Goal: Task Accomplishment & Management: Manage account settings

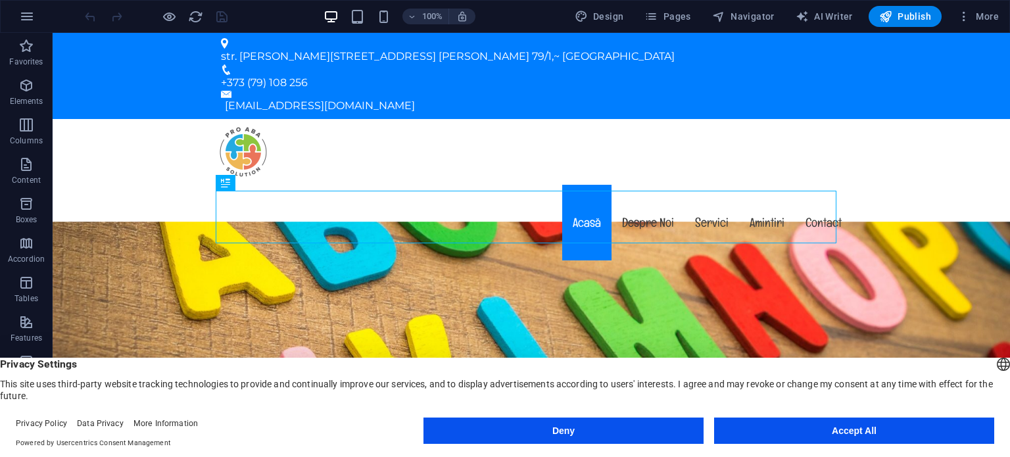
click at [588, 422] on button "Deny" at bounding box center [563, 431] width 280 height 26
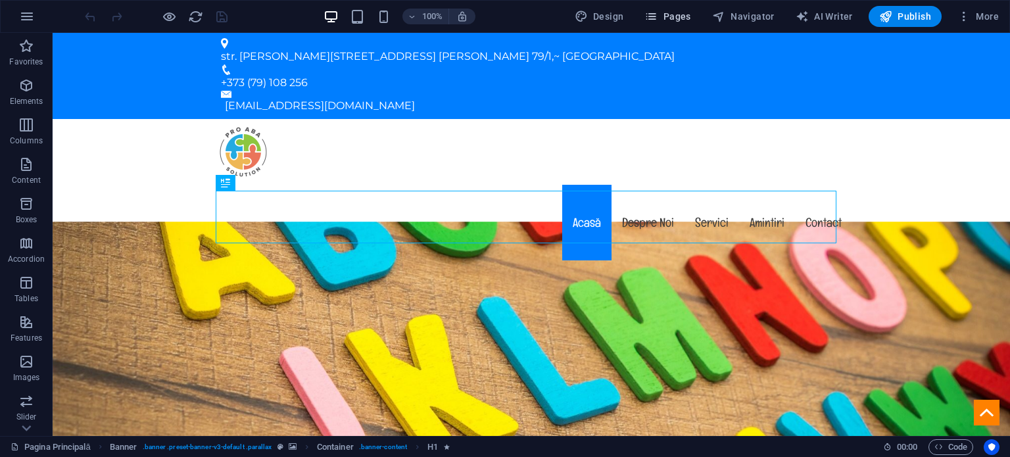
click at [669, 13] on span "Pages" at bounding box center [667, 16] width 46 height 13
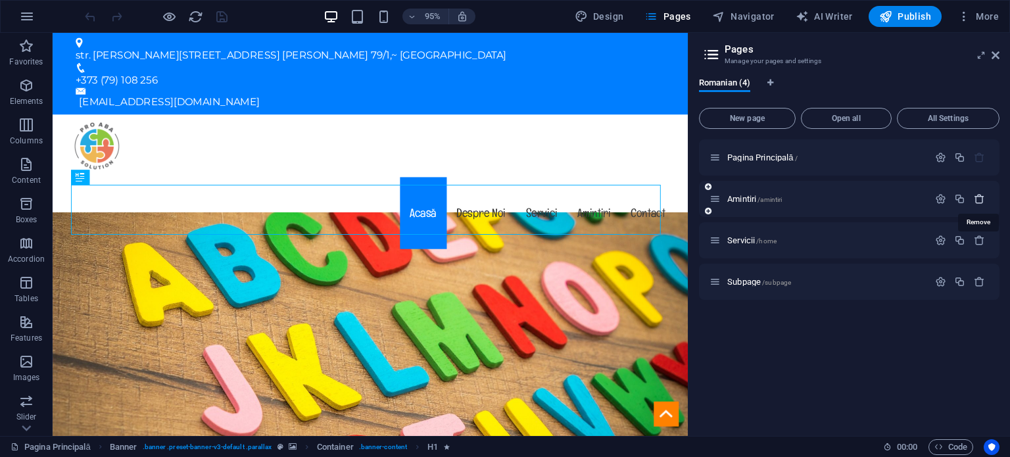
click at [978, 199] on icon "button" at bounding box center [979, 198] width 11 height 11
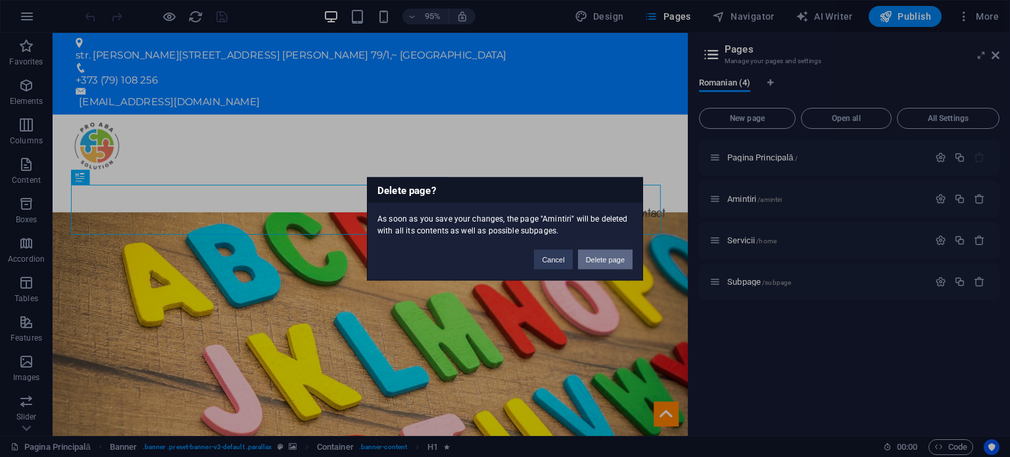
click at [610, 256] on button "Delete page" at bounding box center [605, 259] width 55 height 20
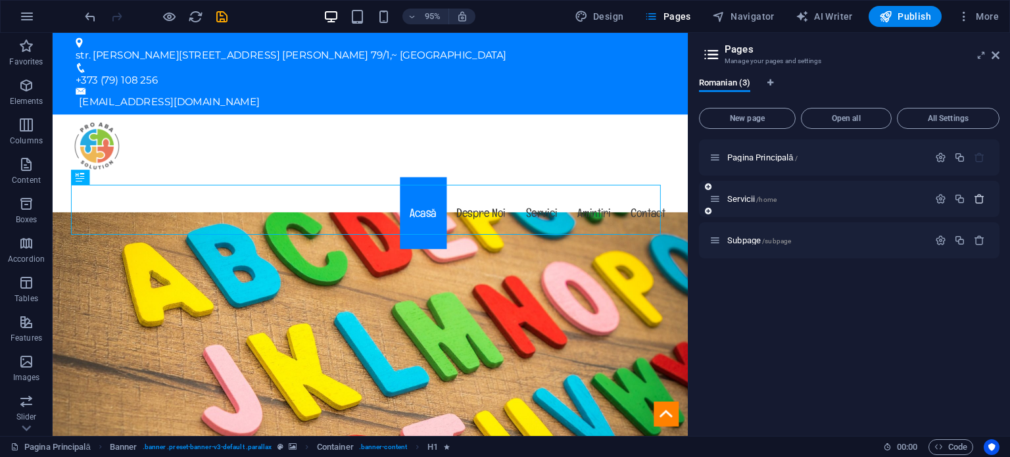
click at [971, 201] on button "button" at bounding box center [979, 198] width 19 height 11
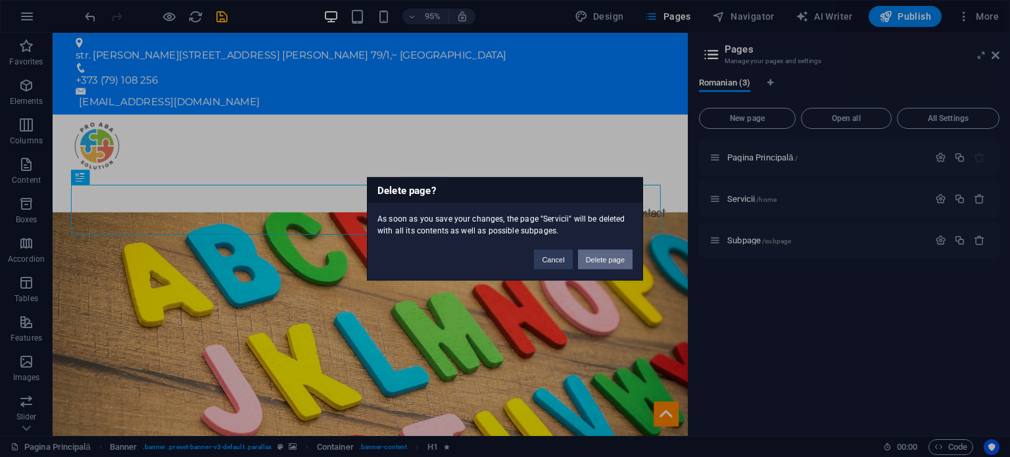
click at [596, 257] on button "Delete page" at bounding box center [605, 259] width 55 height 20
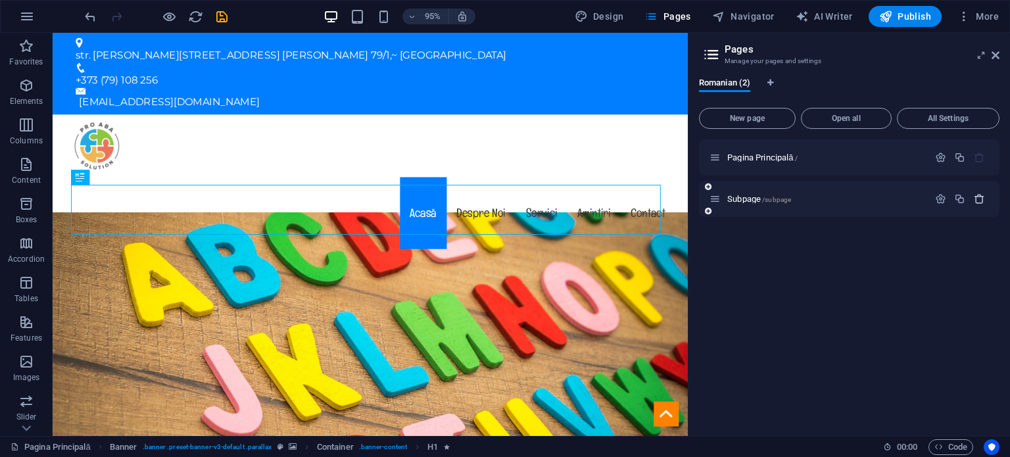
click at [977, 197] on icon "button" at bounding box center [979, 198] width 11 height 11
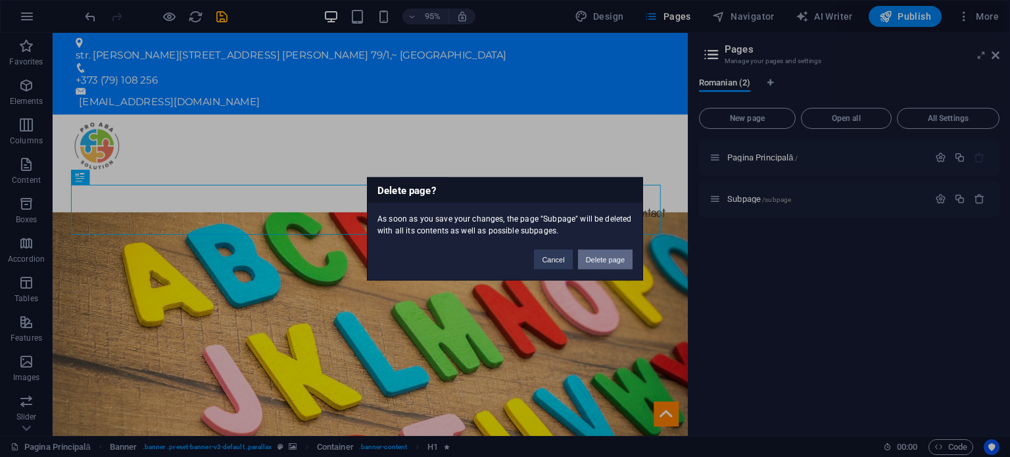
click at [629, 254] on button "Delete page" at bounding box center [605, 259] width 55 height 20
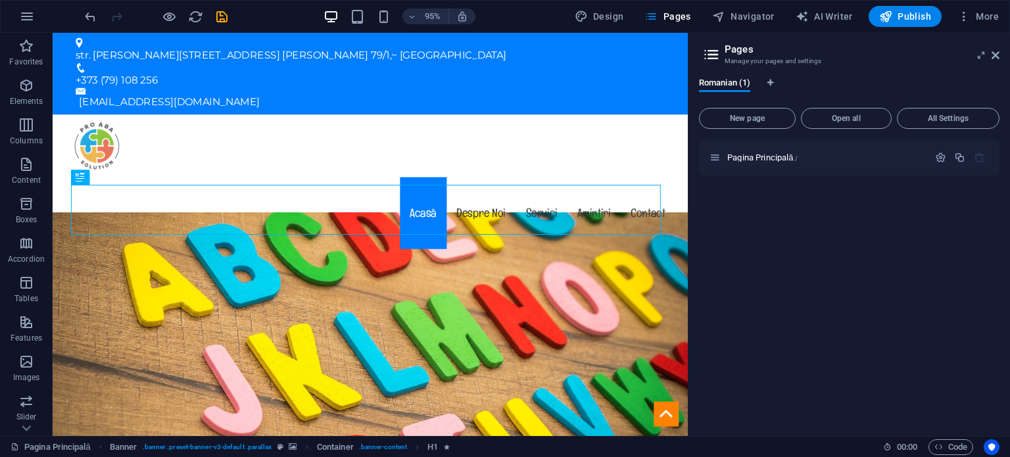
click at [858, 194] on div "Pagina Principală /" at bounding box center [849, 282] width 301 height 286
click at [715, 61] on icon at bounding box center [712, 54] width 20 height 18
click at [710, 57] on icon at bounding box center [712, 54] width 20 height 18
click at [900, 117] on button "All Settings" at bounding box center [948, 118] width 103 height 21
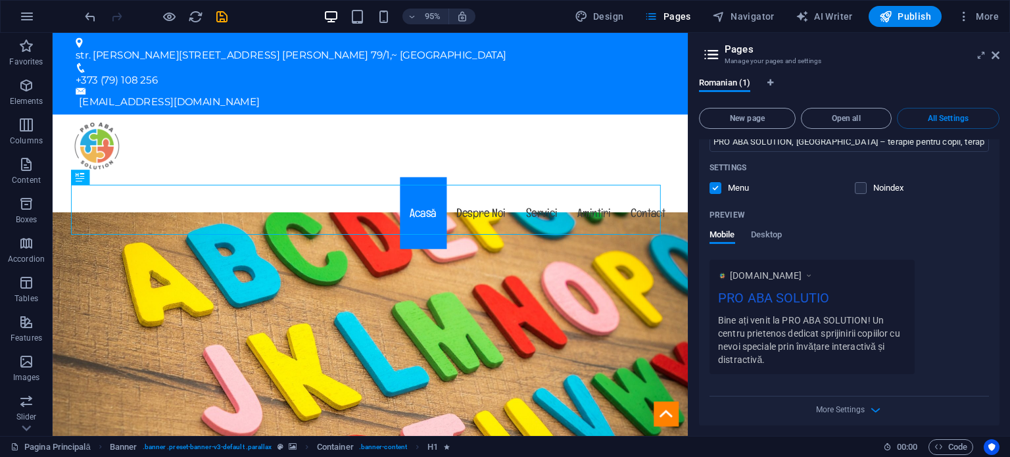
scroll to position [284, 0]
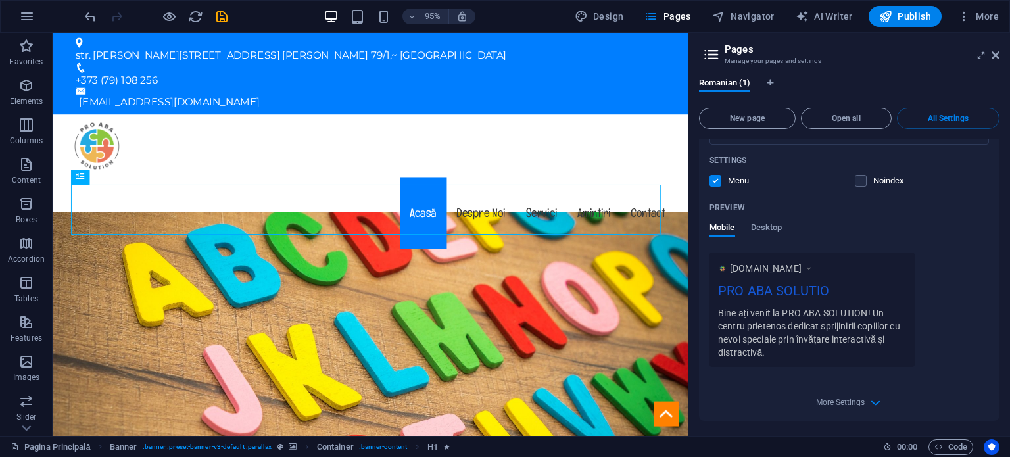
click at [875, 391] on div "More Settings" at bounding box center [849, 399] width 279 height 21
click at [868, 399] on icon "button" at bounding box center [875, 402] width 15 height 15
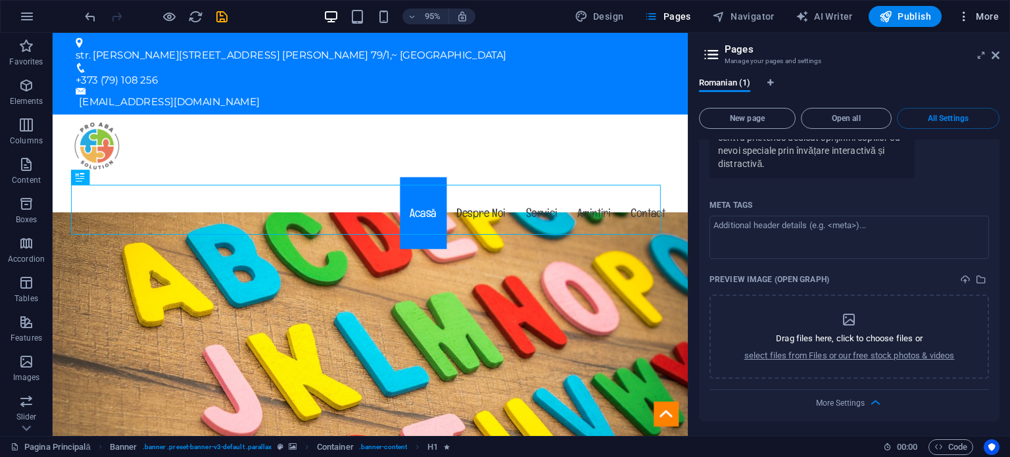
click at [965, 16] on icon "button" at bounding box center [963, 16] width 13 height 13
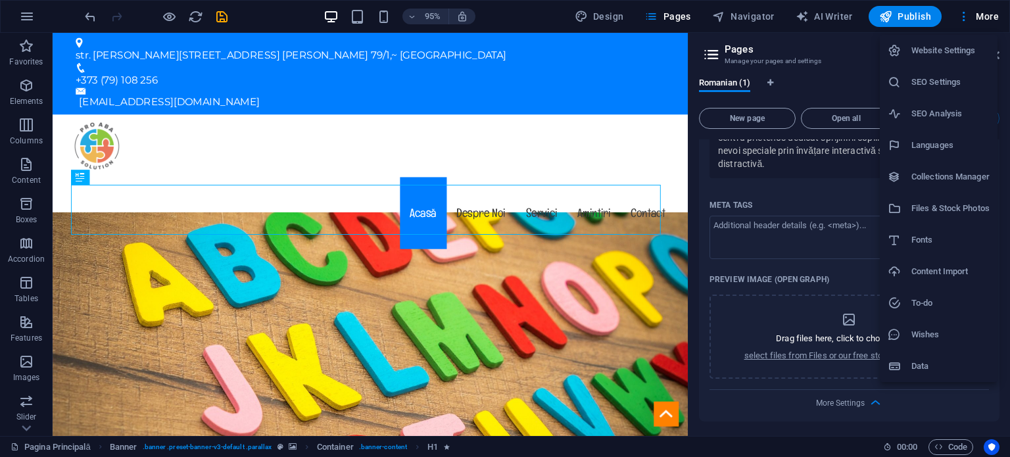
click at [940, 368] on h6 "Data" at bounding box center [950, 366] width 78 height 16
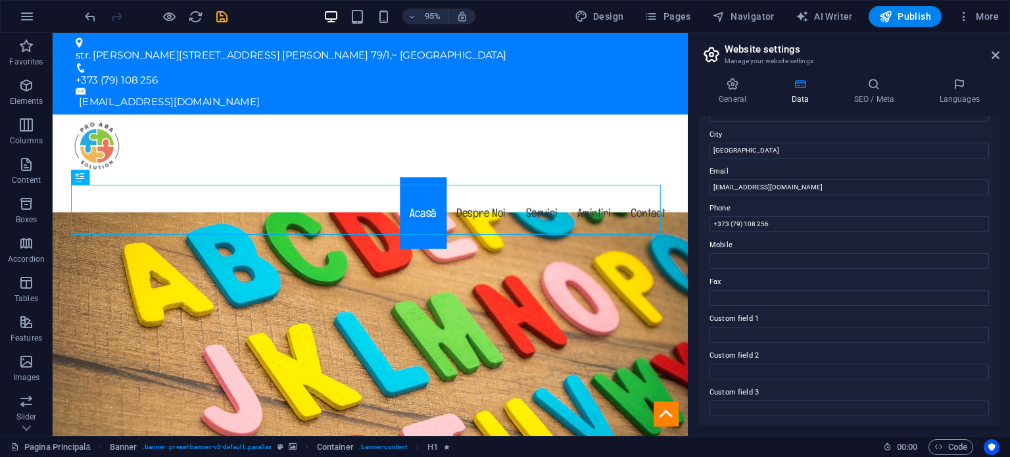
scroll to position [321, 0]
click at [730, 91] on h4 "General" at bounding box center [735, 92] width 72 height 28
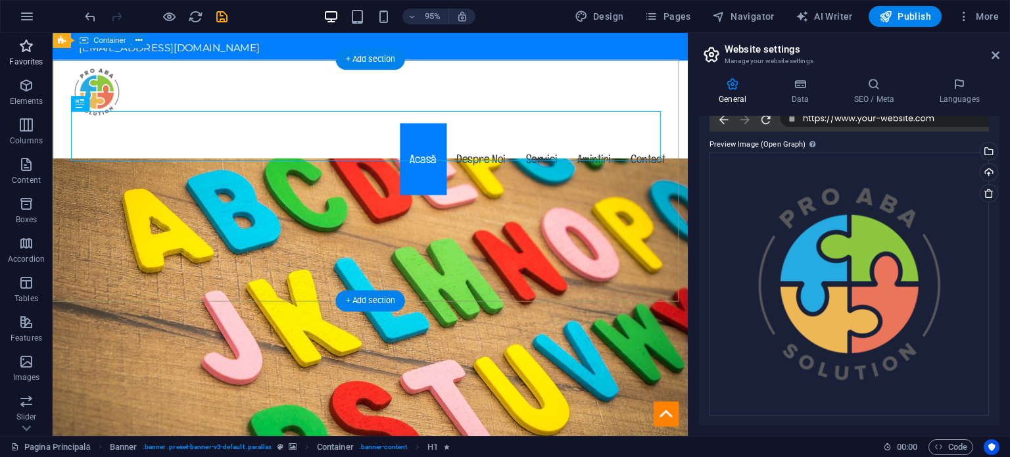
scroll to position [0, 0]
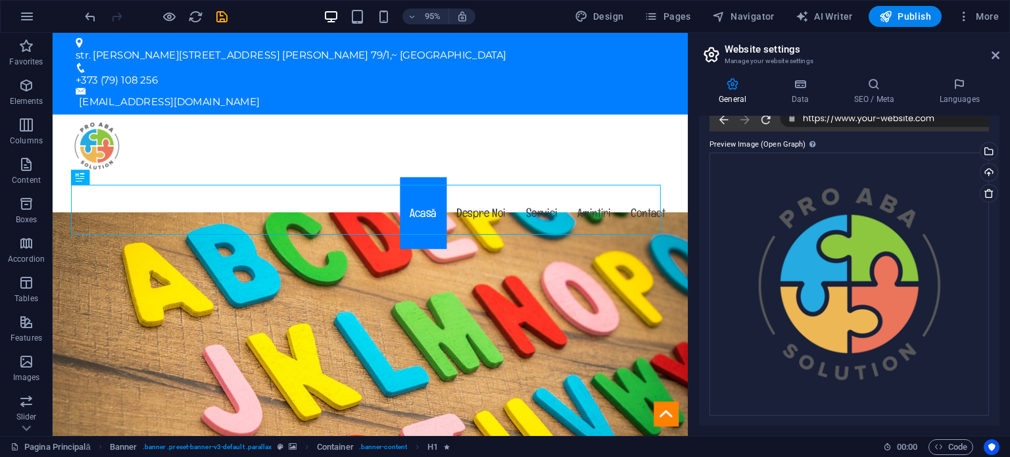
click at [11, 25] on div "95% Design Pages Navigator AI Writer Publish More" at bounding box center [505, 17] width 1009 height 32
click at [32, 15] on icon "button" at bounding box center [27, 17] width 16 height 16
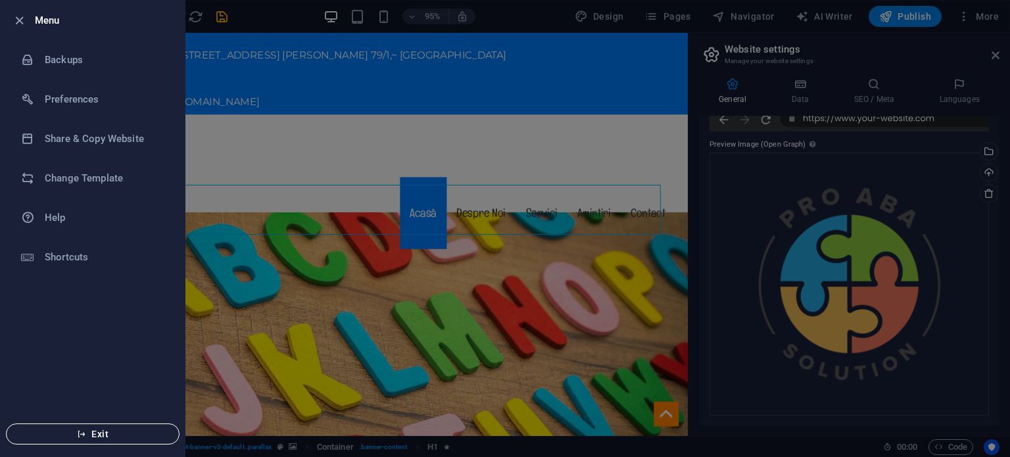
click at [125, 431] on span "Exit" at bounding box center [92, 434] width 151 height 11
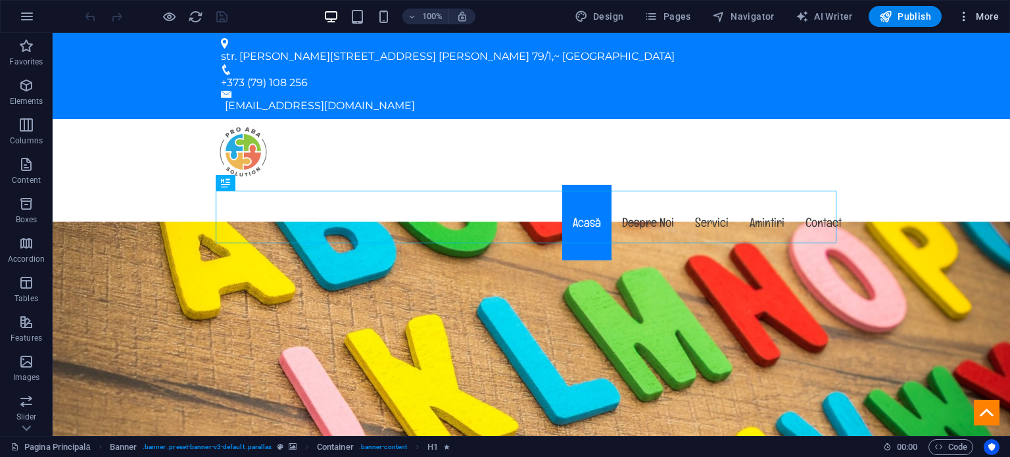
click at [956, 20] on button "More" at bounding box center [978, 16] width 52 height 21
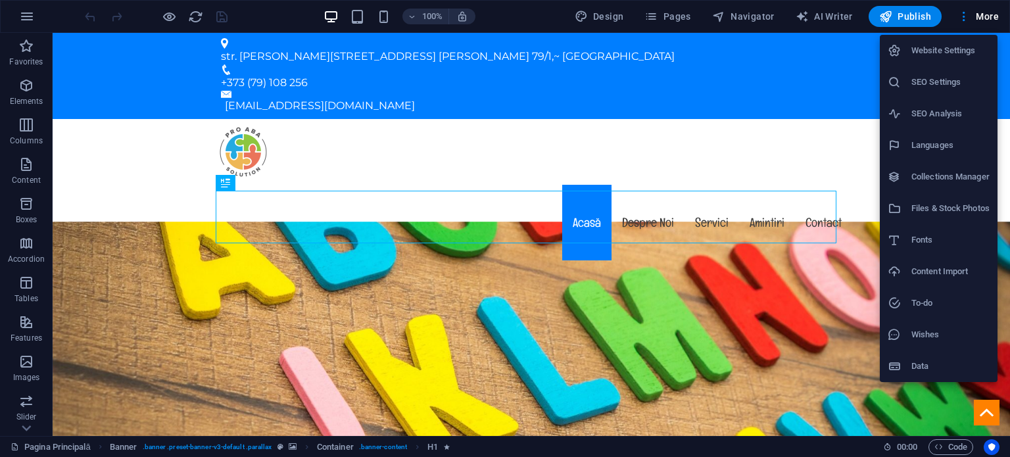
click at [34, 13] on div at bounding box center [505, 228] width 1010 height 457
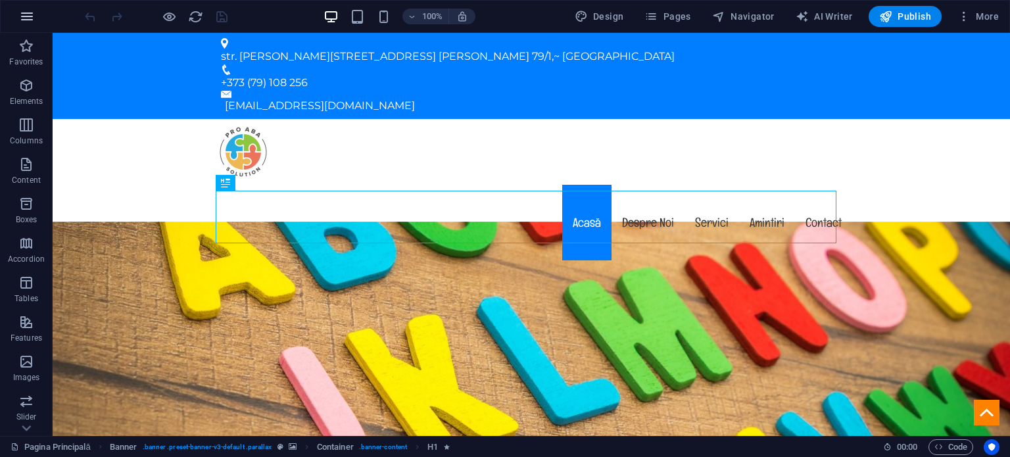
click at [32, 13] on icon "button" at bounding box center [27, 17] width 16 height 16
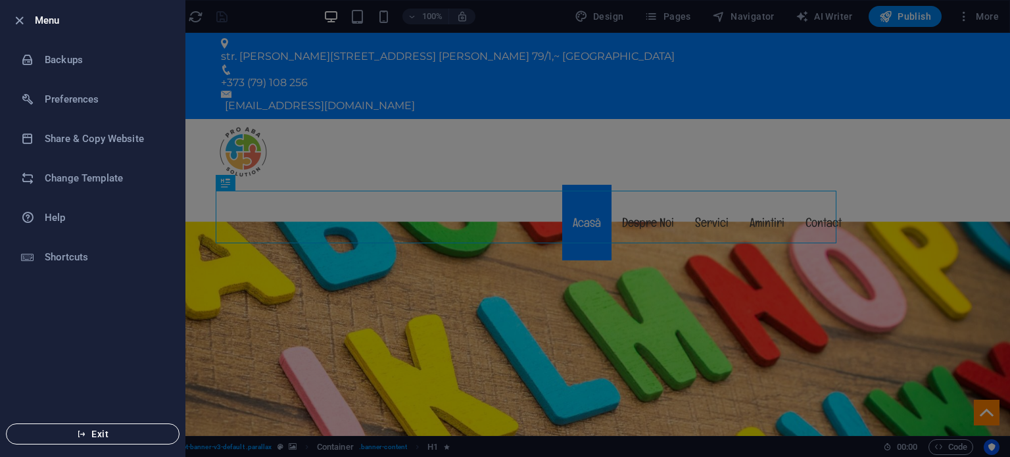
click at [109, 434] on span "Exit" at bounding box center [92, 434] width 151 height 11
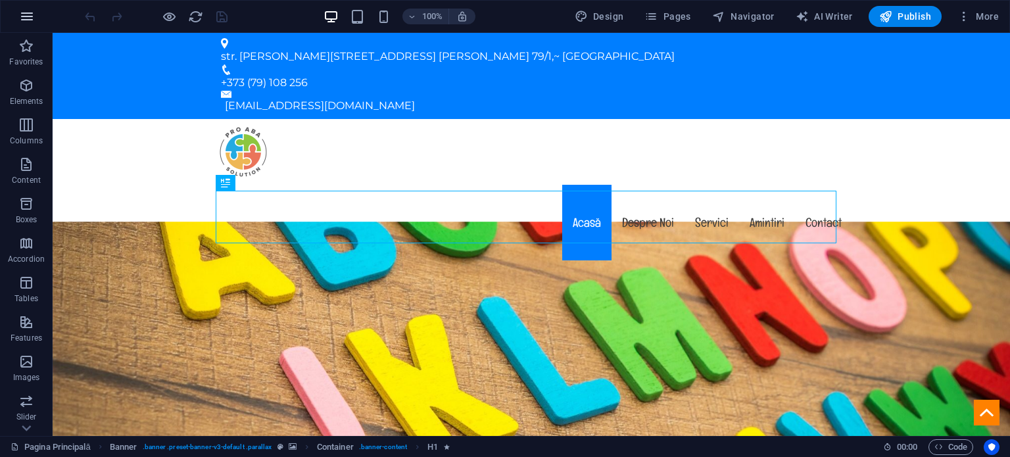
click at [24, 22] on icon "button" at bounding box center [27, 17] width 16 height 16
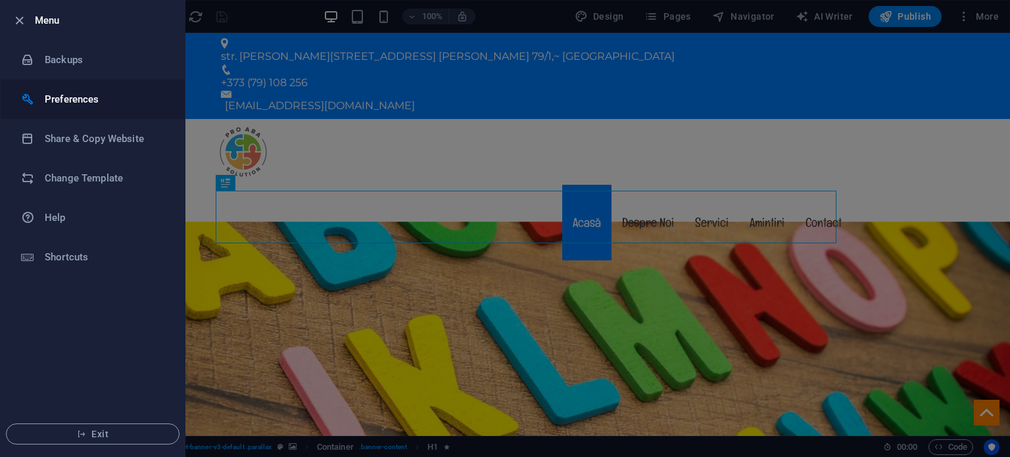
click at [60, 89] on li "Preferences" at bounding box center [93, 99] width 184 height 39
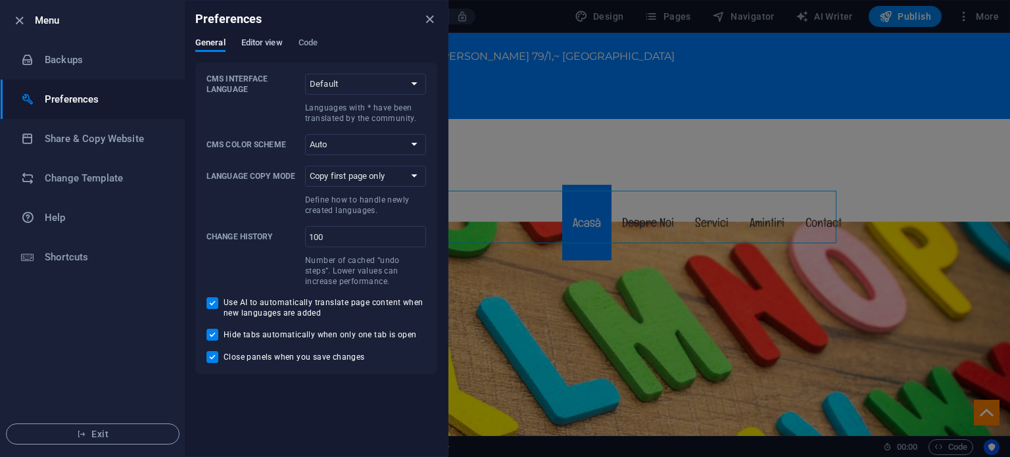
click at [254, 46] on span "Editor view" at bounding box center [261, 44] width 41 height 18
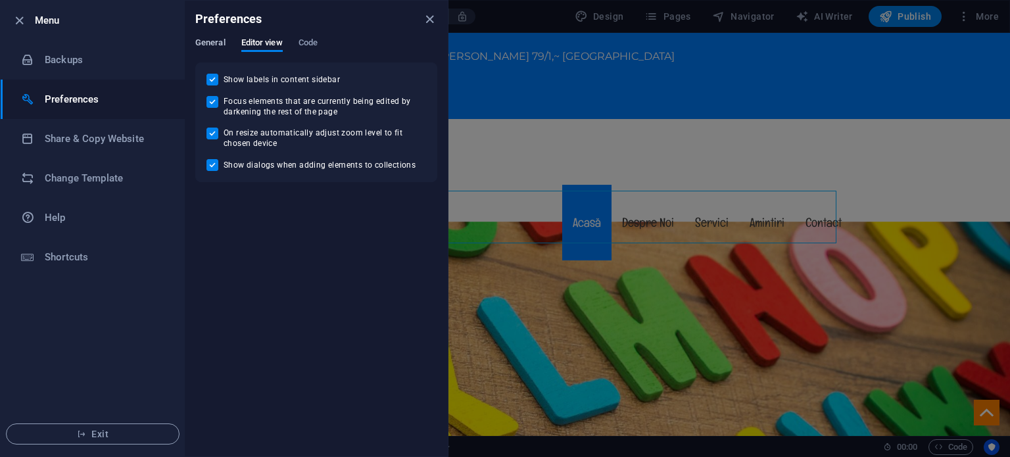
click at [220, 48] on span "General" at bounding box center [210, 44] width 30 height 18
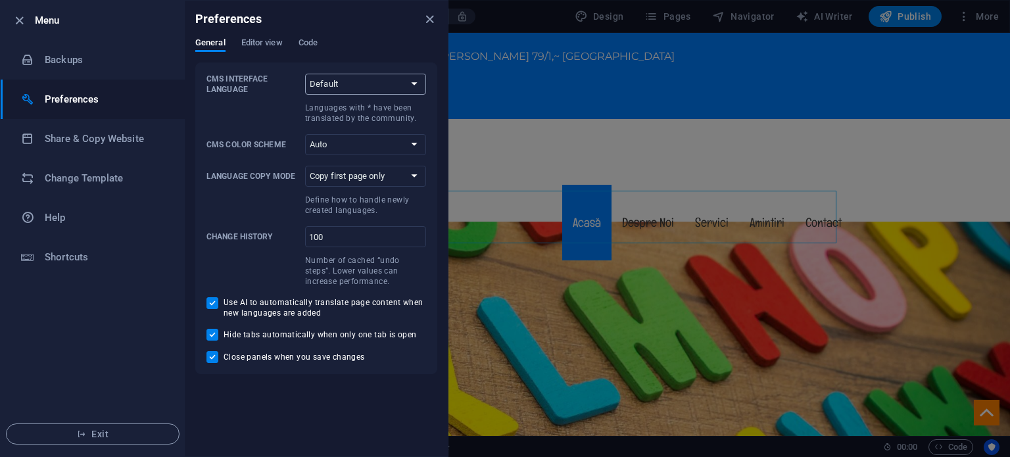
click at [350, 76] on select "Default Deutsch English Español Suomi* Français Magyar Italiano Nederlands Pols…" at bounding box center [365, 84] width 121 height 21
click at [358, 144] on select "Auto Dark Light" at bounding box center [365, 144] width 121 height 21
click at [297, 42] on div "General Editor view Code" at bounding box center [316, 49] width 242 height 25
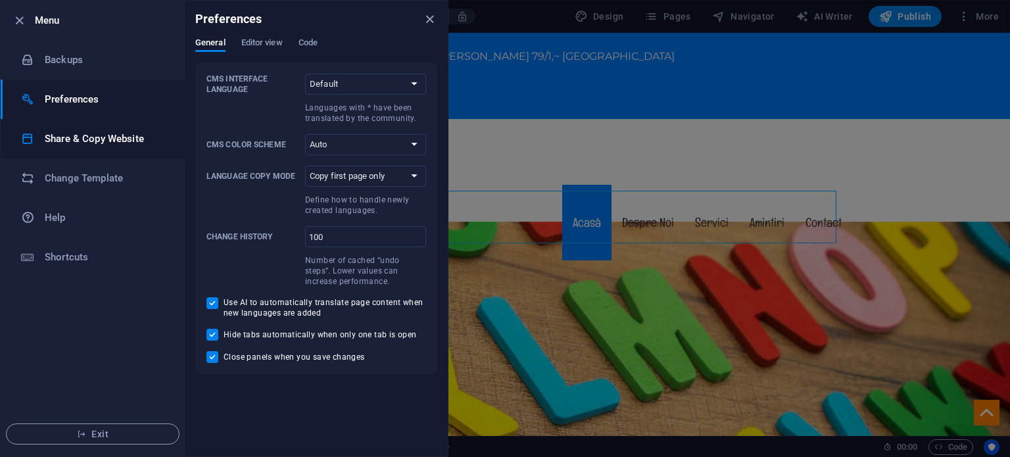
click at [141, 123] on li "Share & Copy Website" at bounding box center [93, 138] width 184 height 39
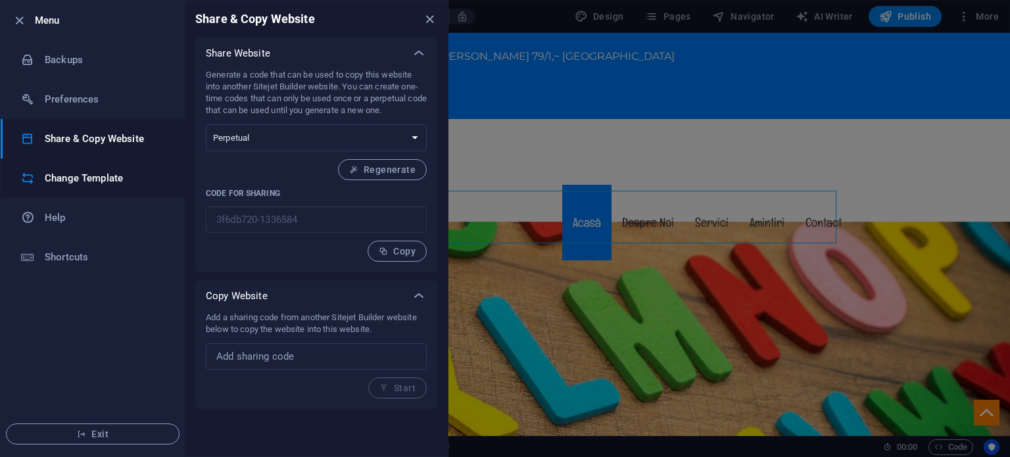
click at [113, 183] on h6 "Change Template" at bounding box center [106, 178] width 122 height 16
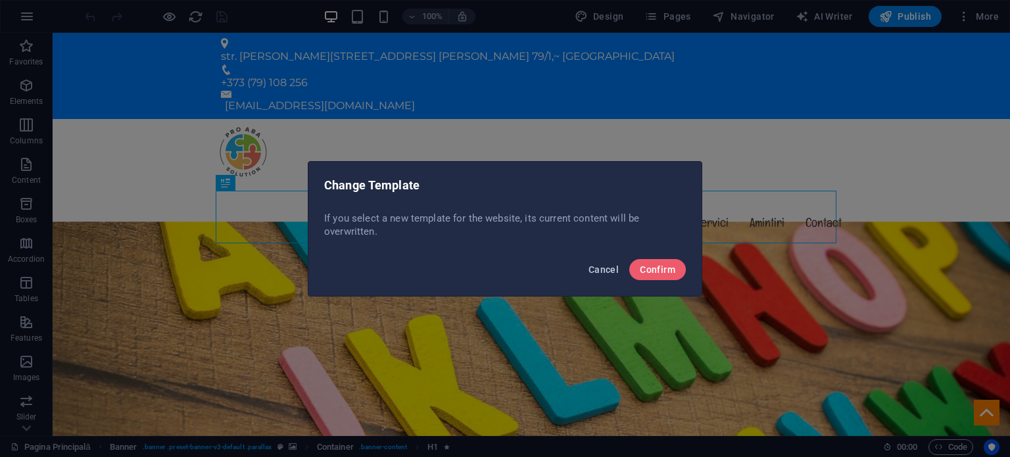
click at [593, 273] on span "Cancel" at bounding box center [604, 269] width 30 height 11
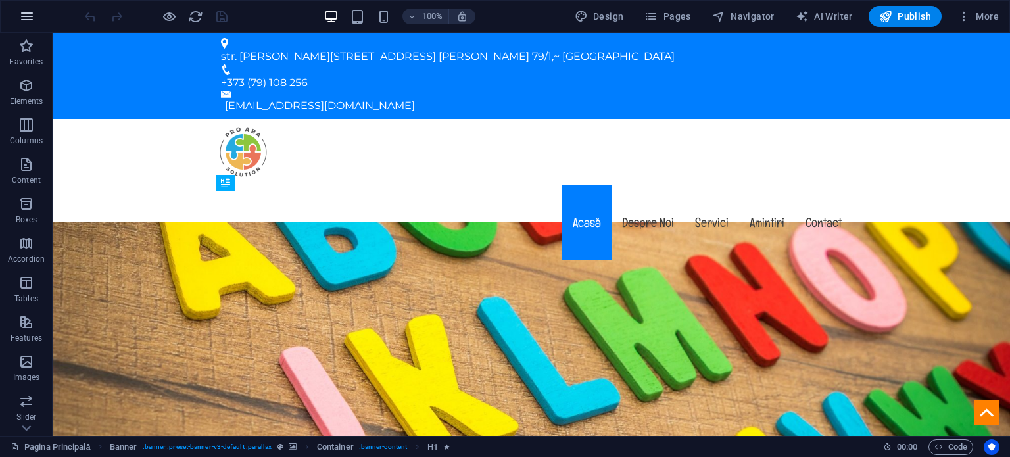
click at [21, 10] on icon "button" at bounding box center [27, 17] width 16 height 16
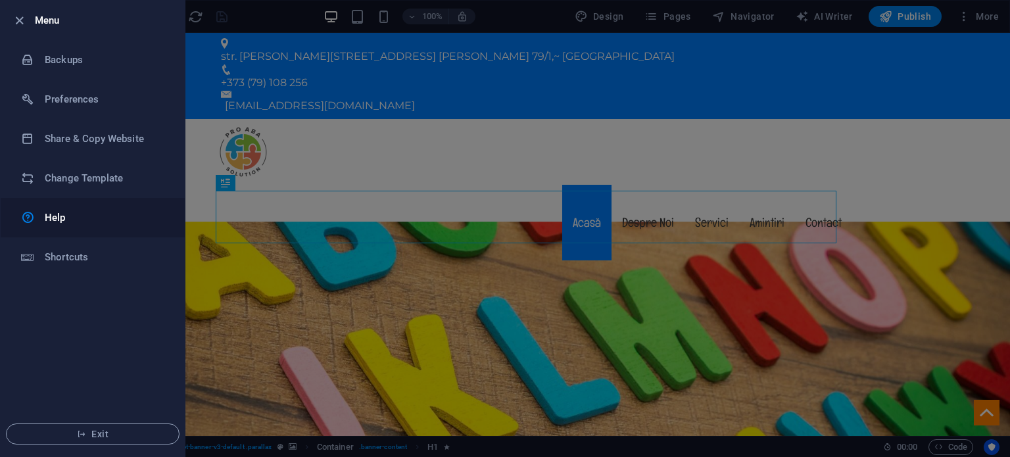
click at [64, 205] on link "Help" at bounding box center [93, 217] width 184 height 39
click at [601, 64] on div at bounding box center [505, 228] width 1010 height 457
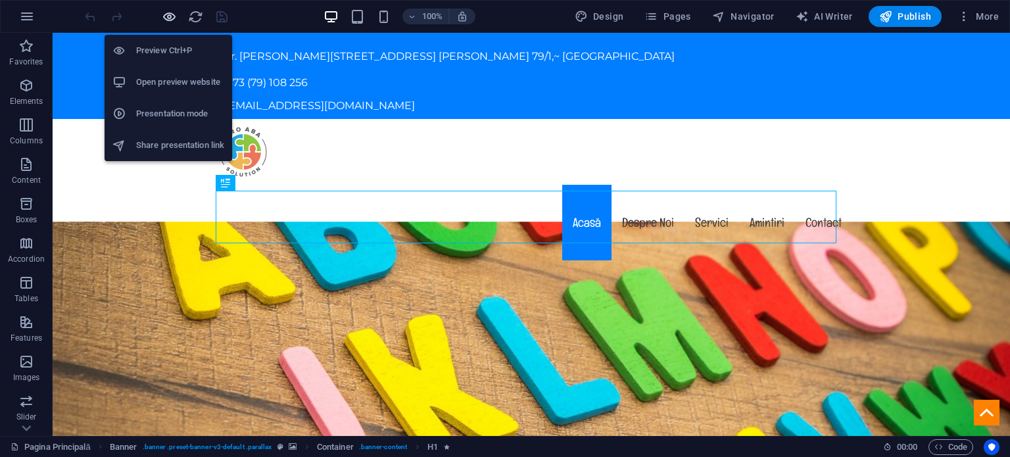
click at [163, 20] on icon "button" at bounding box center [169, 16] width 15 height 15
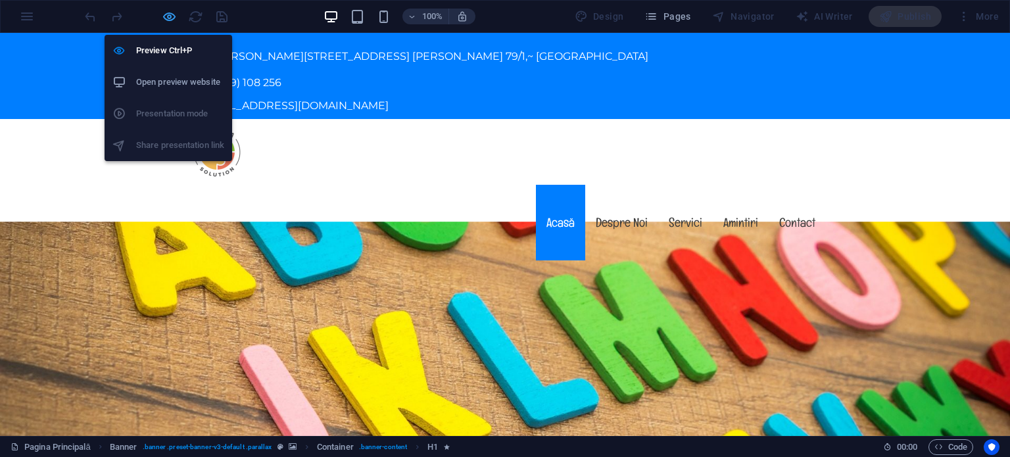
click at [163, 20] on icon "button" at bounding box center [169, 16] width 15 height 15
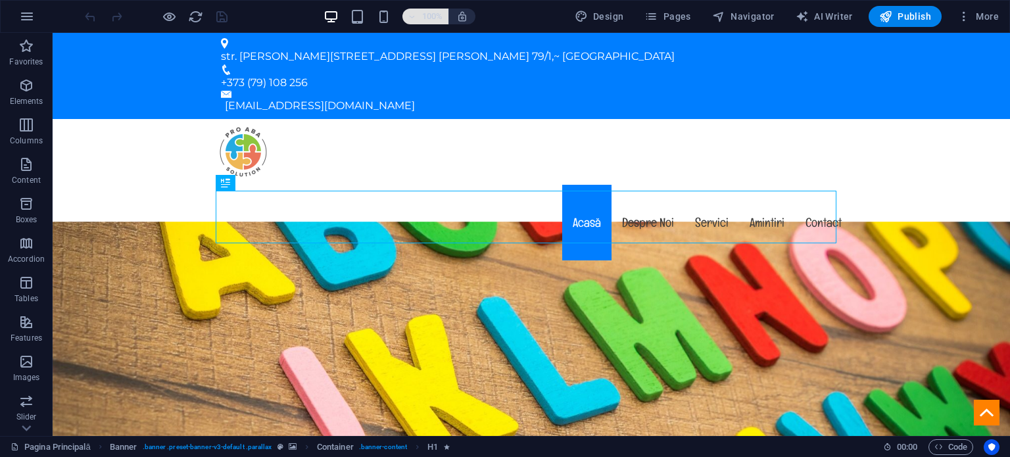
click at [425, 18] on h6 "100%" at bounding box center [432, 17] width 21 height 16
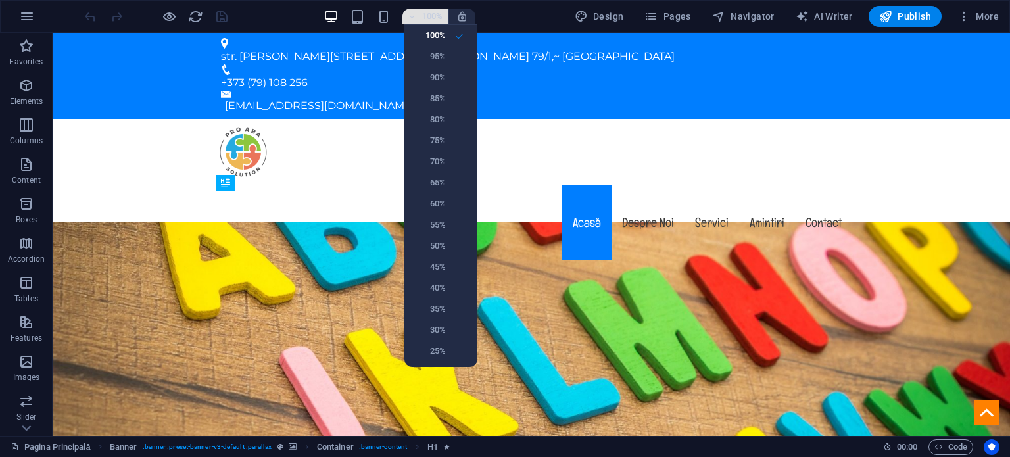
click at [425, 18] on div at bounding box center [505, 228] width 1010 height 457
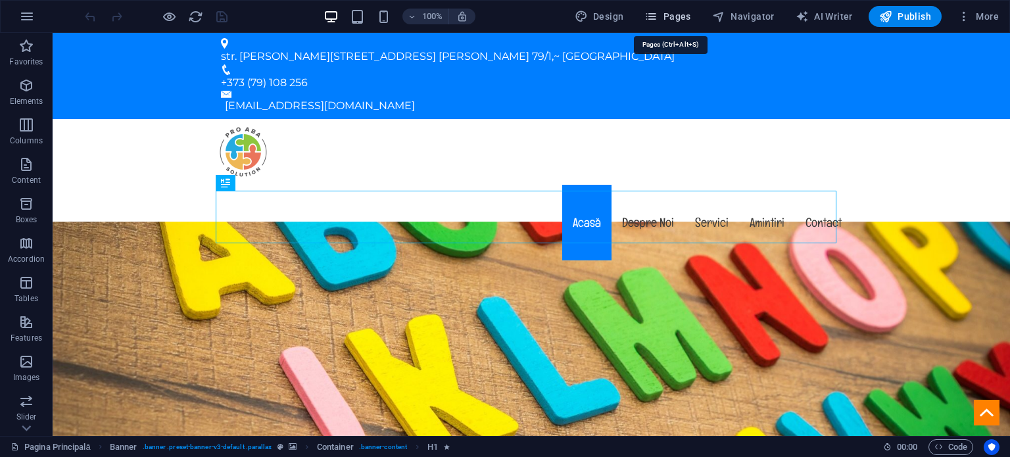
click at [658, 15] on icon "button" at bounding box center [650, 16] width 13 height 13
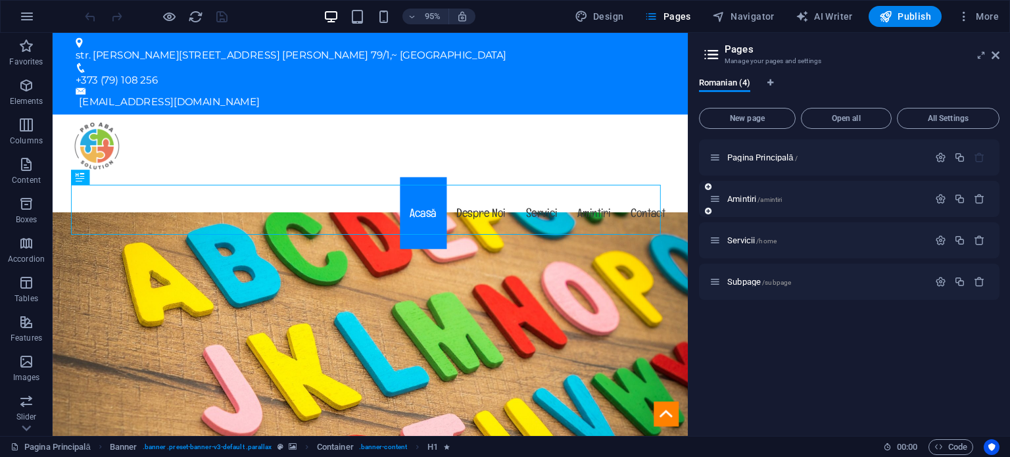
click at [989, 195] on div "Amintiri /amintiri" at bounding box center [849, 199] width 301 height 36
click at [977, 199] on icon "button" at bounding box center [979, 198] width 11 height 11
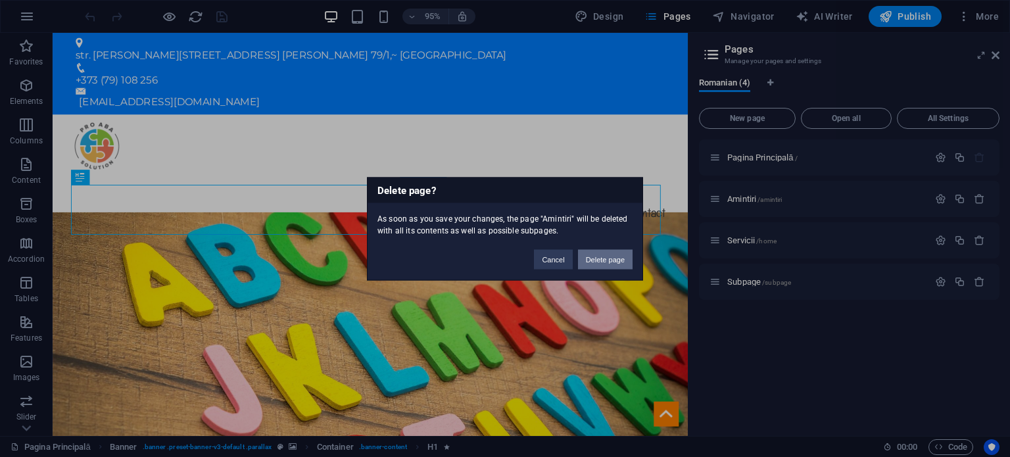
click at [608, 265] on button "Delete page" at bounding box center [605, 259] width 55 height 20
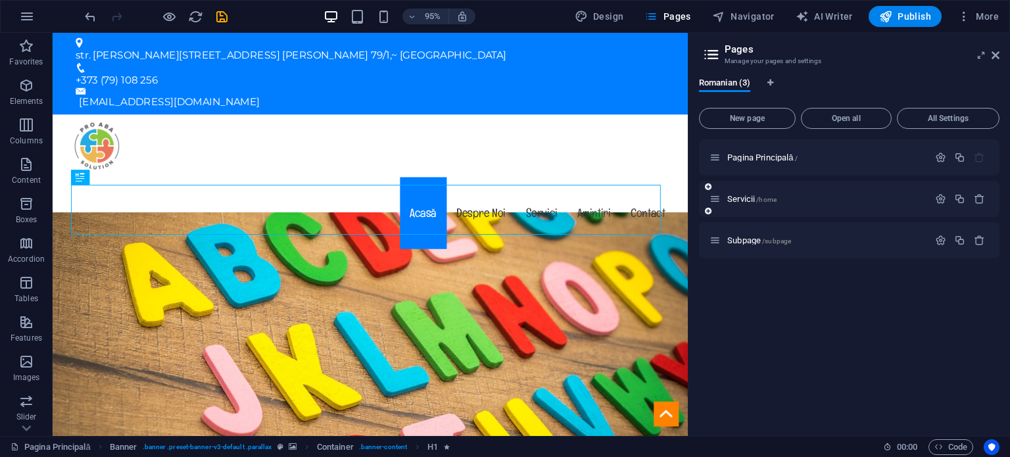
click at [990, 199] on div "Servicii /home" at bounding box center [849, 199] width 301 height 36
click at [978, 198] on icon "button" at bounding box center [979, 198] width 11 height 11
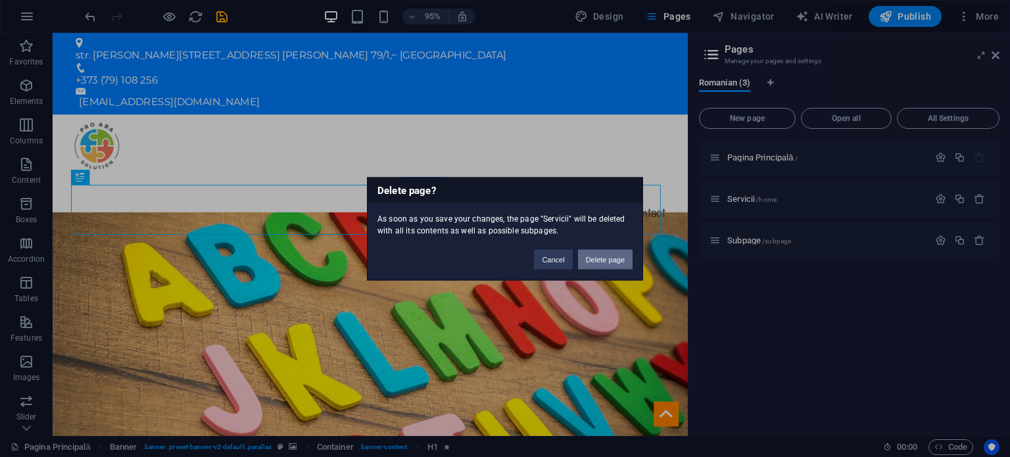
click at [624, 253] on button "Delete page" at bounding box center [605, 259] width 55 height 20
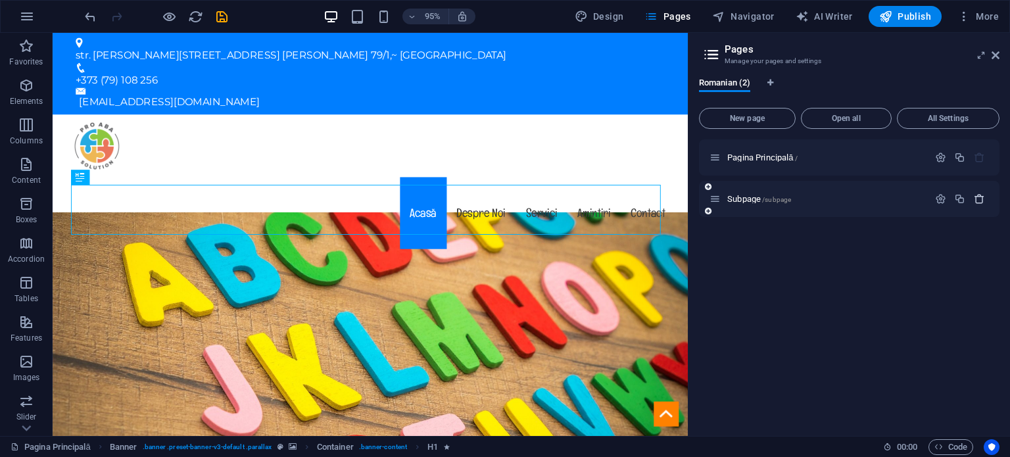
click at [986, 203] on button "button" at bounding box center [979, 198] width 19 height 11
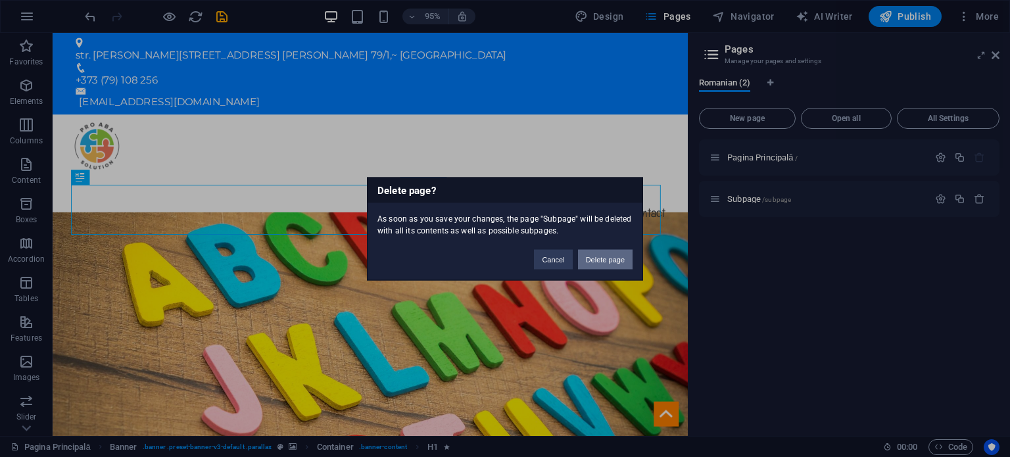
click at [587, 260] on button "Delete page" at bounding box center [605, 259] width 55 height 20
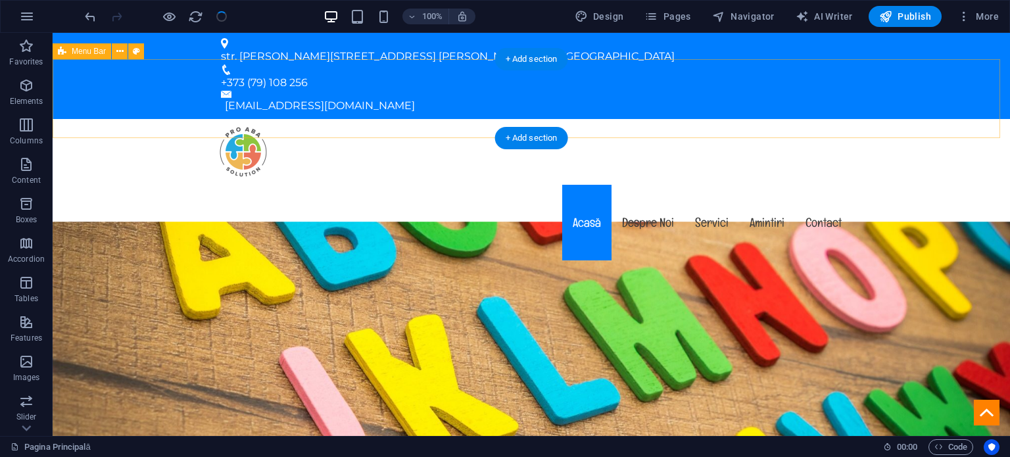
checkbox input "false"
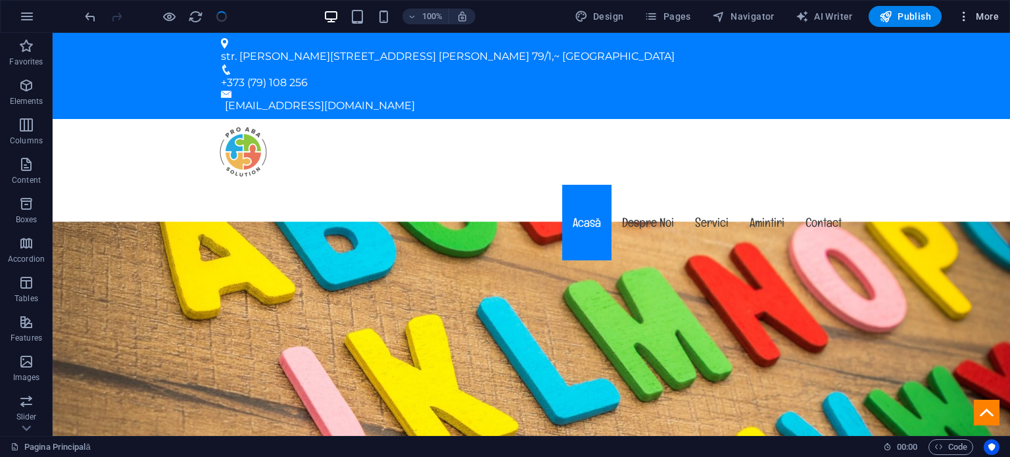
click at [965, 20] on icon "button" at bounding box center [963, 16] width 13 height 13
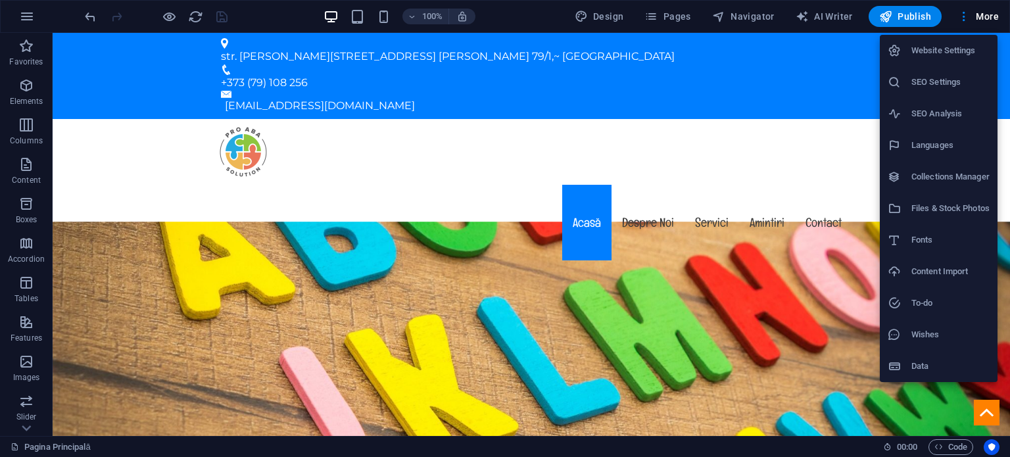
click at [653, 20] on div at bounding box center [505, 228] width 1010 height 457
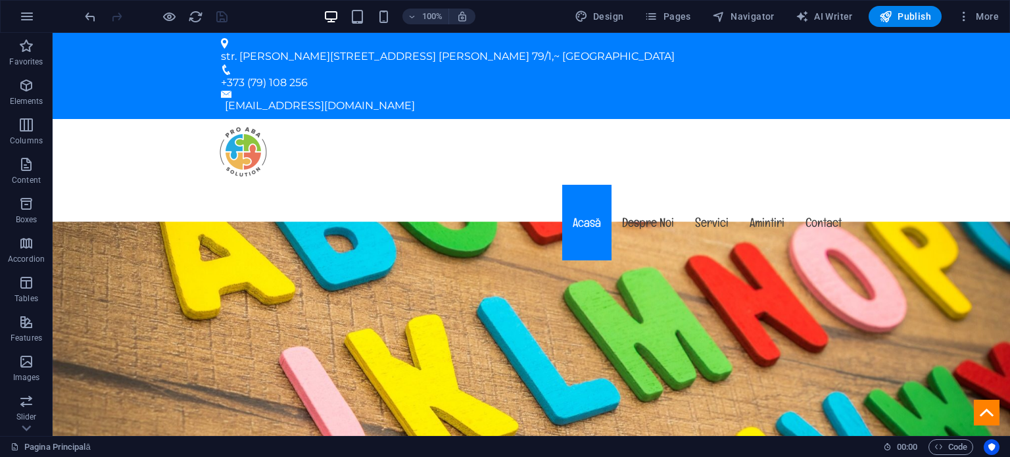
click at [657, 18] on div "Website Settings SEO Settings SEO Analysis Languages Collections Manager Files …" at bounding box center [505, 232] width 1010 height 449
click at [658, 18] on icon "button" at bounding box center [650, 16] width 13 height 13
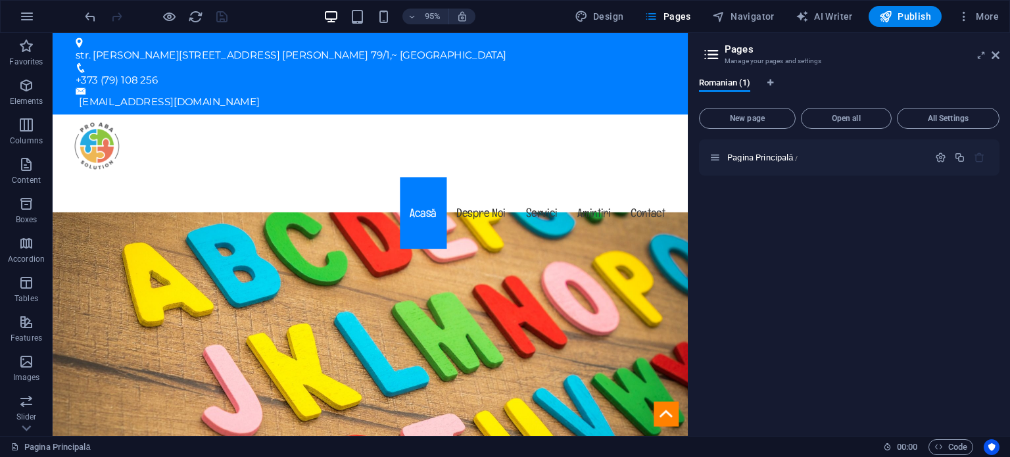
click at [1004, 58] on aside "Pages Manage your pages and settings Romanian (1) New page Open all All Setting…" at bounding box center [849, 234] width 322 height 403
click at [944, 155] on icon "button" at bounding box center [940, 157] width 11 height 11
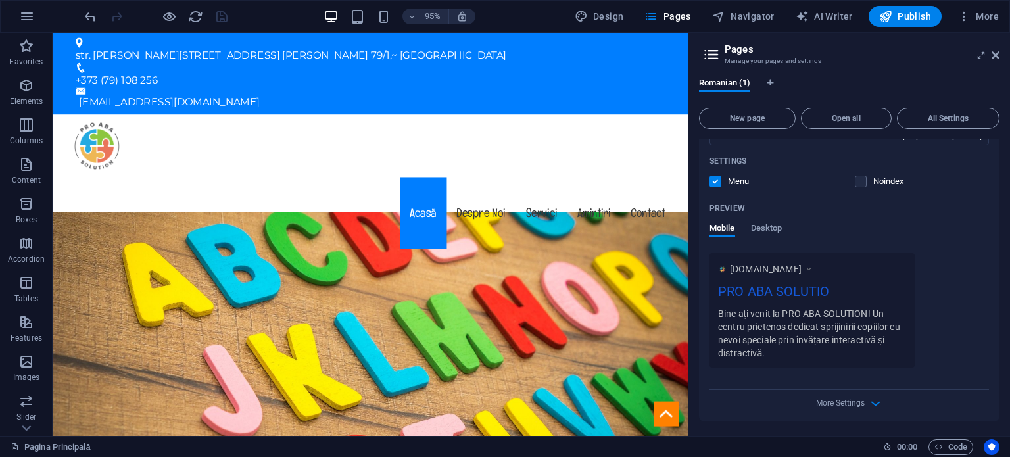
scroll to position [284, 0]
click at [875, 406] on icon "button" at bounding box center [875, 402] width 15 height 15
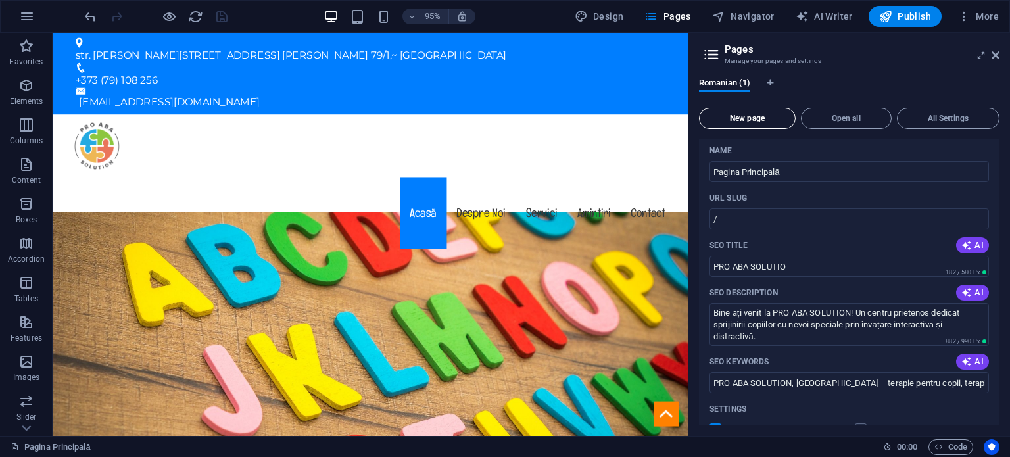
scroll to position [0, 0]
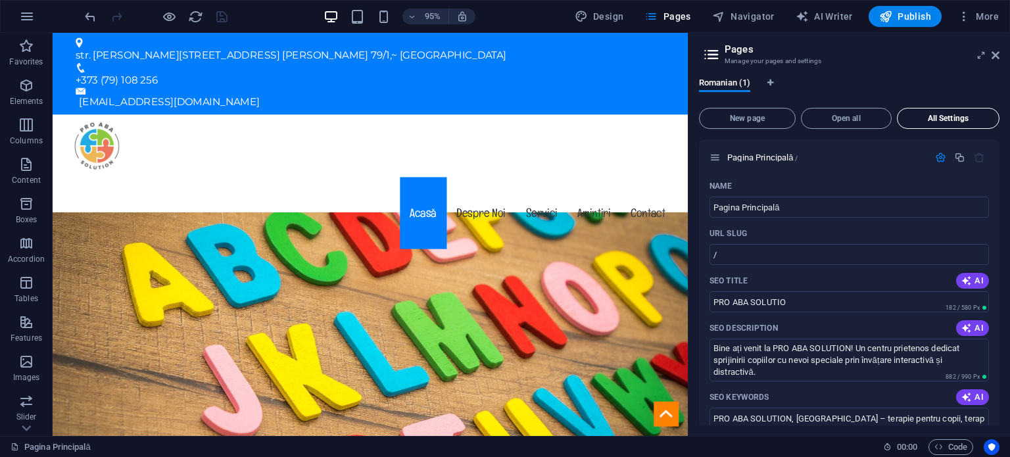
click at [937, 120] on span "All Settings" at bounding box center [948, 118] width 91 height 8
click at [943, 117] on span "All Settings" at bounding box center [948, 118] width 91 height 8
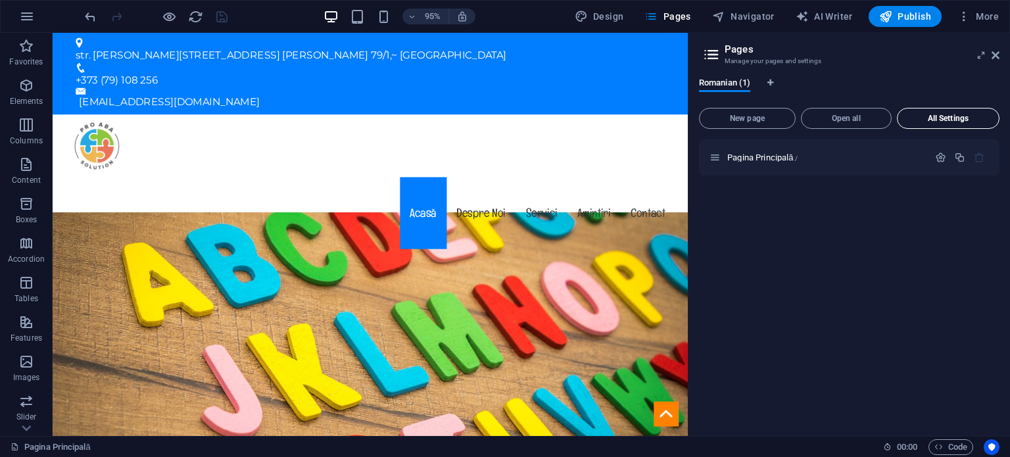
click at [942, 117] on span "All Settings" at bounding box center [948, 118] width 91 height 8
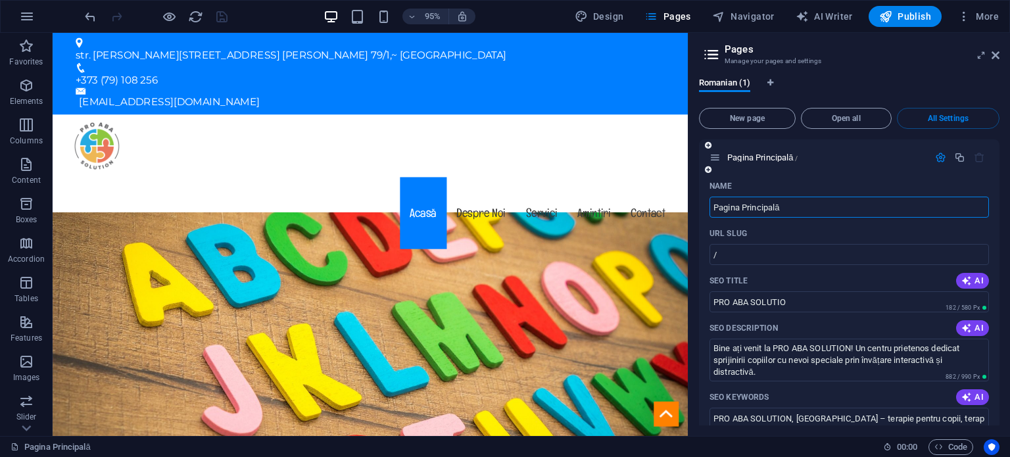
click at [715, 155] on icon at bounding box center [715, 157] width 11 height 11
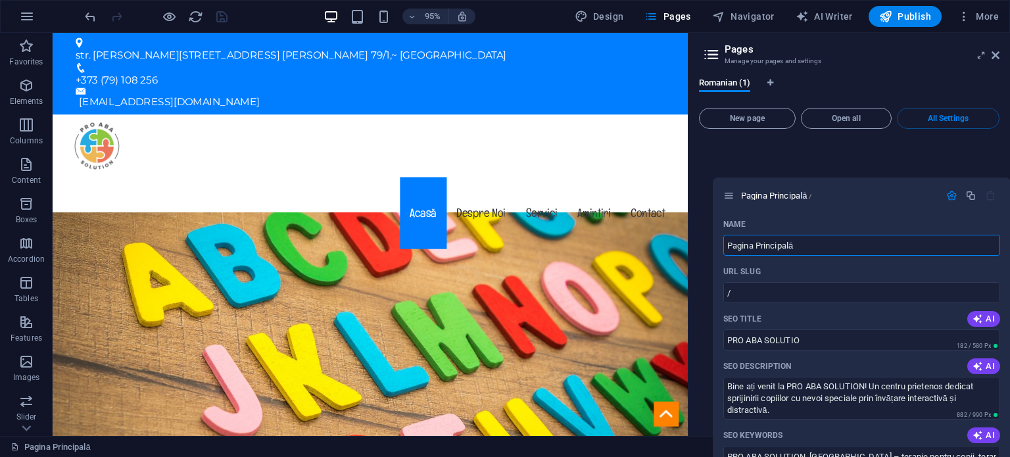
drag, startPoint x: 715, startPoint y: 156, endPoint x: 730, endPoint y: 193, distance: 40.4
click at [731, 197] on div "Pagina Principală / Name Pagina Principală ​ URL SLUG / ​ SEO Title AI PRO ABA …" at bounding box center [849, 422] width 301 height 566
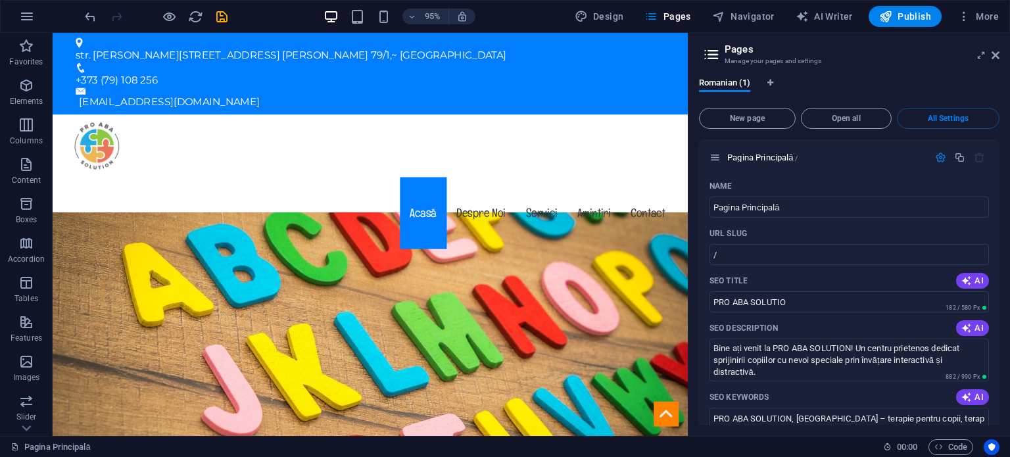
drag, startPoint x: 744, startPoint y: 181, endPoint x: 802, endPoint y: 65, distance: 129.1
click at [802, 65] on h3 "Manage your pages and settings" at bounding box center [849, 61] width 249 height 12
click at [739, 15] on span "Navigator" at bounding box center [743, 16] width 62 height 13
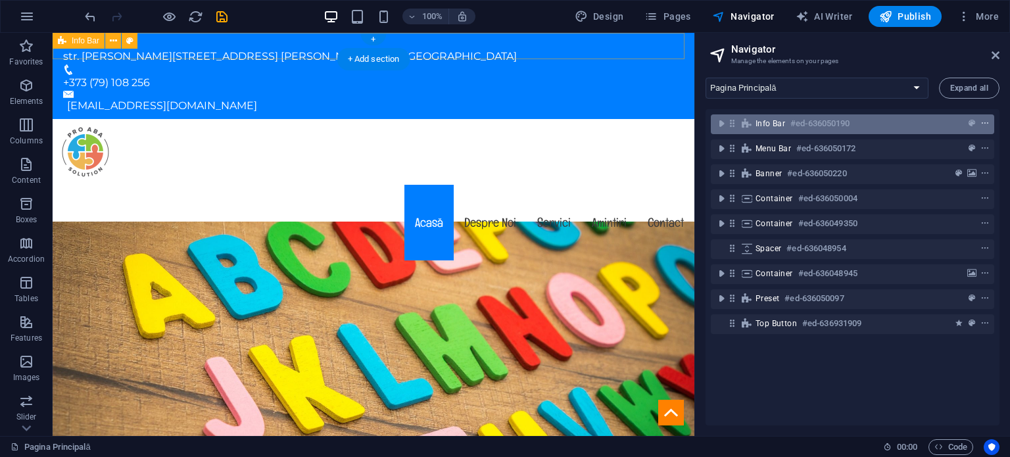
click at [984, 120] on icon "context-menu" at bounding box center [984, 123] width 9 height 9
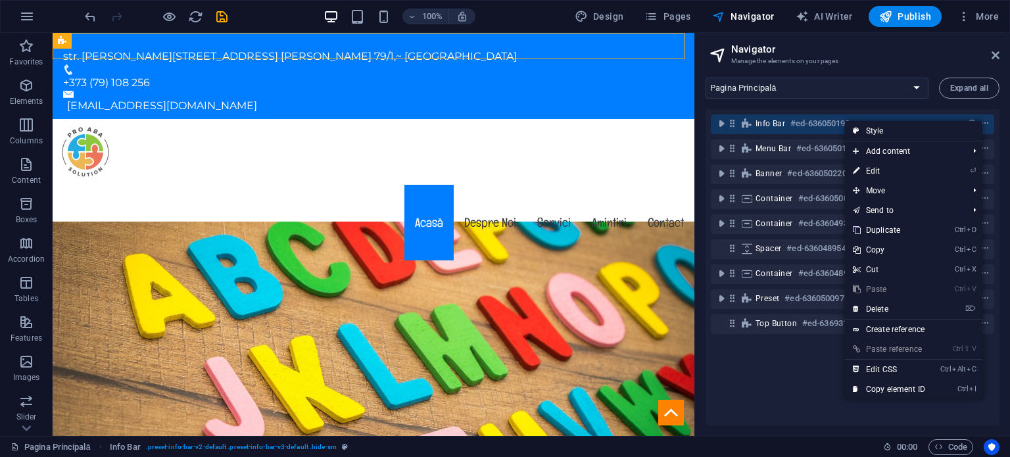
click at [802, 394] on div "Info Bar #ed-636050190 Menu Bar #ed-636050172 Banner #ed-636050220 Container #e…" at bounding box center [853, 267] width 294 height 316
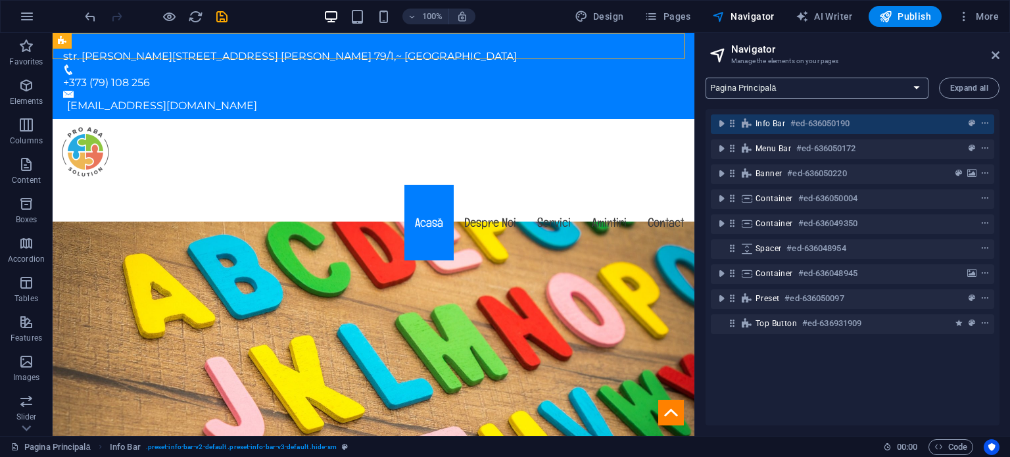
click at [918, 85] on select "Pagina Principală" at bounding box center [817, 88] width 223 height 21
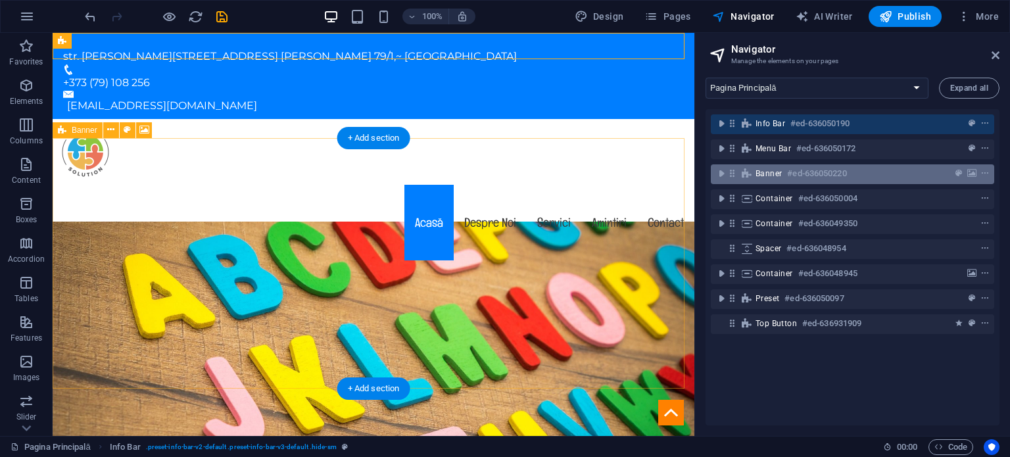
drag, startPoint x: 985, startPoint y: 375, endPoint x: 783, endPoint y: 176, distance: 283.7
click at [783, 176] on div "Info Bar #ed-636050190 Menu Bar #ed-636050172 Banner #ed-636050220 Container #e…" at bounding box center [853, 267] width 294 height 316
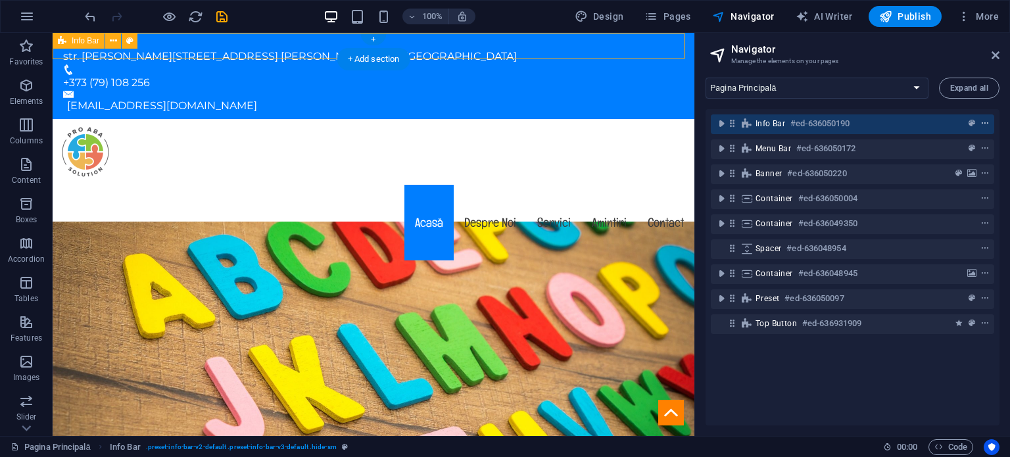
click at [984, 126] on icon "context-menu" at bounding box center [984, 123] width 9 height 9
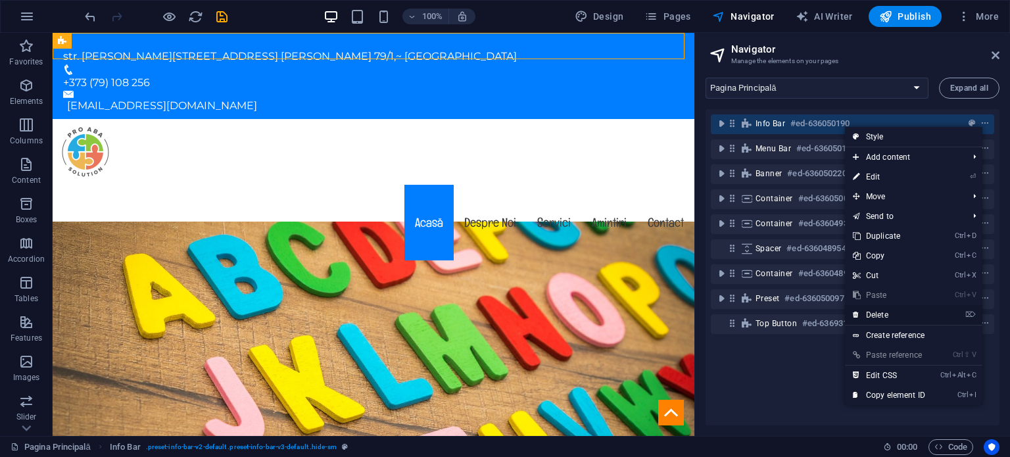
click at [898, 312] on link "⌦ Delete" at bounding box center [889, 315] width 88 height 20
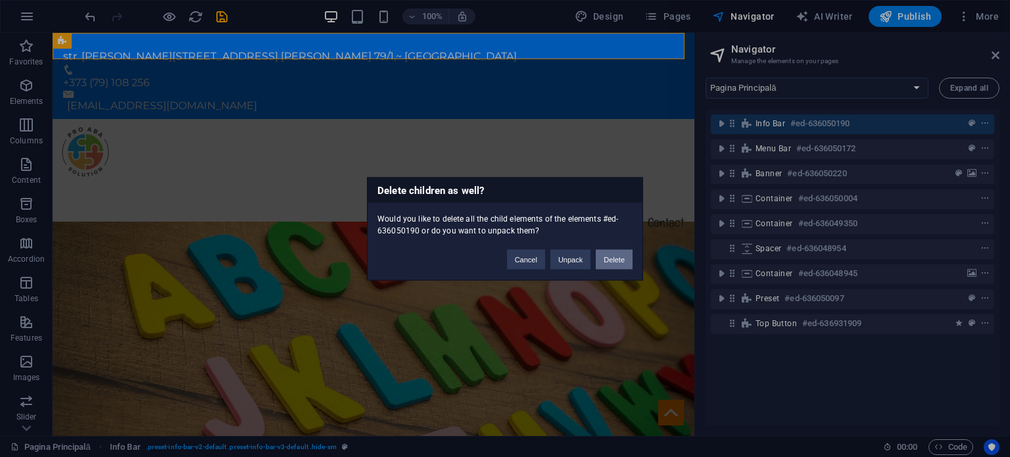
click at [615, 257] on button "Delete" at bounding box center [614, 259] width 37 height 20
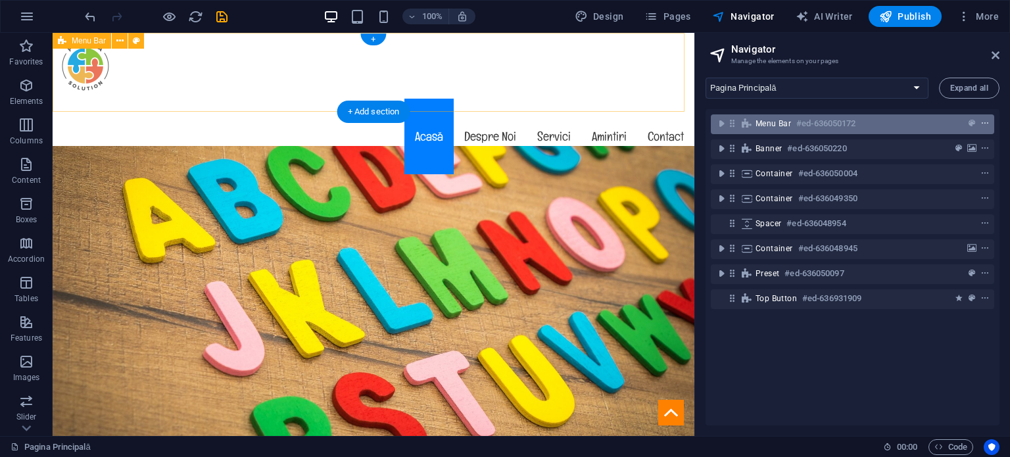
click at [987, 120] on span "context-menu" at bounding box center [984, 123] width 13 height 9
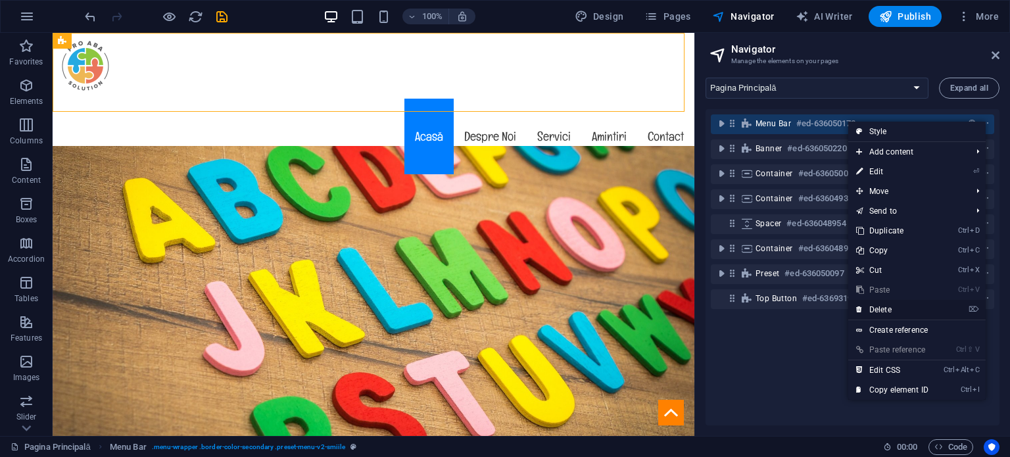
click at [884, 315] on link "⌦ Delete" at bounding box center [892, 310] width 88 height 20
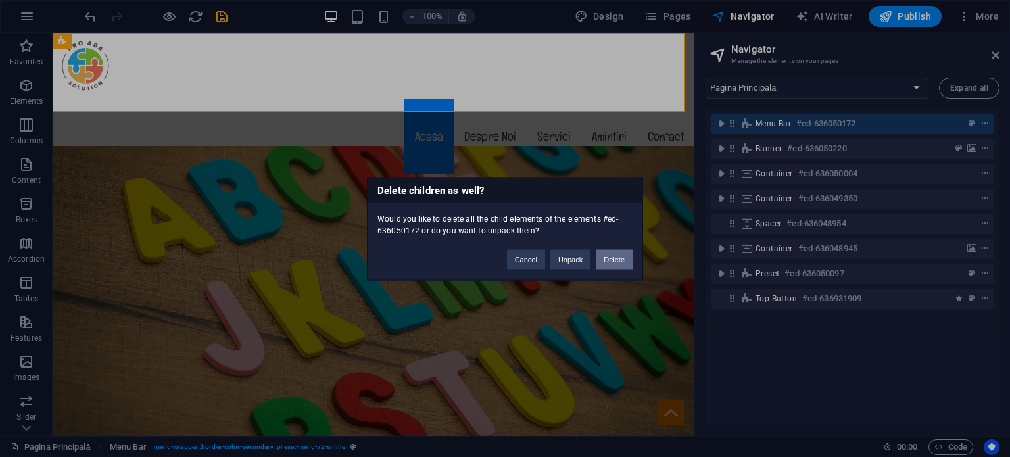
click at [612, 263] on button "Delete" at bounding box center [614, 259] width 37 height 20
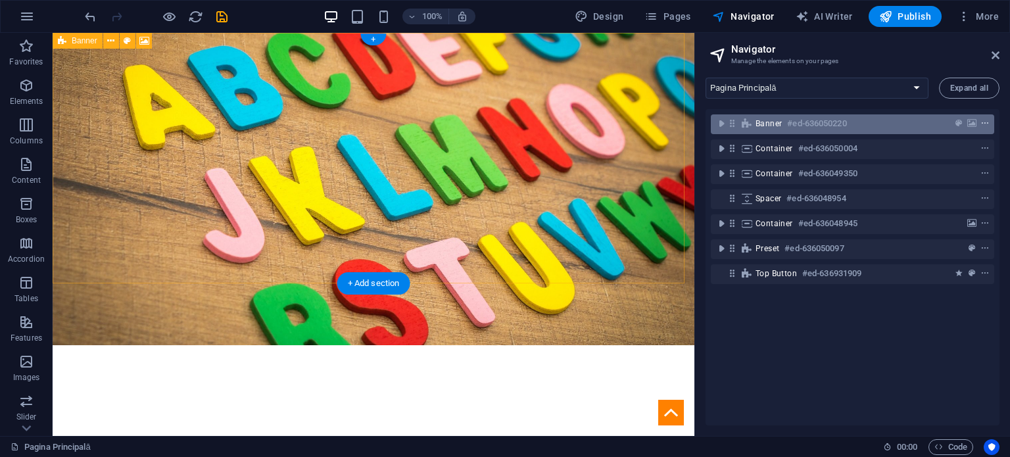
click at [984, 126] on icon "context-menu" at bounding box center [984, 123] width 9 height 9
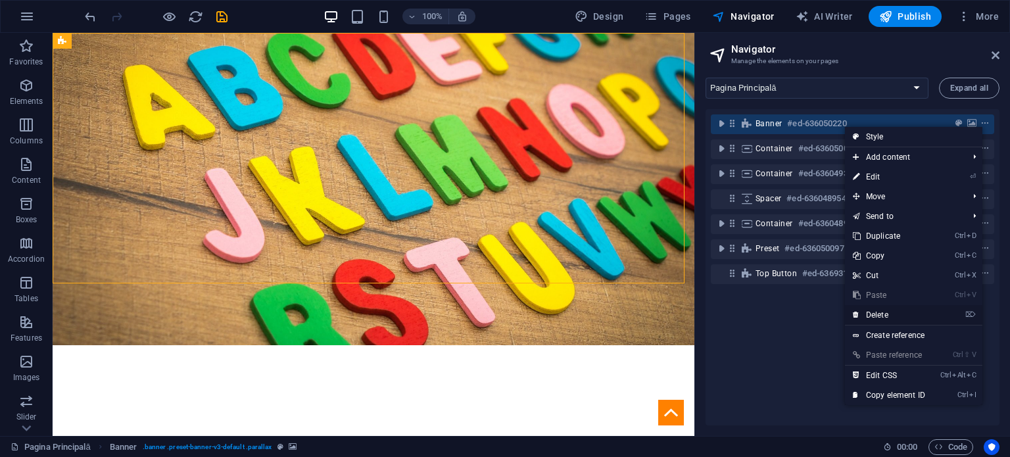
click at [905, 305] on link "⌦ Delete" at bounding box center [889, 315] width 88 height 20
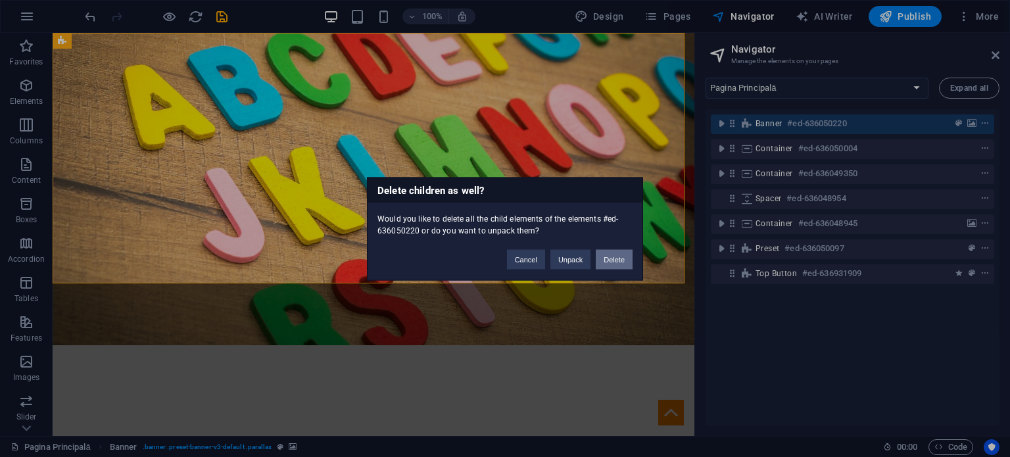
drag, startPoint x: 616, startPoint y: 254, endPoint x: 564, endPoint y: 222, distance: 61.5
click at [616, 254] on button "Delete" at bounding box center [614, 259] width 37 height 20
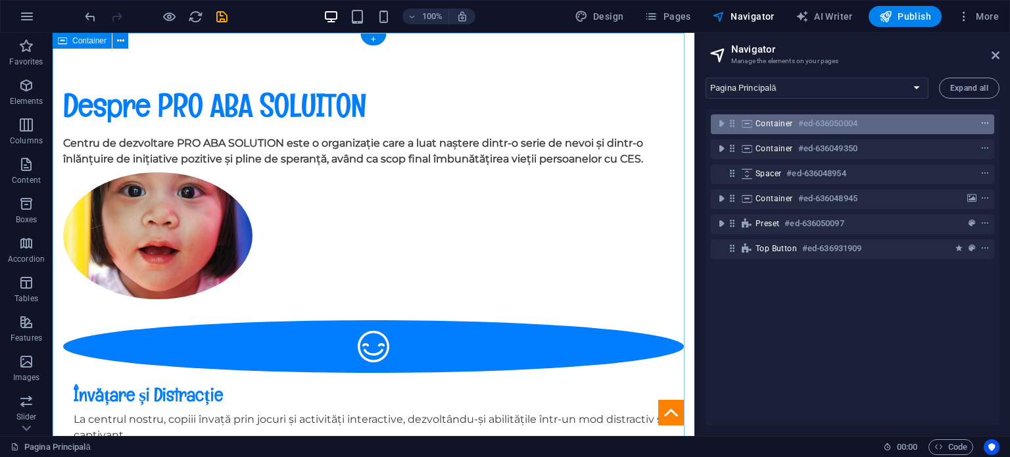
click at [984, 121] on icon "context-menu" at bounding box center [984, 123] width 9 height 9
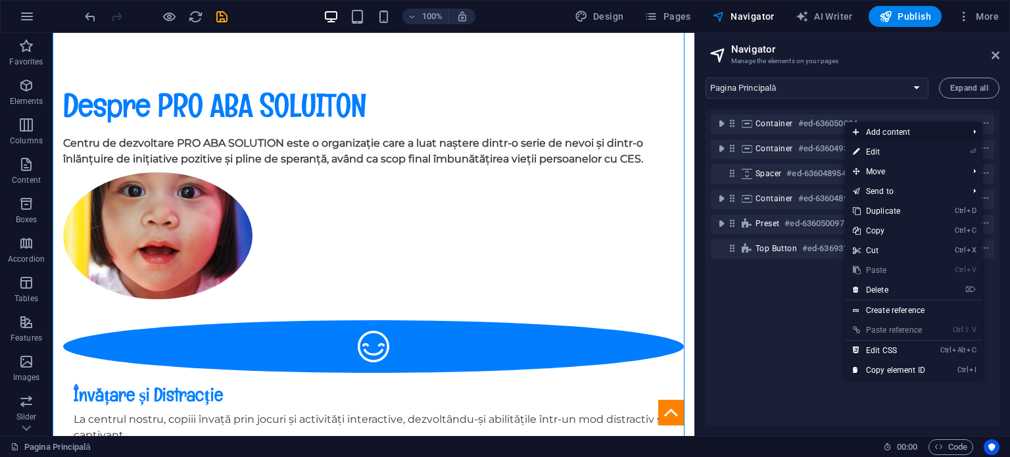
scroll to position [105, 0]
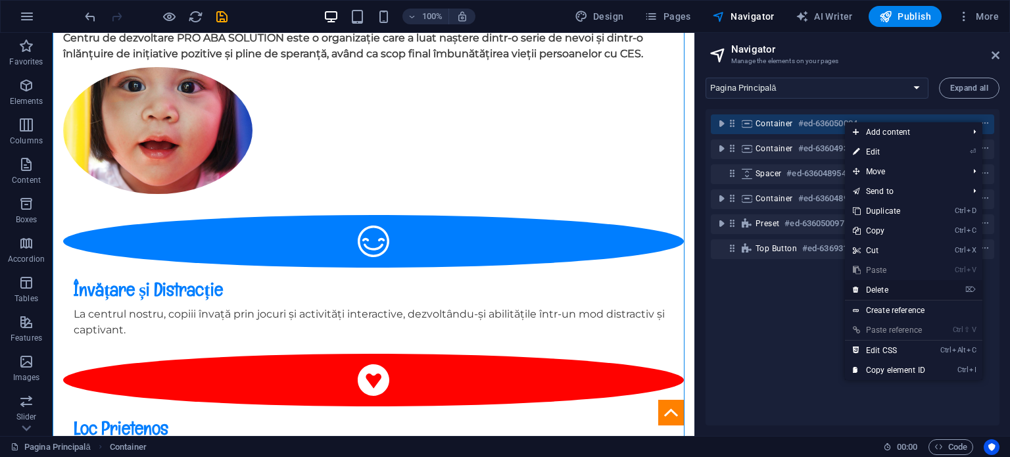
click at [892, 289] on link "⌦ Delete" at bounding box center [889, 290] width 88 height 20
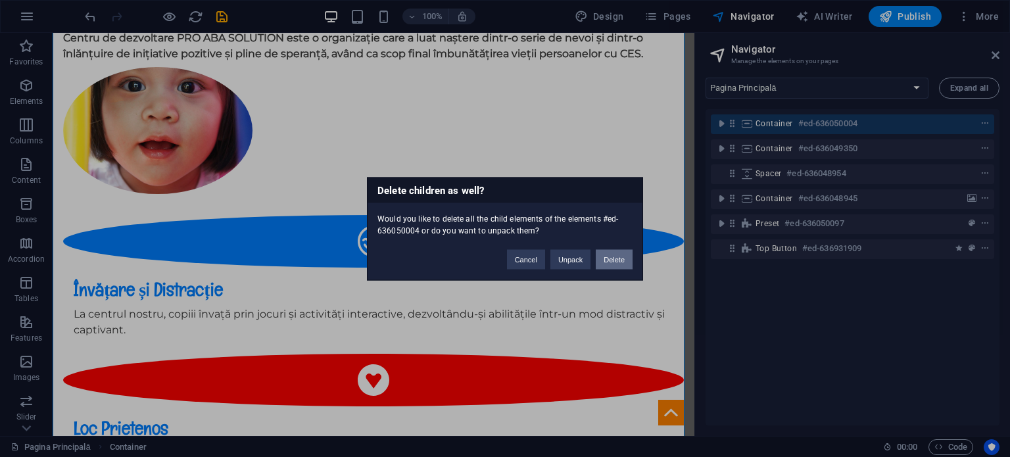
click at [626, 253] on button "Delete" at bounding box center [614, 259] width 37 height 20
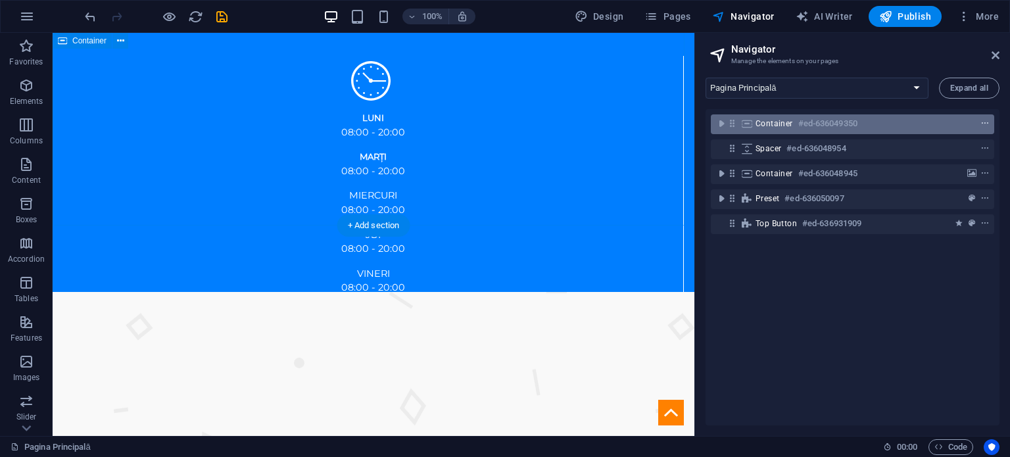
click at [982, 116] on button "context-menu" at bounding box center [984, 124] width 13 height 16
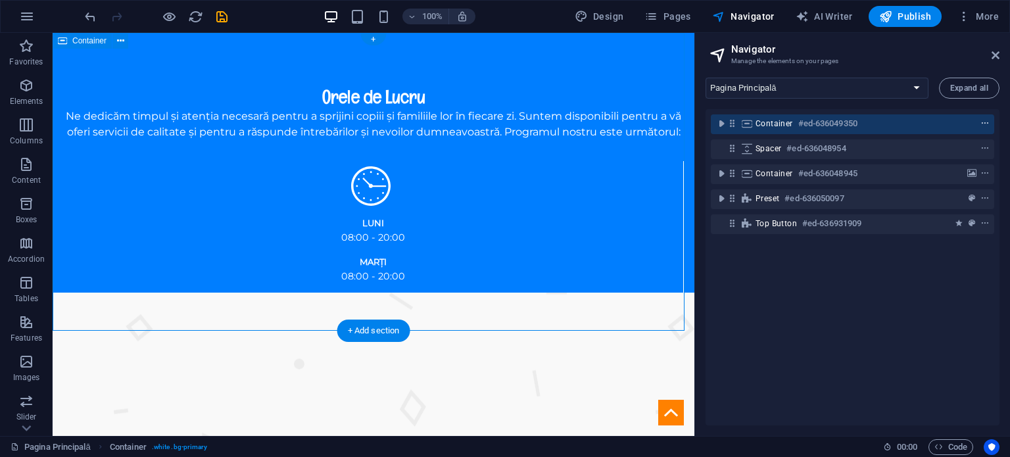
click at [982, 123] on icon "context-menu" at bounding box center [984, 123] width 9 height 9
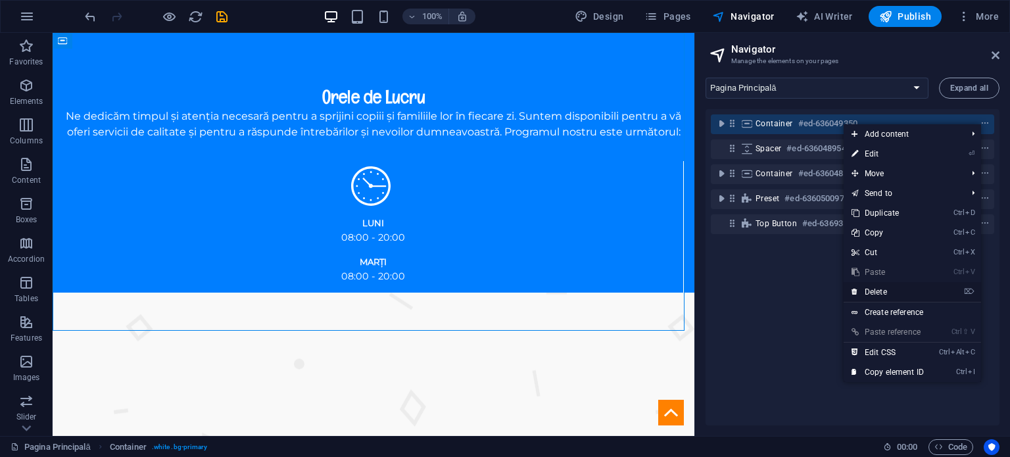
click at [921, 285] on link "⌦ Delete" at bounding box center [888, 292] width 88 height 20
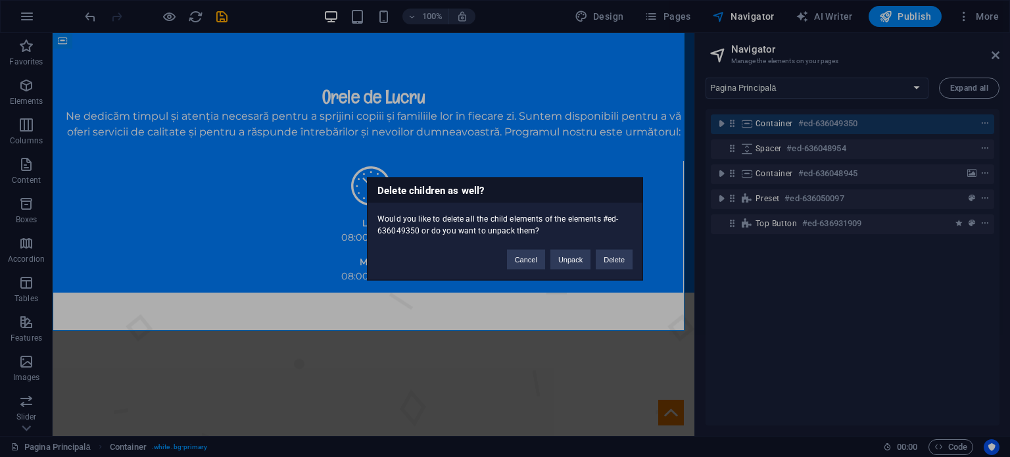
click at [619, 272] on div "Delete children as well? Would you like to delete all the child elements of the…" at bounding box center [505, 228] width 276 height 103
click at [614, 260] on button "Delete" at bounding box center [614, 259] width 37 height 20
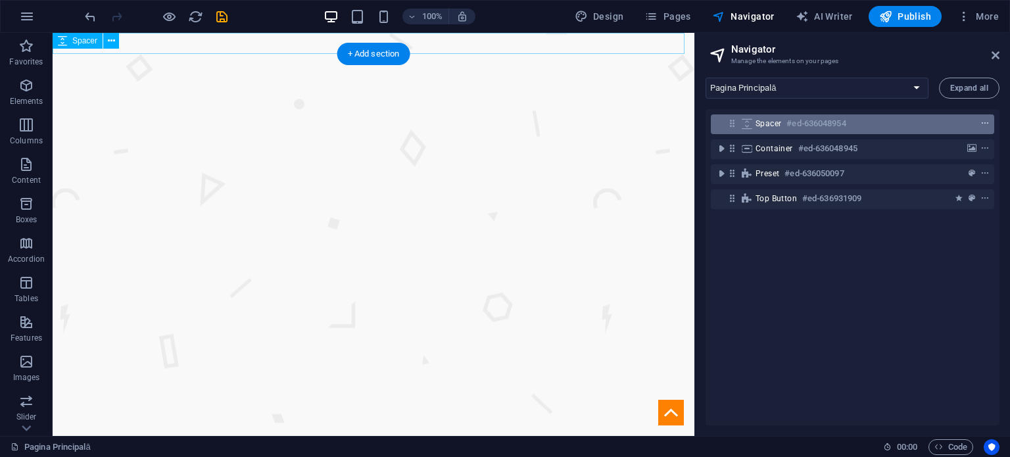
click at [980, 123] on icon "context-menu" at bounding box center [984, 123] width 9 height 9
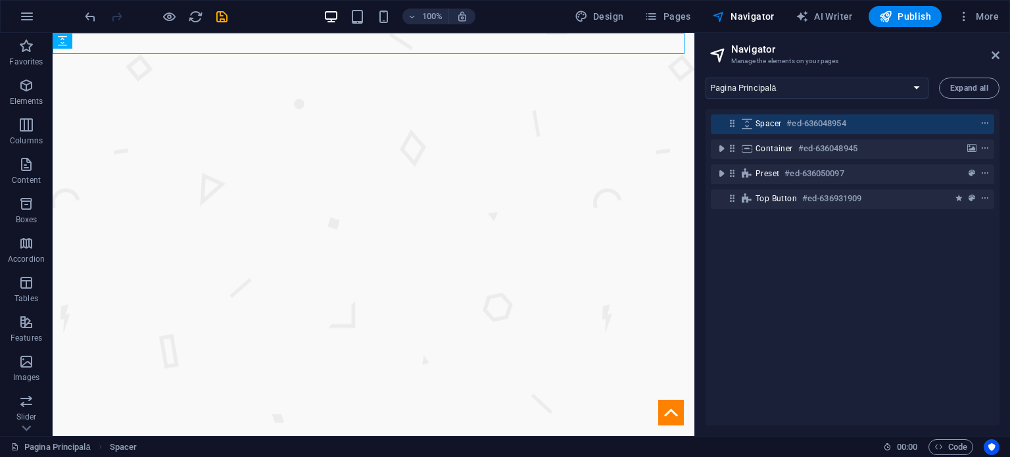
click at [915, 218] on div "Spacer #ed-636048954 Container #ed-636048945 Preset #ed-636050097 Top button #e…" at bounding box center [853, 267] width 294 height 316
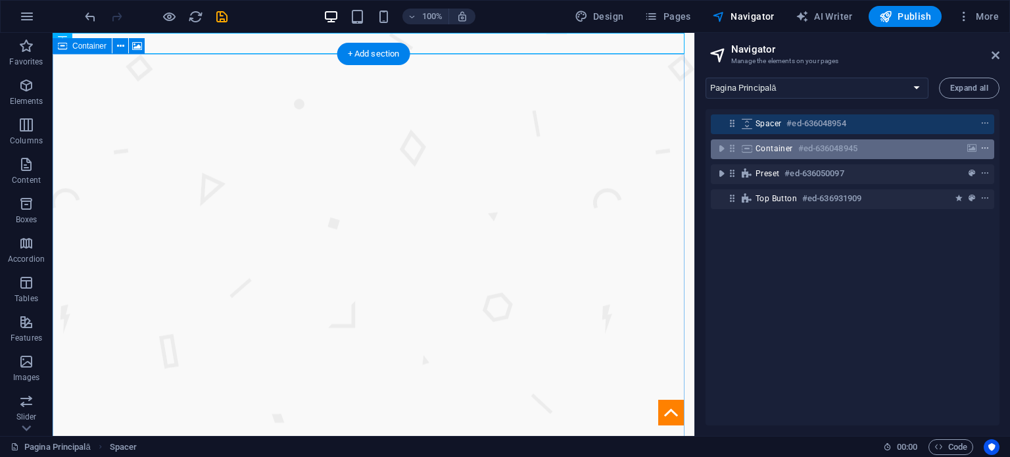
click at [984, 151] on icon "context-menu" at bounding box center [984, 148] width 9 height 9
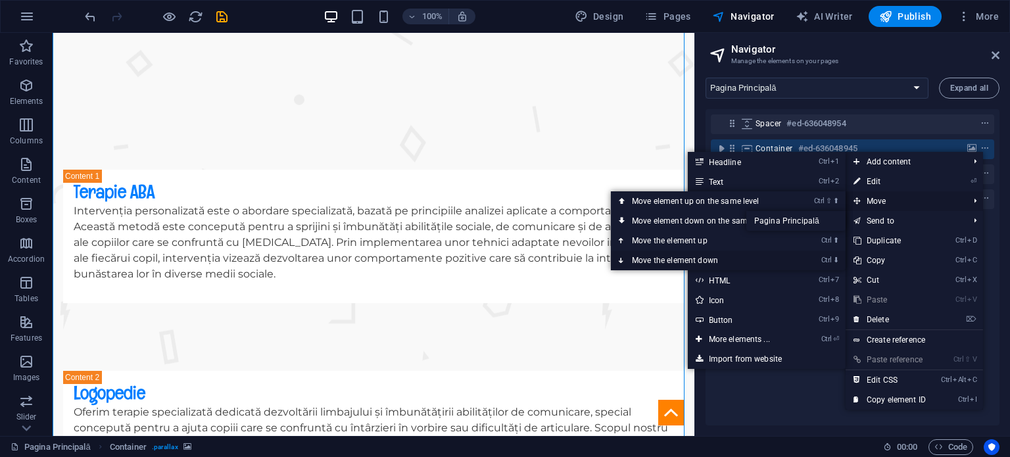
click at [794, 259] on li "Ctrl ⬇ Move the element down" at bounding box center [728, 261] width 235 height 20
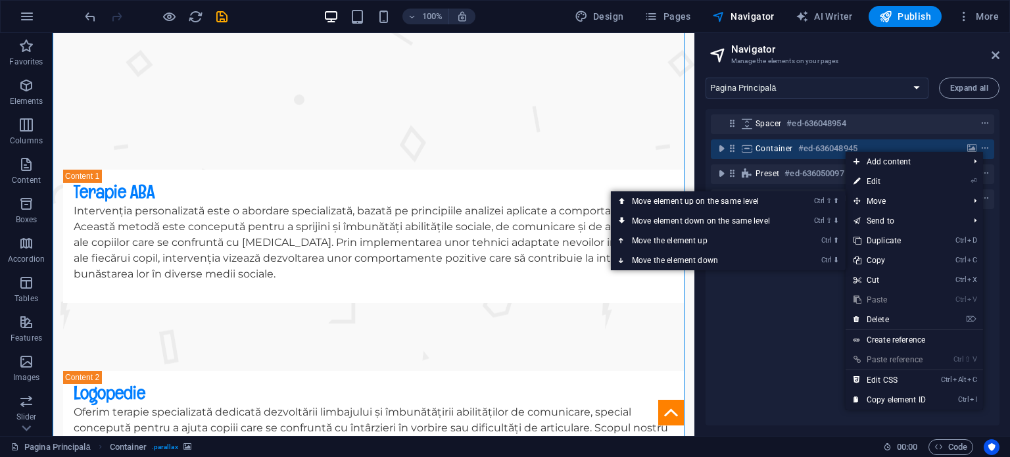
click at [729, 307] on div "Spacer #ed-636048954 Container #ed-636048945 Preset #ed-636050097 Top button #e…" at bounding box center [853, 267] width 294 height 316
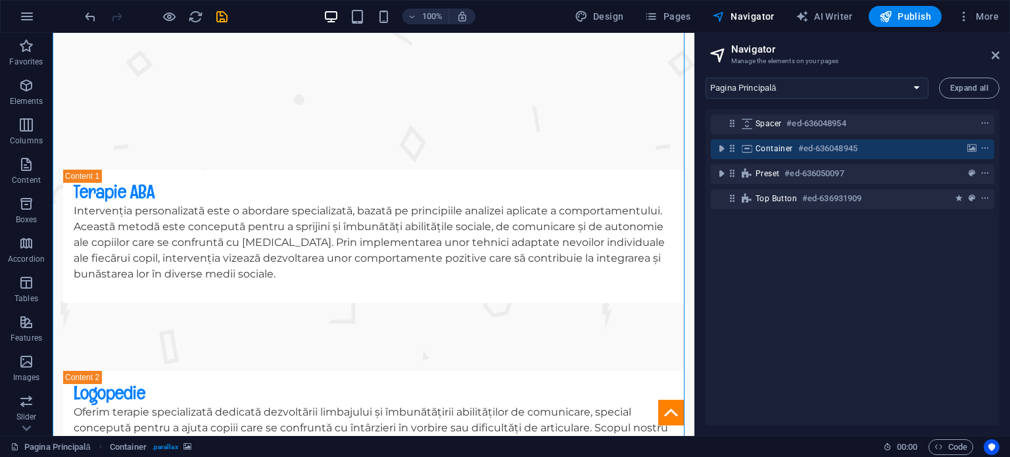
click at [759, 185] on div "Preset #ed-636050097" at bounding box center [852, 174] width 283 height 25
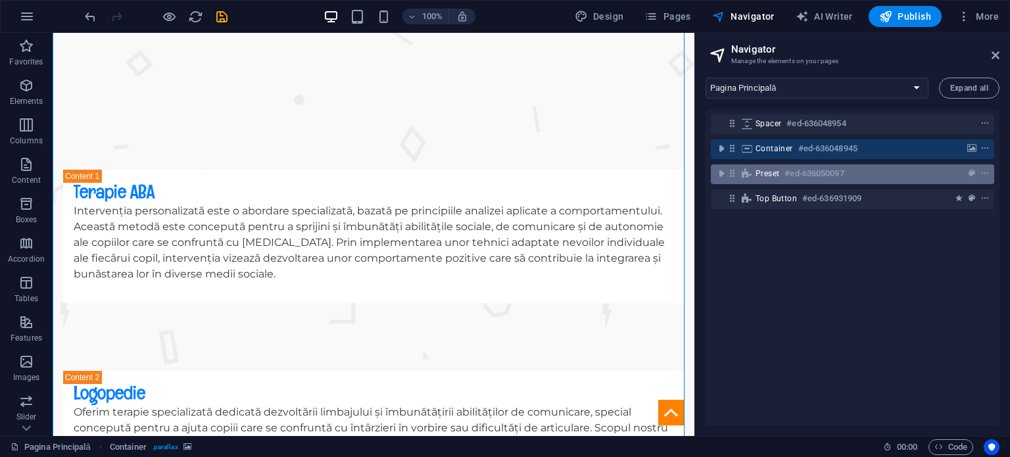
click at [759, 179] on div "Preset #ed-636050097" at bounding box center [842, 174] width 173 height 16
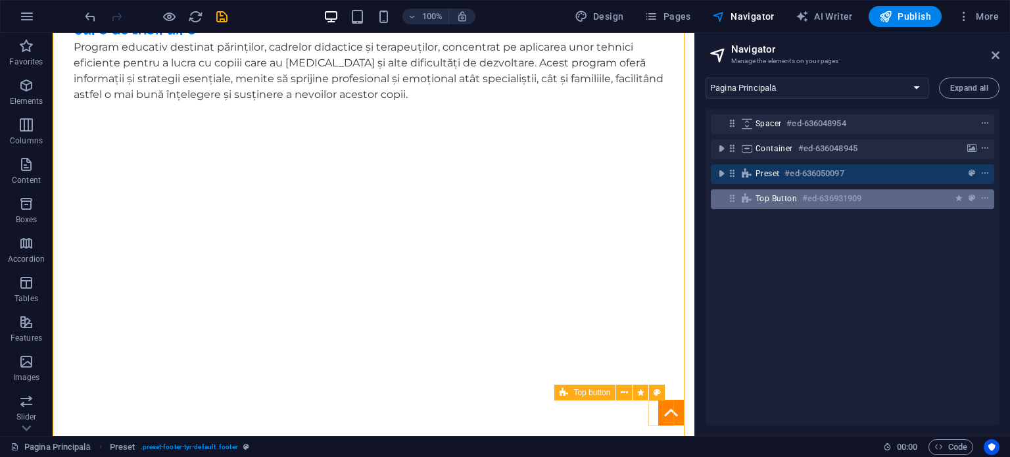
click at [771, 199] on span "Top button" at bounding box center [776, 198] width 41 height 11
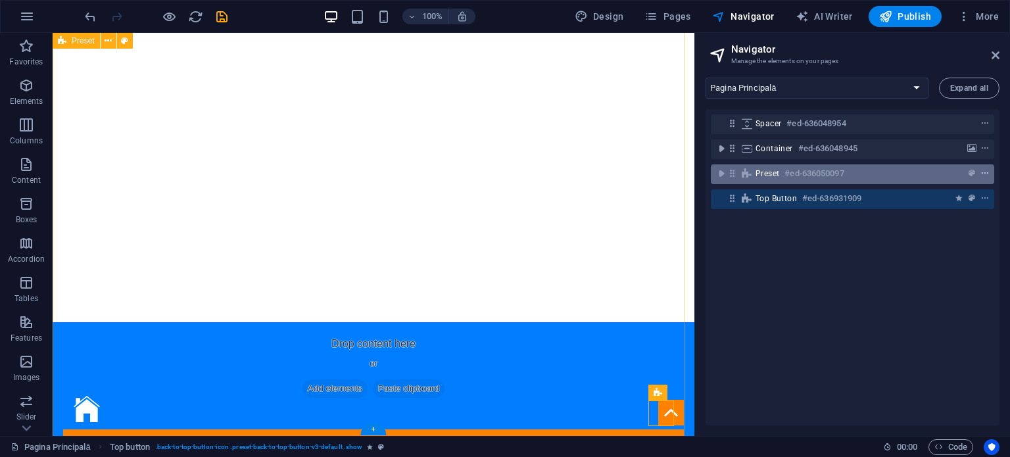
click at [985, 176] on icon "context-menu" at bounding box center [984, 173] width 9 height 9
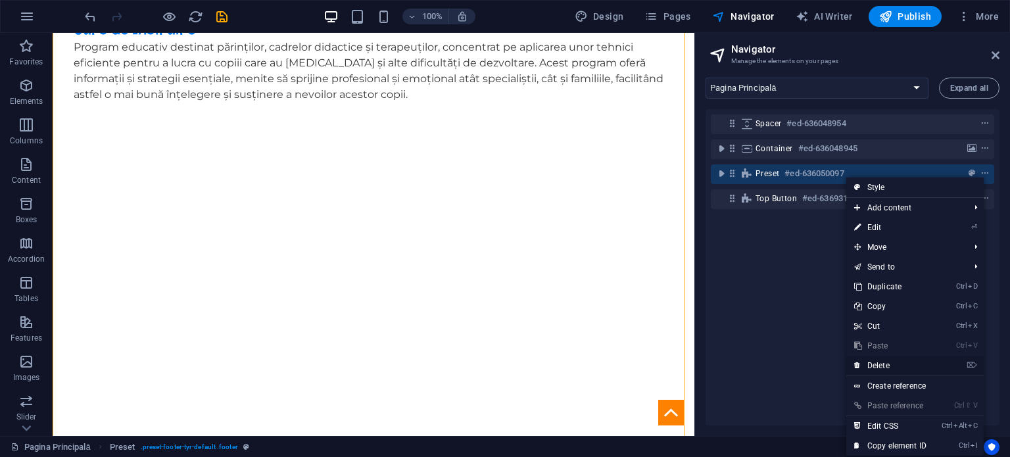
click at [884, 362] on link "⌦ Delete" at bounding box center [890, 366] width 88 height 20
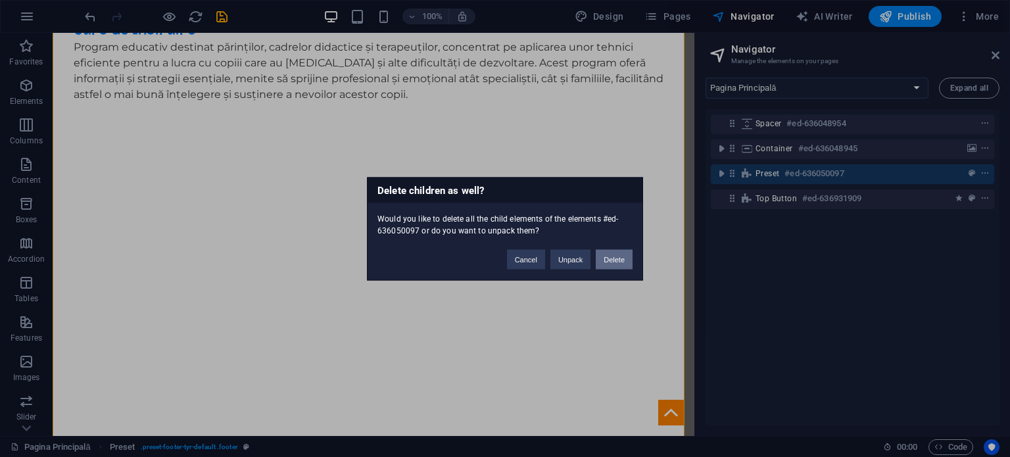
click at [600, 254] on button "Delete" at bounding box center [614, 259] width 37 height 20
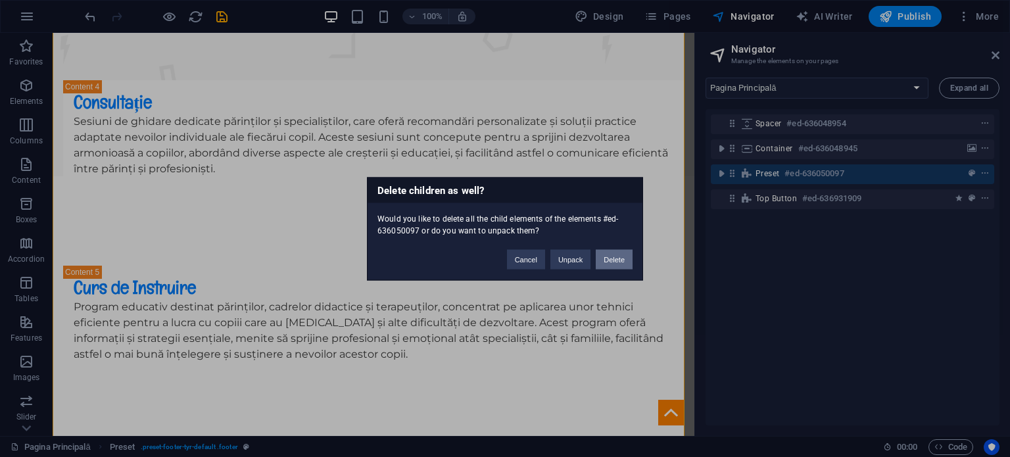
scroll to position [883, 0]
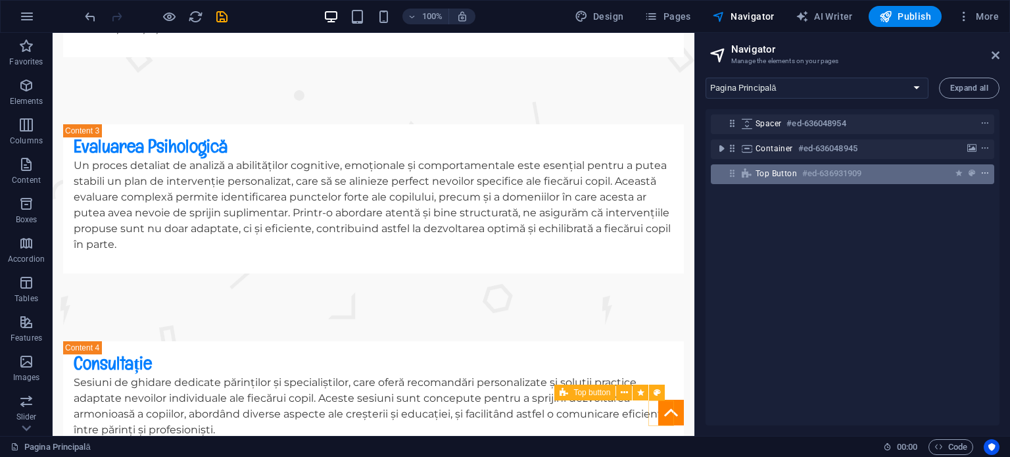
click at [981, 176] on icon "context-menu" at bounding box center [984, 173] width 9 height 9
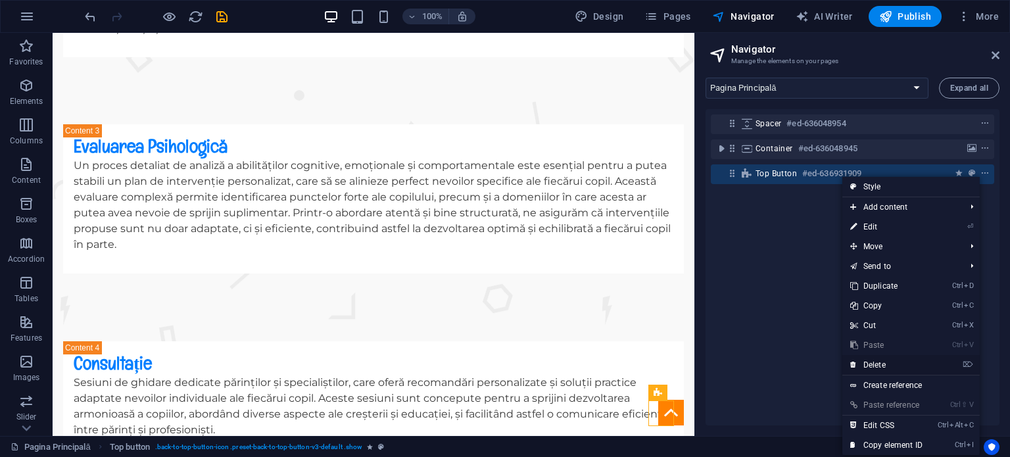
click at [889, 361] on link "⌦ Delete" at bounding box center [886, 365] width 88 height 20
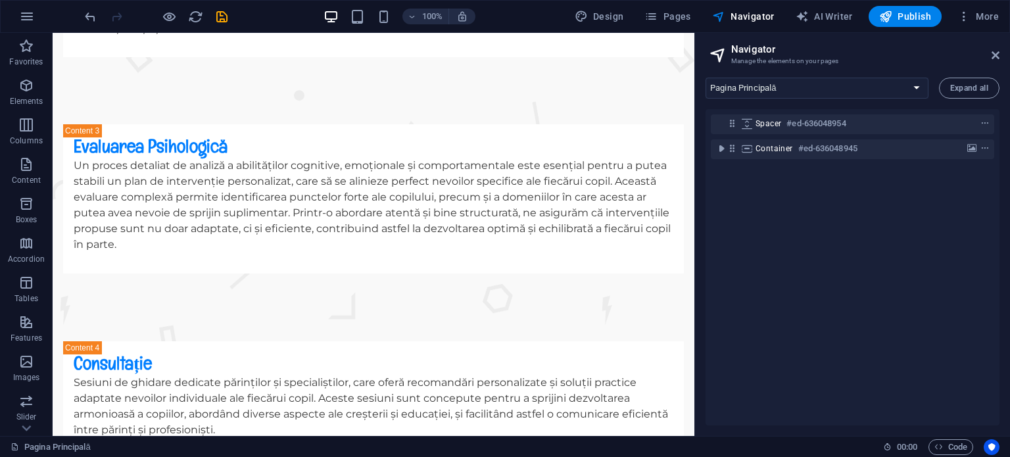
click at [867, 223] on div "Spacer #ed-636048954 Container #ed-636048945" at bounding box center [853, 267] width 294 height 316
click at [952, 16] on div "Design Pages Navigator AI Writer Publish More" at bounding box center [786, 16] width 435 height 21
click at [955, 17] on button "More" at bounding box center [978, 16] width 52 height 21
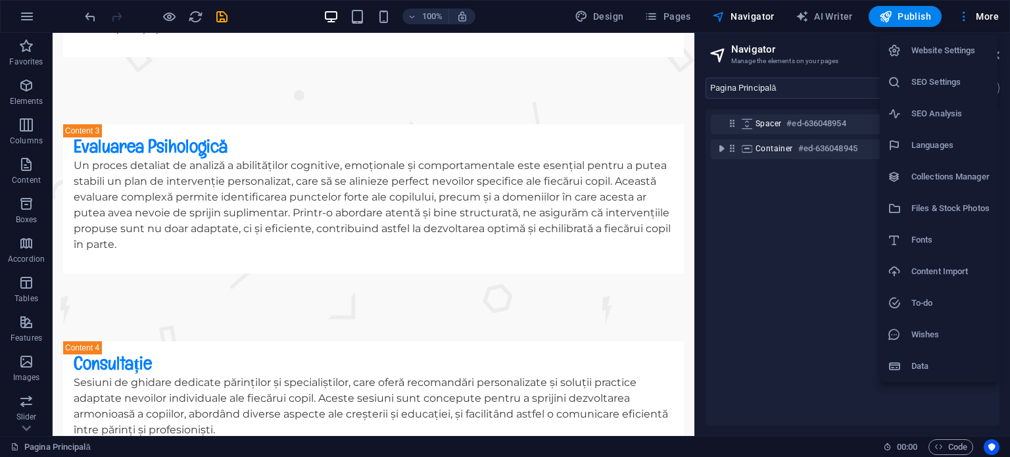
click at [927, 12] on div at bounding box center [505, 228] width 1010 height 457
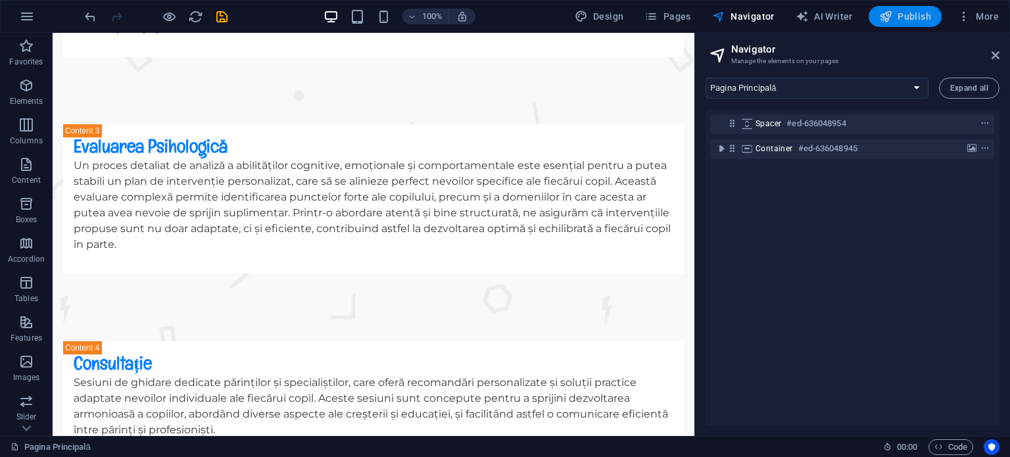
click at [921, 20] on span "Publish" at bounding box center [905, 16] width 52 height 13
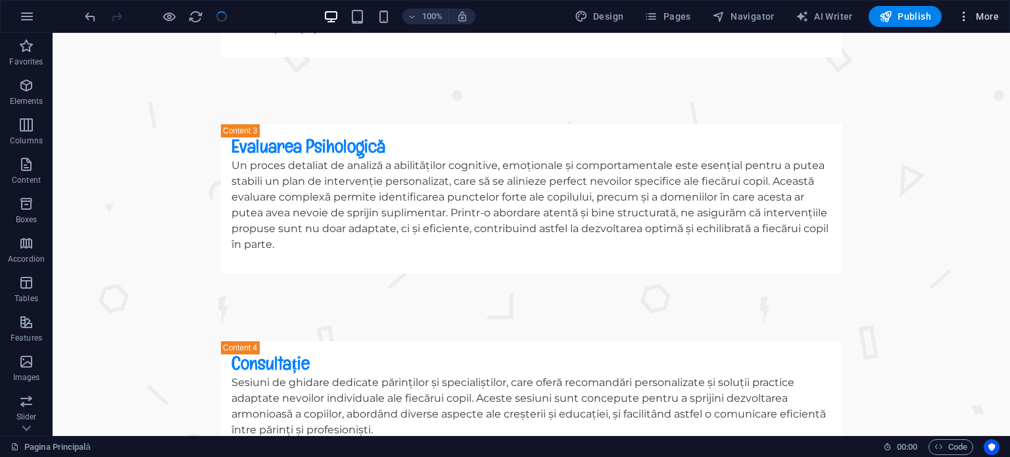
click at [964, 14] on icon "button" at bounding box center [963, 16] width 13 height 13
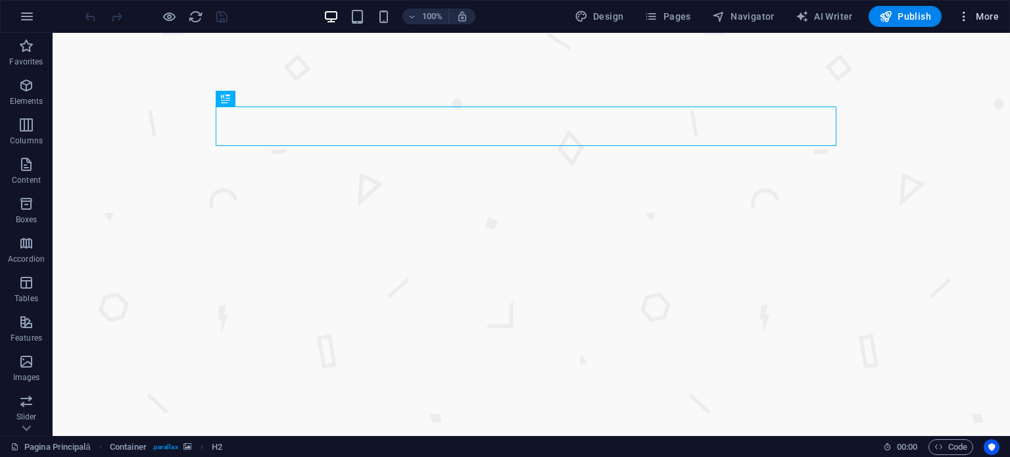
click at [954, 19] on button "More" at bounding box center [978, 16] width 52 height 21
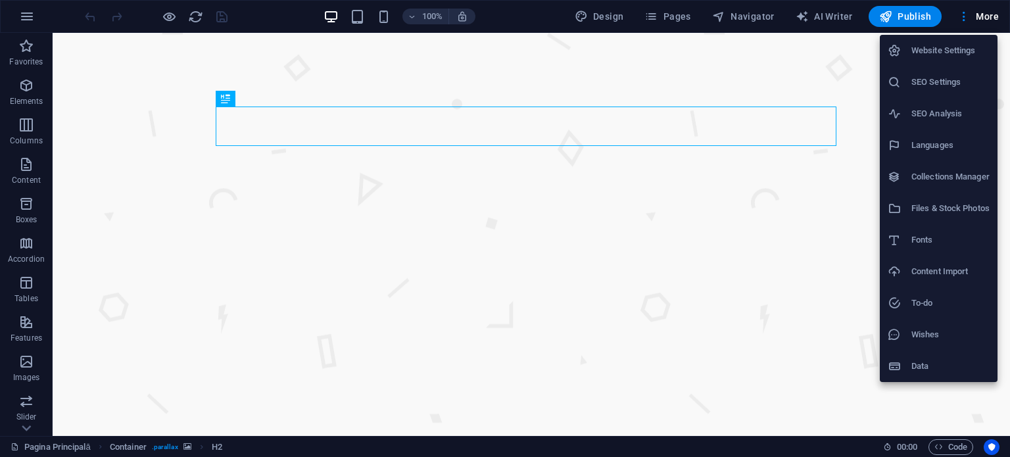
click at [940, 70] on li "SEO Settings" at bounding box center [939, 82] width 118 height 32
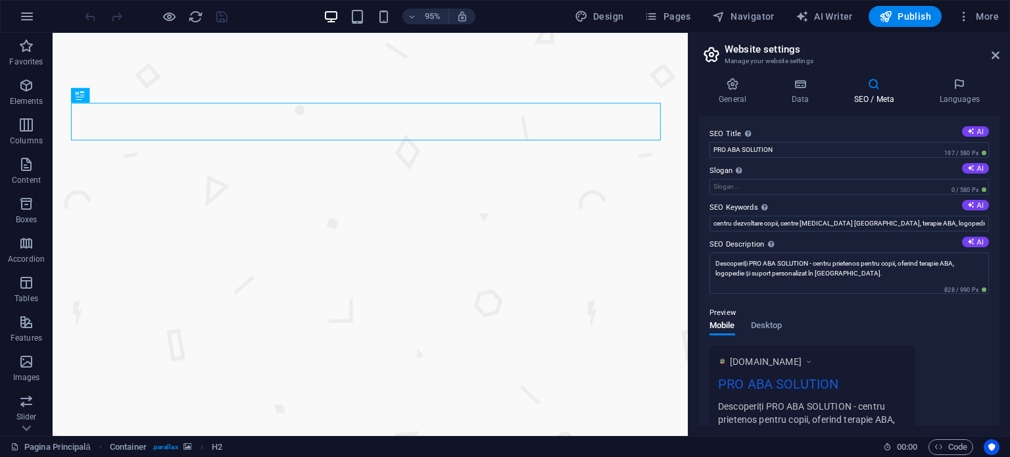
click at [941, 53] on li "Website Settings" at bounding box center [948, 44] width 88 height 18
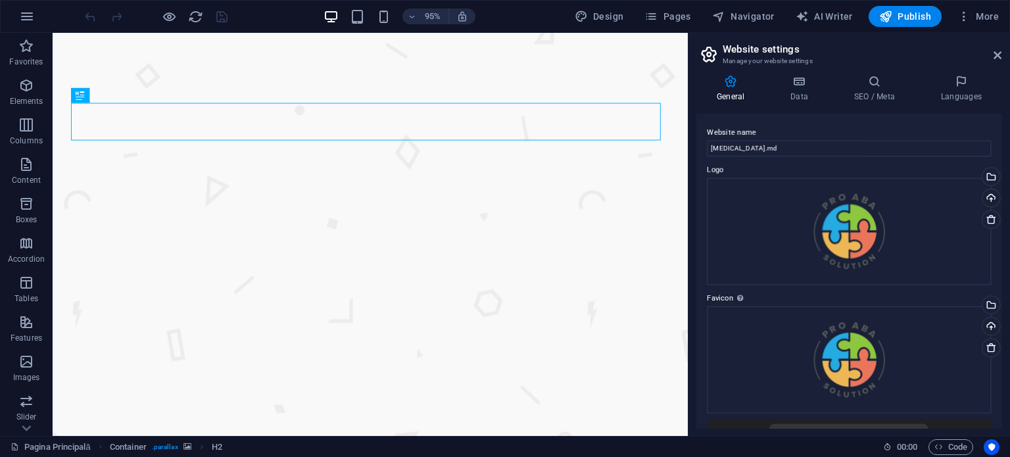
click at [1009, 51] on aside "Website settings Manage your website settings General Data SEO / Meta Languages…" at bounding box center [849, 234] width 322 height 403
click at [1000, 49] on aside "Website settings Manage your website settings General Data SEO / Meta Languages…" at bounding box center [849, 234] width 322 height 403
click at [1009, 61] on aside "Website settings Manage your website settings General Data SEO / Meta Languages…" at bounding box center [849, 234] width 322 height 403
drag, startPoint x: 996, startPoint y: 55, endPoint x: 942, endPoint y: 9, distance: 70.4
click at [996, 55] on icon at bounding box center [996, 55] width 8 height 11
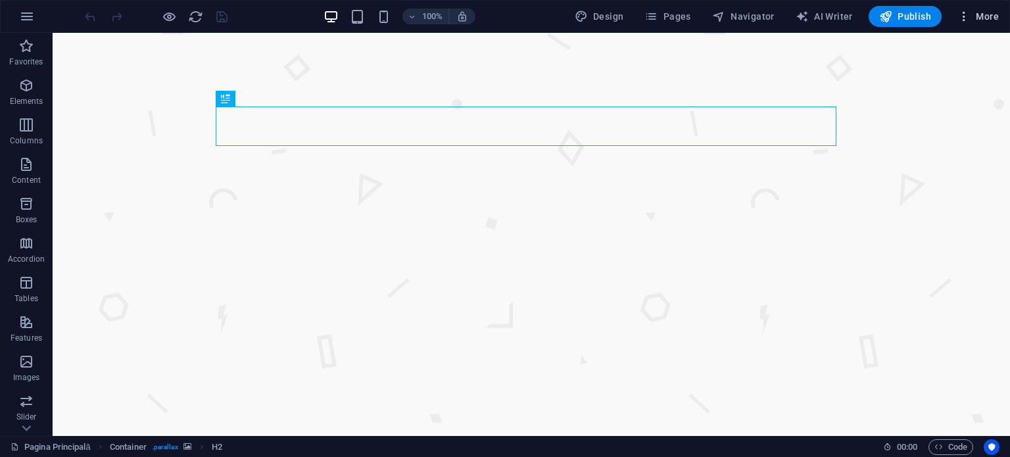
click at [979, 20] on span "More" at bounding box center [977, 16] width 41 height 13
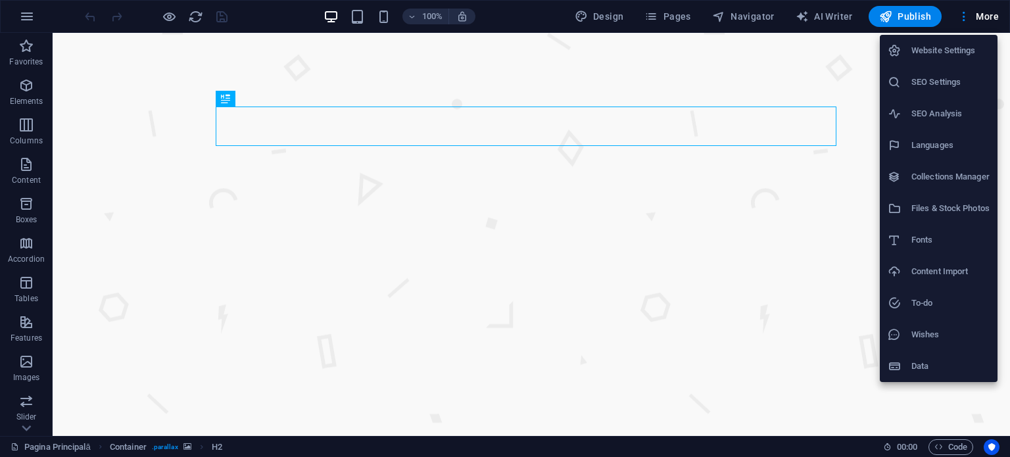
click at [948, 48] on h6 "Website Settings" at bounding box center [950, 51] width 78 height 16
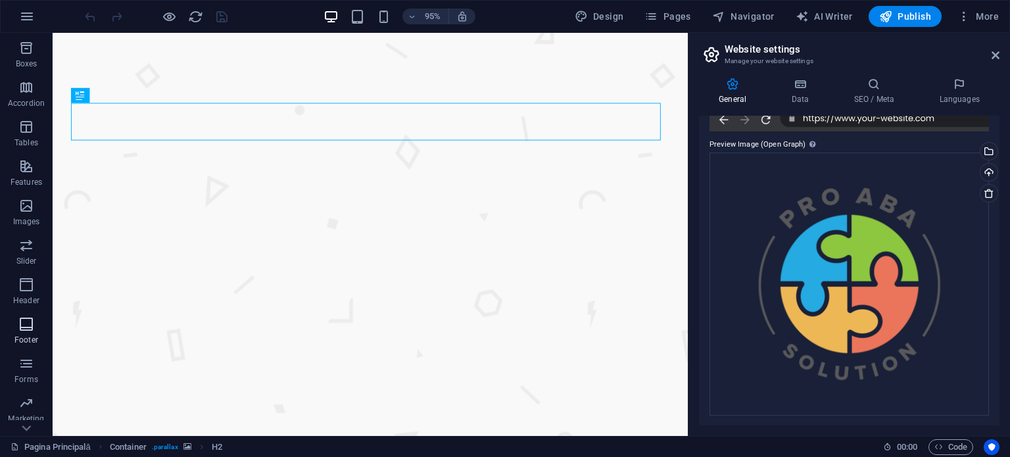
scroll to position [188, 0]
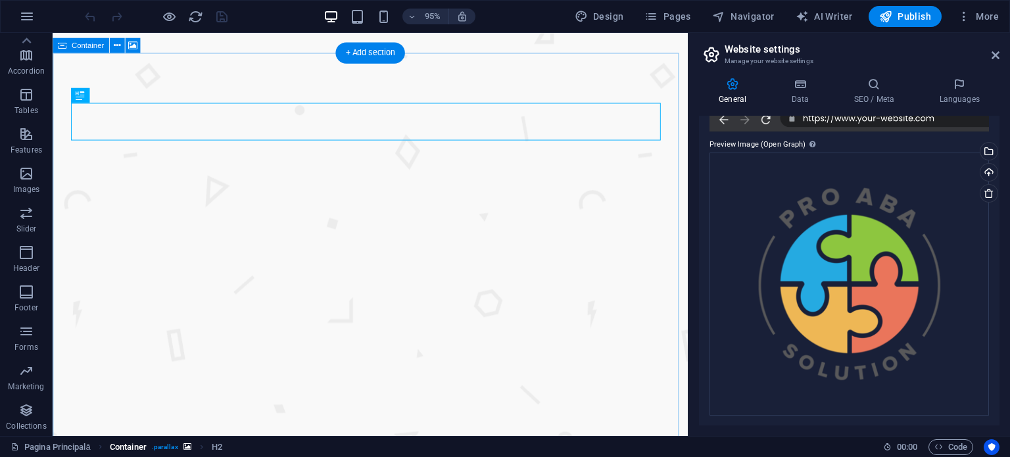
click at [149, 445] on link "Container . parallax" at bounding box center [151, 447] width 82 height 16
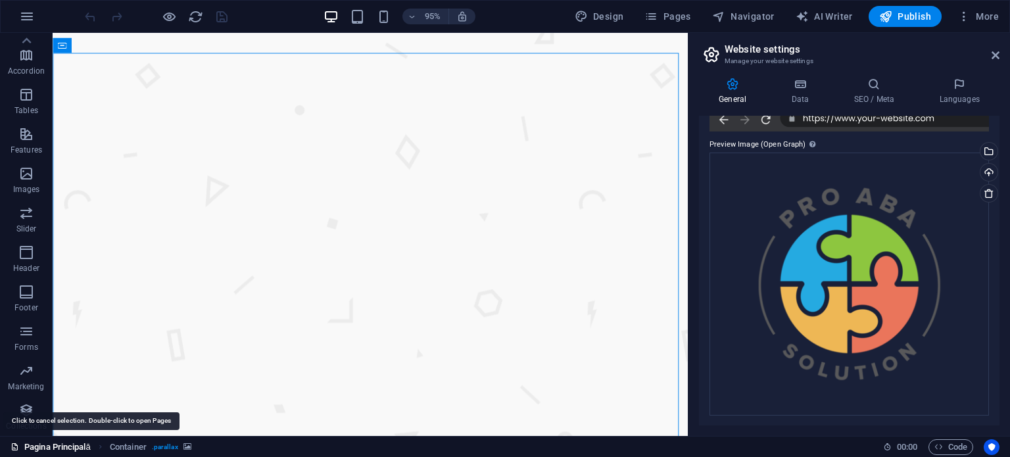
click at [71, 454] on link "Pagina Principală" at bounding box center [51, 447] width 80 height 16
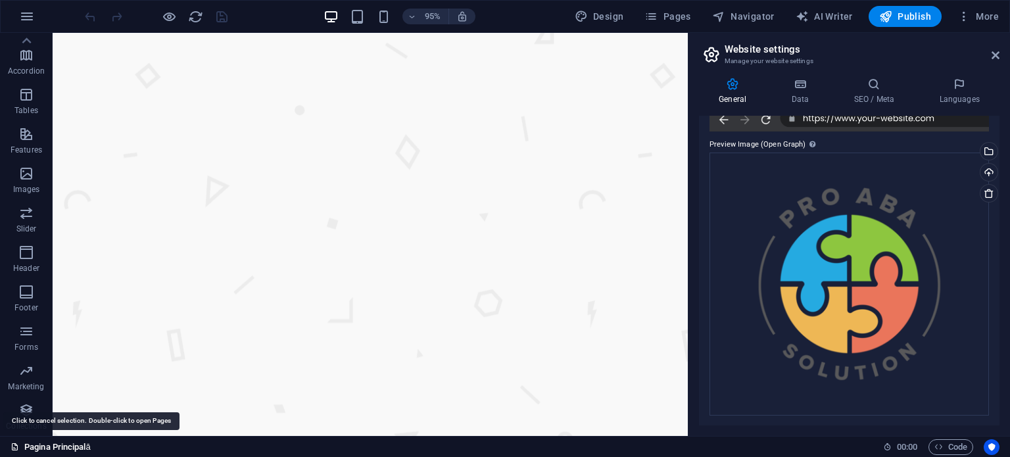
click at [69, 448] on link "Pagina Principală" at bounding box center [51, 447] width 80 height 16
click at [68, 449] on link "Pagina Principală" at bounding box center [51, 447] width 80 height 16
click at [124, 20] on div at bounding box center [155, 16] width 147 height 21
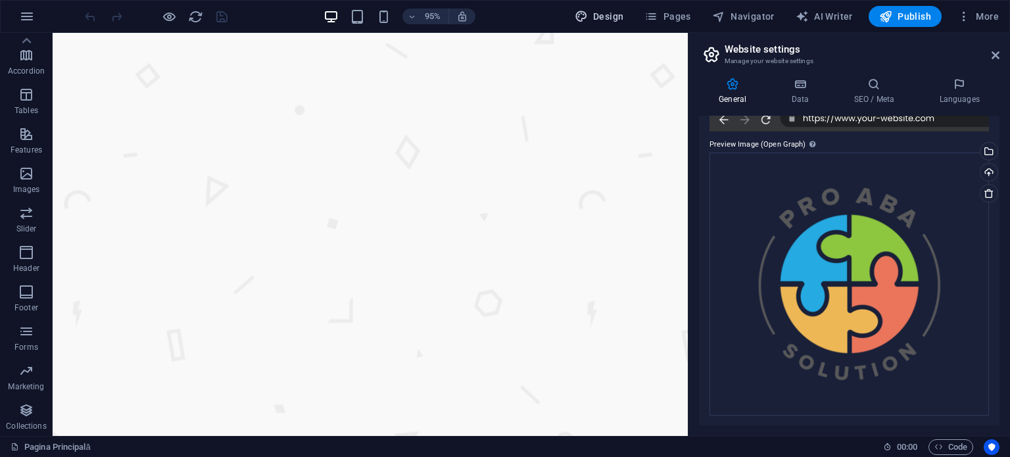
click at [604, 6] on div "95% Design Pages Navigator AI Writer Publish More" at bounding box center [505, 17] width 1009 height 32
click at [610, 14] on span "Design" at bounding box center [599, 16] width 49 height 13
select select "px"
select select "400"
select select "px"
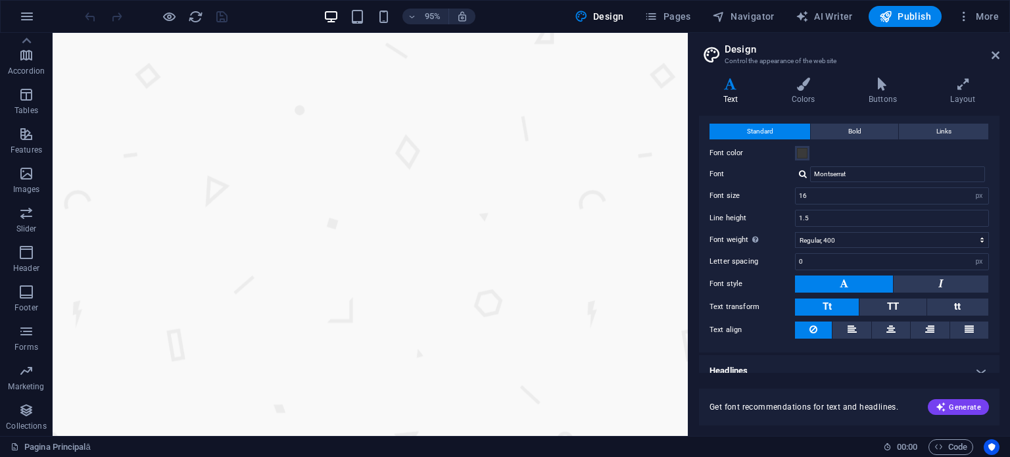
scroll to position [40, 0]
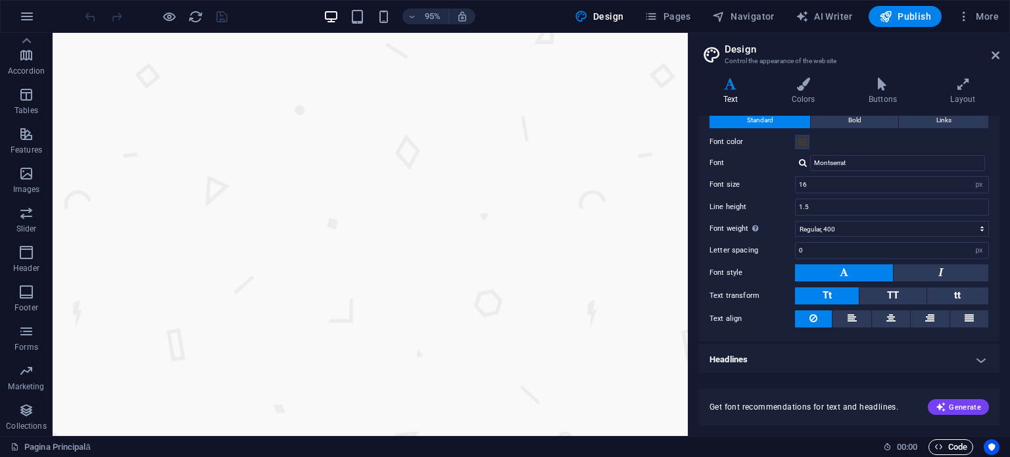
click at [952, 444] on span "Code" at bounding box center [950, 447] width 33 height 16
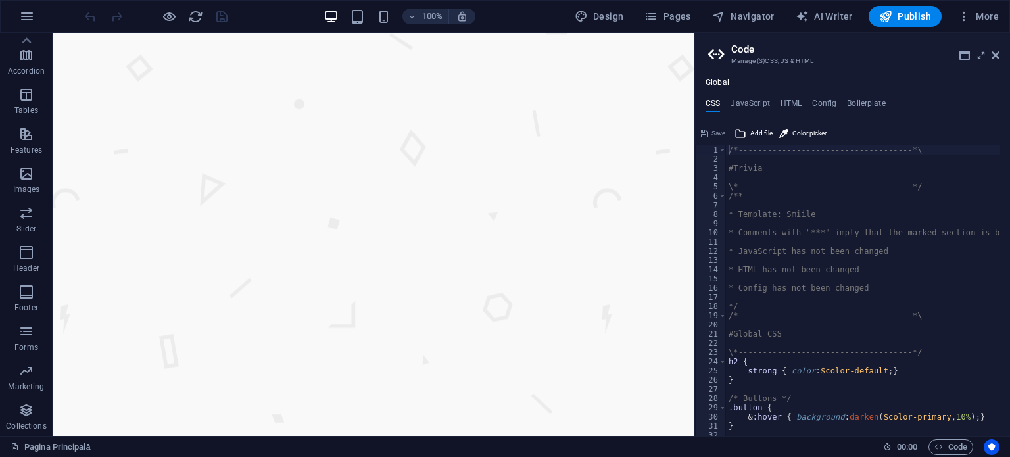
click at [725, 128] on div "Save" at bounding box center [713, 134] width 30 height 16
click at [714, 131] on div "Save" at bounding box center [713, 134] width 30 height 16
click at [740, 107] on h4 "JavaScript" at bounding box center [750, 106] width 39 height 14
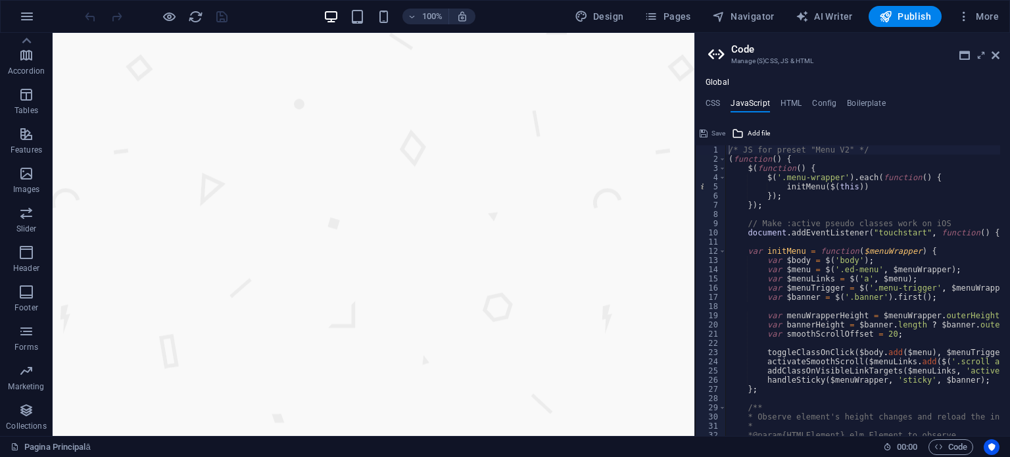
click at [729, 105] on ul "CSS JavaScript HTML Config Boilerplate" at bounding box center [852, 106] width 315 height 14
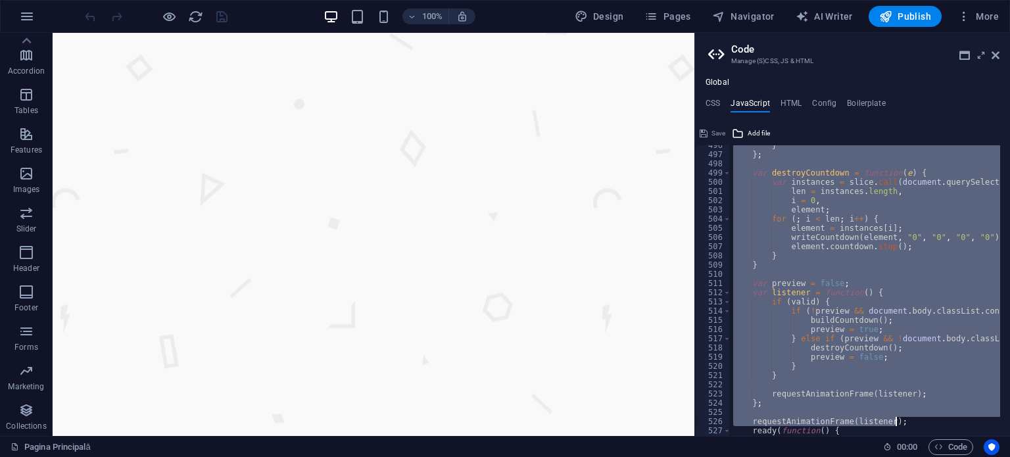
drag, startPoint x: 751, startPoint y: 151, endPoint x: 967, endPoint y: 488, distance: 400.8
click at [967, 456] on html "Pro Aba Solution Pagina Principală Favorites Elements Columns Content Boxes Acc…" at bounding box center [505, 228] width 1010 height 457
type textarea "})(); /* End JS for preset "Back to top button V3" */"
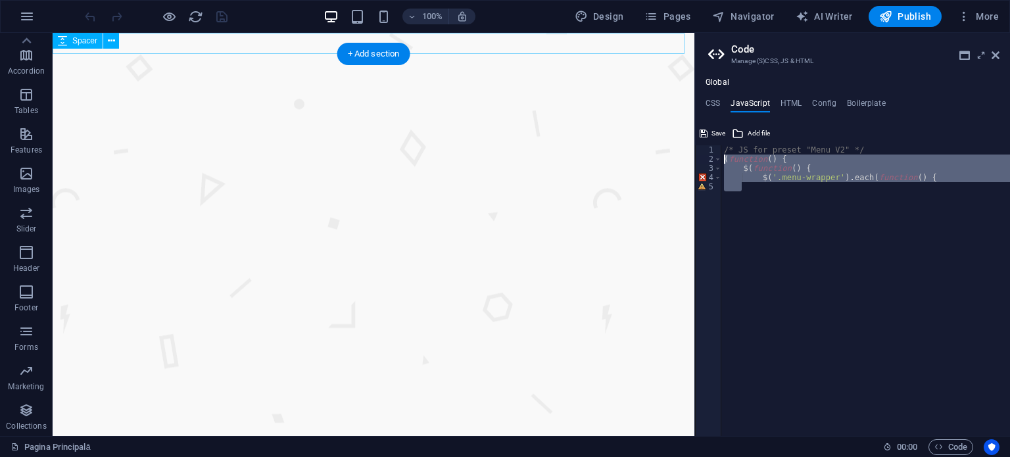
drag, startPoint x: 928, startPoint y: 354, endPoint x: 597, endPoint y: 35, distance: 459.9
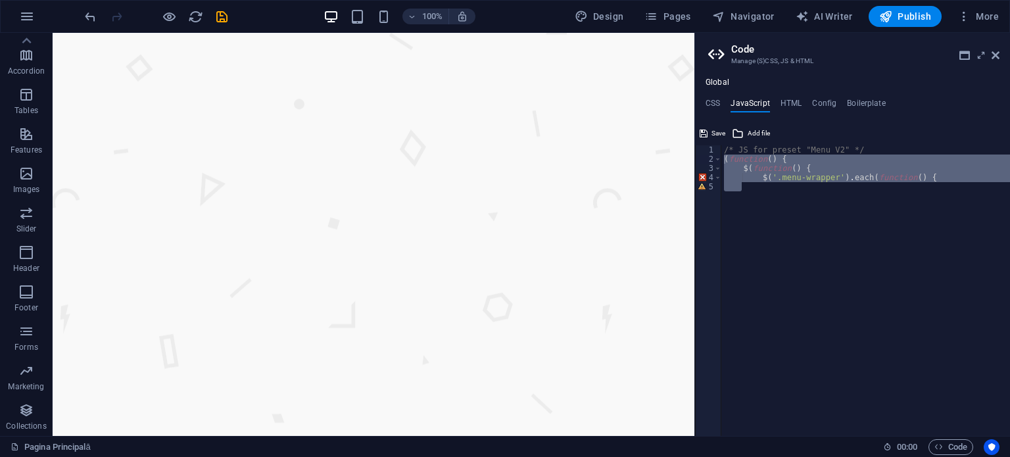
type textarea "(function() { $(function() {"
click at [779, 188] on div "/* JS for preset "Menu V2" */ ( function ( ) { $ ( function ( ) { $ ( '.menu-wr…" at bounding box center [865, 290] width 289 height 291
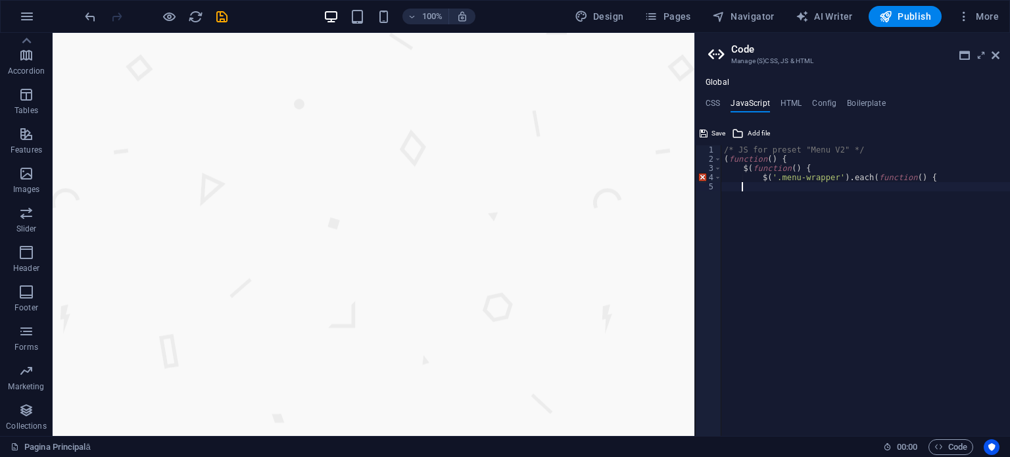
drag, startPoint x: 833, startPoint y: 231, endPoint x: 649, endPoint y: 110, distance: 220.3
click at [717, 131] on span "Save" at bounding box center [719, 134] width 14 height 16
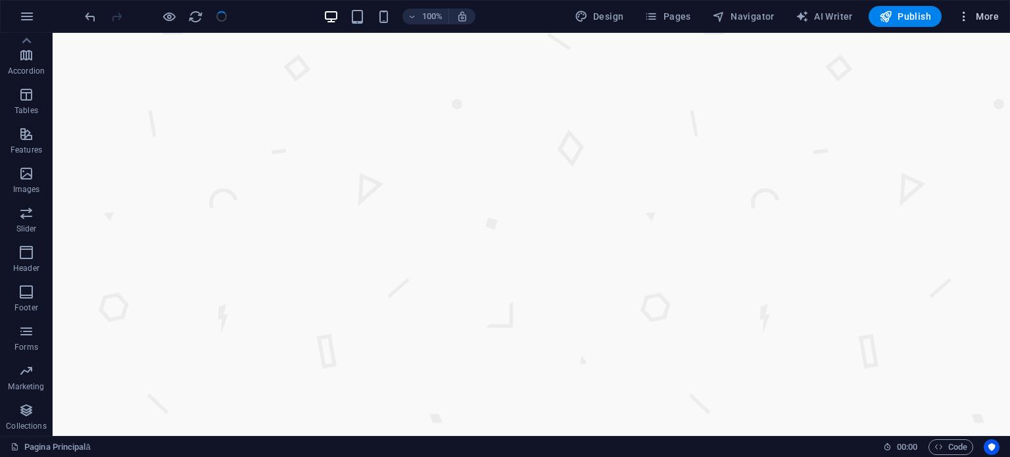
click at [971, 17] on span "More" at bounding box center [977, 16] width 41 height 13
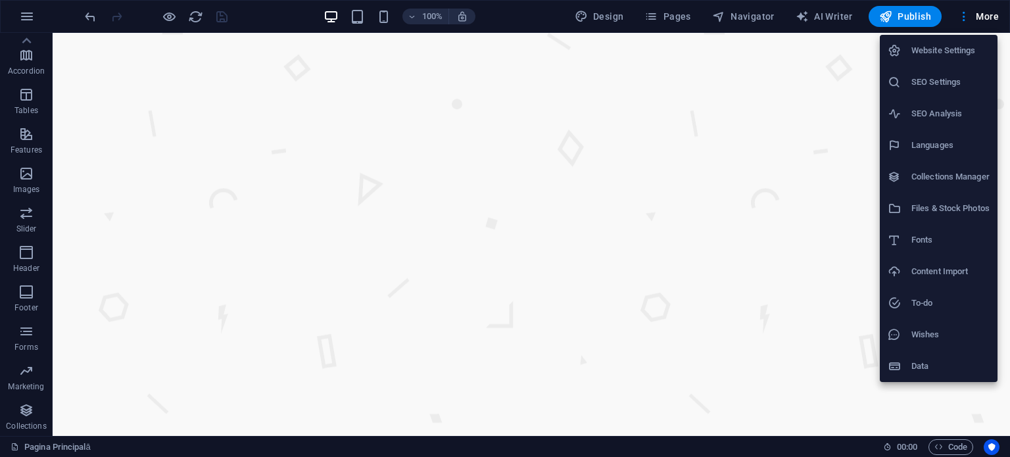
click at [969, 443] on div at bounding box center [505, 228] width 1010 height 457
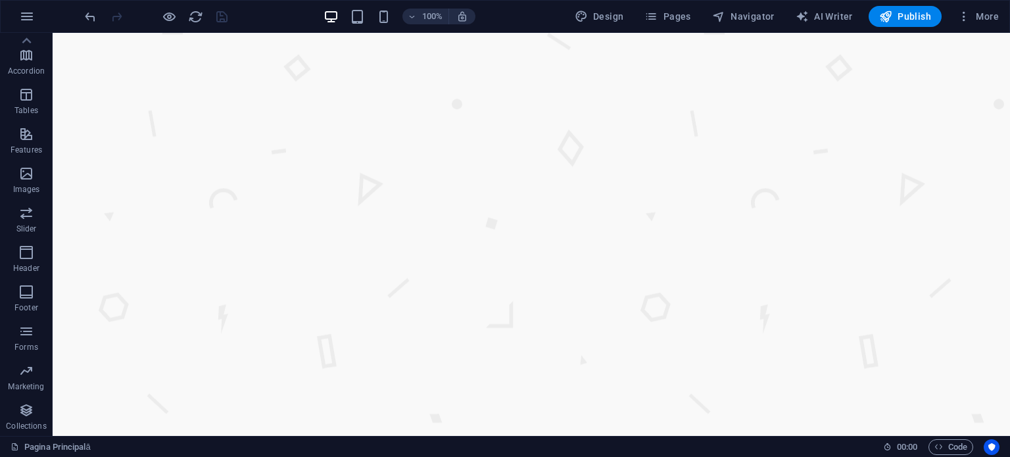
click at [961, 444] on div "Website Settings SEO Settings SEO Analysis Languages Collections Manager Files …" at bounding box center [505, 232] width 1010 height 449
click at [950, 443] on span "Code" at bounding box center [950, 447] width 33 height 16
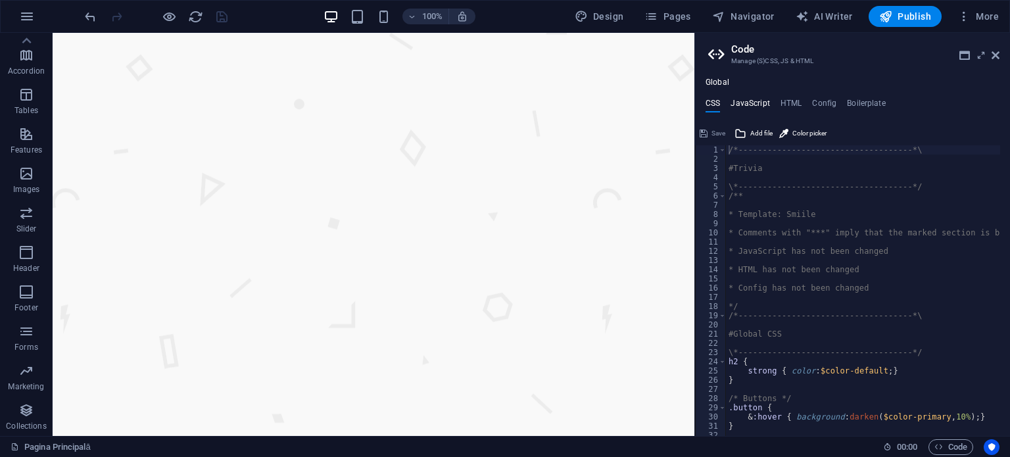
click at [765, 101] on h4 "JavaScript" at bounding box center [750, 106] width 39 height 14
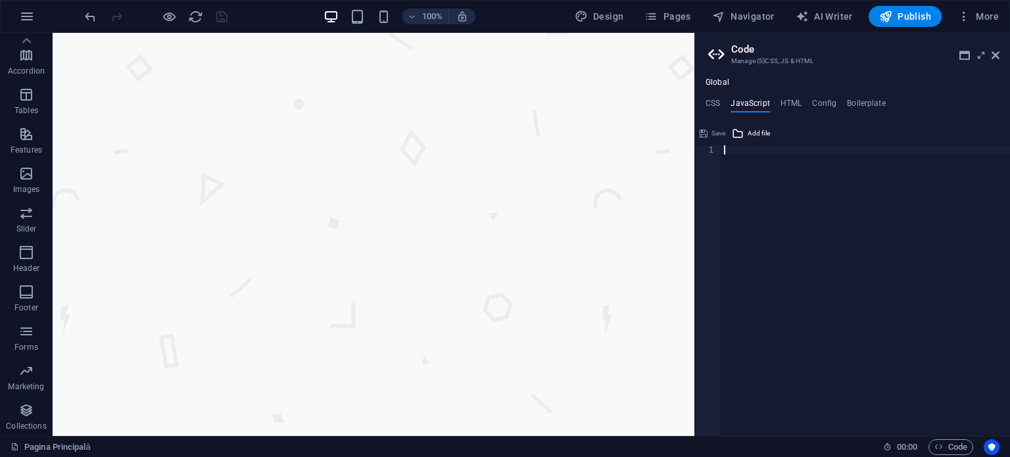
click at [723, 102] on ul "CSS JavaScript HTML Config Boilerplate" at bounding box center [852, 106] width 315 height 14
click at [719, 107] on h4 "CSS" at bounding box center [713, 106] width 14 height 14
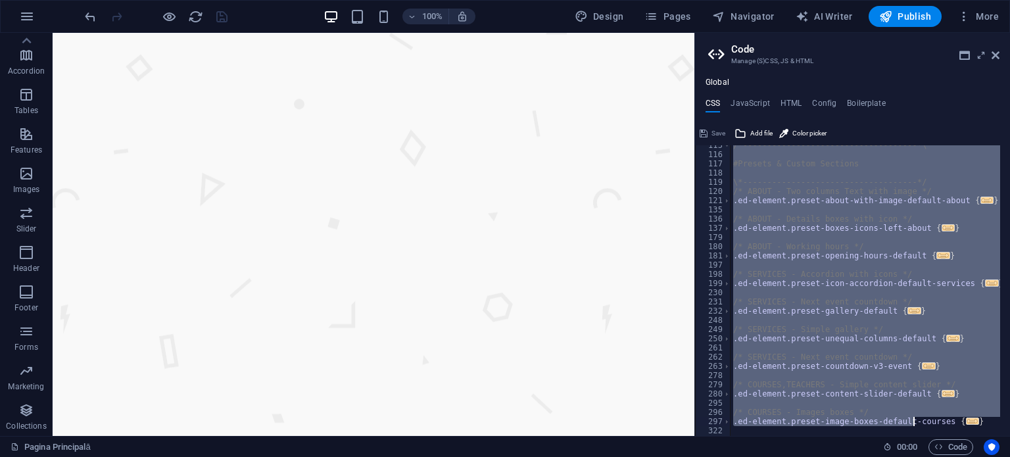
scroll to position [1081, 0]
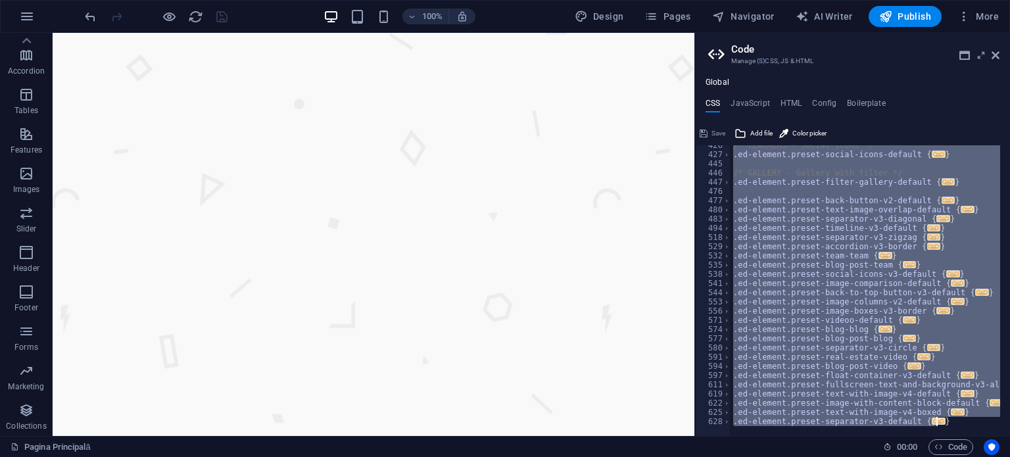
drag, startPoint x: 727, startPoint y: 152, endPoint x: 923, endPoint y: 488, distance: 389.0
click at [923, 456] on html "Pro Aba Solution Pagina Principală Favorites Elements Columns Content Boxes Acc…" at bounding box center [505, 228] width 1010 height 457
type textarea "); }"
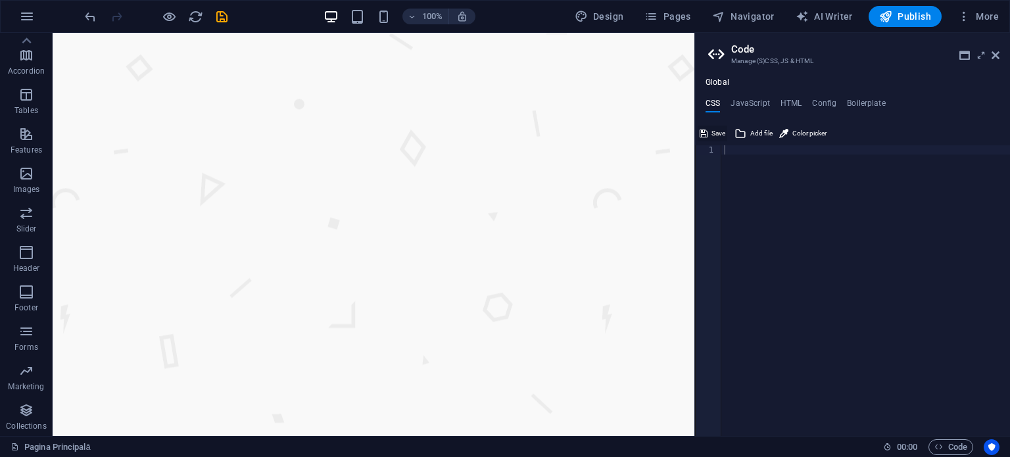
click at [712, 135] on span "Save" at bounding box center [719, 134] width 14 height 16
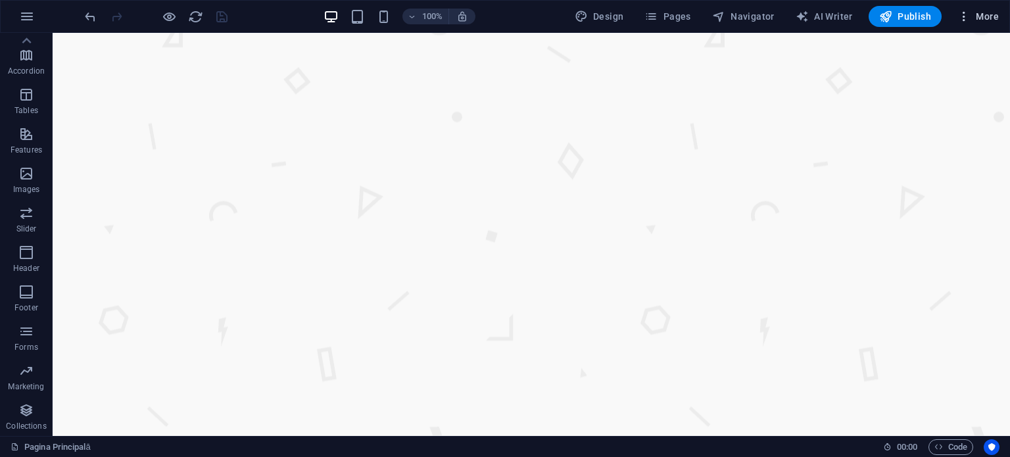
click at [959, 24] on button "More" at bounding box center [978, 16] width 52 height 21
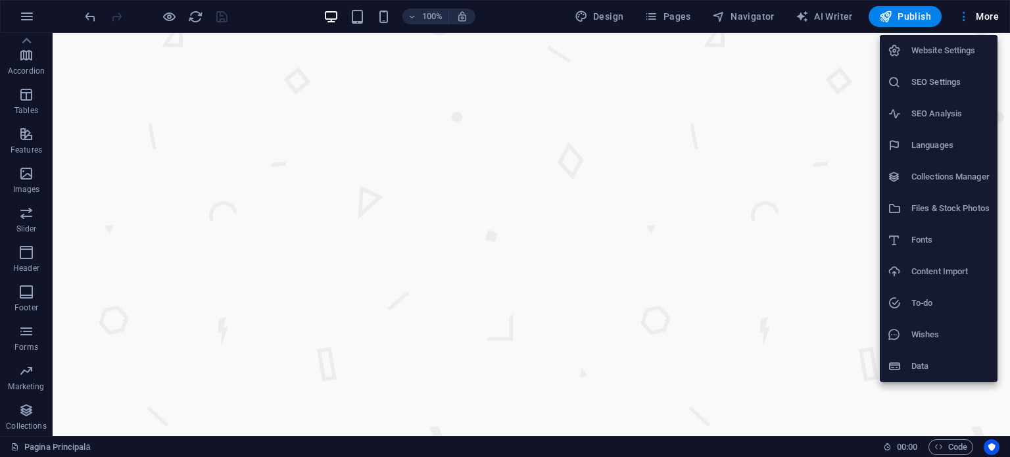
click at [963, 440] on div at bounding box center [505, 228] width 1010 height 457
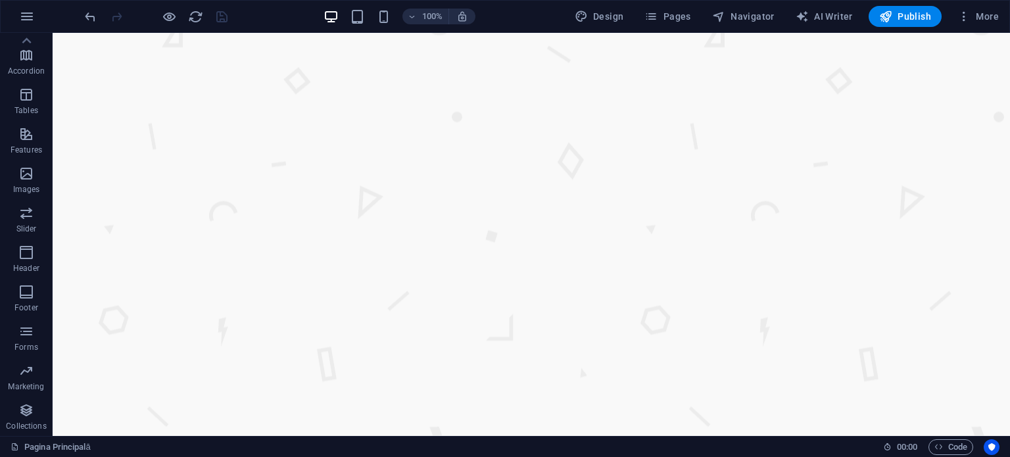
click at [955, 445] on div "Website Settings SEO Settings SEO Analysis Languages Collections Manager Files …" at bounding box center [505, 232] width 1010 height 449
click at [957, 448] on span "Code" at bounding box center [950, 447] width 33 height 16
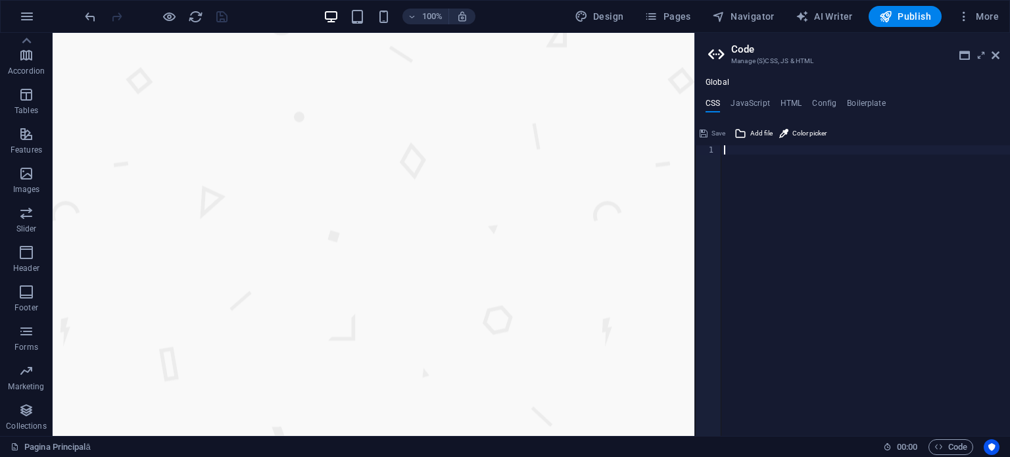
click at [776, 85] on ul "Global" at bounding box center [852, 83] width 315 height 11
click at [790, 105] on h4 "HTML" at bounding box center [792, 106] width 22 height 14
type textarea "{{content}}"
drag, startPoint x: 851, startPoint y: 206, endPoint x: 687, endPoint y: 110, distance: 190.4
type textarea "{{content}}"
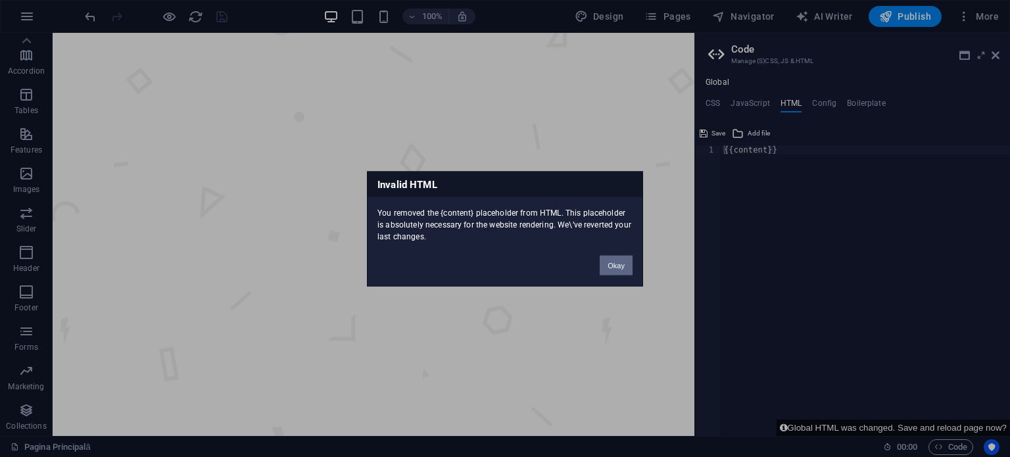
click at [629, 265] on button "Okay" at bounding box center [616, 265] width 33 height 20
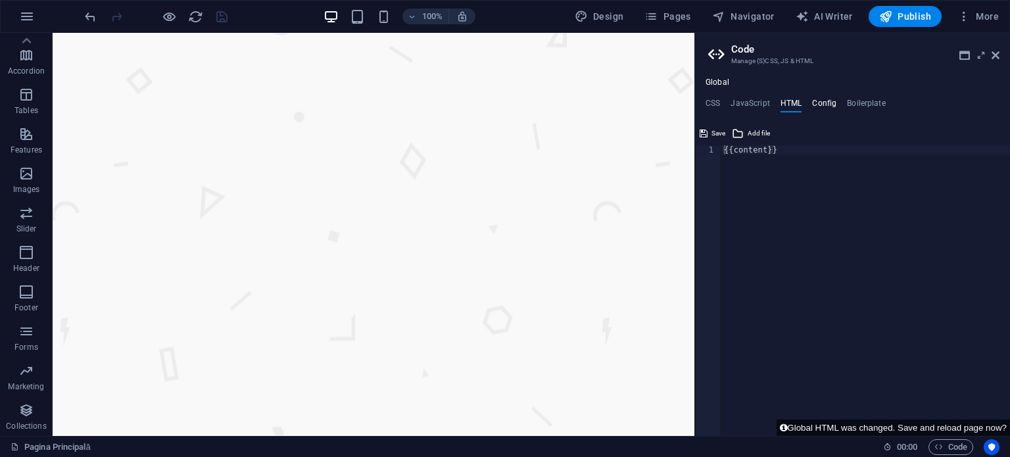
click at [832, 105] on h4 "Config" at bounding box center [824, 106] width 24 height 14
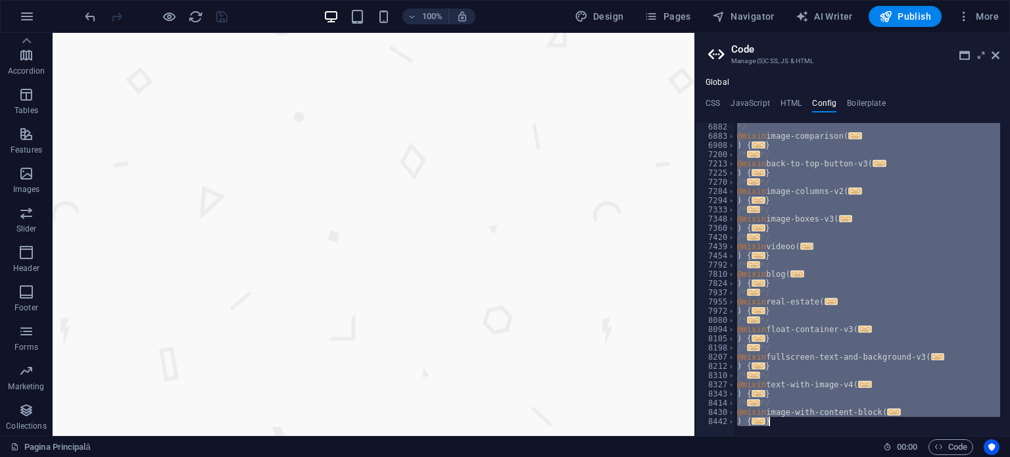
scroll to position [1289, 0]
drag, startPoint x: 737, startPoint y: 126, endPoint x: 944, endPoint y: 488, distance: 417.0
click at [944, 456] on html "Pro Aba Solution Pagina Principală Favorites Elements Columns Content Boxes Acc…" at bounding box center [505, 228] width 1010 height 457
type textarea "} }"
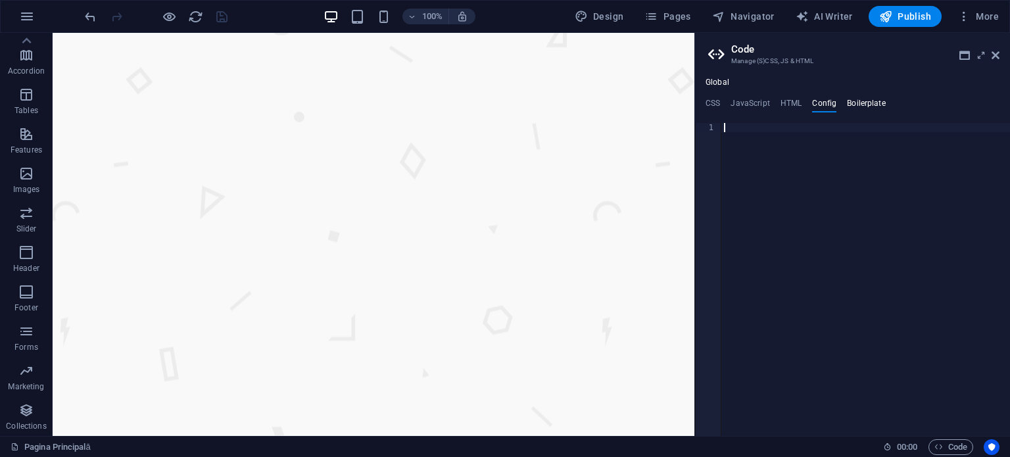
click at [862, 103] on h4 "Boilerplate" at bounding box center [866, 106] width 39 height 14
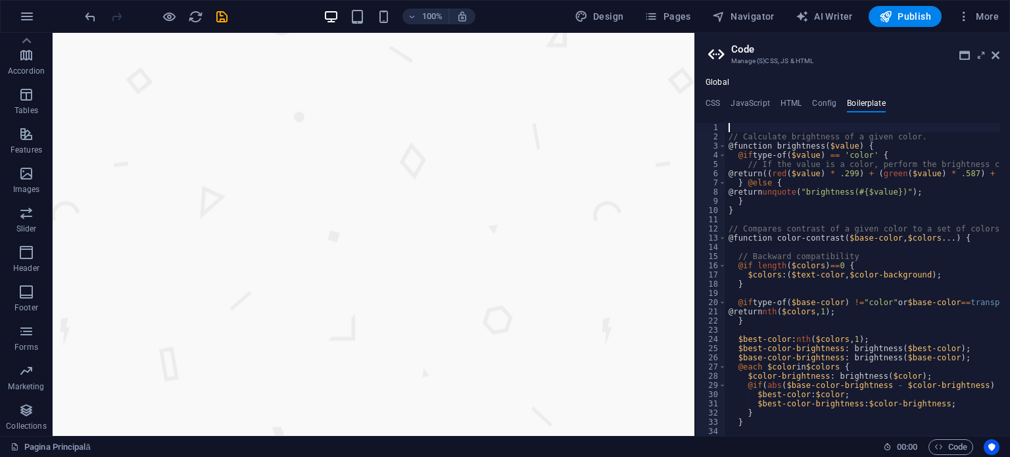
drag, startPoint x: 723, startPoint y: 132, endPoint x: 760, endPoint y: 202, distance: 78.5
click at [760, 202] on div "1 2 3 4 5 6 7 8 9 10 11 12 13 14 15 16 17 18 19 20 21 22 23 24 25 26 27 28 29 3…" at bounding box center [852, 279] width 315 height 313
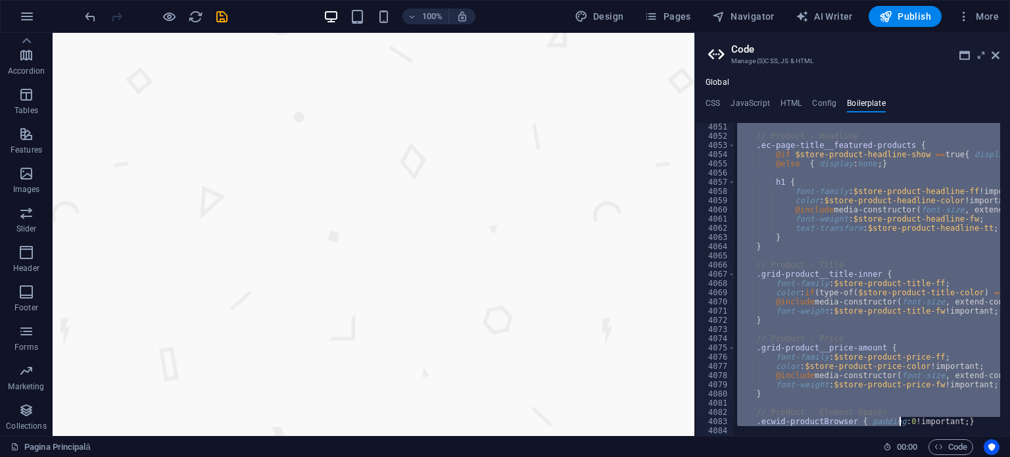
scroll to position [21244, 0]
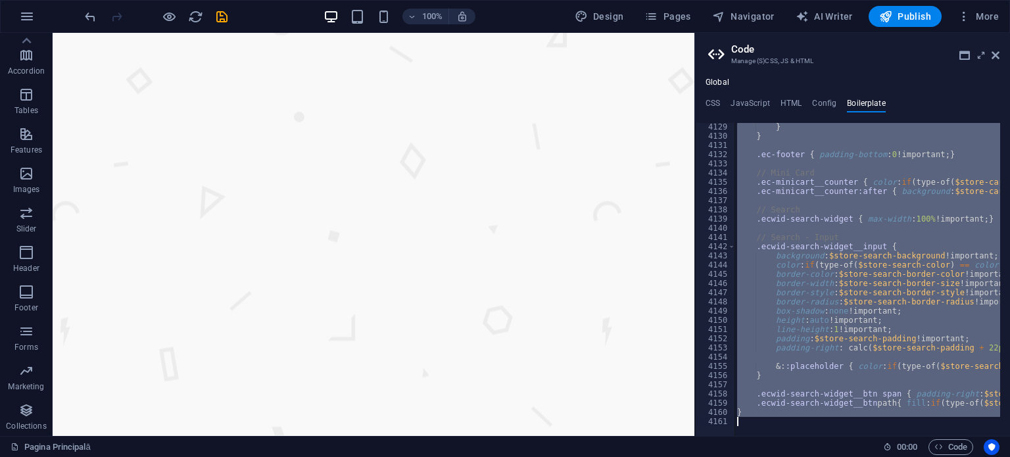
drag, startPoint x: 728, startPoint y: 130, endPoint x: 902, endPoint y: 488, distance: 398.2
click at [902, 456] on html "Pro Aba Solution Pagina Principală Favorites Elements Columns Content Boxes Acc…" at bounding box center [505, 228] width 1010 height 457
type textarea "}"
click at [811, 423] on div "} } .ec-footer { padding-bottom : 0 !important; } // Mini Card .ec-minicart__co…" at bounding box center [868, 279] width 266 height 313
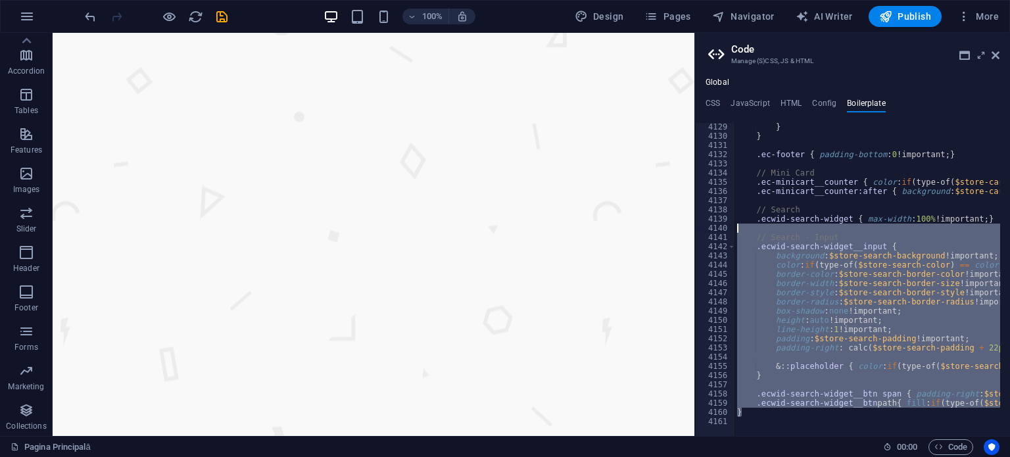
drag, startPoint x: 867, startPoint y: 446, endPoint x: 688, endPoint y: 182, distance: 318.6
click at [766, 281] on div "} } .ec-footer { padding-bottom : 0 !important; } // Mini Card .ec-minicart__co…" at bounding box center [868, 279] width 266 height 313
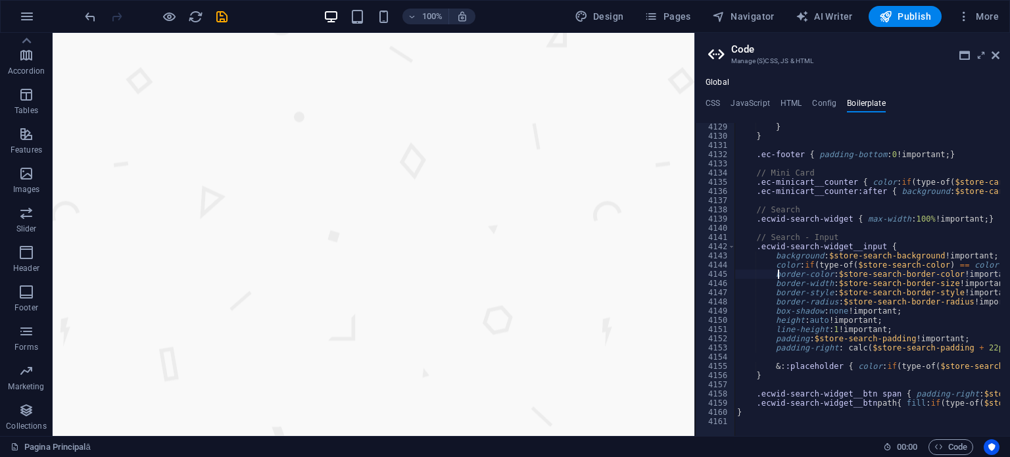
type textarea "}"
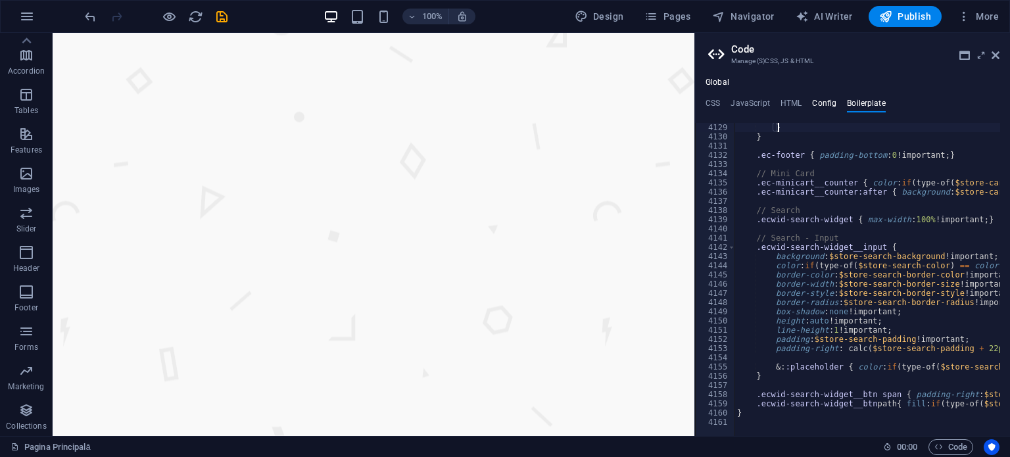
click at [823, 110] on h4 "Config" at bounding box center [824, 106] width 24 height 14
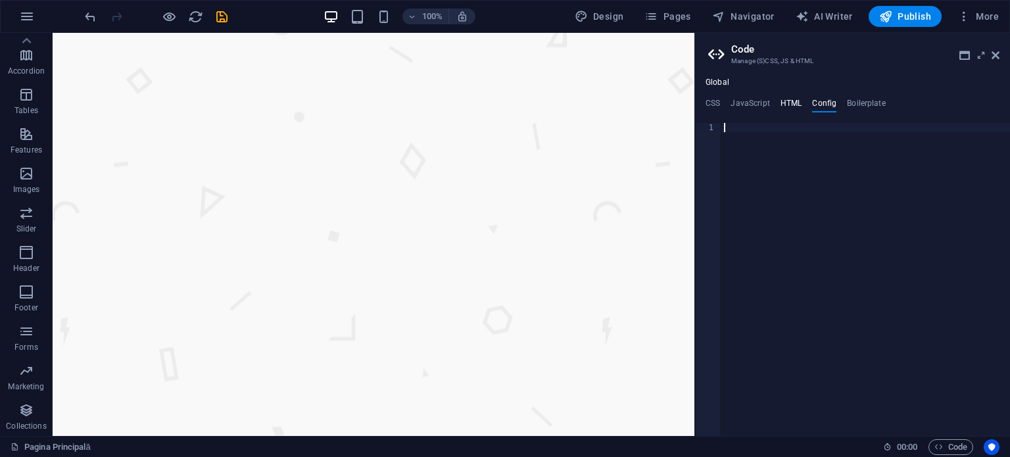
click at [799, 99] on h4 "HTML" at bounding box center [792, 106] width 22 height 14
click at [858, 109] on h4 "Boilerplate" at bounding box center [866, 106] width 39 height 14
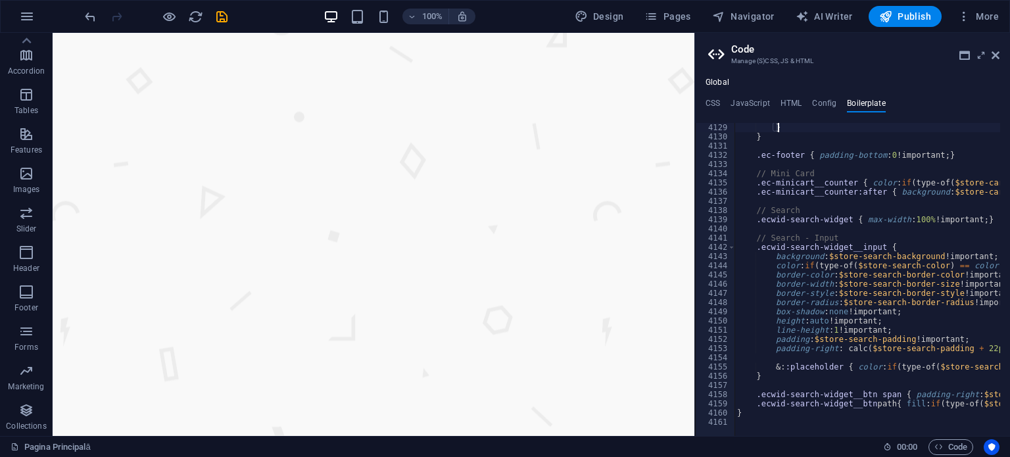
click at [758, 95] on div "Global CSS JavaScript HTML Config Boilerplate 1 ההההההההההההההההההההההההההההההה…" at bounding box center [852, 257] width 315 height 358
click at [746, 97] on div "Global CSS JavaScript HTML Config Boilerplate 1 ההההההההההההההההההההההההההההההה…" at bounding box center [852, 257] width 315 height 358
click at [727, 99] on div "Global CSS JavaScript HTML Config Boilerplate 1 ההההההההההההההההההההההההההההההה…" at bounding box center [852, 257] width 315 height 358
click at [760, 55] on h3 "Manage (S)CSS, JS & HTML" at bounding box center [852, 61] width 242 height 12
click at [1003, 60] on aside "Code Manage (S)CSS, JS & HTML Global CSS JavaScript HTML Config Boilerplate 1 ה…" at bounding box center [852, 234] width 316 height 403
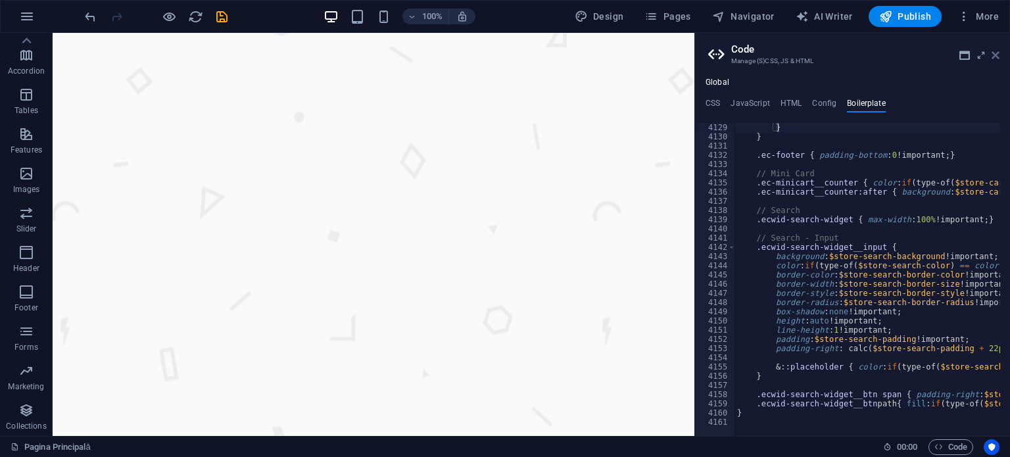
click at [993, 53] on icon at bounding box center [996, 55] width 8 height 11
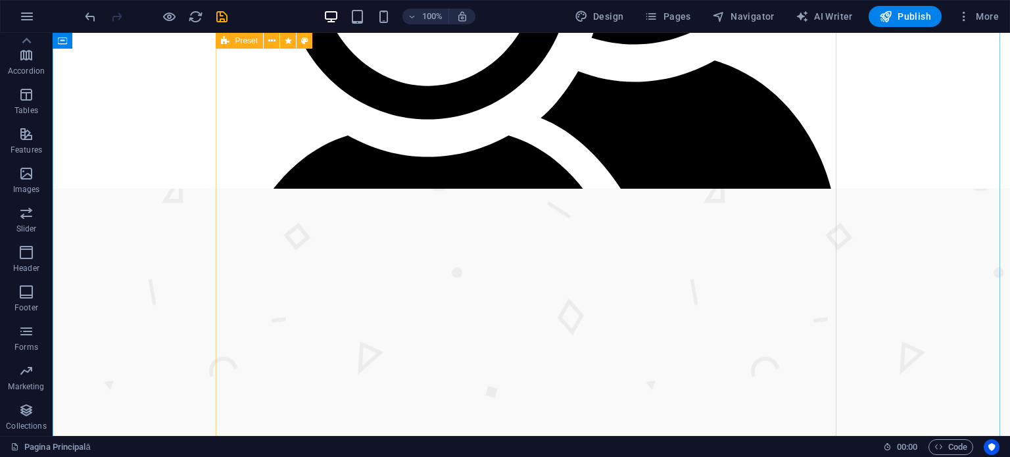
scroll to position [855, 0]
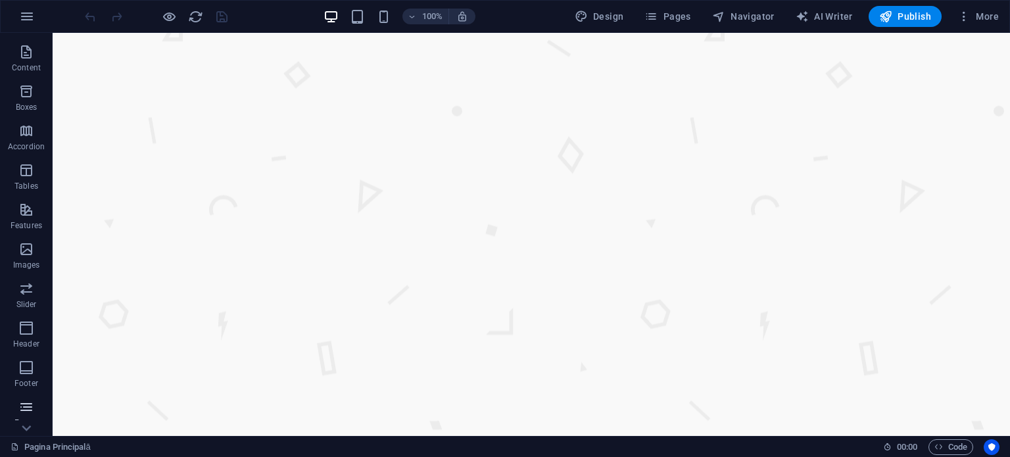
scroll to position [188, 0]
click at [685, 11] on span "Pages" at bounding box center [667, 16] width 46 height 13
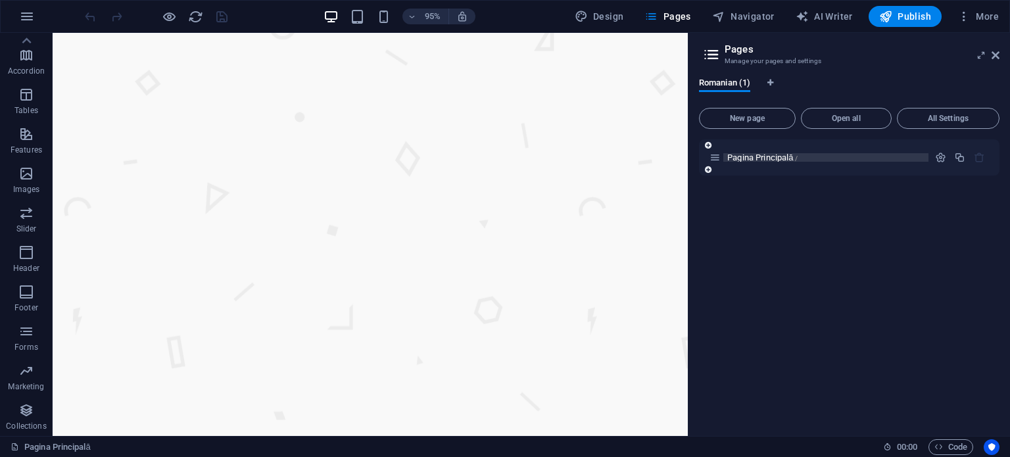
click at [750, 158] on span "Pagina Principală /" at bounding box center [762, 158] width 70 height 10
click at [953, 152] on button "button" at bounding box center [959, 157] width 19 height 11
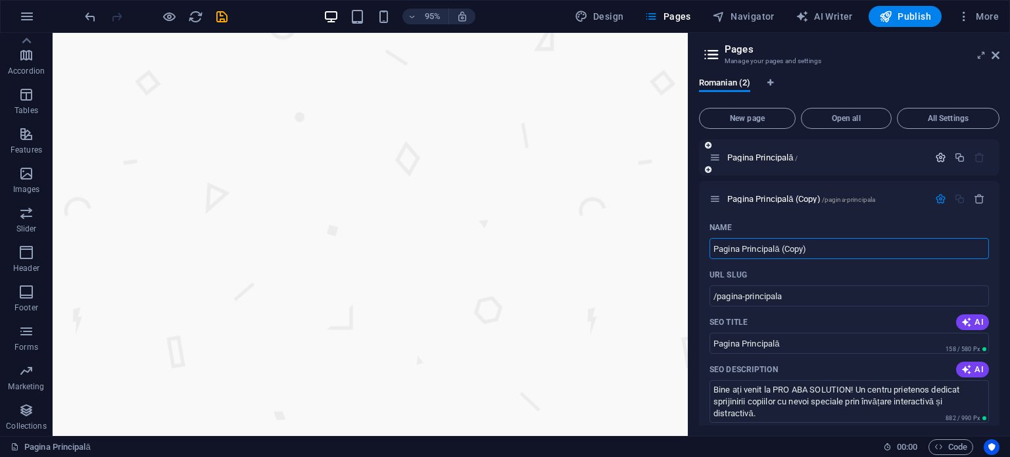
click at [944, 155] on button "button" at bounding box center [940, 157] width 19 height 11
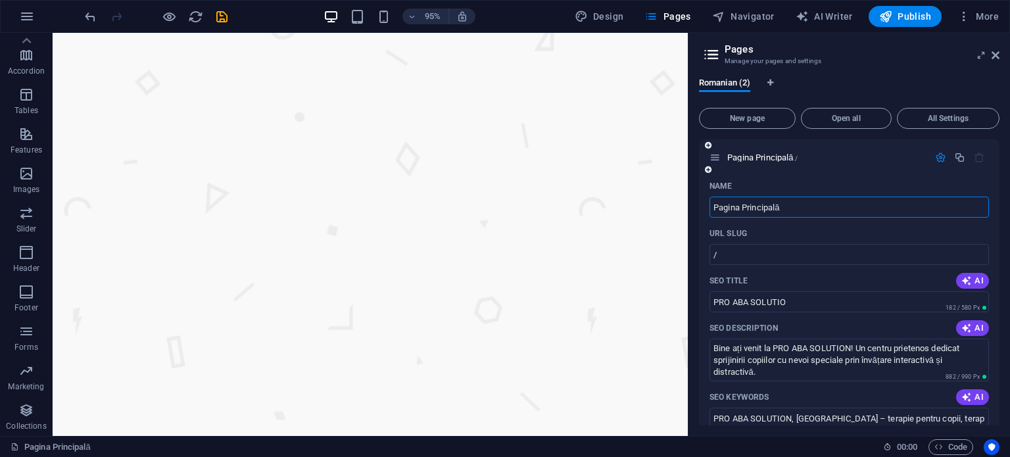
click at [882, 199] on input "Pagina Principală" at bounding box center [849, 207] width 279 height 21
type input "P"
drag, startPoint x: 764, startPoint y: 330, endPoint x: 678, endPoint y: 314, distance: 87.7
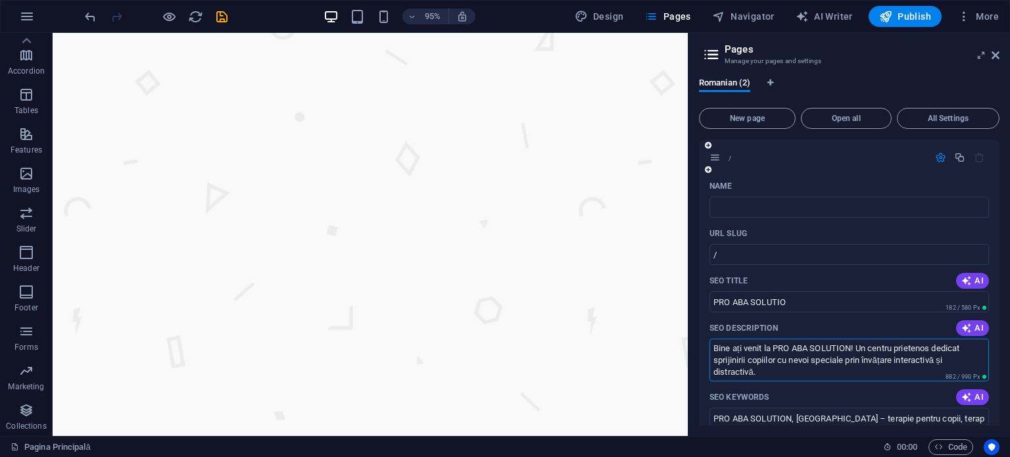
drag, startPoint x: 784, startPoint y: 368, endPoint x: 718, endPoint y: 349, distance: 68.5
type textarea "B"
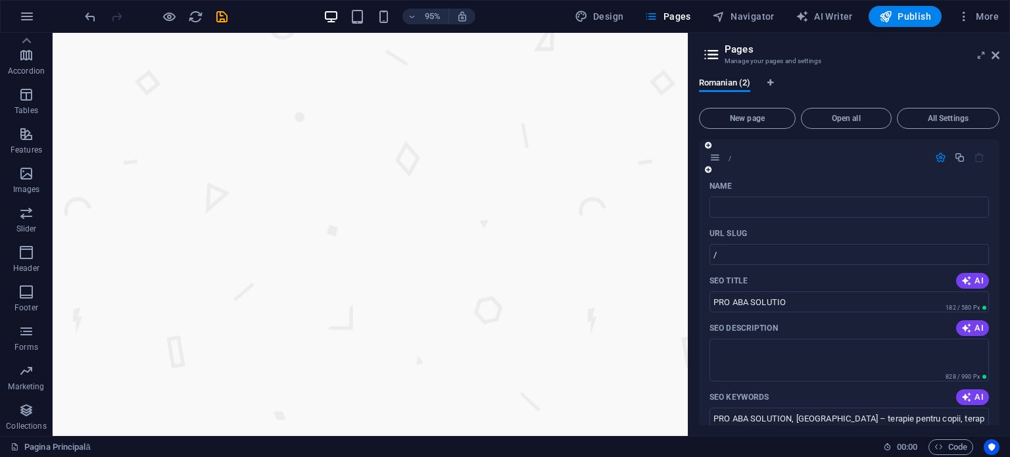
click at [796, 289] on div "SEO Title AI" at bounding box center [849, 280] width 279 height 21
click at [795, 299] on input "PRO ABA SOLUTIO" at bounding box center [849, 301] width 279 height 21
drag, startPoint x: 837, startPoint y: 336, endPoint x: 708, endPoint y: 323, distance: 130.2
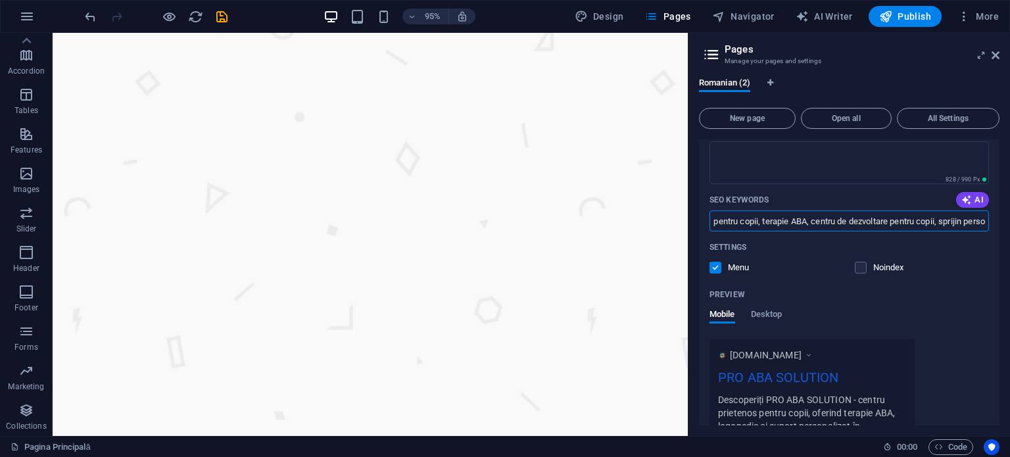
scroll to position [0, 362]
drag, startPoint x: 752, startPoint y: 224, endPoint x: 1009, endPoint y: 231, distance: 257.2
click at [1009, 231] on div "Romanian (2) New page Open all All Settings / Name ​ URL SLUG / ​ SEO Title AI …" at bounding box center [849, 251] width 322 height 369
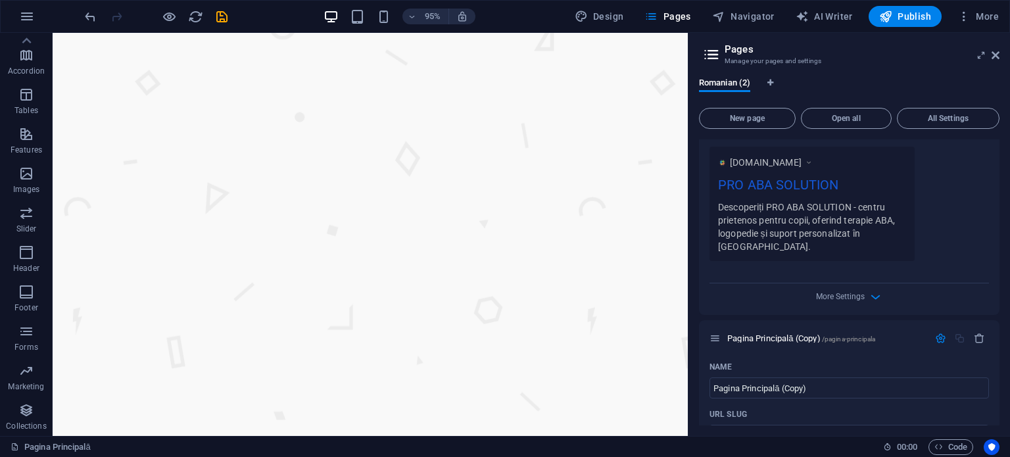
scroll to position [460, 0]
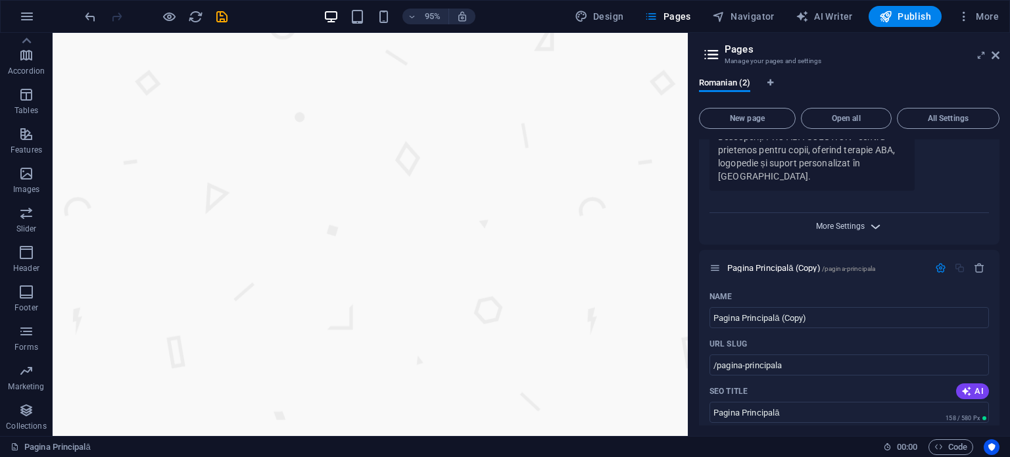
click at [844, 222] on span "More Settings" at bounding box center [840, 226] width 49 height 9
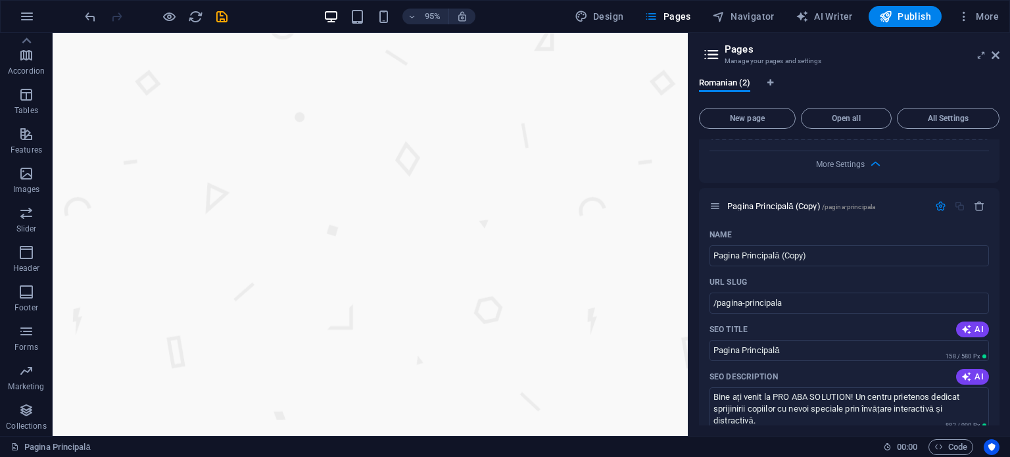
scroll to position [723, 0]
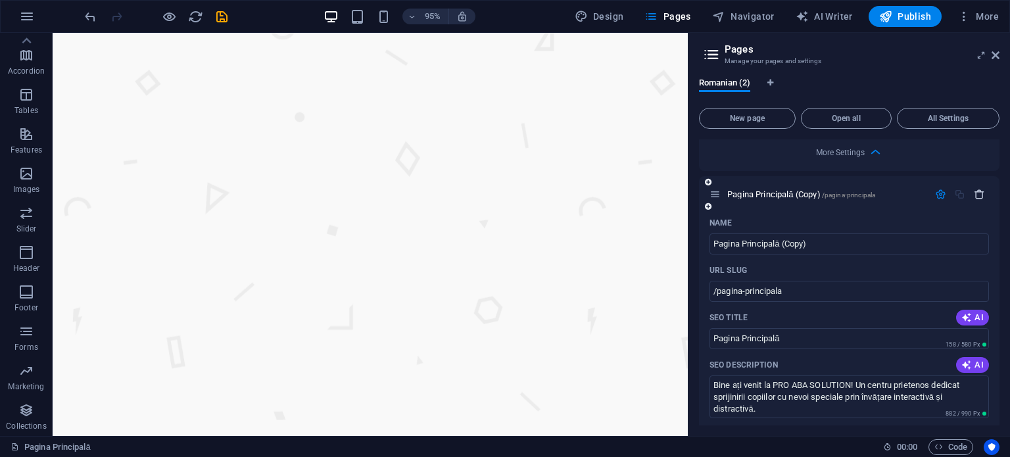
click at [979, 189] on icon "button" at bounding box center [979, 194] width 11 height 11
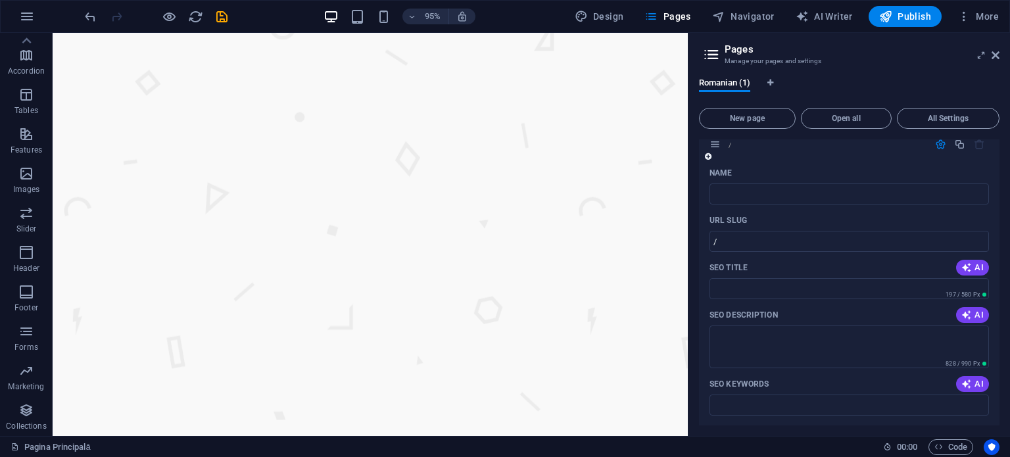
scroll to position [0, 0]
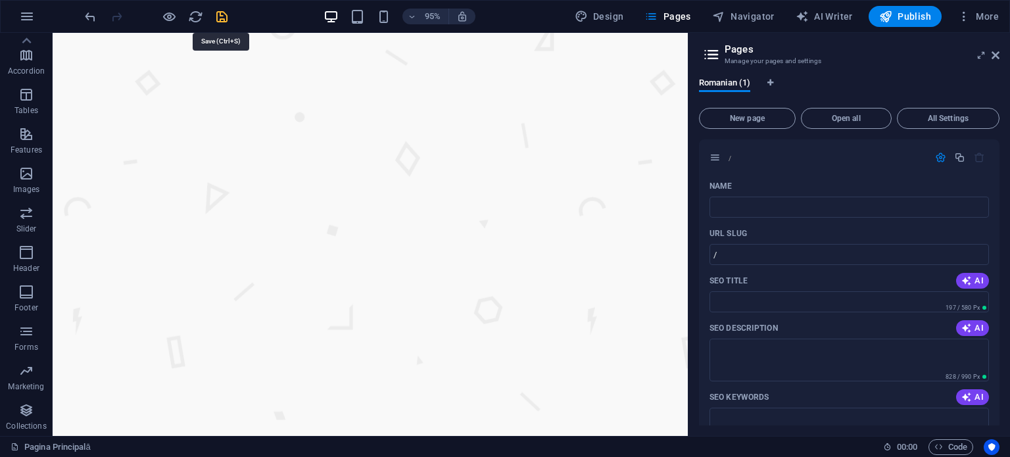
click at [228, 20] on icon "save" at bounding box center [221, 16] width 15 height 15
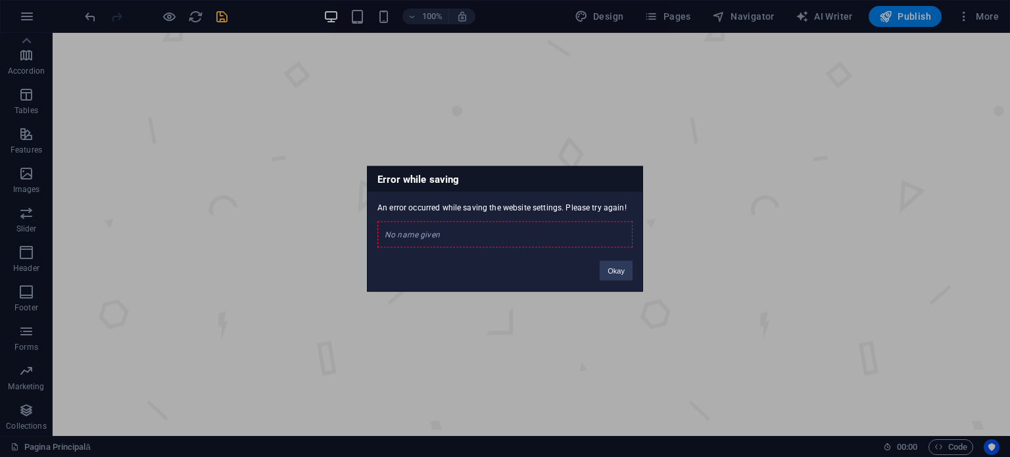
click at [488, 240] on div "No name given" at bounding box center [504, 234] width 255 height 26
drag, startPoint x: 404, startPoint y: 212, endPoint x: 554, endPoint y: 218, distance: 150.7
click at [554, 218] on div "An error occurred while saving the website settings. Please try again! No name …" at bounding box center [505, 219] width 275 height 56
click at [615, 237] on div "No name given" at bounding box center [504, 234] width 255 height 26
drag, startPoint x: 615, startPoint y: 270, endPoint x: 558, endPoint y: 236, distance: 66.7
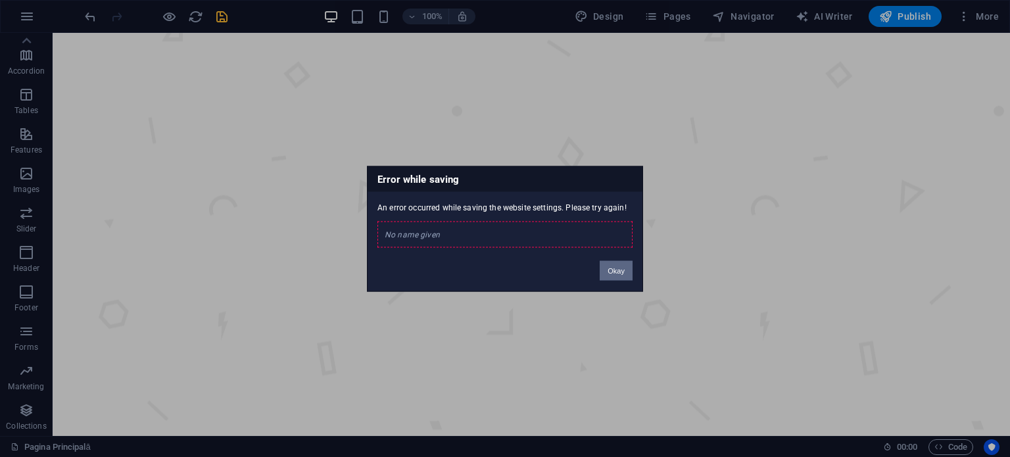
click at [615, 270] on button "Okay" at bounding box center [616, 270] width 33 height 20
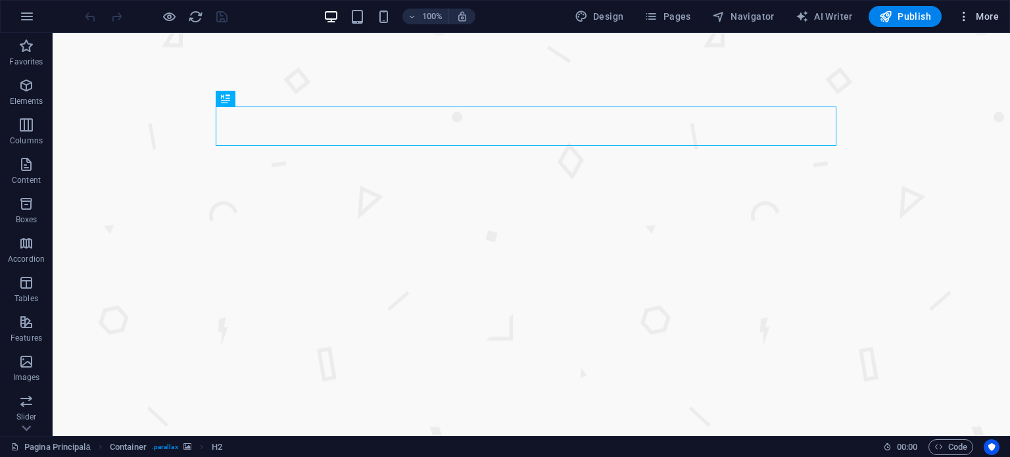
click at [967, 16] on icon "button" at bounding box center [963, 16] width 13 height 13
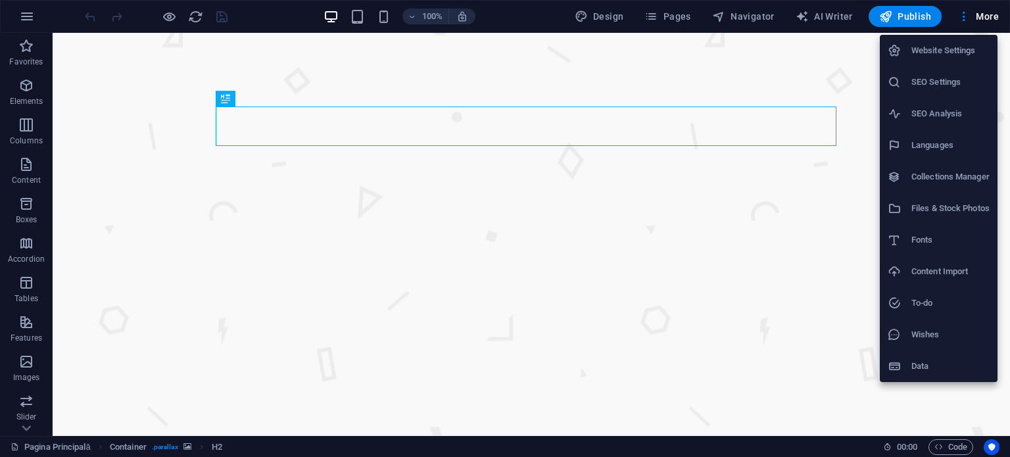
click at [813, 231] on div at bounding box center [505, 228] width 1010 height 457
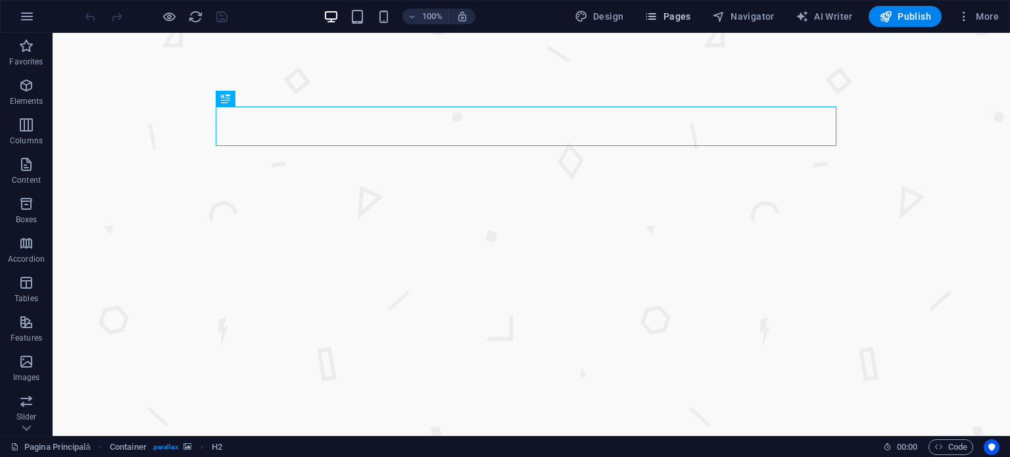
click at [683, 7] on button "Pages" at bounding box center [667, 16] width 57 height 21
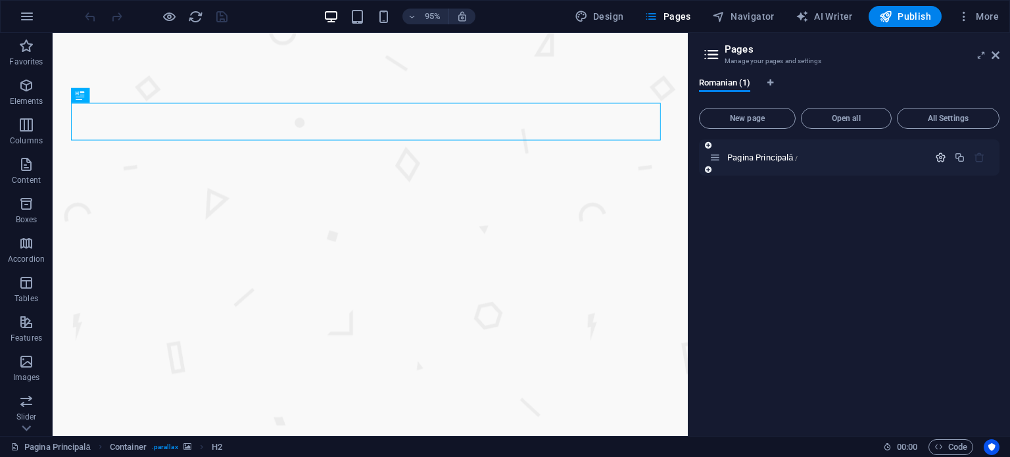
click at [942, 158] on icon "button" at bounding box center [940, 157] width 11 height 11
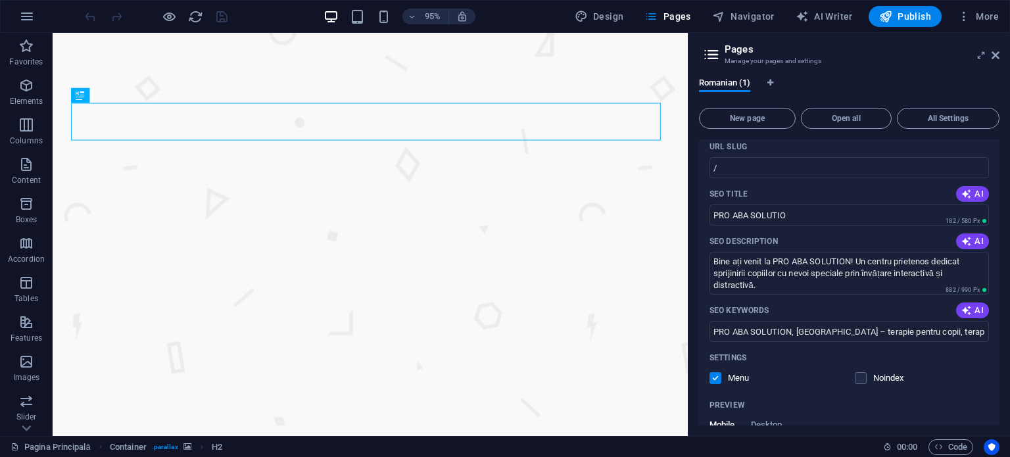
scroll to position [284, 0]
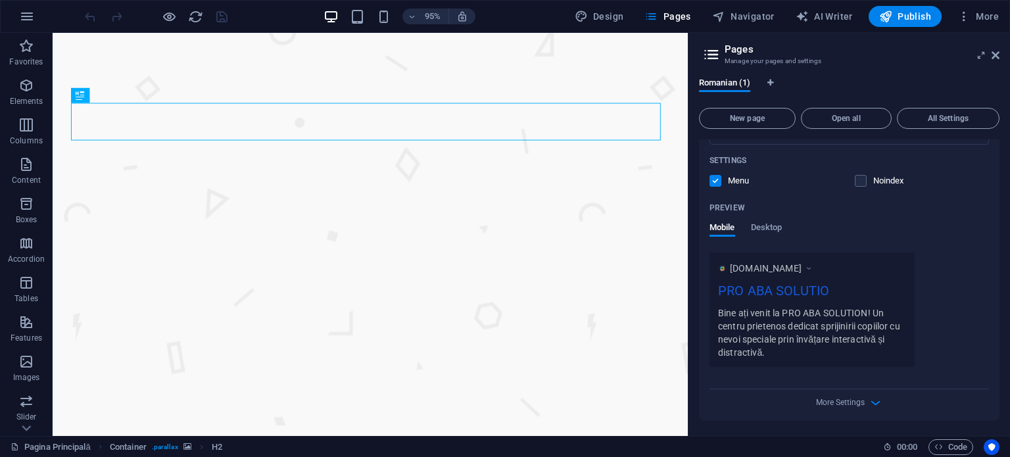
drag, startPoint x: 895, startPoint y: 398, endPoint x: 889, endPoint y: 403, distance: 7.9
click at [892, 401] on div "More Settings" at bounding box center [849, 399] width 279 height 21
click at [869, 406] on icon "button" at bounding box center [875, 402] width 15 height 15
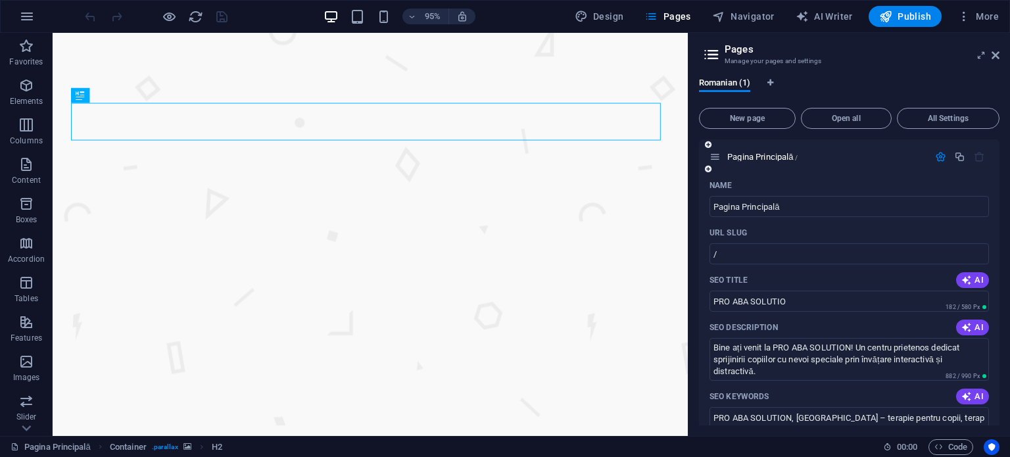
scroll to position [0, 0]
drag, startPoint x: 899, startPoint y: 240, endPoint x: 640, endPoint y: 222, distance: 259.1
click at [889, 198] on input "Pagina Principală" at bounding box center [849, 207] width 279 height 21
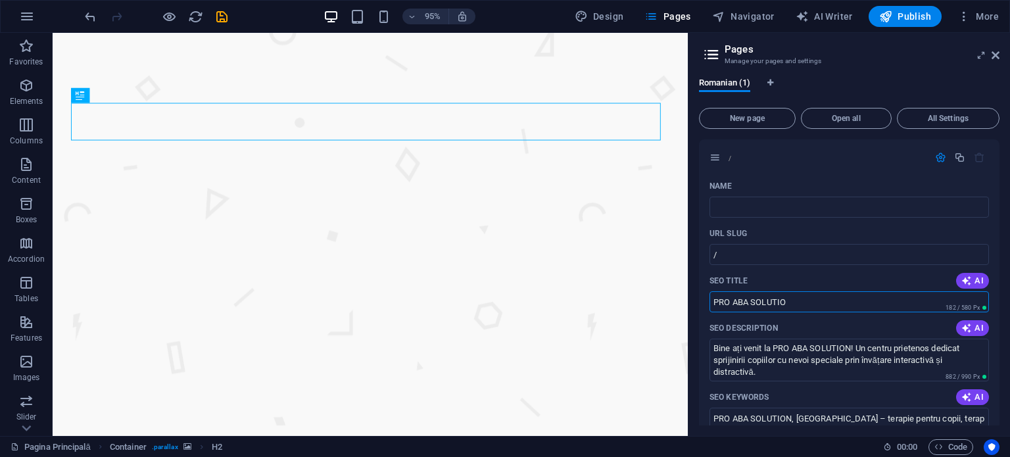
drag, startPoint x: 904, startPoint y: 343, endPoint x: 712, endPoint y: 314, distance: 194.9
click at [827, 357] on textarea "Bine ați venit la PRO ABA SOLUTION! Un centru prietenos dedicat sprijinirii cop…" at bounding box center [849, 360] width 279 height 43
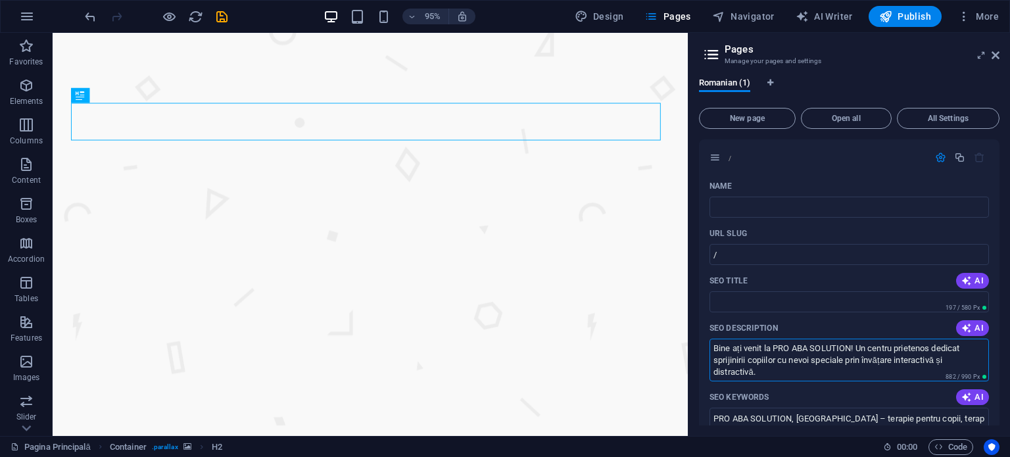
drag, startPoint x: 865, startPoint y: 407, endPoint x: 710, endPoint y: 352, distance: 165.3
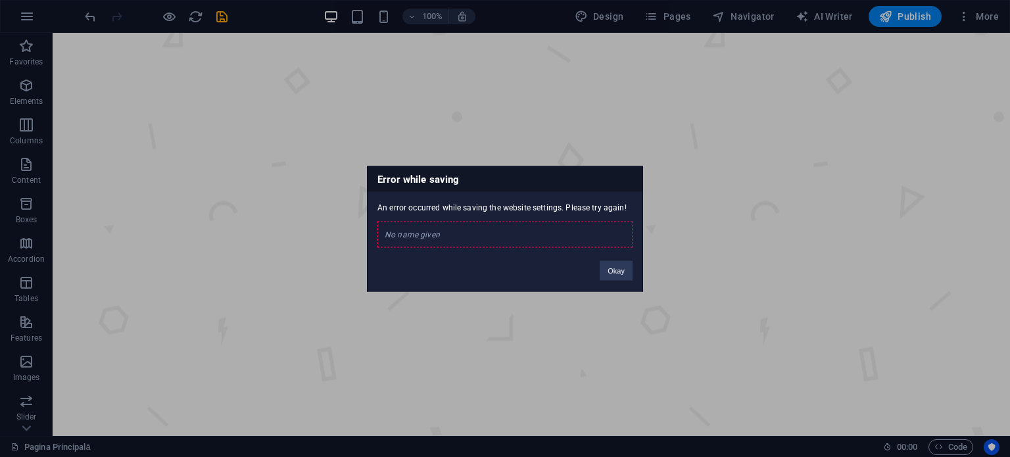
click at [470, 228] on div "No name given" at bounding box center [504, 234] width 255 height 26
click at [471, 229] on div "No name given" at bounding box center [504, 234] width 255 height 26
drag, startPoint x: 431, startPoint y: 223, endPoint x: 422, endPoint y: 221, distance: 9.4
click at [422, 221] on div "No name given" at bounding box center [504, 234] width 255 height 26
drag, startPoint x: 410, startPoint y: 207, endPoint x: 510, endPoint y: 214, distance: 100.8
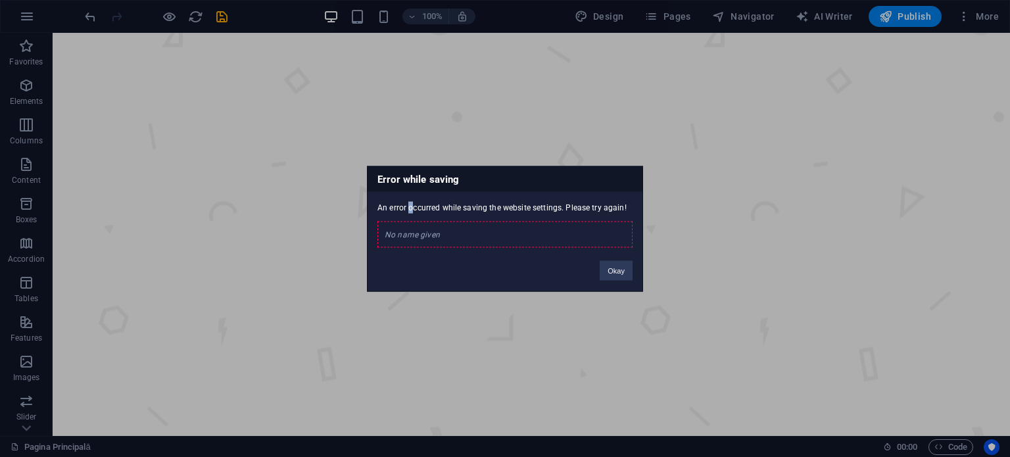
click at [435, 209] on div "An error occurred while saving the website settings. Please try again! No name …" at bounding box center [505, 219] width 275 height 56
drag, startPoint x: 510, startPoint y: 214, endPoint x: 562, endPoint y: 210, distance: 52.1
click at [516, 214] on div "An error occurred while saving the website settings. Please try again! No name …" at bounding box center [505, 219] width 275 height 56
click at [568, 210] on div "An error occurred while saving the website settings. Please try again! No name …" at bounding box center [505, 219] width 275 height 56
click at [576, 212] on div "An error occurred while saving the website settings. Please try again! No name …" at bounding box center [505, 219] width 275 height 56
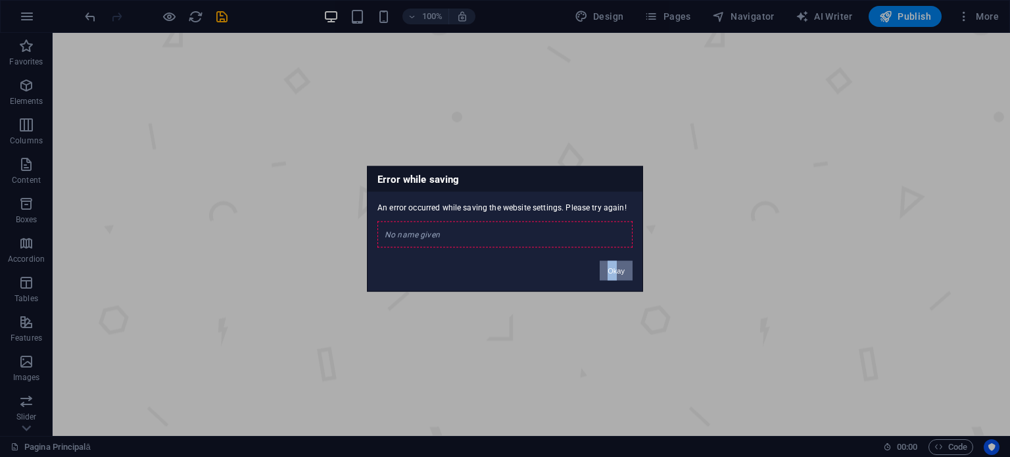
drag, startPoint x: 616, startPoint y: 260, endPoint x: 621, endPoint y: 276, distance: 16.0
click at [616, 261] on div "Okay" at bounding box center [616, 264] width 53 height 34
click at [619, 283] on div "Error while saving An error occurred while saving the website settings. Please …" at bounding box center [505, 229] width 276 height 126
click at [613, 274] on button "Okay" at bounding box center [616, 270] width 33 height 20
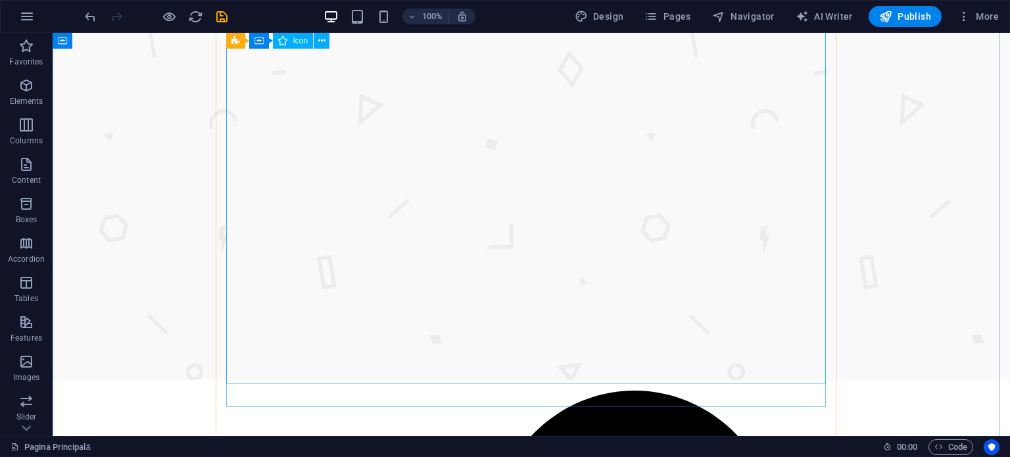
scroll to position [132, 0]
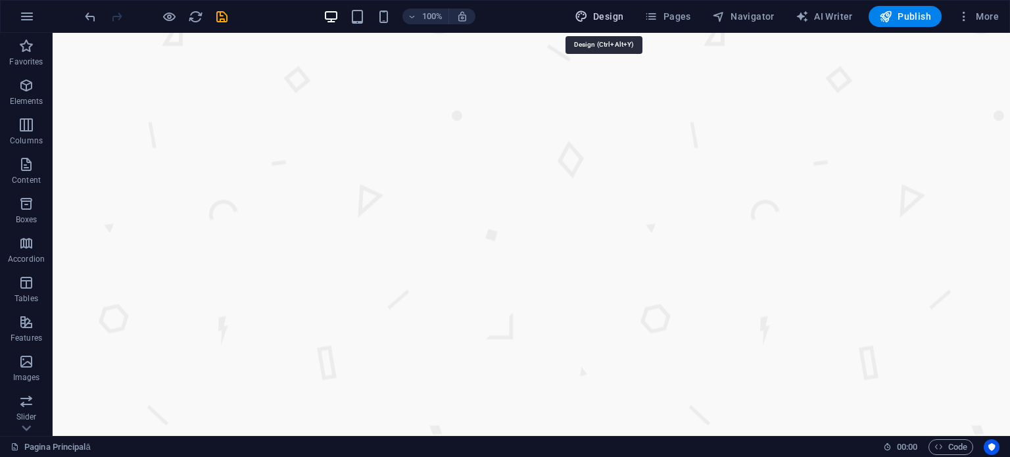
click at [618, 10] on span "Design" at bounding box center [599, 16] width 49 height 13
select select "px"
select select "400"
select select "px"
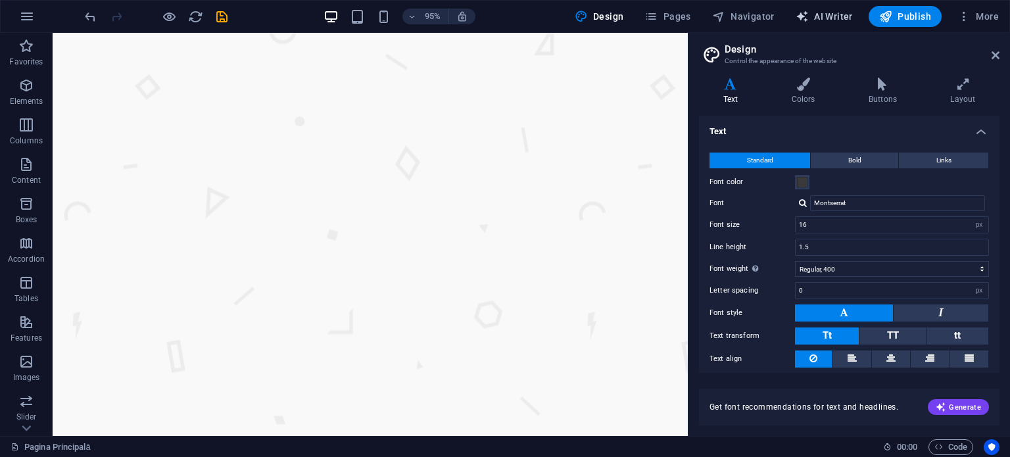
click at [817, 10] on span "AI Writer" at bounding box center [824, 16] width 57 height 13
select select "English"
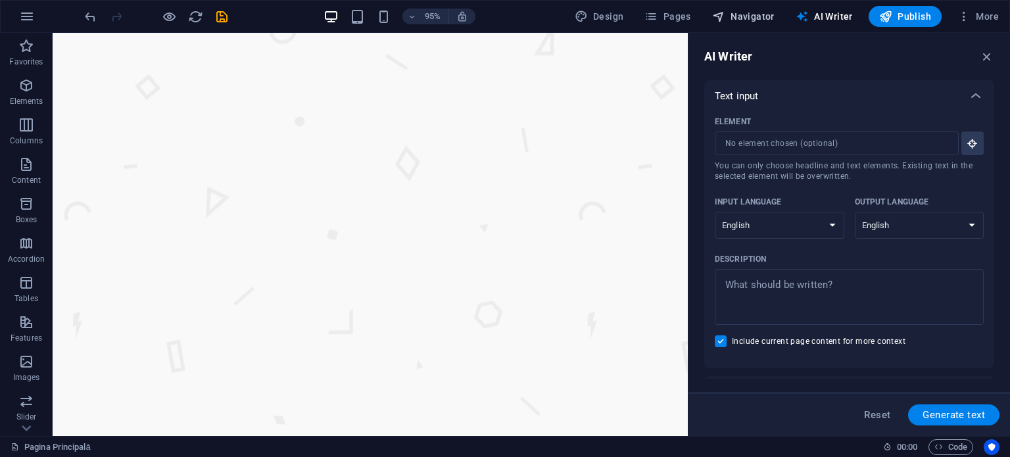
click at [715, 10] on icon "button" at bounding box center [718, 16] width 13 height 13
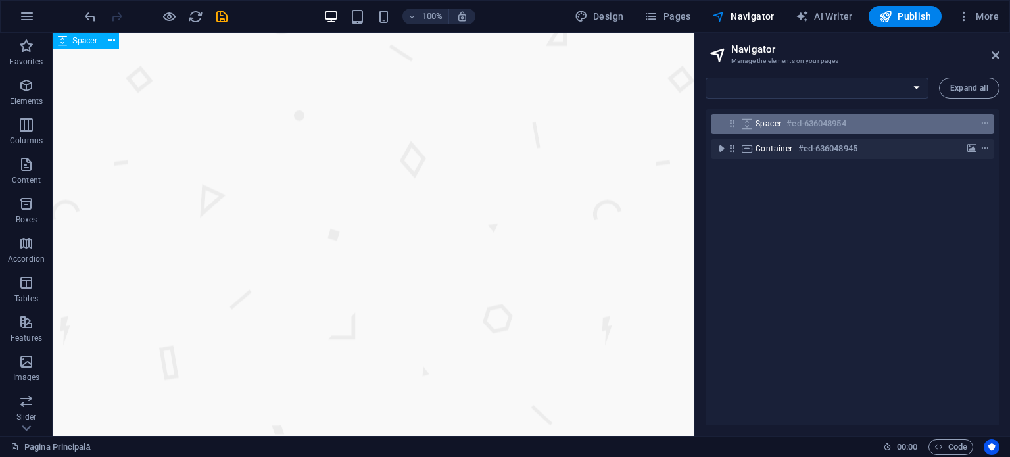
click at [981, 114] on div "Spacer #ed-636048954" at bounding box center [852, 124] width 283 height 20
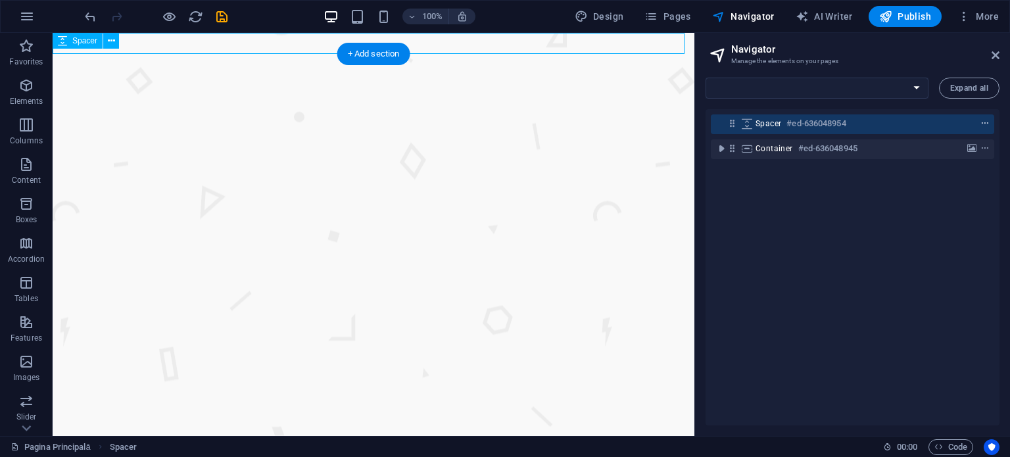
click at [981, 118] on button "context-menu" at bounding box center [984, 124] width 13 height 16
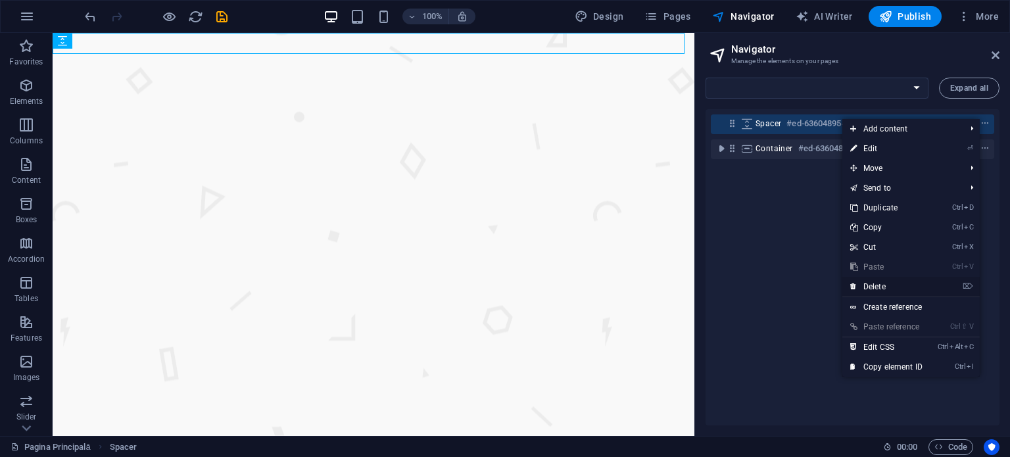
click at [900, 291] on link "⌦ Delete" at bounding box center [886, 287] width 88 height 20
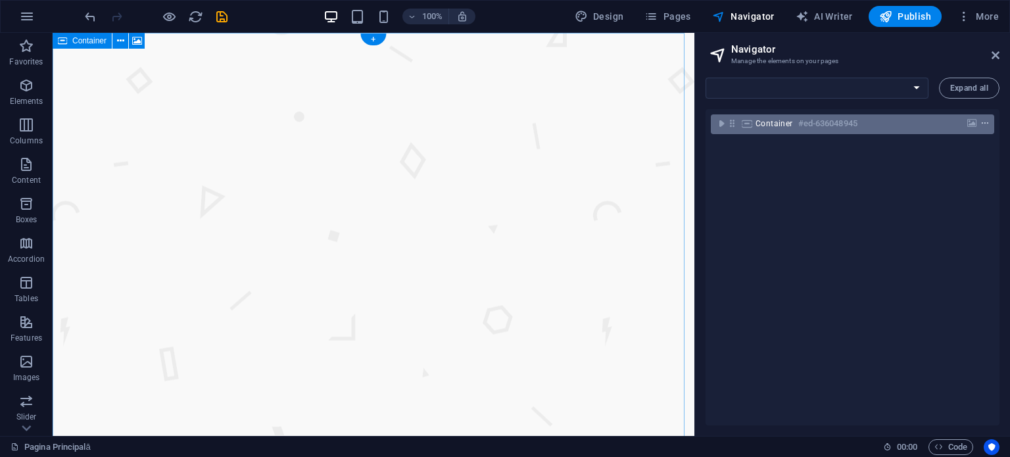
click at [980, 116] on button "context-menu" at bounding box center [984, 124] width 13 height 16
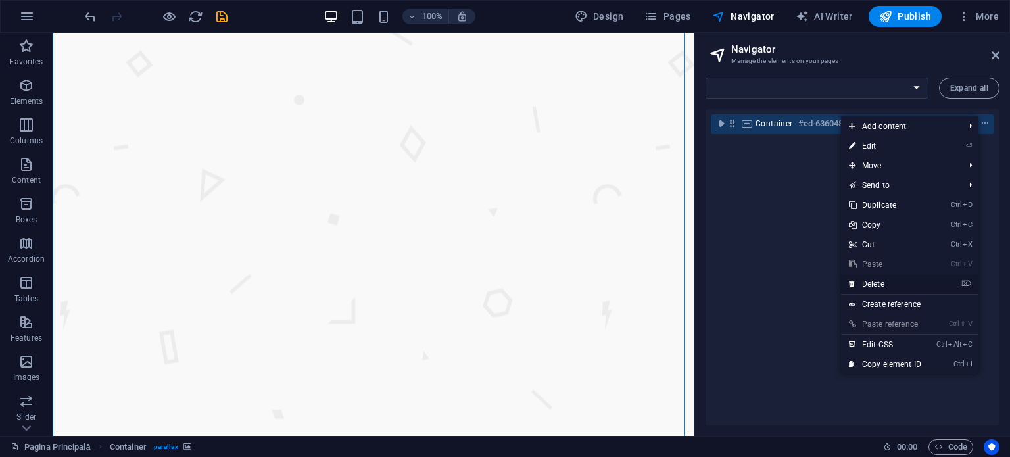
click at [893, 281] on link "⌦ Delete" at bounding box center [885, 284] width 88 height 20
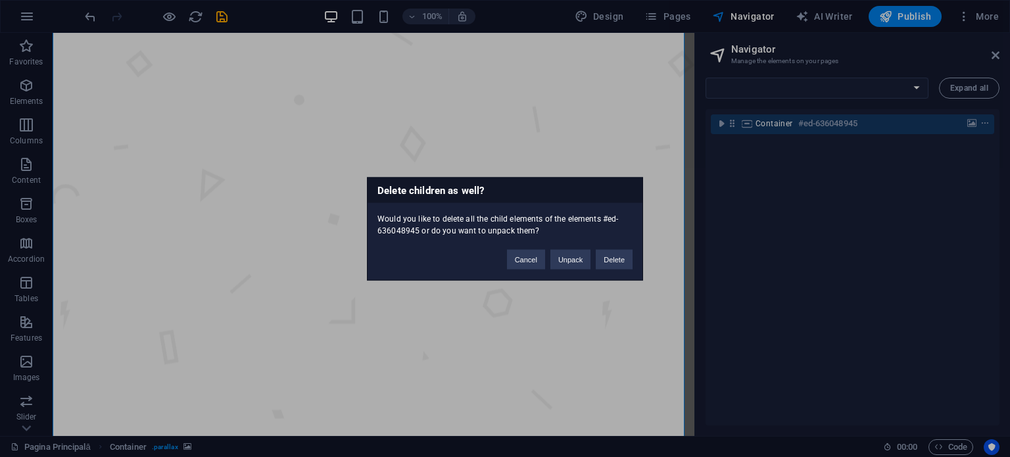
click at [635, 260] on div "Cancel Unpack Delete" at bounding box center [569, 253] width 145 height 34
click at [618, 262] on button "Delete" at bounding box center [614, 259] width 37 height 20
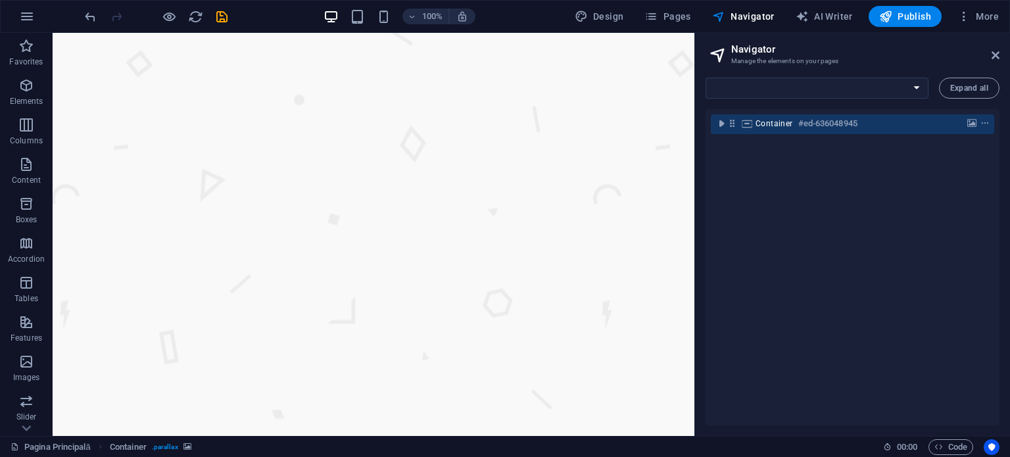
scroll to position [0, 0]
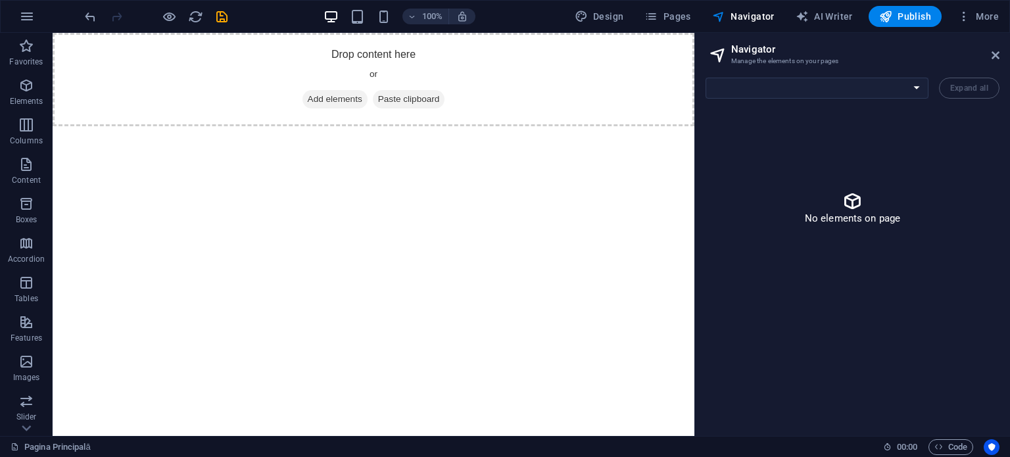
click at [848, 202] on icon at bounding box center [852, 201] width 21 height 21
click at [1000, 59] on aside "Navigator Manage the elements on your pages Expand all No elements on page" at bounding box center [852, 234] width 316 height 403
click at [968, 26] on button "More" at bounding box center [978, 16] width 52 height 21
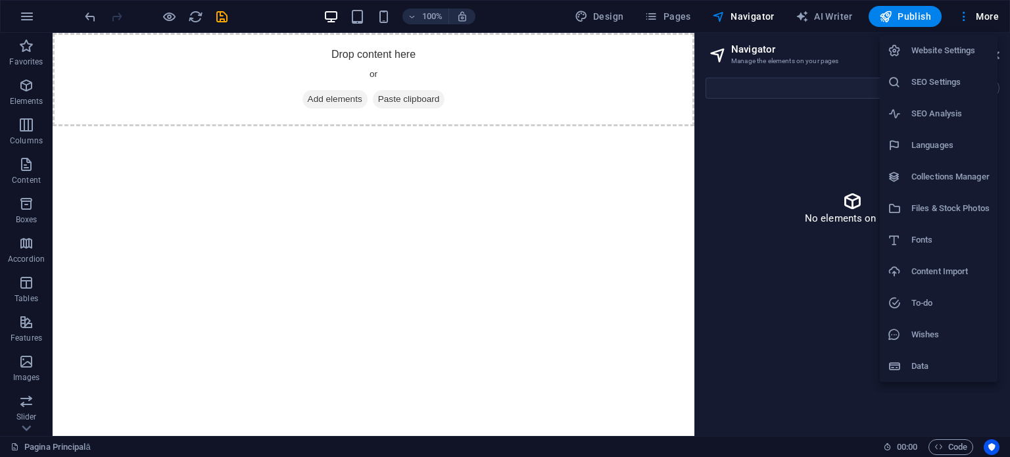
click at [948, 199] on li "Files & Stock Photos" at bounding box center [939, 209] width 118 height 32
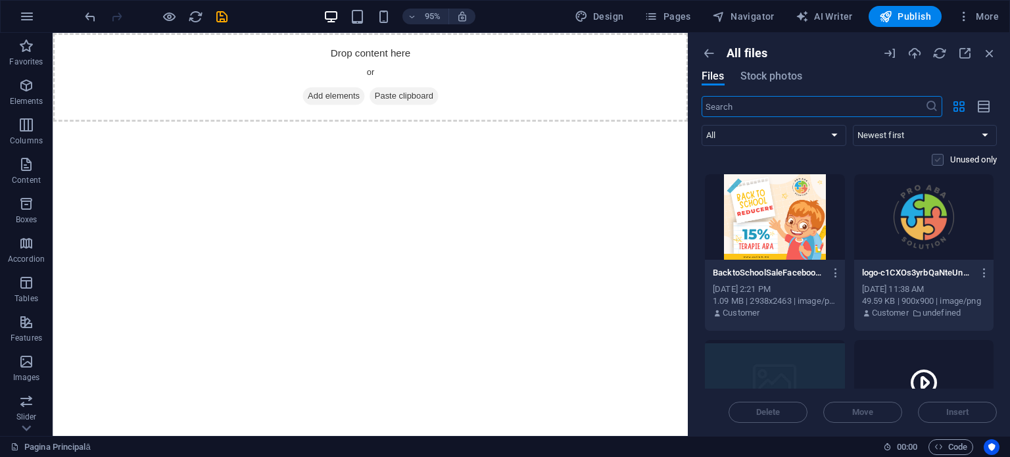
click at [934, 161] on label at bounding box center [938, 160] width 12 height 12
click at [0, 0] on input "checkbox" at bounding box center [0, 0] width 0 height 0
click at [934, 161] on label at bounding box center [938, 160] width 12 height 12
click at [0, 0] on input "checkbox" at bounding box center [0, 0] width 0 height 0
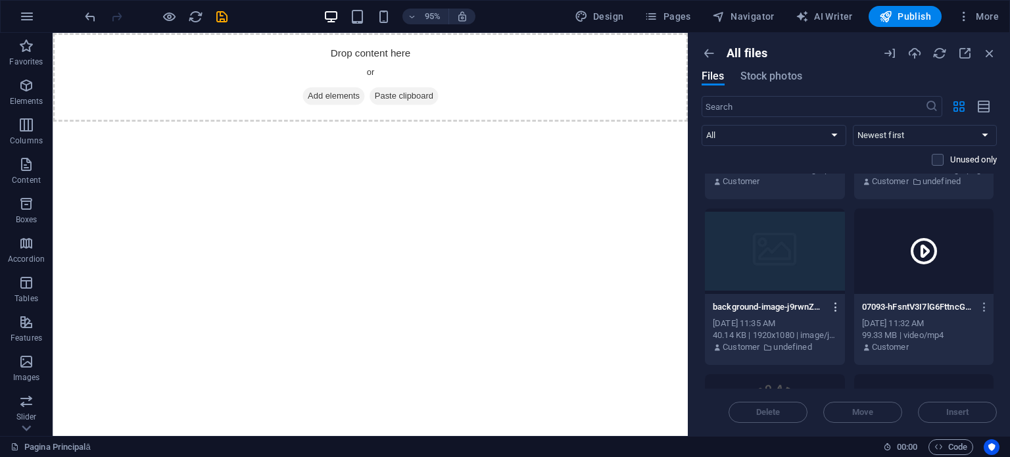
click at [836, 302] on icon "button" at bounding box center [836, 307] width 12 height 12
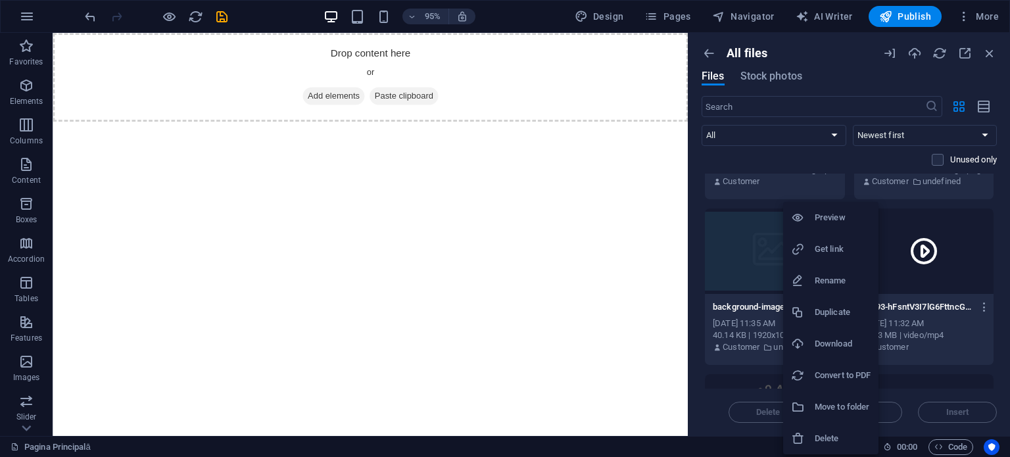
click at [836, 429] on li "Delete" at bounding box center [830, 439] width 95 height 32
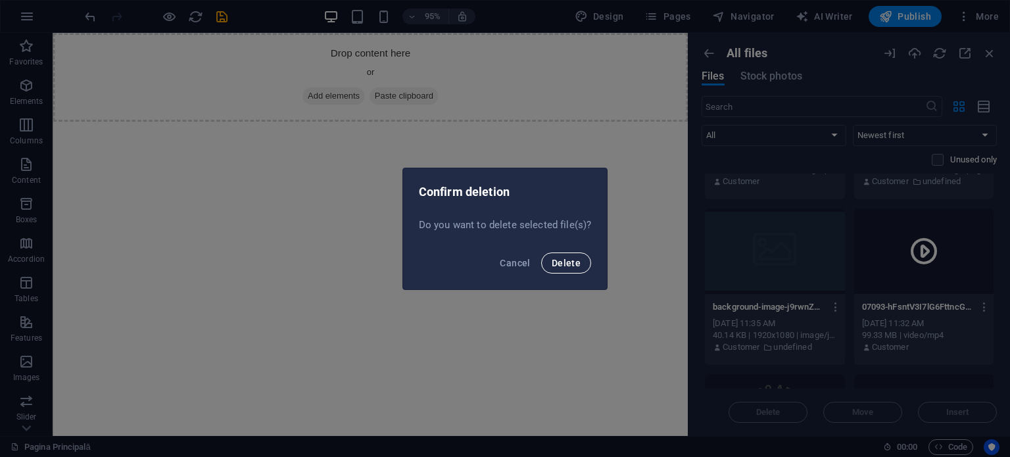
click at [556, 266] on span "Delete" at bounding box center [566, 263] width 29 height 11
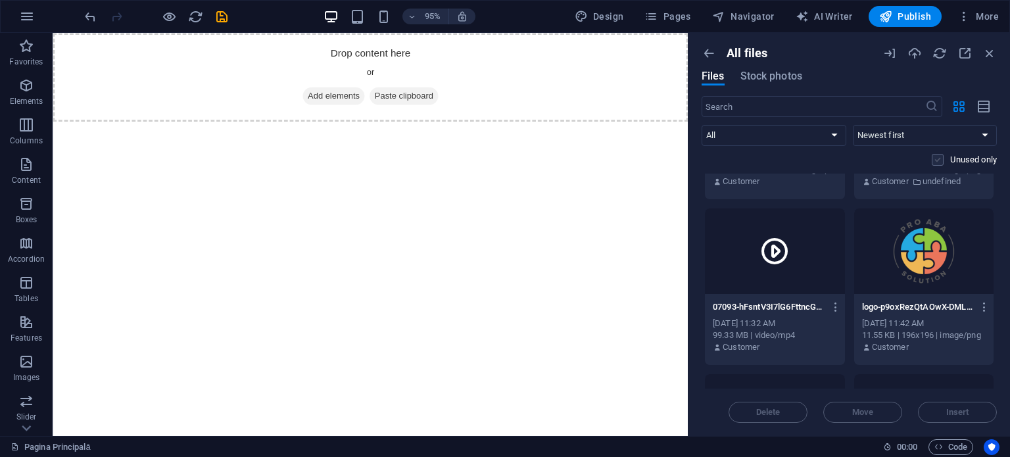
click at [932, 164] on label at bounding box center [938, 160] width 12 height 12
click at [0, 0] on input "checkbox" at bounding box center [0, 0] width 0 height 0
click at [775, 420] on div "Delete Move Insert" at bounding box center [849, 406] width 295 height 34
click at [819, 301] on p "07093-hFsntV3I7lG6FttncGFAJg.mp4" at bounding box center [769, 307] width 112 height 12
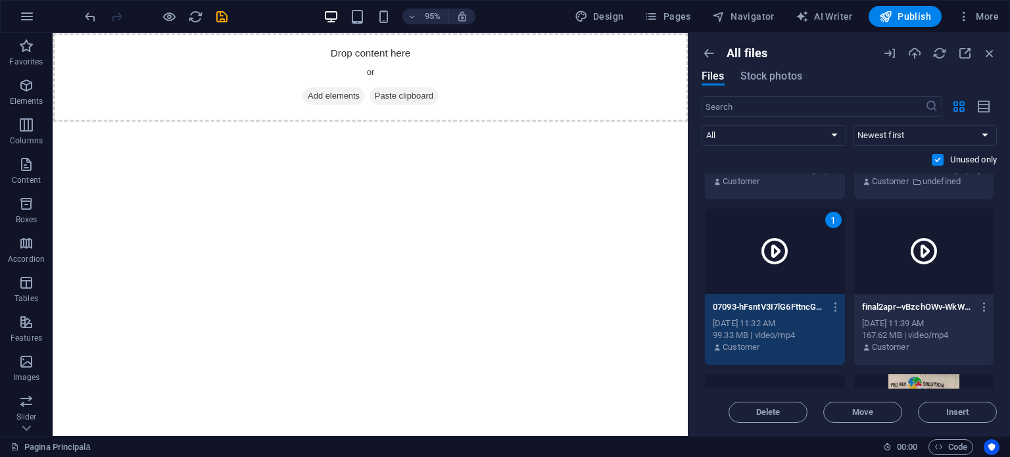
click at [854, 312] on div "final2apr--vBzchOWv-WkWKcq54l0Jg.mp4 final2apr--vBzchOWv-WkWKcq54l0Jg.mp4 Jun 4…" at bounding box center [924, 287] width 141 height 158
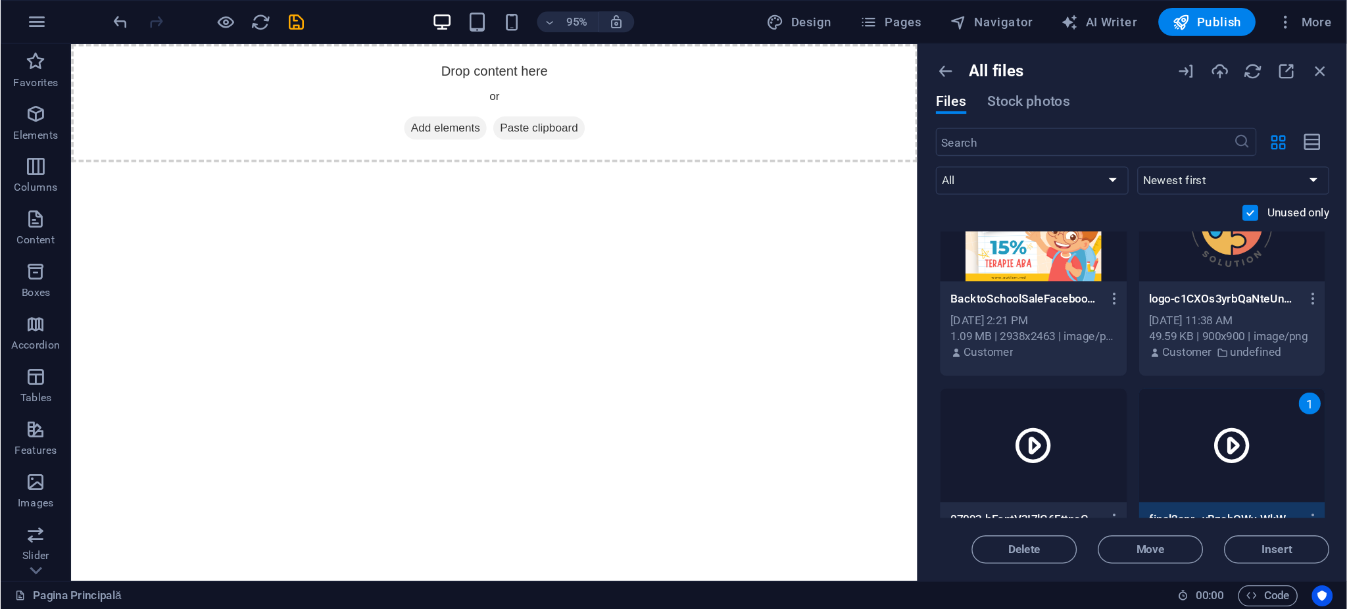
scroll to position [0, 0]
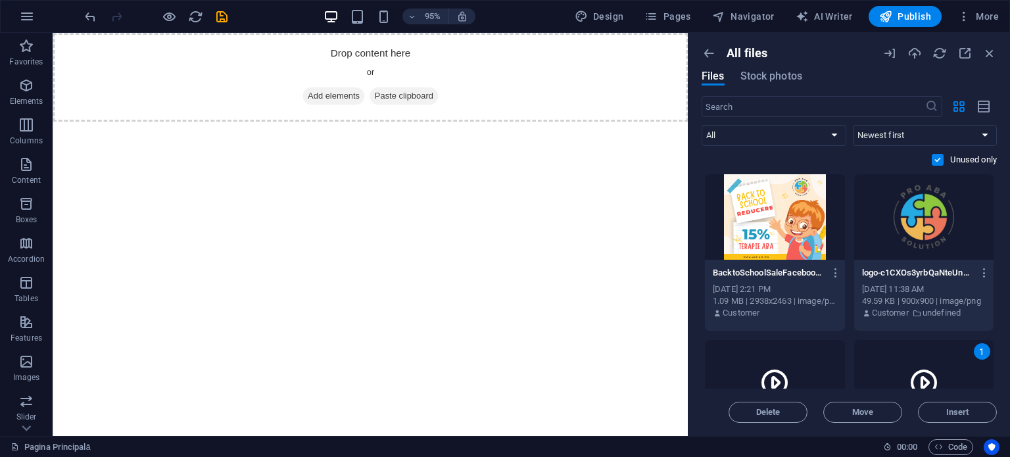
click at [816, 278] on div "BacktoSchoolSaleFacebookPost--JShb3qmfCvtvdaeKhCdkQ.png BacktoSchoolSaleFaceboo…" at bounding box center [775, 272] width 124 height 21
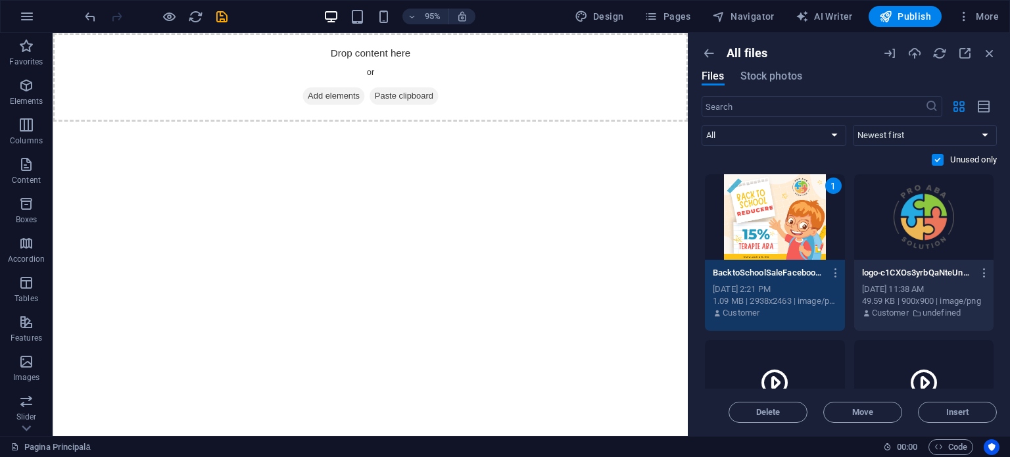
click at [886, 295] on div "49.59 KB | 900x900 | image/png" at bounding box center [924, 301] width 124 height 12
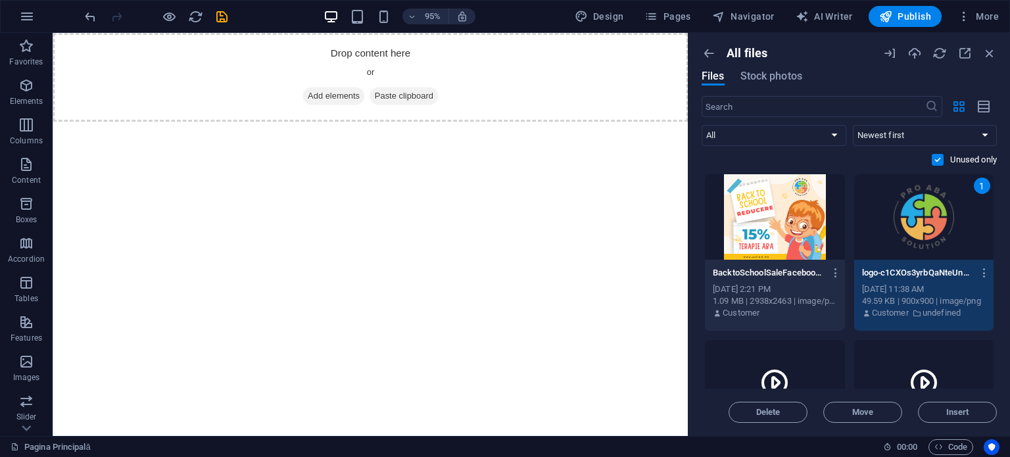
click at [809, 297] on div "1.09 MB | 2938x2463 | image/png" at bounding box center [775, 301] width 124 height 12
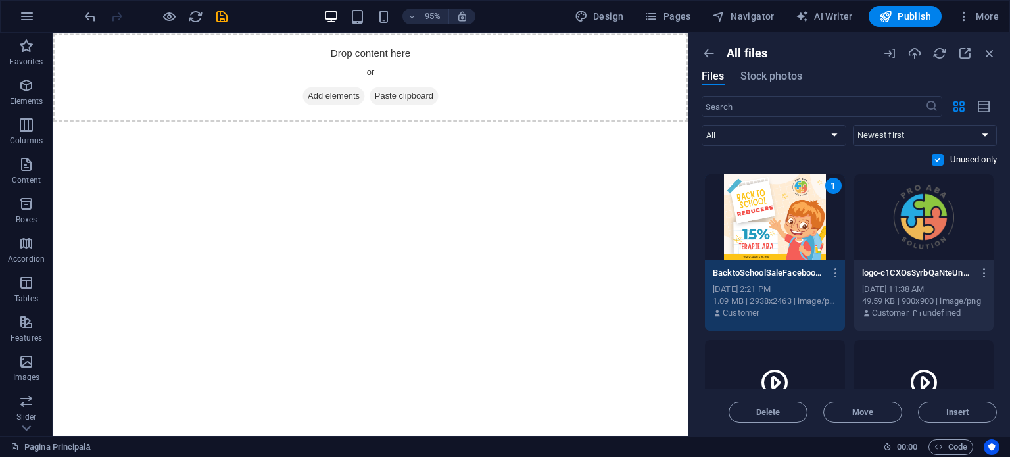
click at [909, 256] on div at bounding box center [924, 216] width 140 height 85
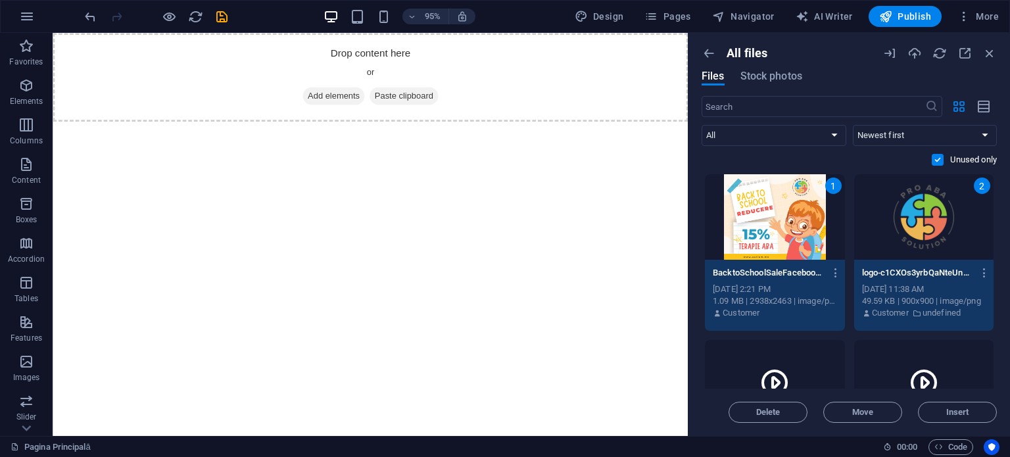
click at [823, 356] on div at bounding box center [775, 382] width 140 height 85
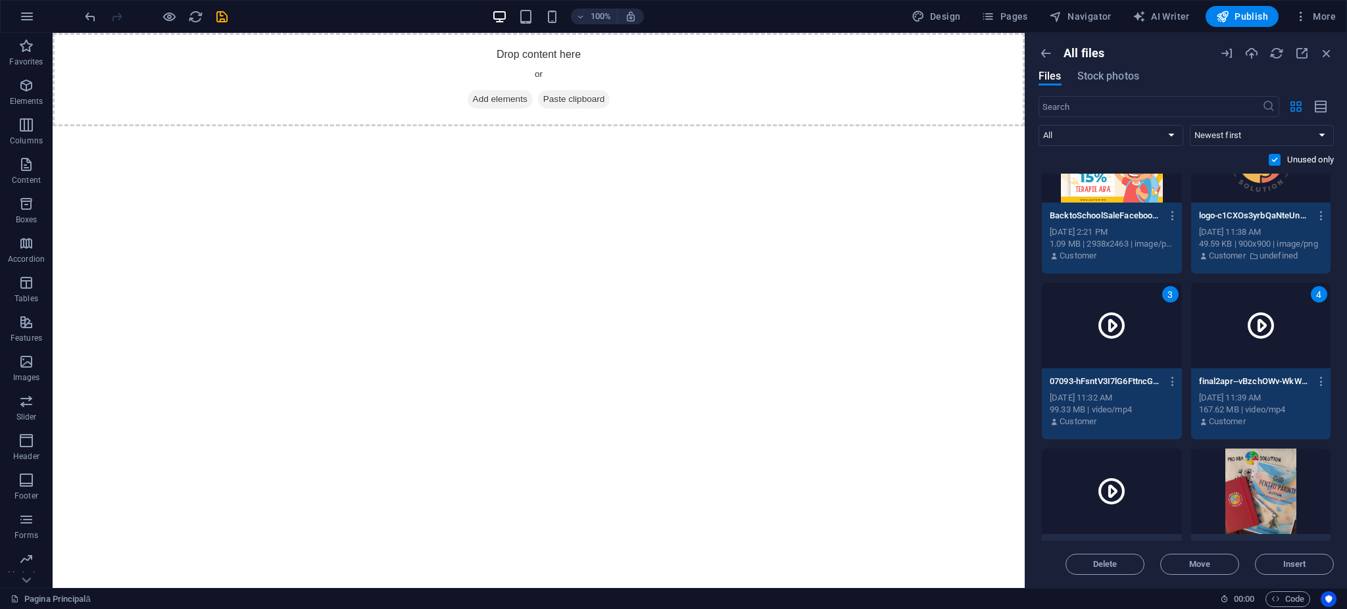
scroll to position [121, 0]
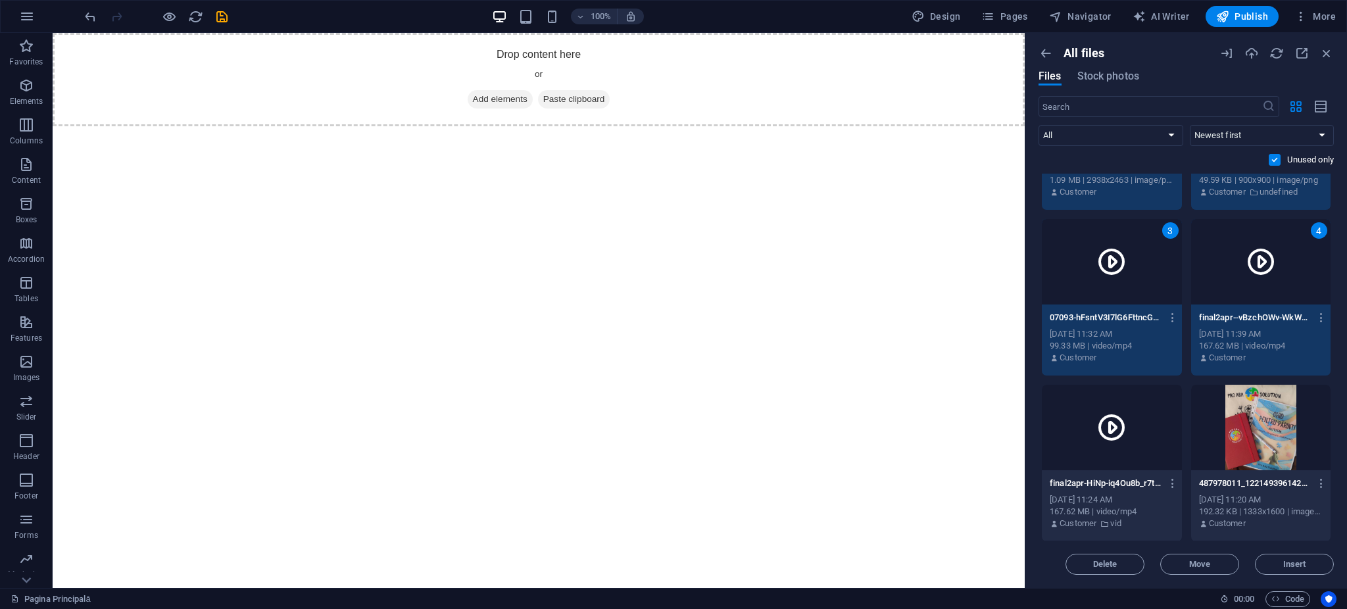
click at [1009, 429] on div at bounding box center [1112, 427] width 140 height 85
click at [1009, 435] on div at bounding box center [1261, 427] width 140 height 85
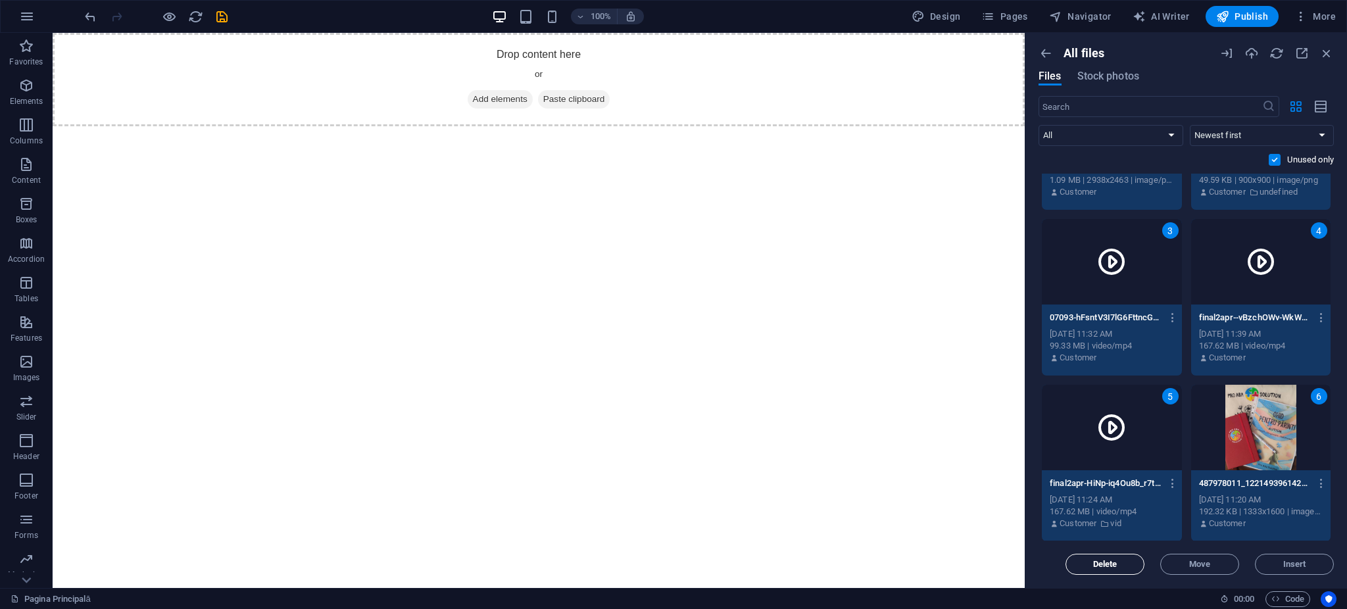
click at [1009, 456] on span "Delete" at bounding box center [1105, 564] width 24 height 8
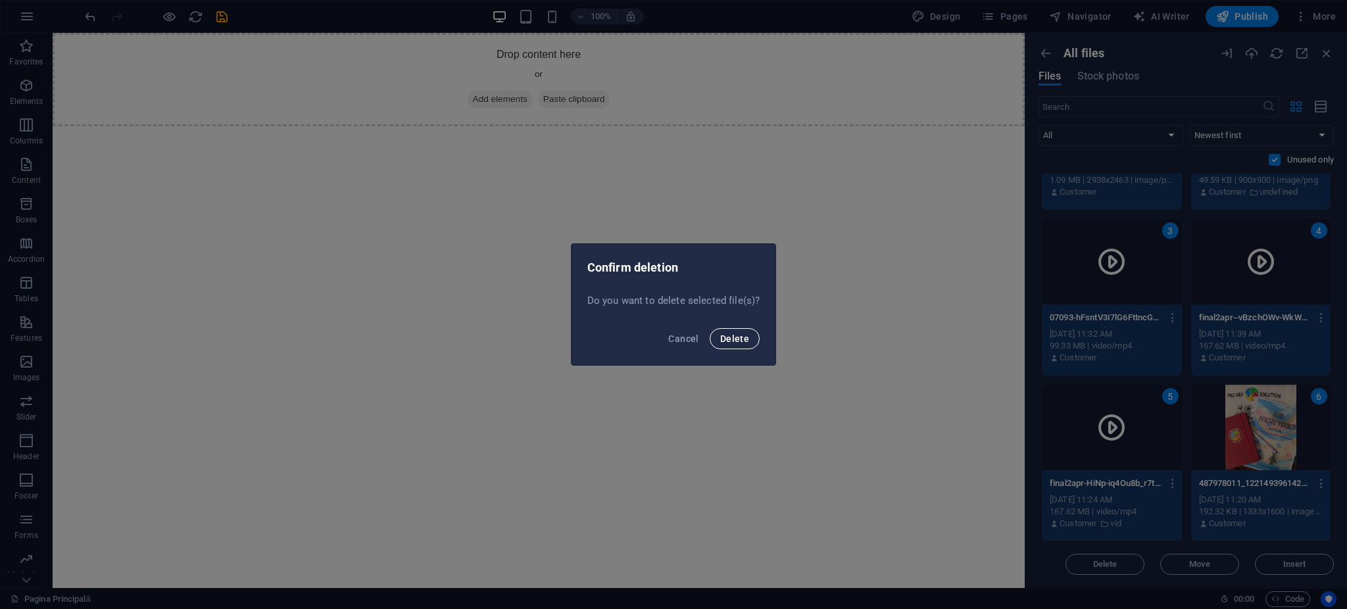
click at [733, 332] on button "Delete" at bounding box center [735, 338] width 50 height 21
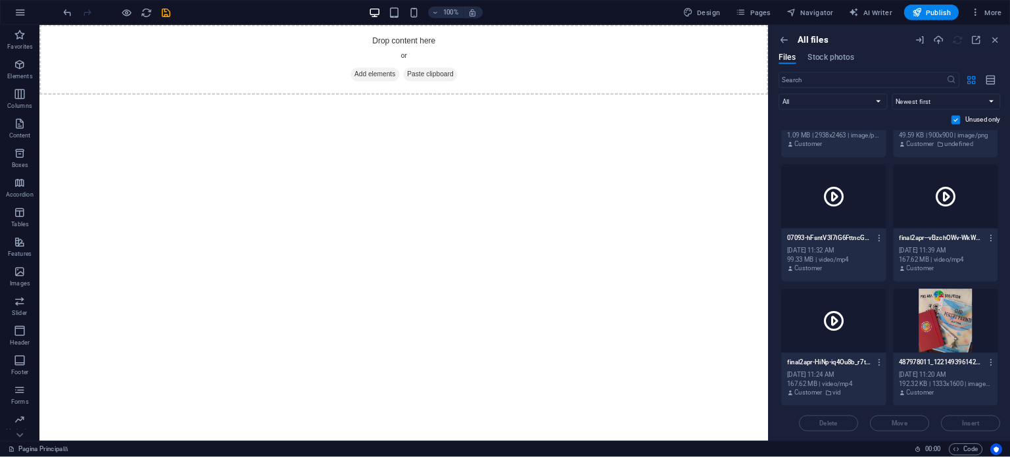
scroll to position [0, 0]
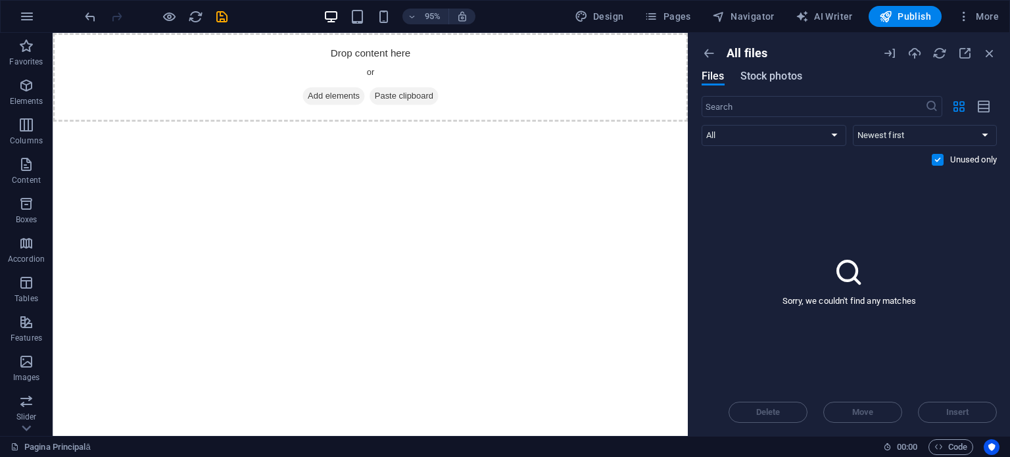
click at [763, 81] on span "Stock photos" at bounding box center [771, 76] width 62 height 16
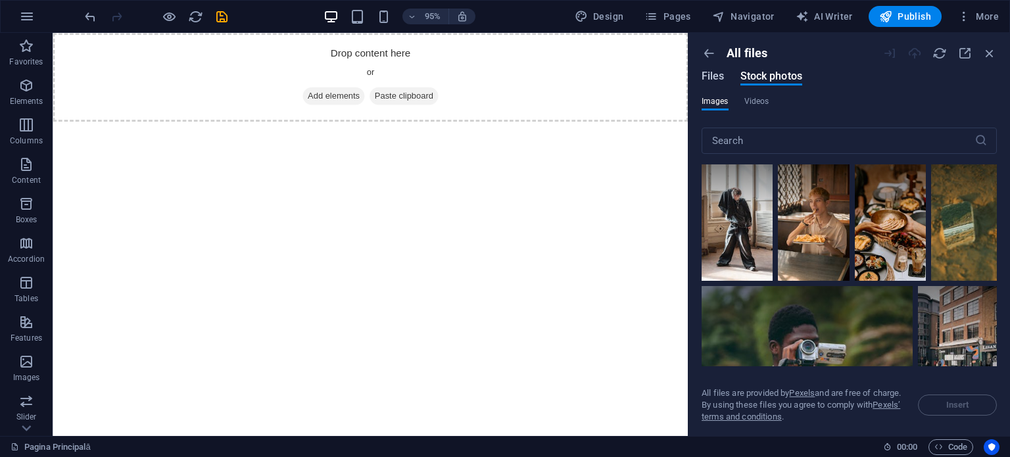
click at [723, 82] on span "Files" at bounding box center [713, 76] width 23 height 16
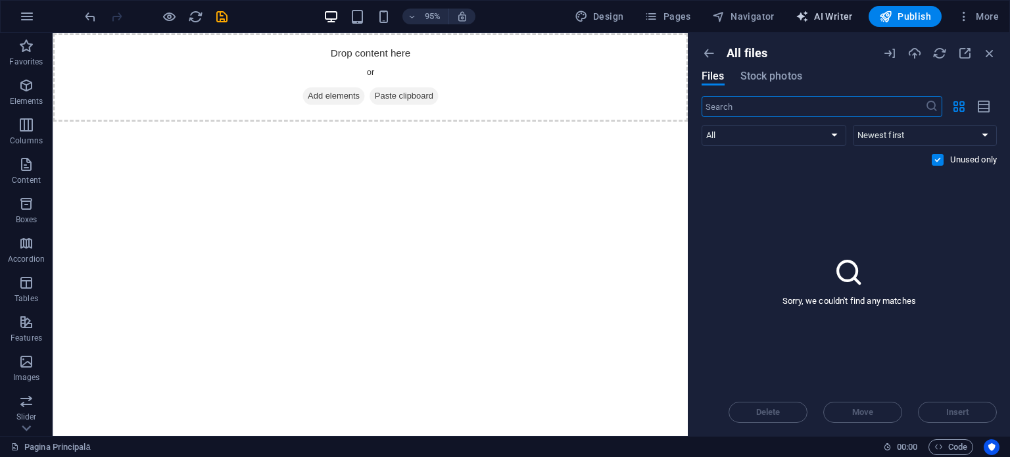
click at [825, 20] on span "AI Writer" at bounding box center [824, 16] width 57 height 13
select select "English"
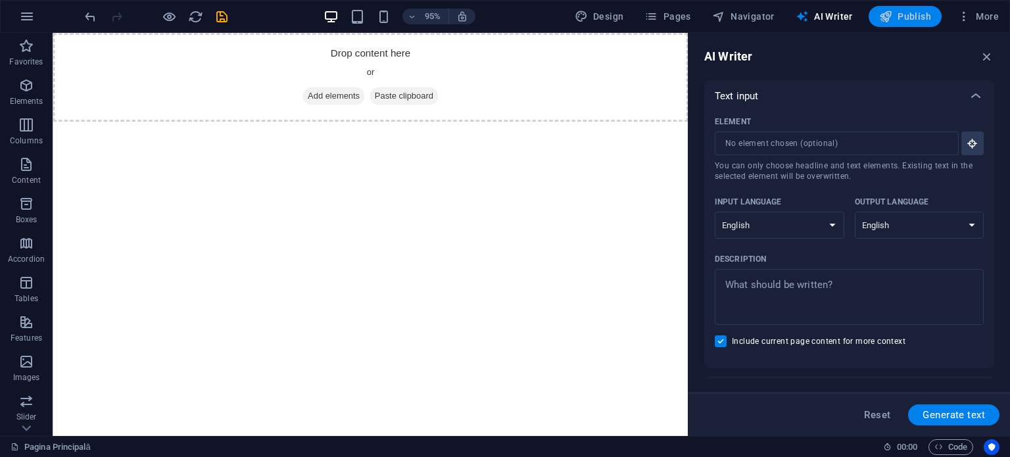
click at [921, 26] on button "Publish" at bounding box center [905, 16] width 73 height 21
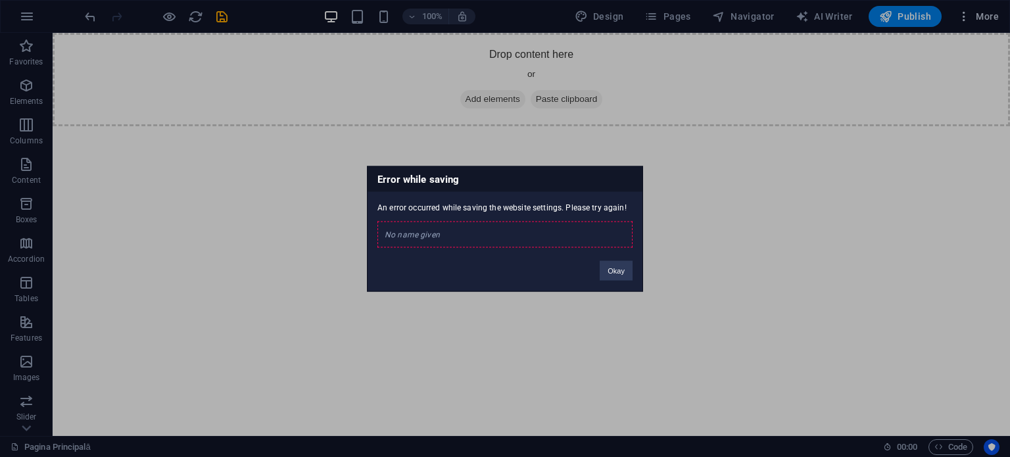
click at [990, 22] on div "Error while saving An error occurred while saving the website settings. Please …" at bounding box center [505, 228] width 1010 height 457
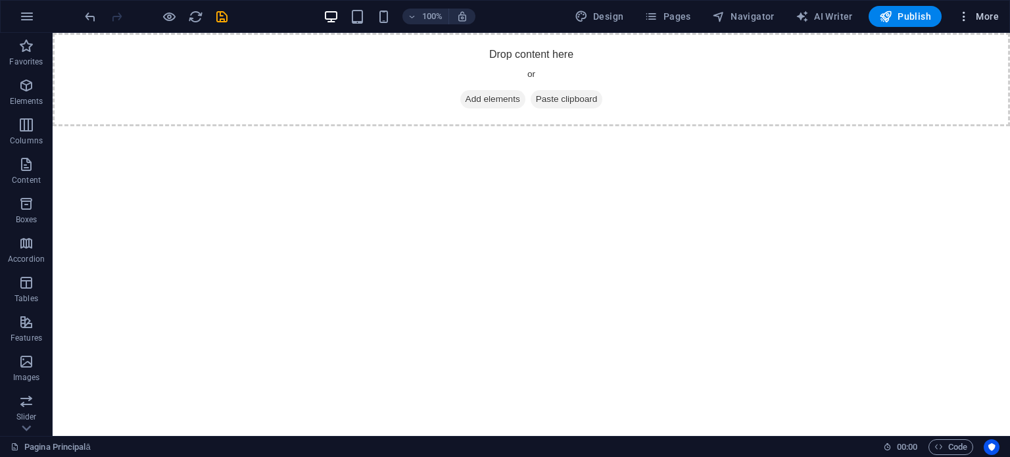
click at [974, 20] on span "More" at bounding box center [977, 16] width 41 height 13
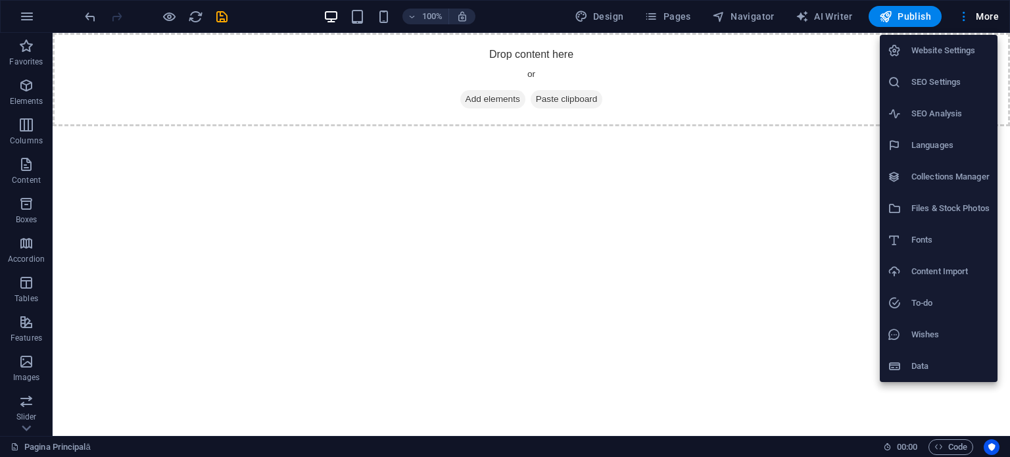
click at [942, 82] on h6 "SEO Settings" at bounding box center [950, 82] width 78 height 16
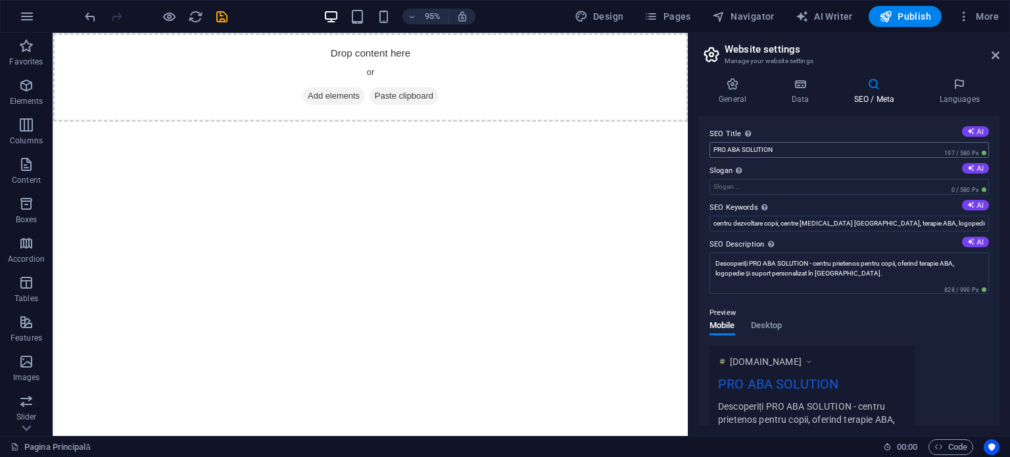
drag, startPoint x: 854, startPoint y: 140, endPoint x: 722, endPoint y: 146, distance: 132.3
click at [722, 145] on div "SEO Title The title of your website - make it something that stands out in sear…" at bounding box center [849, 142] width 279 height 32
click at [804, 153] on input "PRO ABA SOLUTION" at bounding box center [849, 150] width 279 height 16
drag, startPoint x: 857, startPoint y: 185, endPoint x: 715, endPoint y: 167, distance: 143.2
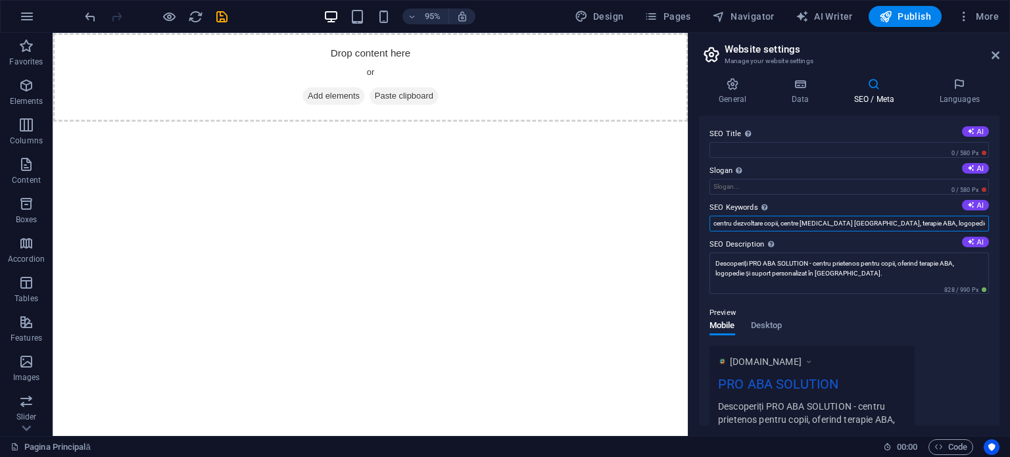
click at [795, 222] on input "centru dezvoltare copii, centre [MEDICAL_DATA] [GEOGRAPHIC_DATA], terapie ABA, …" at bounding box center [849, 224] width 279 height 16
click at [779, 219] on input "centru dezvoltare copii, centre [MEDICAL_DATA] [GEOGRAPHIC_DATA], terapie ABA, …" at bounding box center [849, 224] width 279 height 16
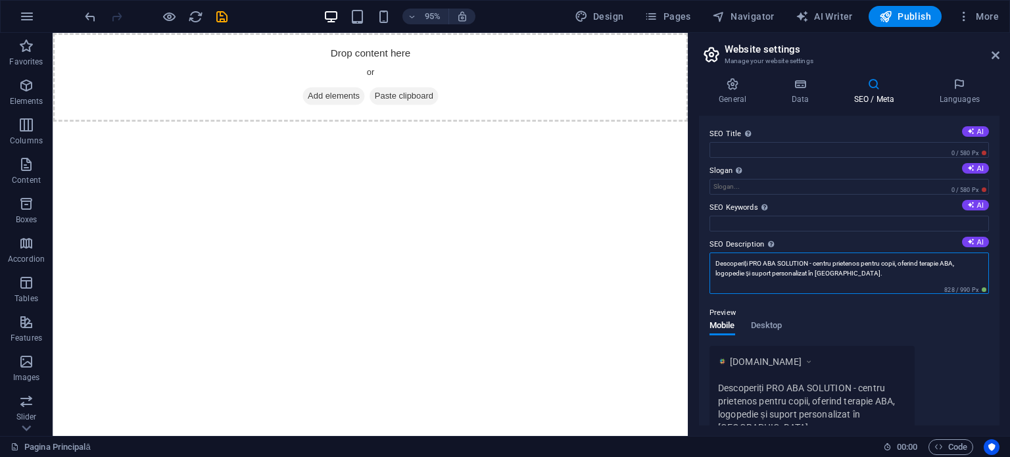
click at [793, 266] on textarea "Descoperiți PRO ABA SOLUTION - centru prietenos pentru copii, oferind terapie A…" at bounding box center [849, 273] width 279 height 41
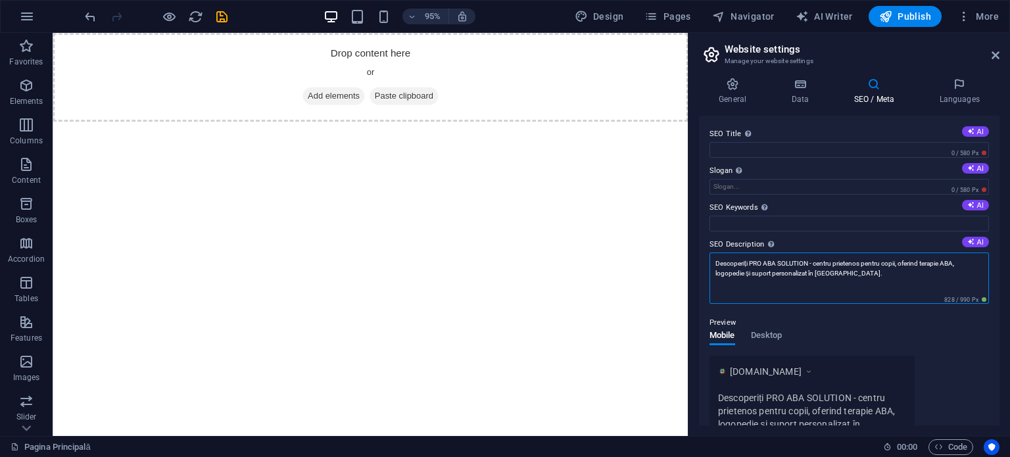
click at [793, 266] on textarea "Descoperiți PRO ABA SOLUTION - centru prietenos pentru copii, oferind terapie A…" at bounding box center [849, 278] width 279 height 51
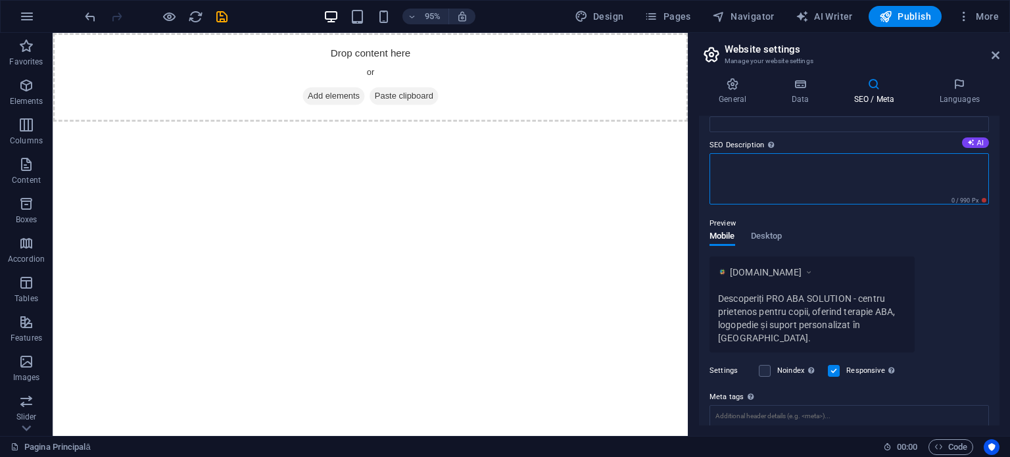
scroll to position [190, 0]
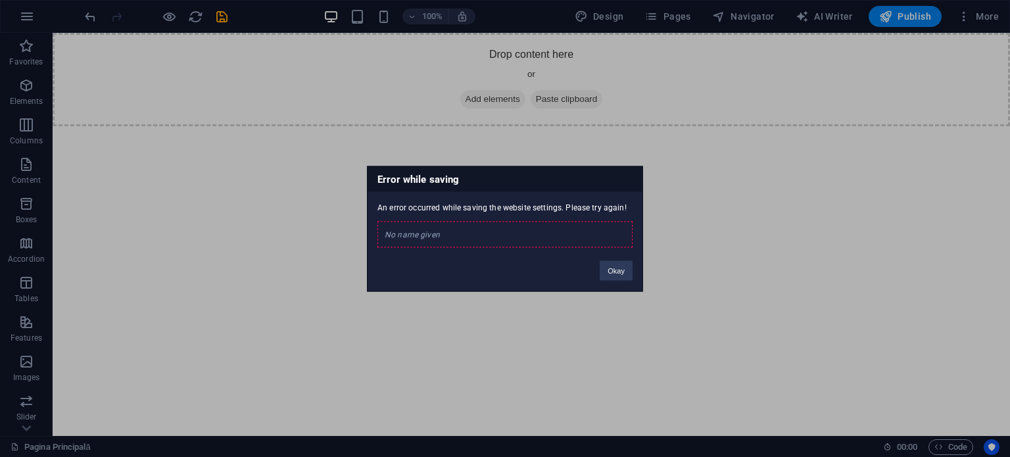
click at [571, 236] on div "No name given" at bounding box center [504, 234] width 255 height 26
click at [622, 268] on button "Okay" at bounding box center [616, 270] width 33 height 20
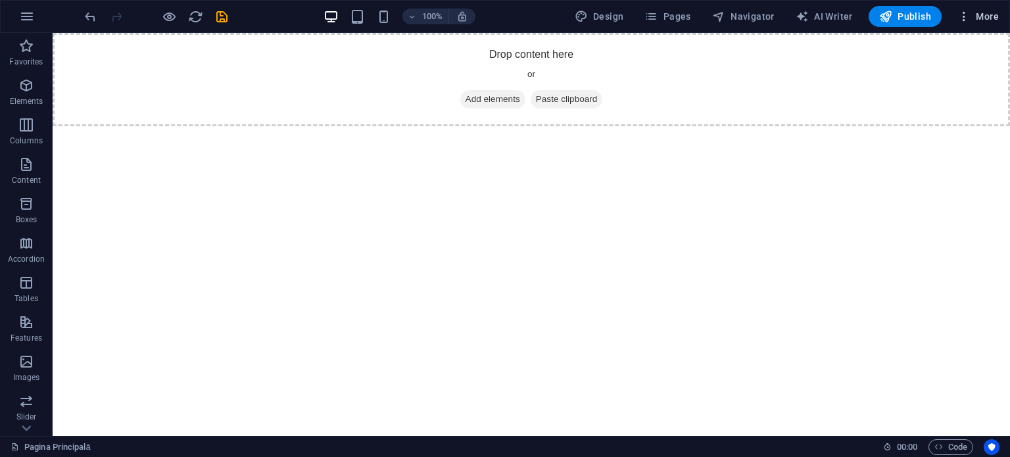
click at [984, 16] on span "More" at bounding box center [977, 16] width 41 height 13
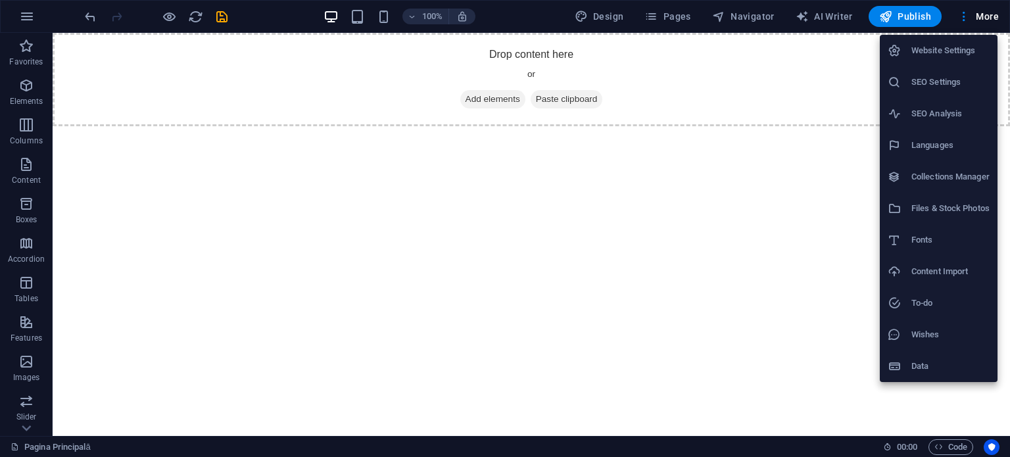
click at [934, 276] on h6 "Content Import" at bounding box center [950, 272] width 78 height 16
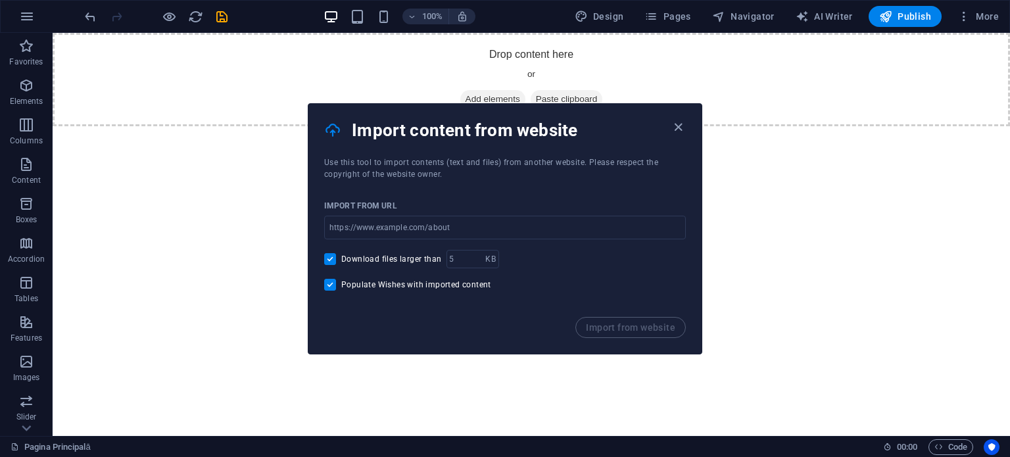
click at [329, 260] on input "Download files larger than" at bounding box center [332, 259] width 17 height 12
checkbox input "false"
click at [326, 283] on input "Populate Wishes with imported content" at bounding box center [332, 285] width 17 height 12
checkbox input "false"
click at [687, 126] on div "Import content from website" at bounding box center [504, 130] width 393 height 53
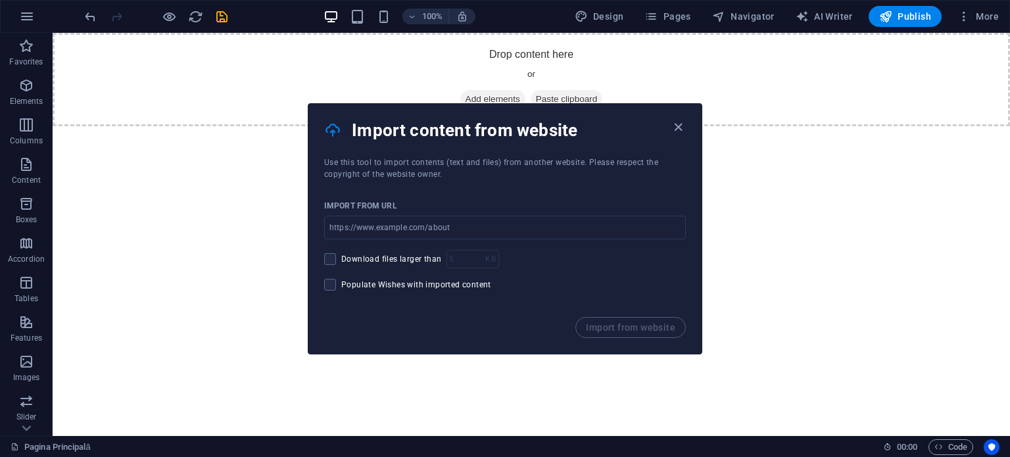
click at [677, 114] on div "Import content from website" at bounding box center [504, 130] width 393 height 53
click at [692, 120] on div "Import content from website" at bounding box center [504, 130] width 393 height 53
click at [673, 130] on icon "button" at bounding box center [678, 127] width 15 height 15
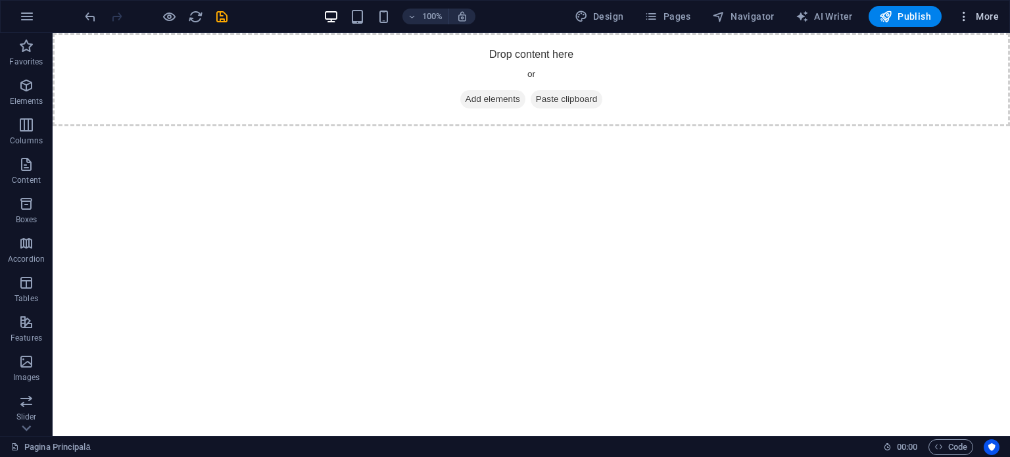
click at [983, 23] on button "More" at bounding box center [978, 16] width 52 height 21
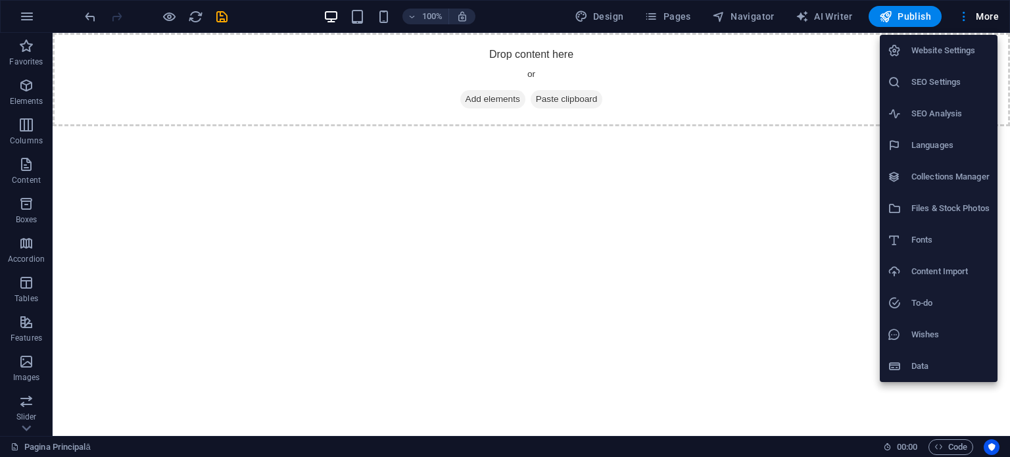
click at [942, 185] on li "Collections Manager" at bounding box center [939, 177] width 118 height 32
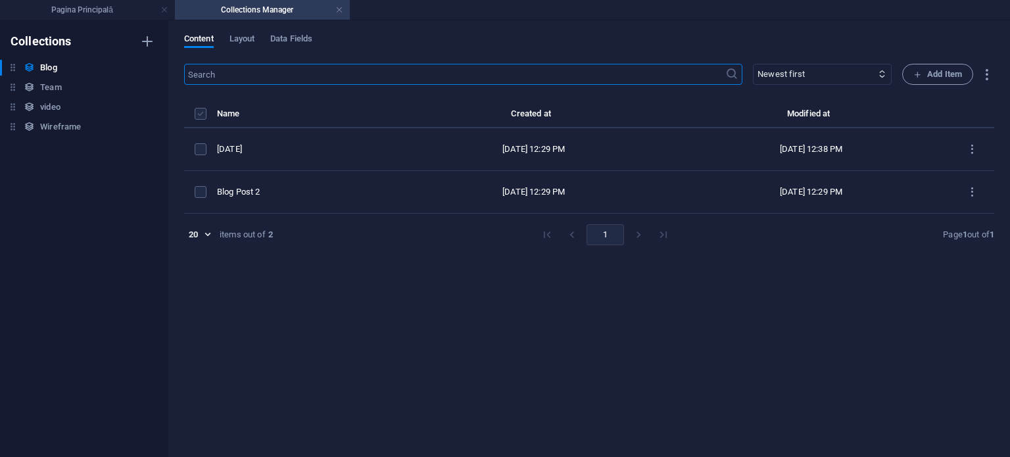
click at [202, 112] on label "items list" at bounding box center [201, 114] width 12 height 12
click at [0, 0] on input "items list" at bounding box center [0, 0] width 0 height 0
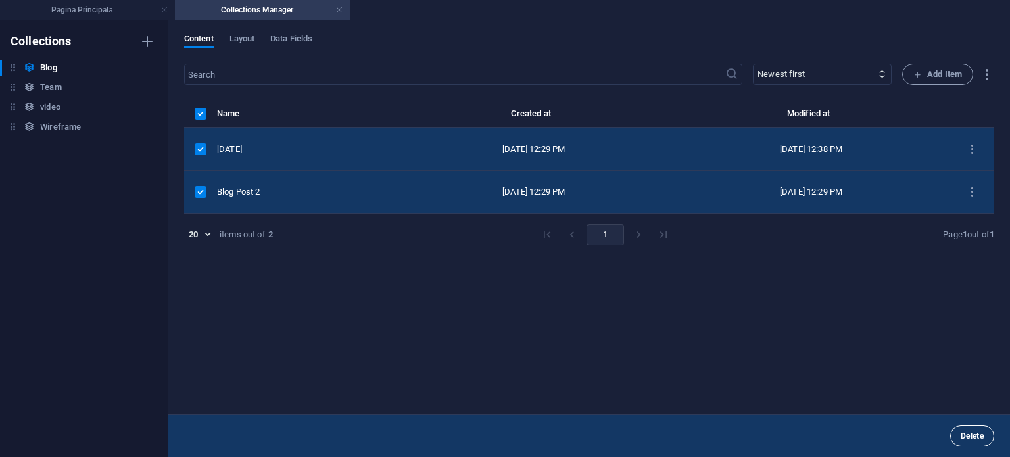
click at [957, 429] on button "Delete" at bounding box center [972, 435] width 44 height 21
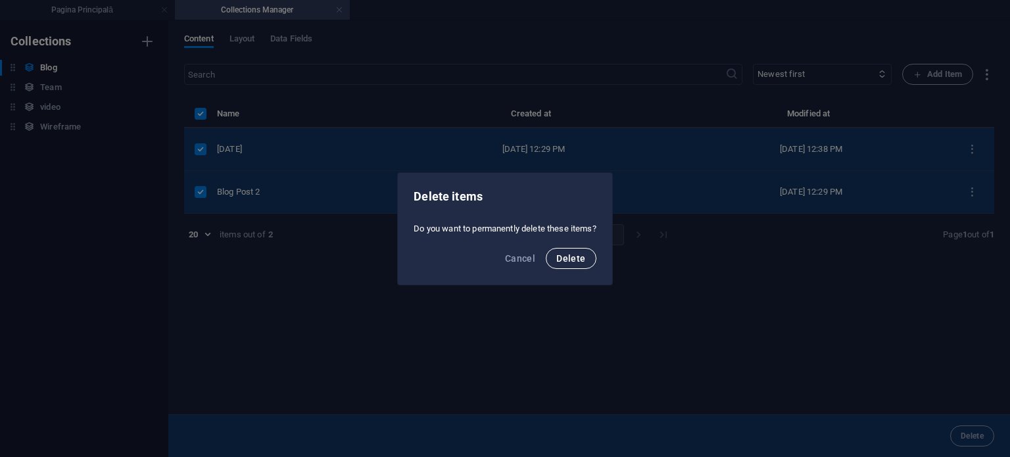
click at [583, 266] on button "Delete" at bounding box center [571, 258] width 50 height 21
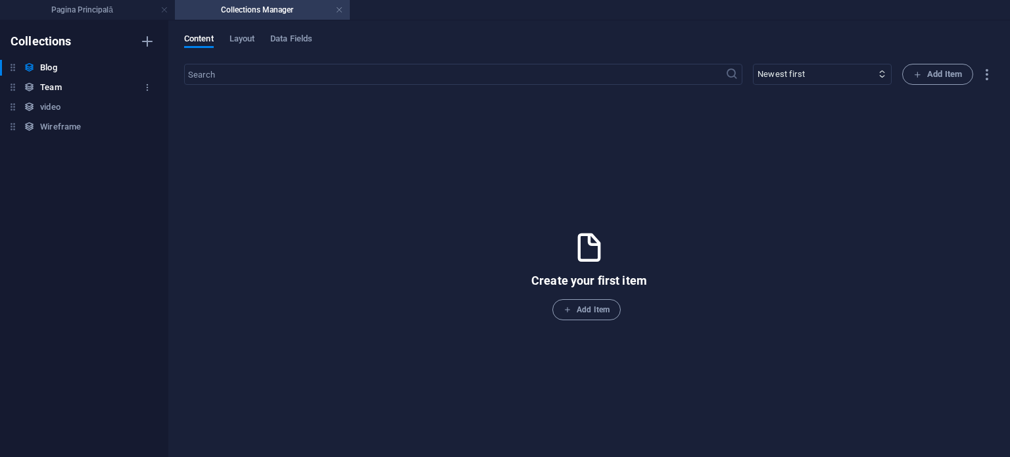
click at [90, 86] on div "Team Team" at bounding box center [77, 88] width 155 height 16
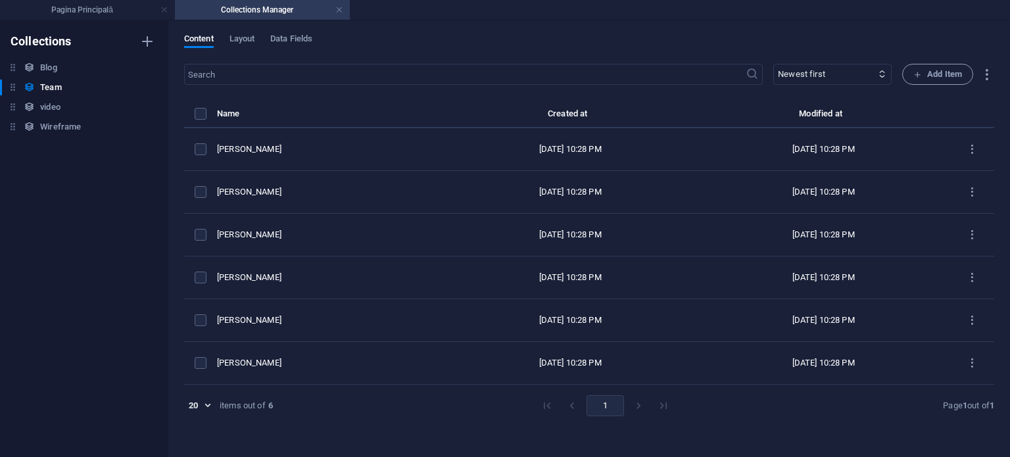
click at [192, 112] on th "items list" at bounding box center [200, 117] width 33 height 22
click at [195, 112] on label "items list" at bounding box center [201, 114] width 12 height 12
click at [0, 0] on input "items list" at bounding box center [0, 0] width 0 height 0
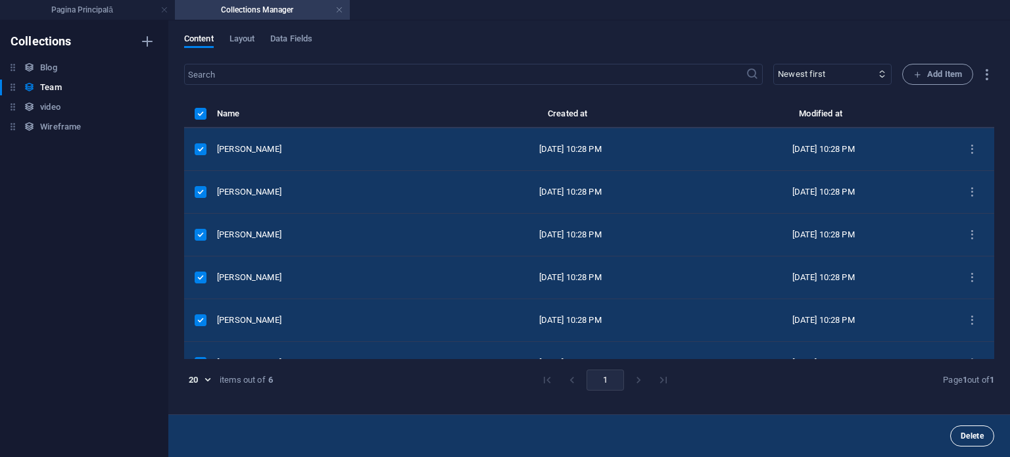
click at [961, 436] on span "Delete" at bounding box center [972, 436] width 23 height 8
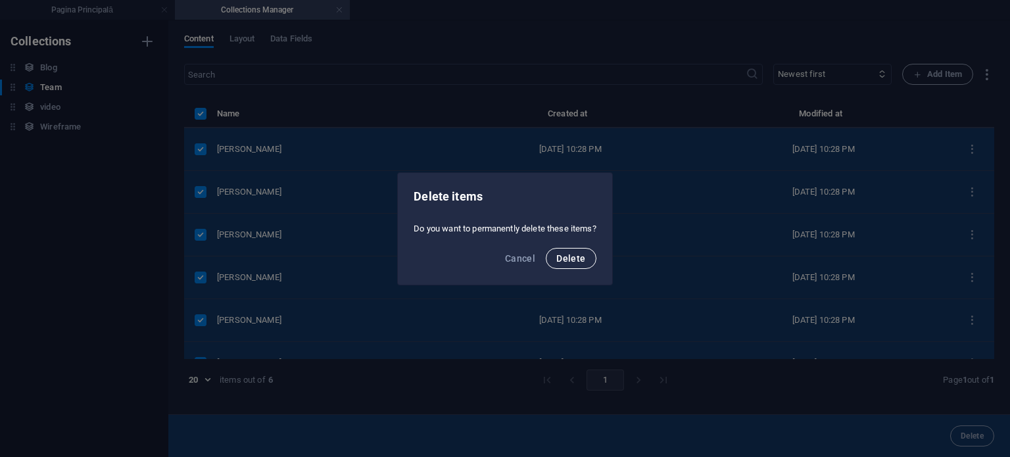
click at [576, 254] on span "Delete" at bounding box center [570, 258] width 29 height 11
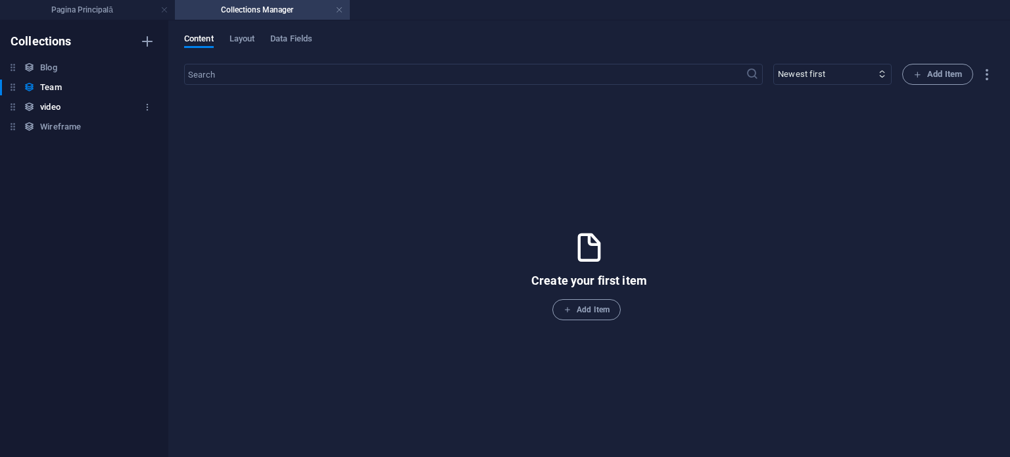
click at [7, 107] on icon at bounding box center [12, 106] width 11 height 11
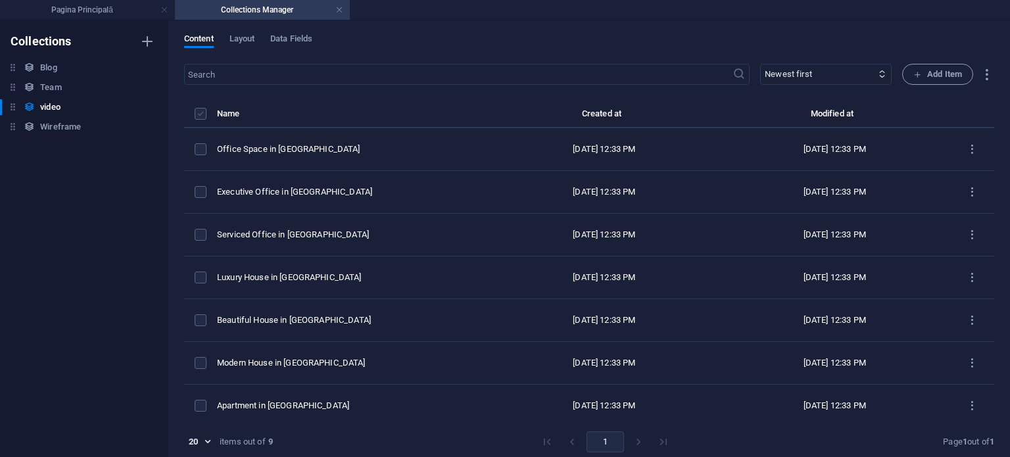
click at [198, 112] on label "items list" at bounding box center [201, 114] width 12 height 12
click at [0, 0] on input "items list" at bounding box center [0, 0] width 0 height 0
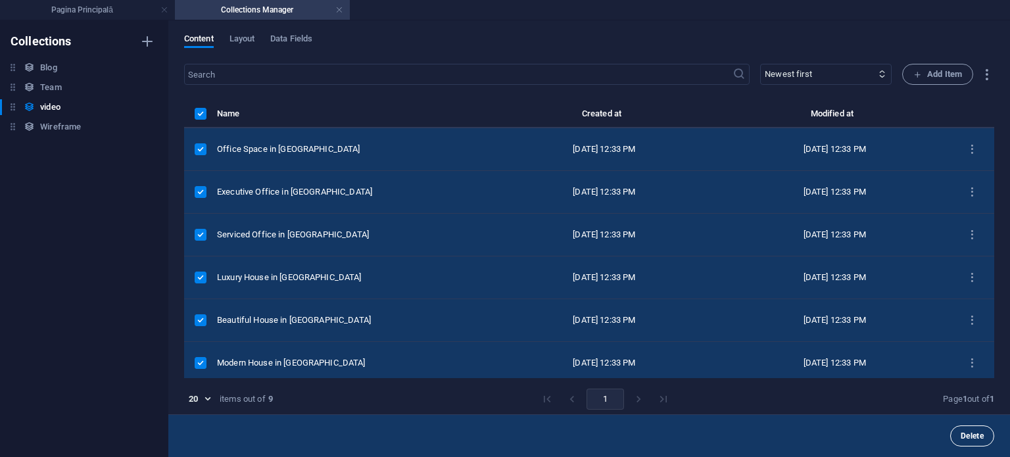
click at [966, 433] on span "Delete" at bounding box center [972, 436] width 23 height 8
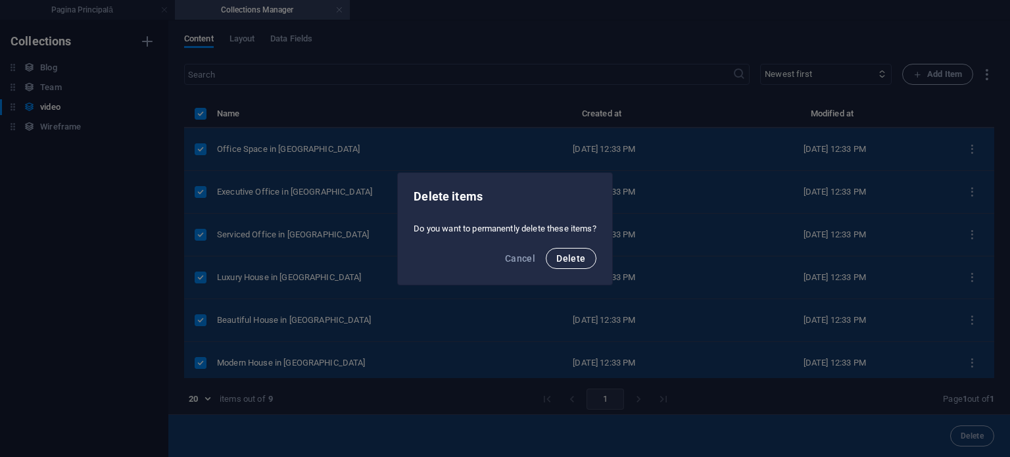
drag, startPoint x: 568, startPoint y: 260, endPoint x: 295, endPoint y: 206, distance: 278.8
click at [569, 260] on span "Delete" at bounding box center [570, 258] width 29 height 11
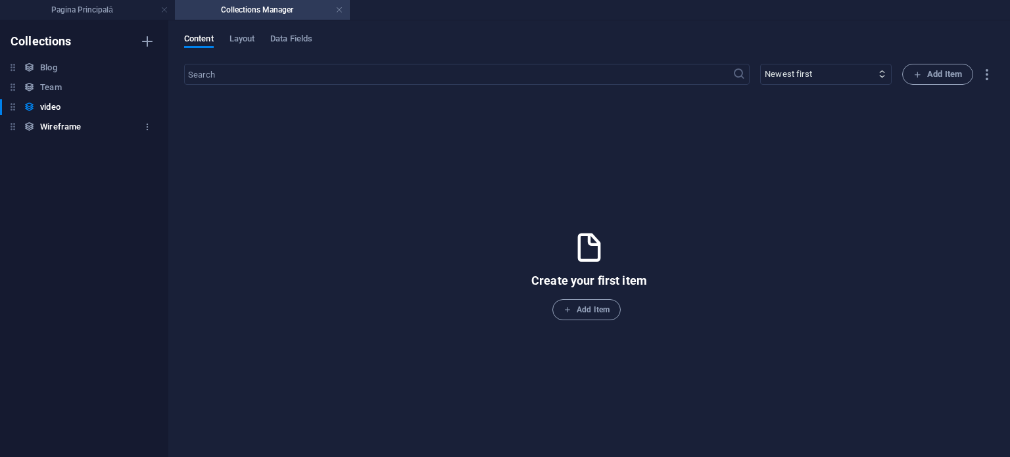
click at [13, 123] on icon at bounding box center [12, 126] width 11 height 11
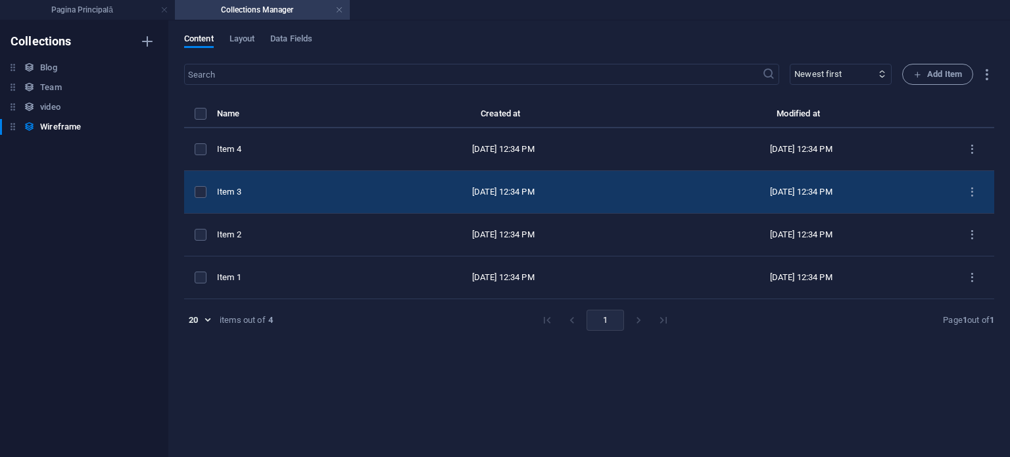
drag, startPoint x: 203, startPoint y: 113, endPoint x: 368, endPoint y: 202, distance: 187.4
click at [203, 112] on label "items list" at bounding box center [201, 114] width 12 height 12
click at [0, 0] on input "items list" at bounding box center [0, 0] width 0 height 0
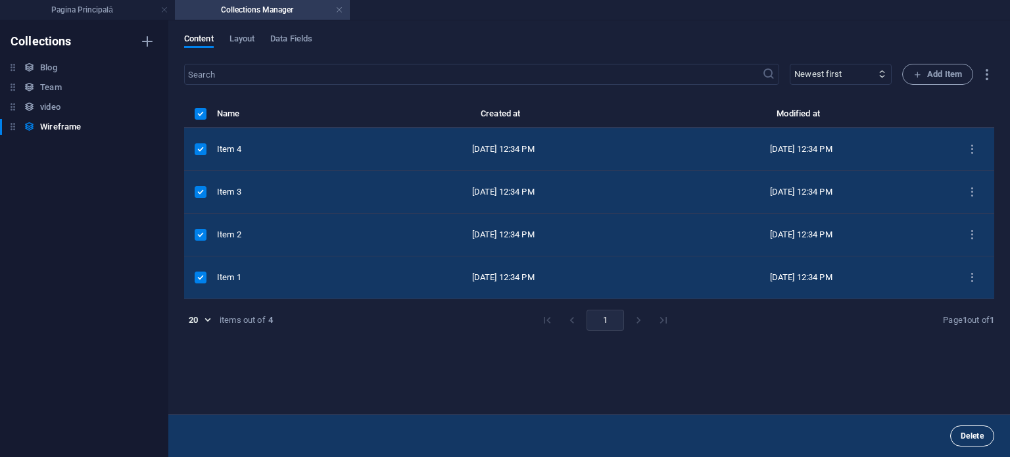
click at [984, 434] on button "Delete" at bounding box center [972, 435] width 44 height 21
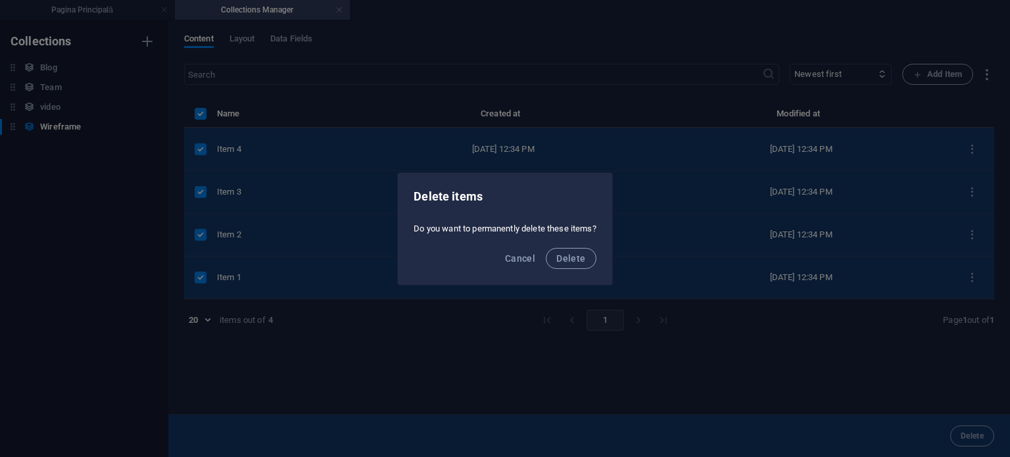
click at [589, 272] on div "Cancel Delete" at bounding box center [505, 262] width 214 height 45
click at [566, 255] on span "Delete" at bounding box center [570, 258] width 29 height 11
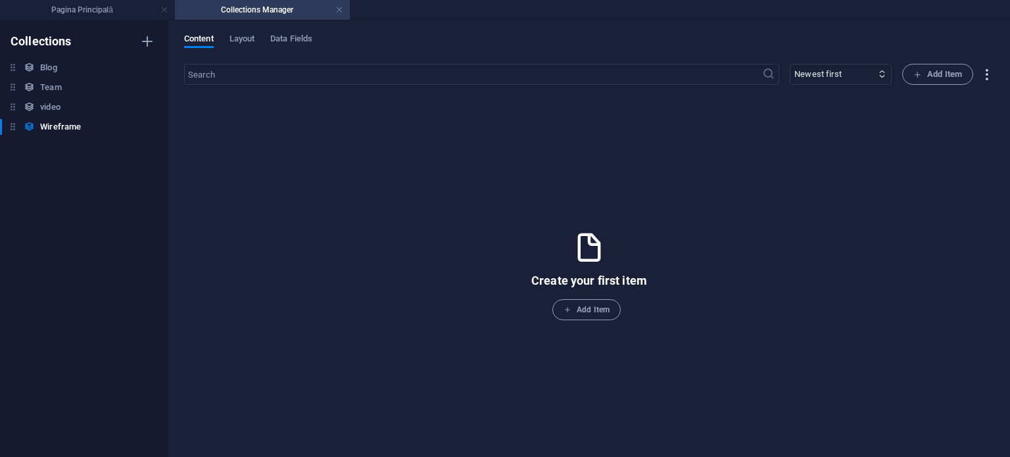
click at [984, 78] on icon "button" at bounding box center [986, 74] width 15 height 15
click at [803, 189] on div at bounding box center [505, 228] width 1010 height 457
click at [60, 56] on div "Collections Blog Blog Team Team video video Wireframe Wireframe" at bounding box center [84, 238] width 168 height 437
click at [62, 59] on div "Collections Blog Blog Team Team video video Wireframe Wireframe" at bounding box center [84, 238] width 168 height 437
click at [233, 31] on div "Content Layout Data Fields ​ Newest first Oldest first Last modified Name (asce…" at bounding box center [589, 238] width 842 height 437
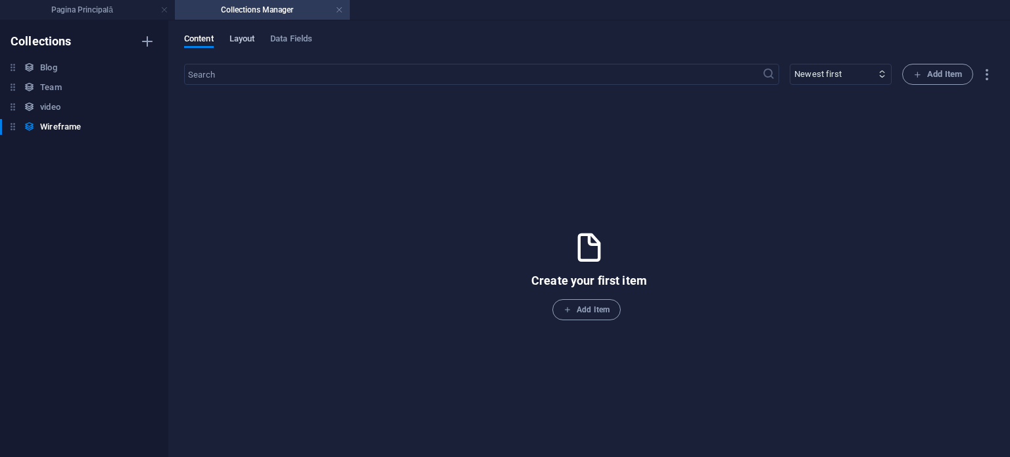
click at [242, 34] on span "Layout" at bounding box center [242, 40] width 26 height 18
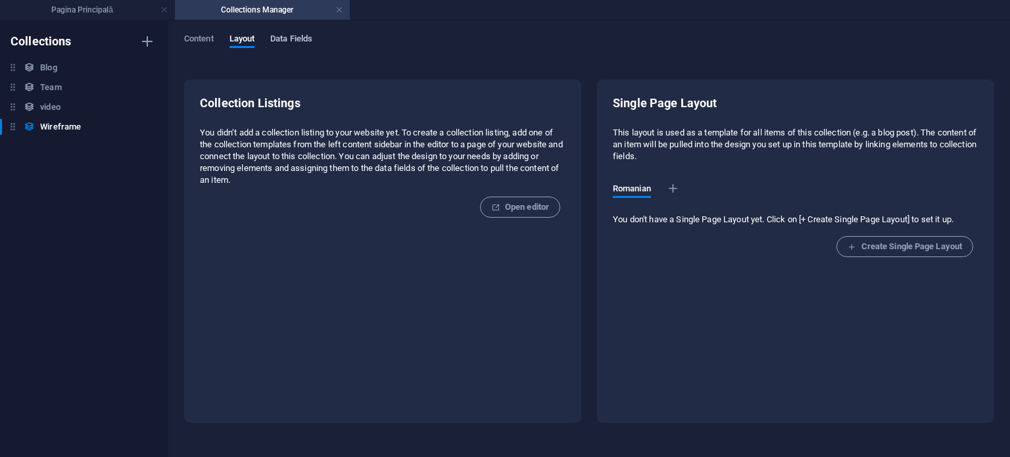
click at [304, 37] on span "Data Fields" at bounding box center [291, 40] width 42 height 18
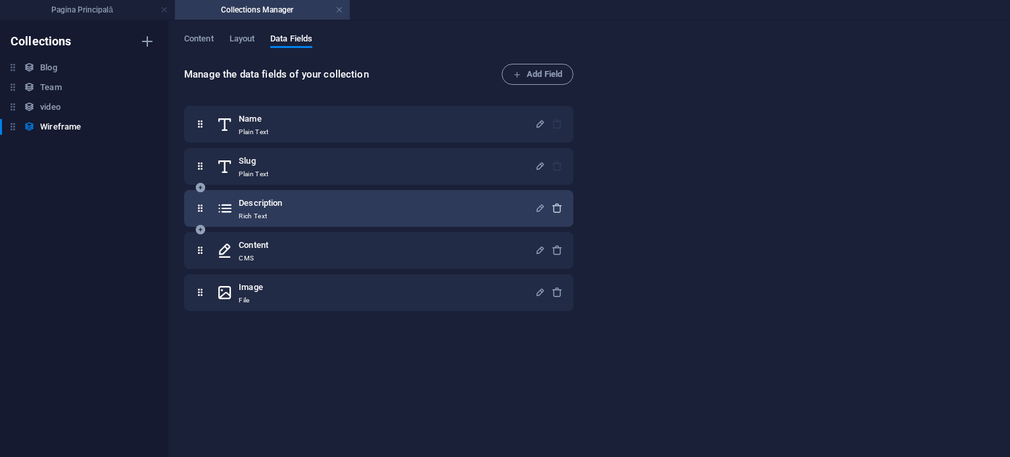
click at [552, 208] on icon "button" at bounding box center [557, 208] width 11 height 11
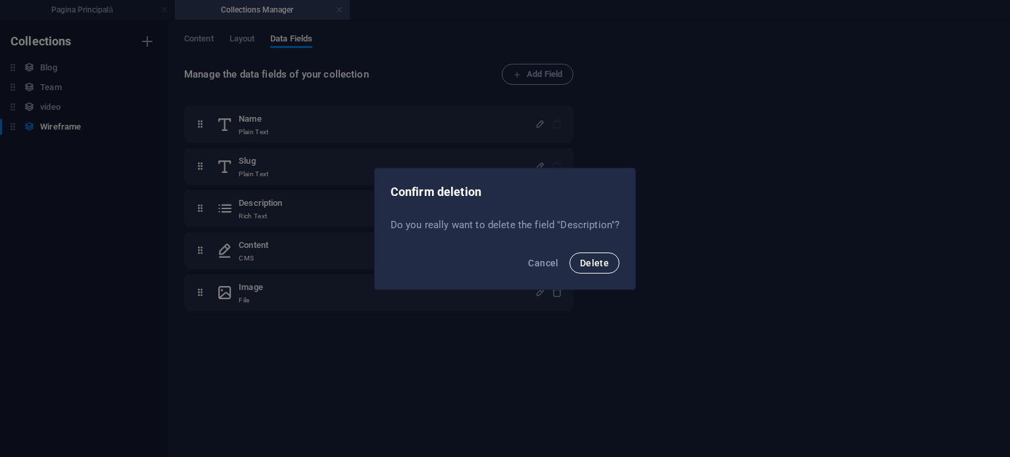
click at [581, 262] on span "Delete" at bounding box center [594, 263] width 29 height 11
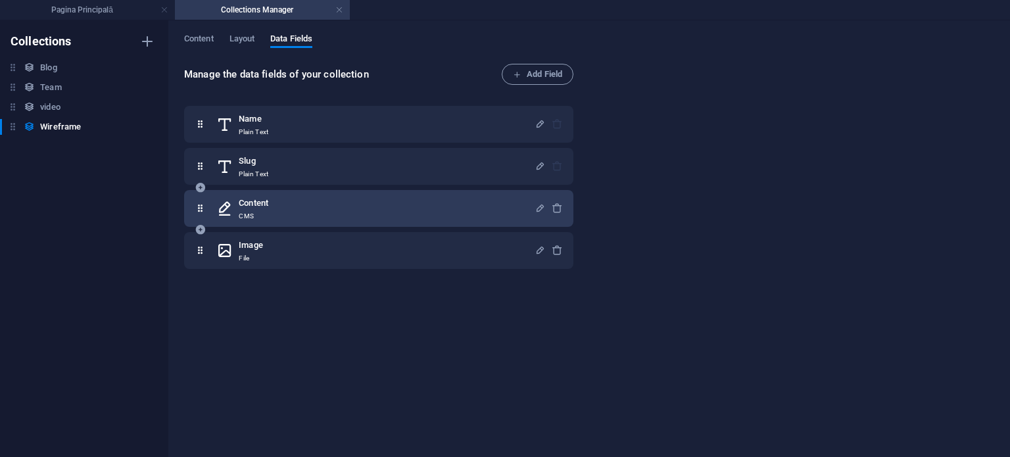
click at [552, 218] on div at bounding box center [549, 208] width 28 height 26
click at [552, 212] on div "button" at bounding box center [557, 209] width 11 height 12
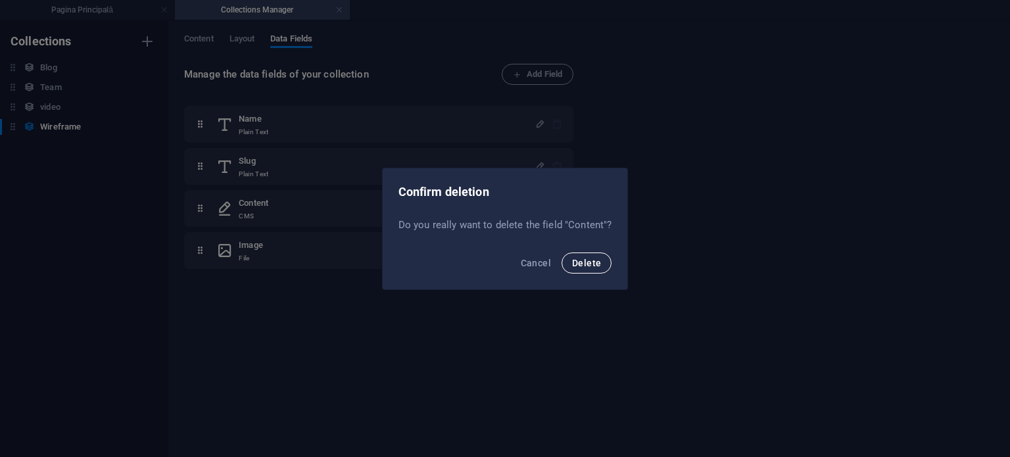
click at [575, 266] on span "Delete" at bounding box center [586, 263] width 29 height 11
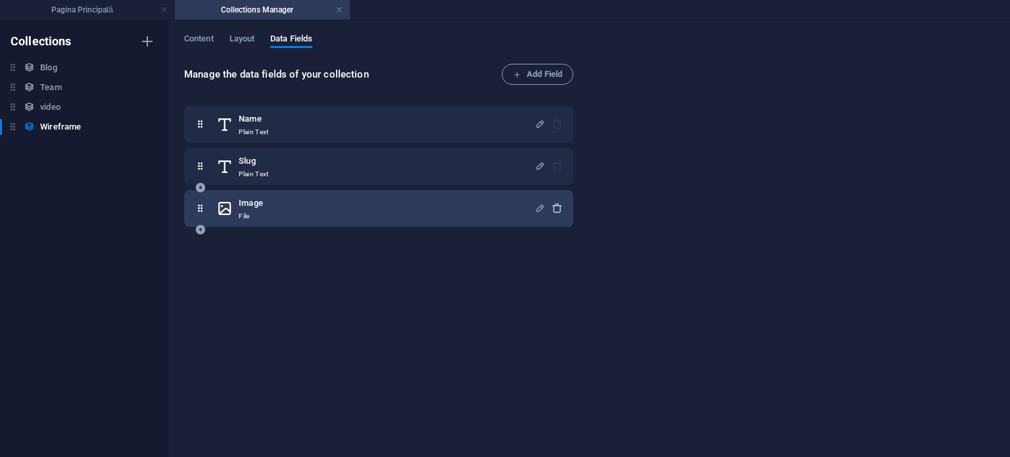
click at [552, 210] on icon "button" at bounding box center [557, 208] width 11 height 11
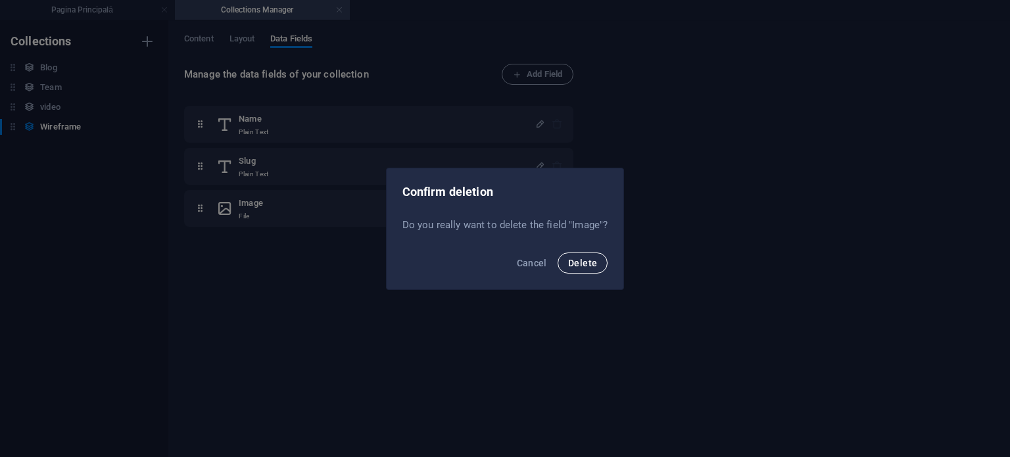
click at [574, 262] on span "Delete" at bounding box center [582, 263] width 29 height 11
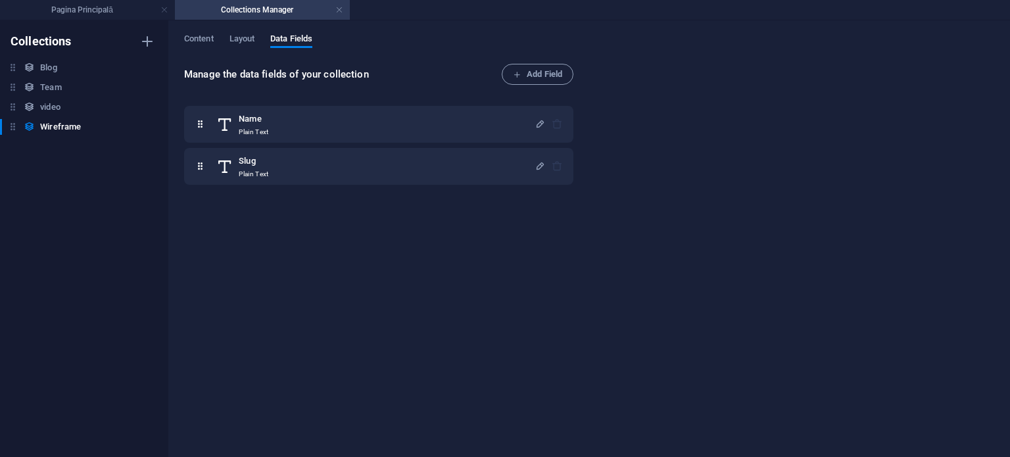
click at [53, 78] on div "Blog Blog Team Team video video Wireframe Wireframe" at bounding box center [77, 97] width 155 height 75
click at [50, 93] on h6 "Team" at bounding box center [50, 88] width 21 height 16
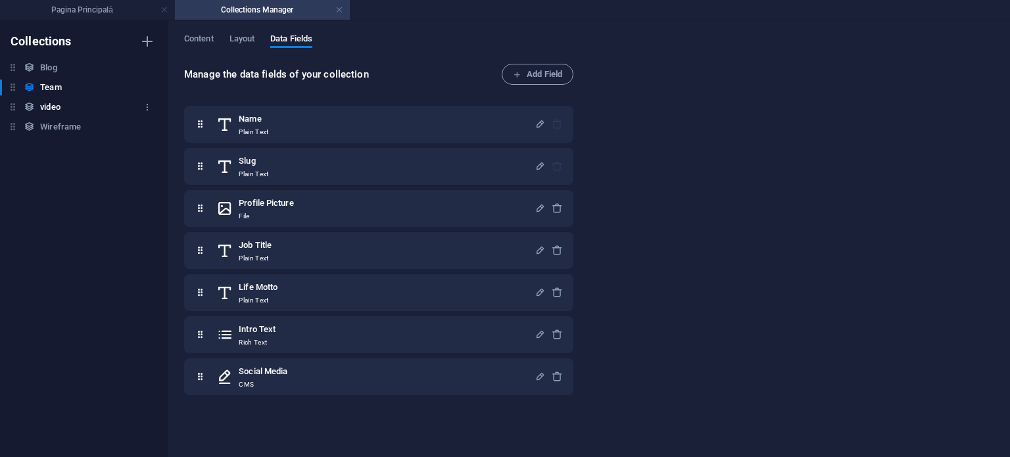
click at [51, 104] on h6 "video" at bounding box center [50, 107] width 20 height 16
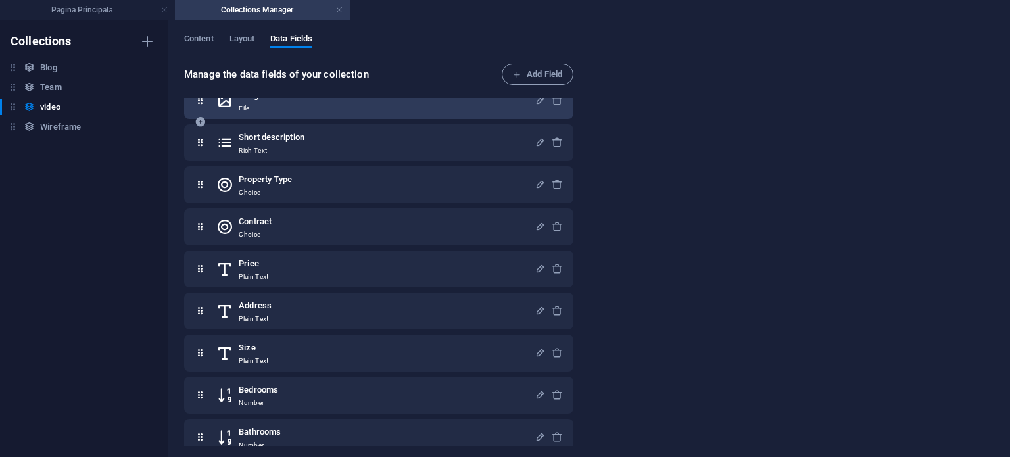
scroll to position [0, 0]
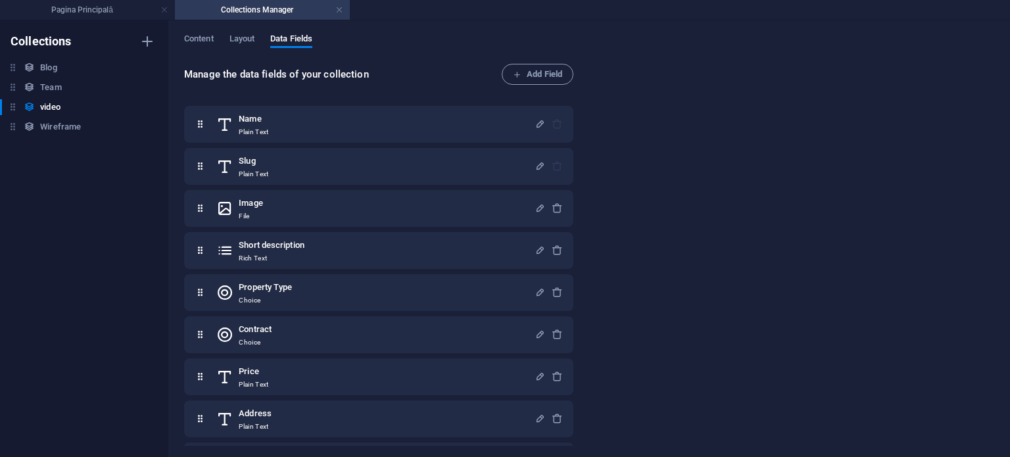
click at [262, 49] on div "Content Layout Data Fields" at bounding box center [589, 46] width 810 height 25
click at [247, 41] on span "Layout" at bounding box center [242, 40] width 26 height 18
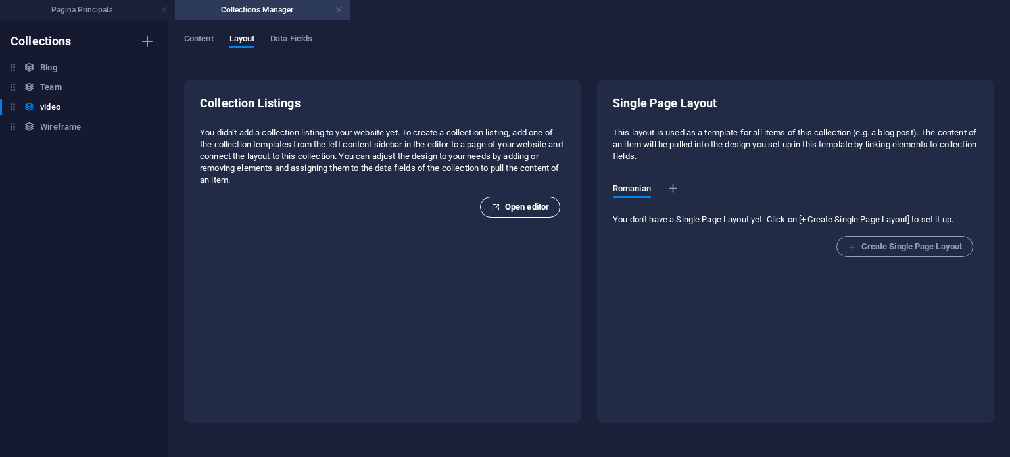
click at [502, 205] on span "Open editor" at bounding box center [520, 207] width 58 height 16
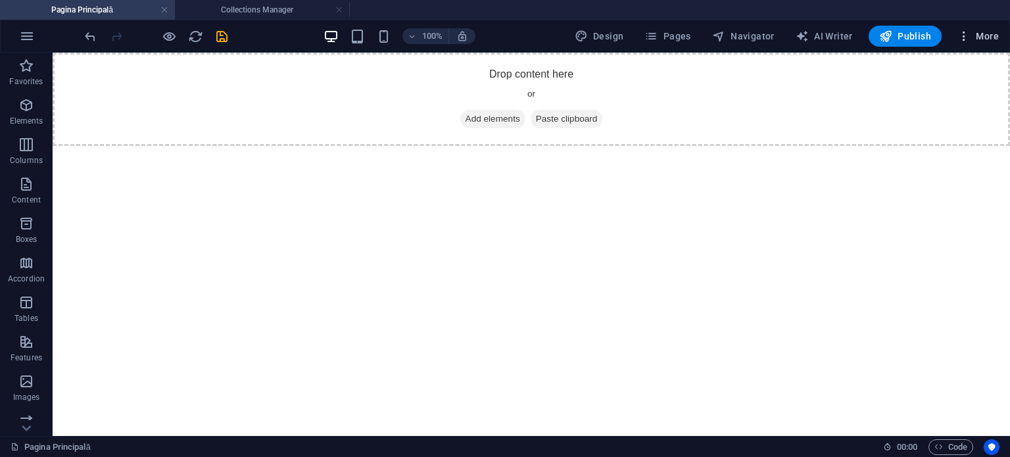
click at [976, 26] on button "More" at bounding box center [978, 36] width 52 height 21
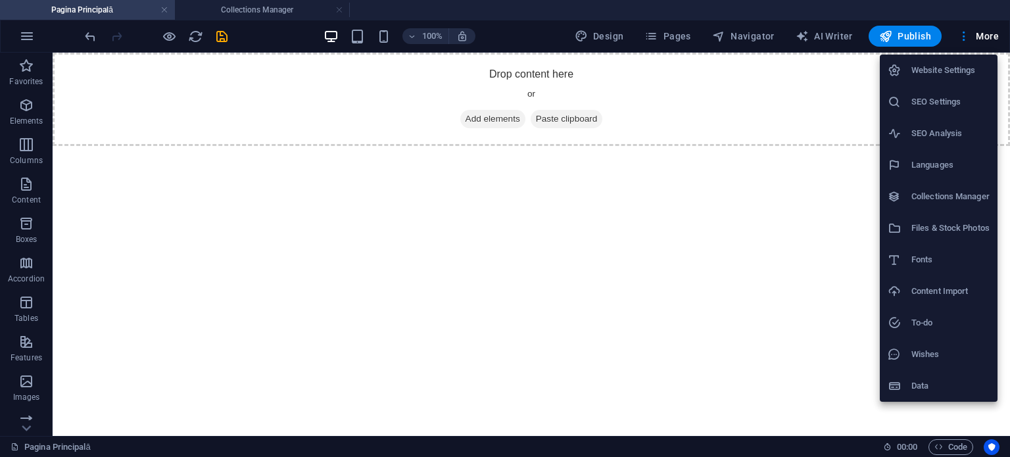
click at [931, 378] on h6 "Data" at bounding box center [950, 386] width 78 height 16
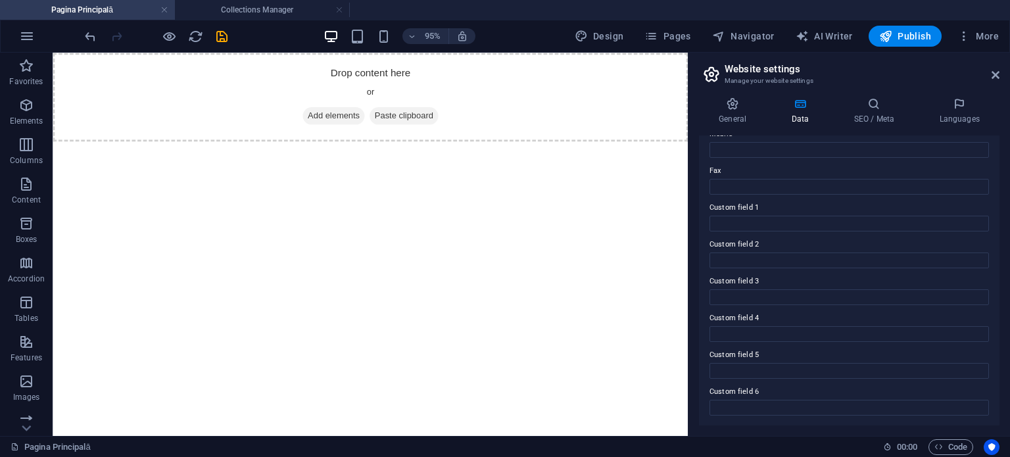
scroll to position [144, 0]
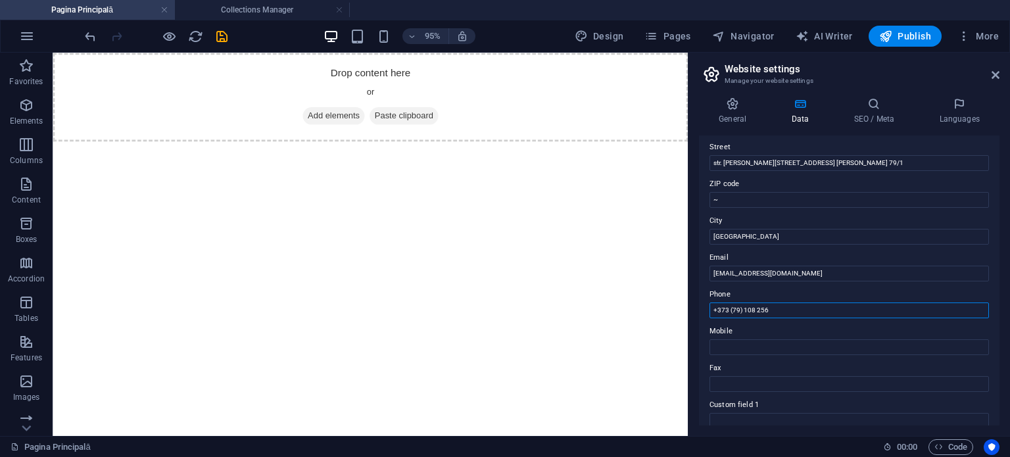
drag, startPoint x: 876, startPoint y: 362, endPoint x: 645, endPoint y: 314, distance: 235.8
drag, startPoint x: 830, startPoint y: 260, endPoint x: 806, endPoint y: 264, distance: 24.6
click at [807, 262] on label "Email" at bounding box center [849, 258] width 279 height 16
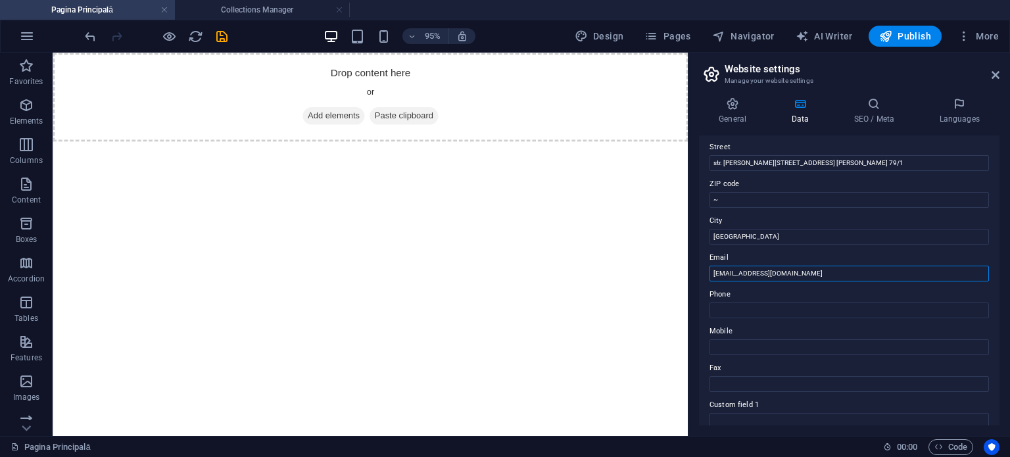
click at [807, 266] on input "[EMAIL_ADDRESS][DOMAIN_NAME]" at bounding box center [849, 274] width 279 height 16
drag, startPoint x: 807, startPoint y: 266, endPoint x: 717, endPoint y: 277, distance: 90.7
click at [717, 277] on input "[EMAIL_ADDRESS][DOMAIN_NAME]" at bounding box center [849, 274] width 279 height 16
type input "p"
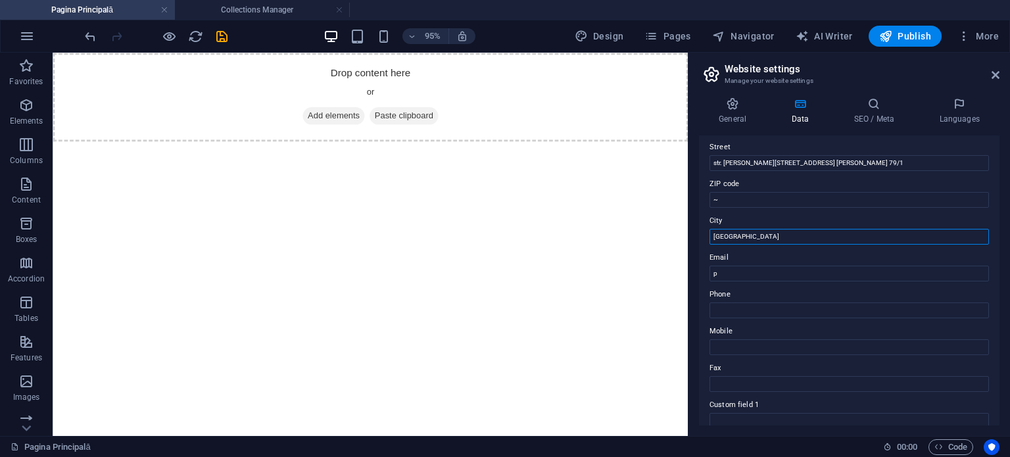
drag, startPoint x: 836, startPoint y: 283, endPoint x: 720, endPoint y: 251, distance: 120.9
drag, startPoint x: 869, startPoint y: 162, endPoint x: 711, endPoint y: 164, distance: 158.5
click at [711, 164] on input "str. [PERSON_NAME][STREET_ADDRESS] [PERSON_NAME] 79/1" at bounding box center [849, 163] width 279 height 16
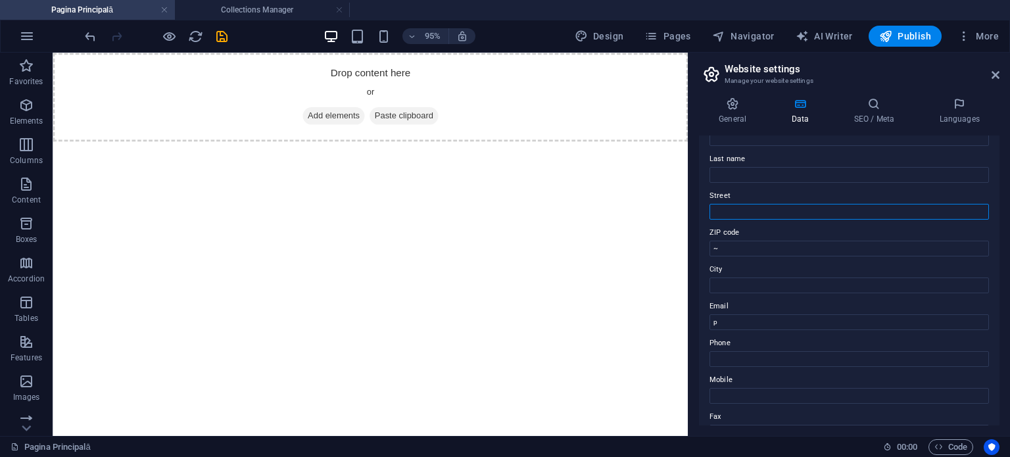
scroll to position [78, 0]
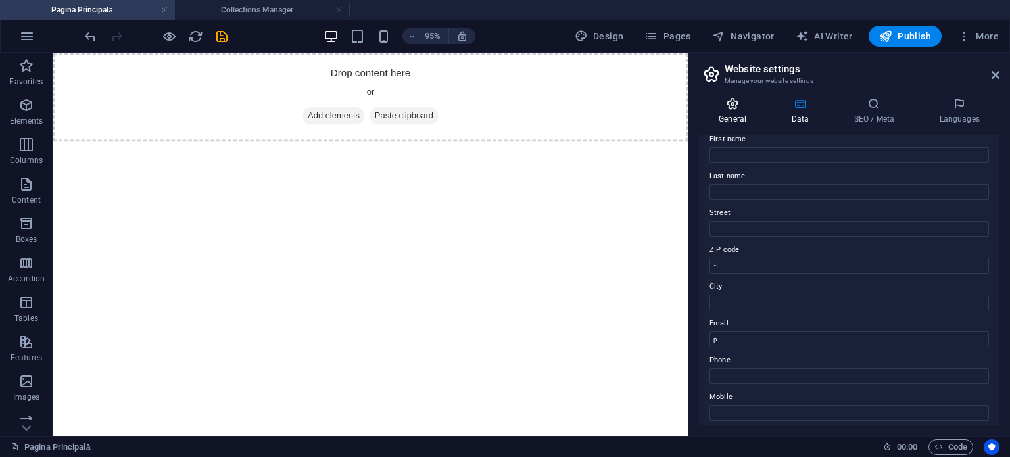
click at [735, 124] on div "General Data SEO / Meta Languages Website name autism.md Logo Drag files here, …" at bounding box center [849, 261] width 301 height 328
click at [735, 124] on h4 "General" at bounding box center [735, 111] width 72 height 28
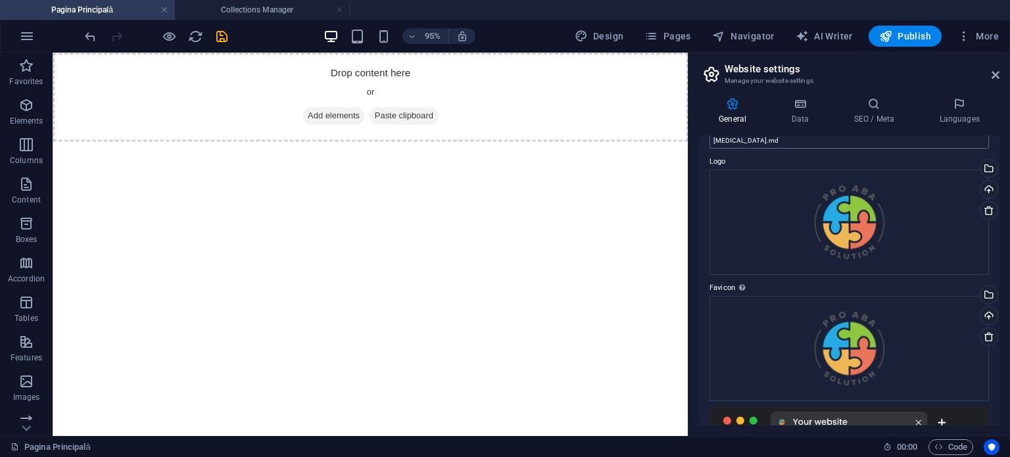
scroll to position [0, 0]
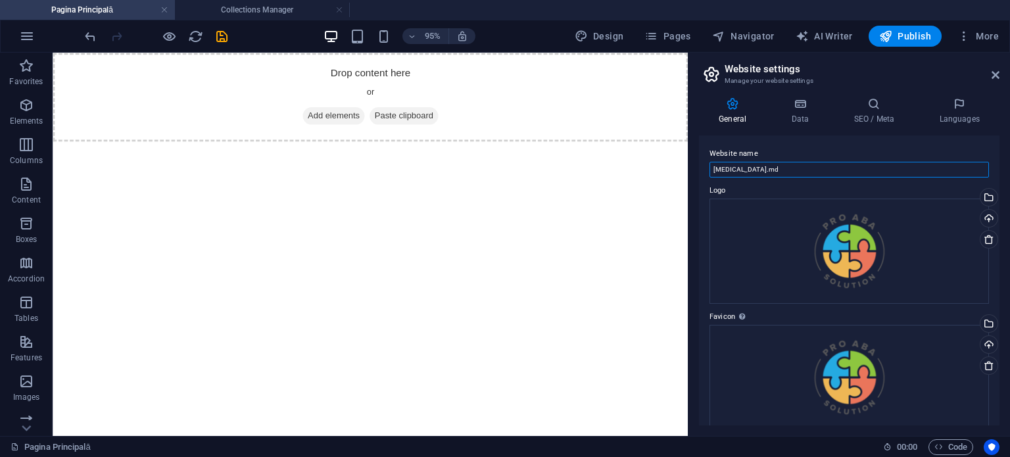
drag, startPoint x: 823, startPoint y: 226, endPoint x: 679, endPoint y: 181, distance: 151.6
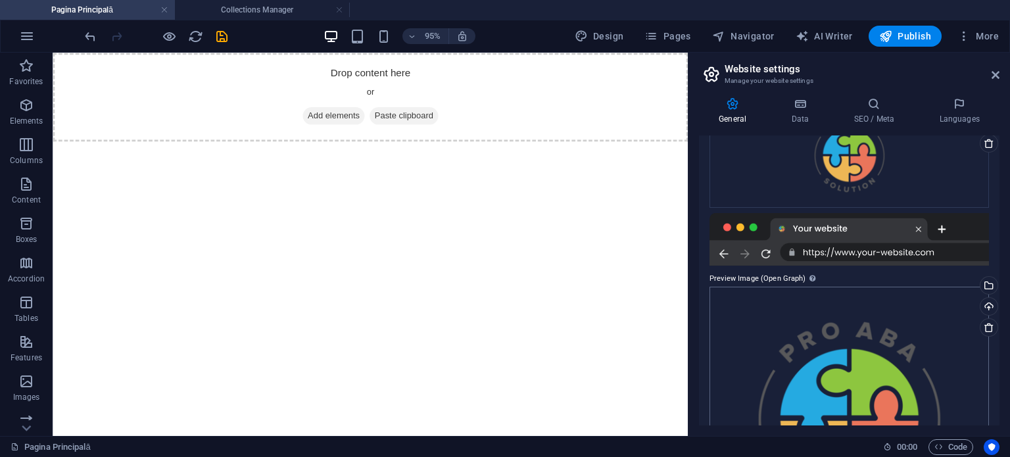
scroll to position [93, 0]
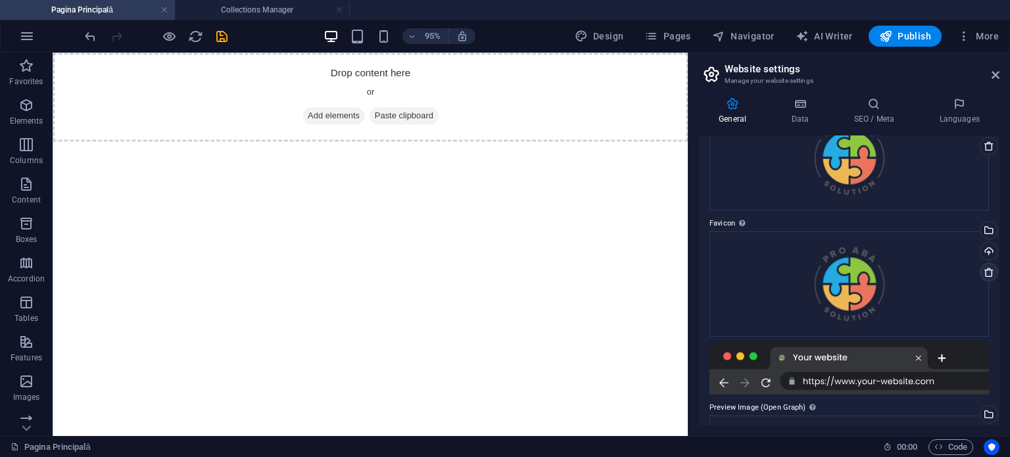
click at [991, 272] on icon at bounding box center [989, 272] width 11 height 11
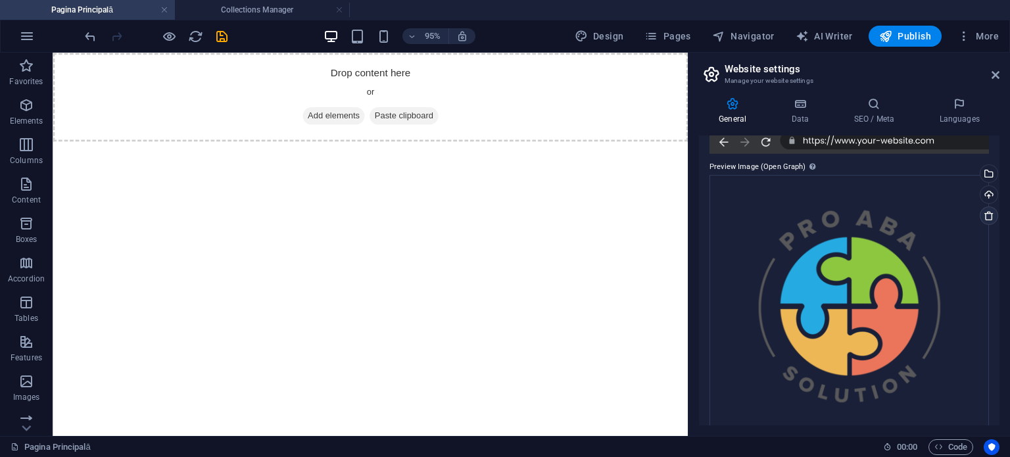
click at [980, 215] on link at bounding box center [989, 215] width 18 height 18
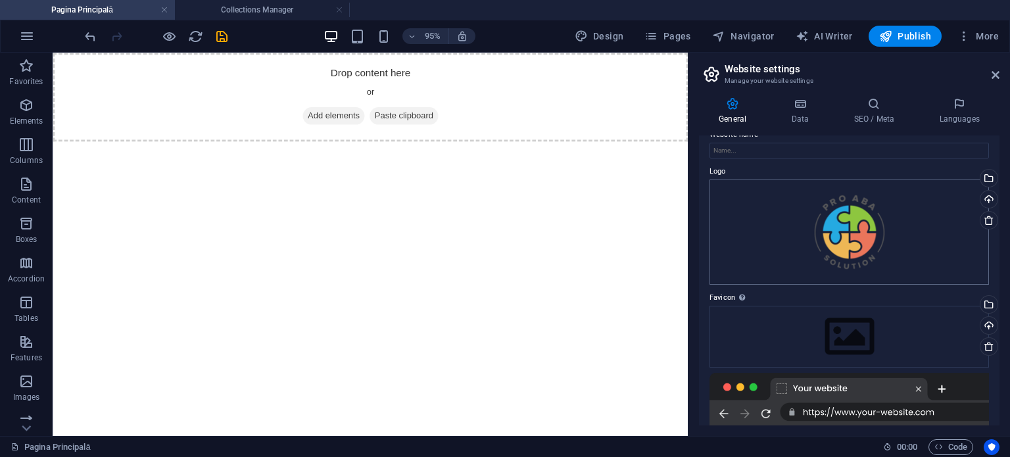
scroll to position [0, 0]
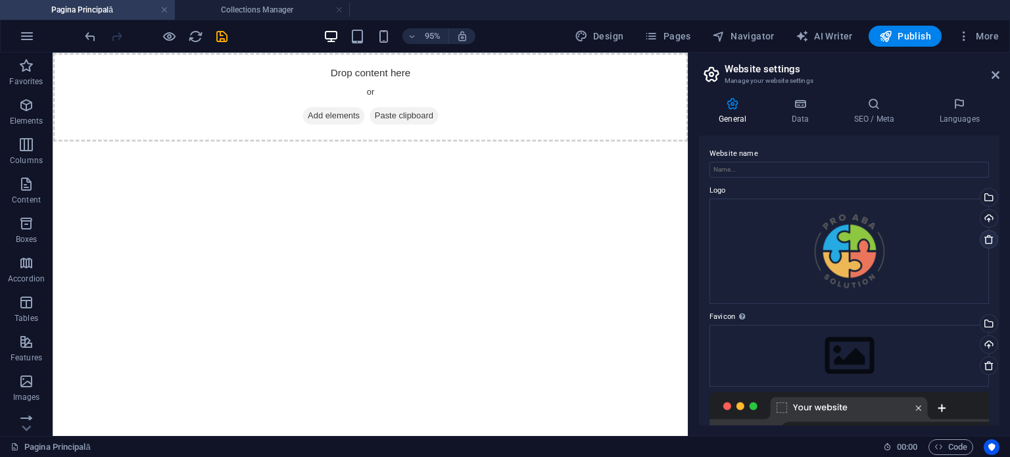
click at [984, 237] on icon at bounding box center [989, 239] width 11 height 11
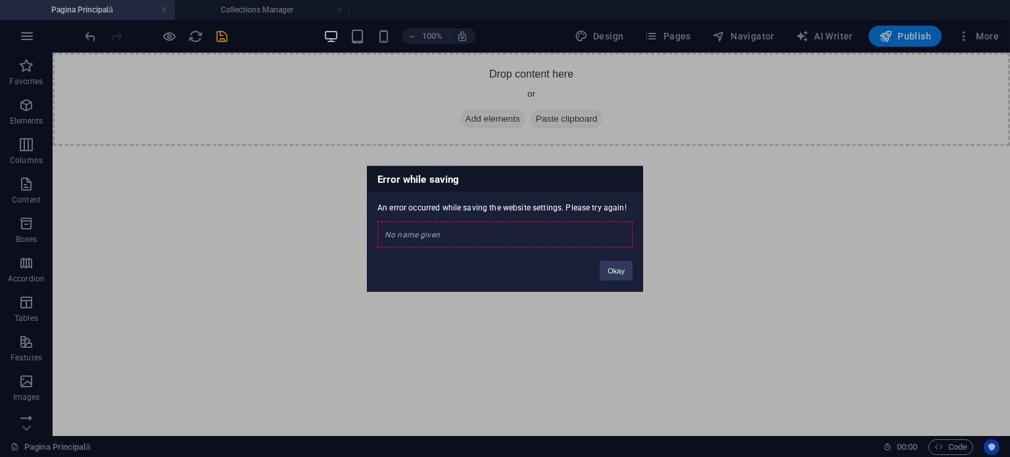
click at [525, 247] on div "No name given" at bounding box center [504, 234] width 255 height 26
click at [407, 202] on div "An error occurred while saving the website settings. Please try again! No name …" at bounding box center [505, 219] width 275 height 56
drag, startPoint x: 496, startPoint y: 218, endPoint x: 616, endPoint y: 226, distance: 120.0
click at [553, 222] on div "An error occurred while saving the website settings. Please try again! No name …" at bounding box center [505, 219] width 275 height 56
click at [642, 258] on div "Error while saving An error occurred while saving the website settings. Please …" at bounding box center [505, 229] width 276 height 126
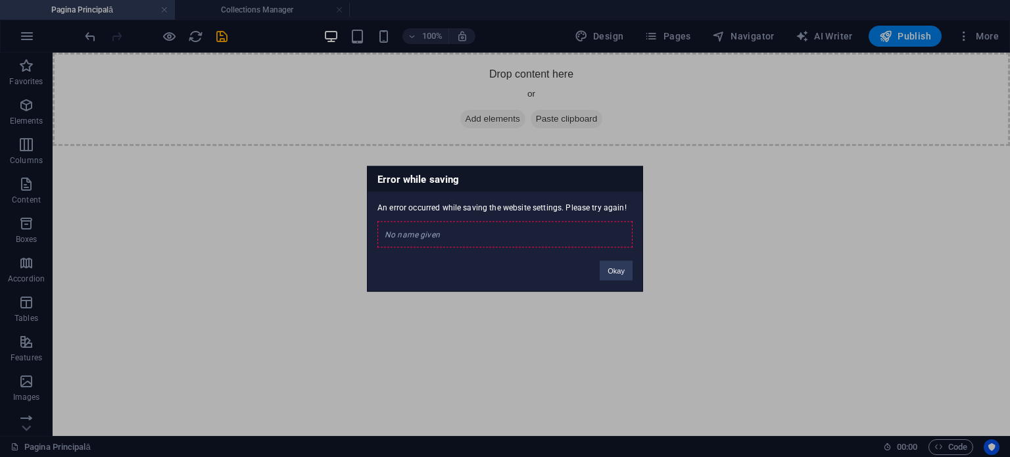
click at [617, 260] on div "Okay" at bounding box center [616, 264] width 53 height 34
click at [599, 267] on div "Okay" at bounding box center [616, 264] width 53 height 34
click at [605, 267] on button "Okay" at bounding box center [616, 270] width 33 height 20
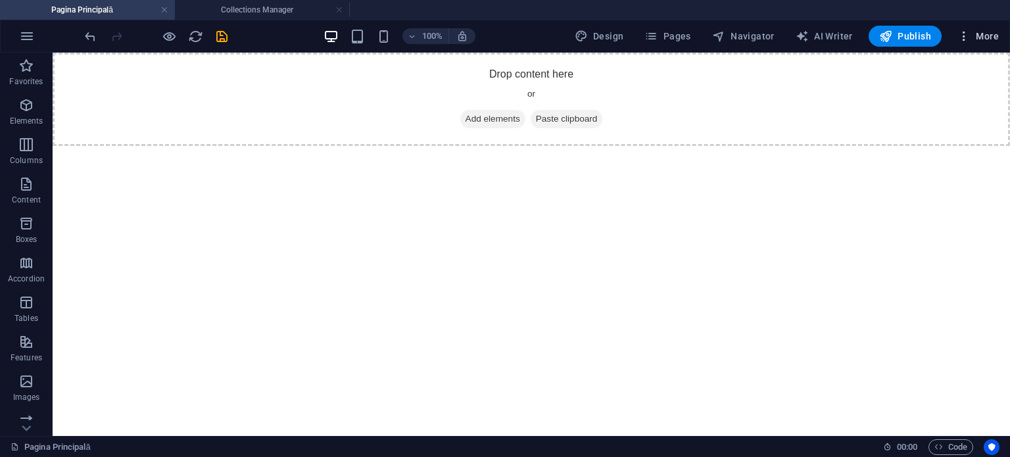
click at [967, 37] on icon "button" at bounding box center [963, 36] width 13 height 13
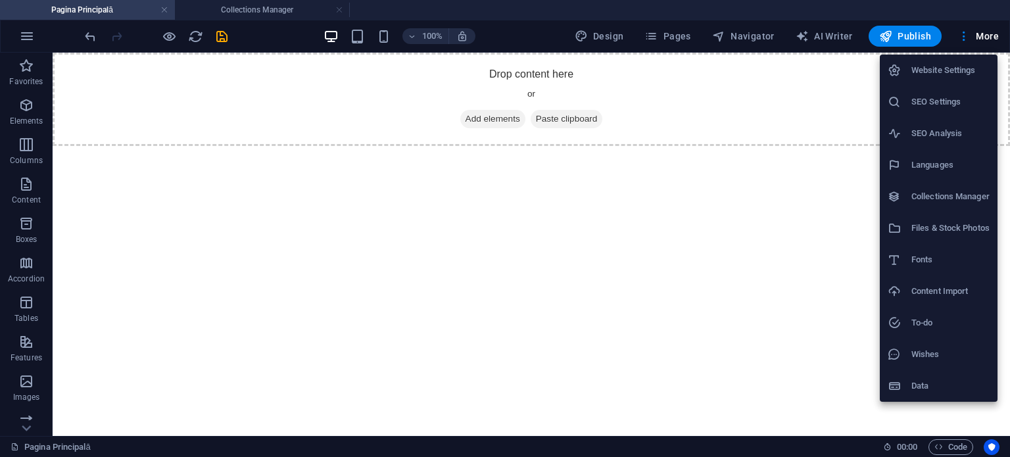
click at [665, 36] on div at bounding box center [505, 228] width 1010 height 457
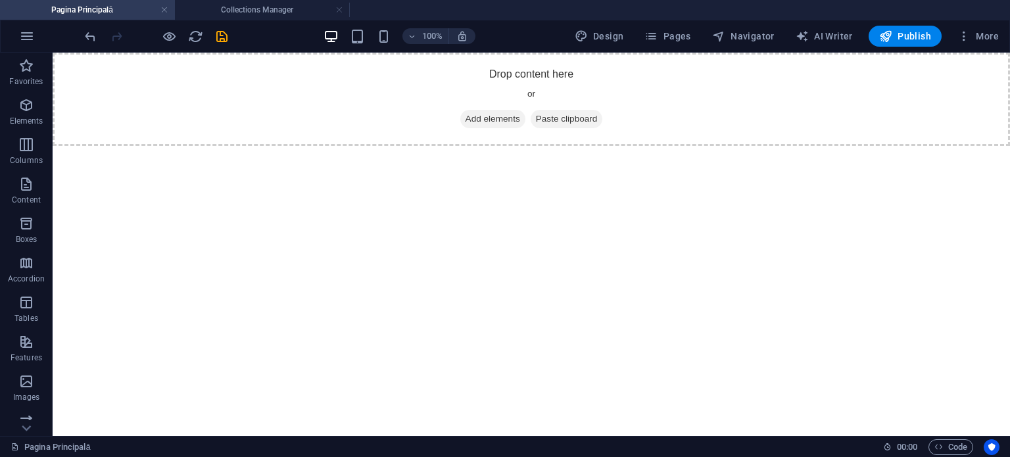
click at [665, 36] on div "Website Settings SEO Settings SEO Analysis Languages Collections Manager Files …" at bounding box center [505, 232] width 1010 height 449
click at [668, 36] on span "Pages" at bounding box center [667, 36] width 46 height 13
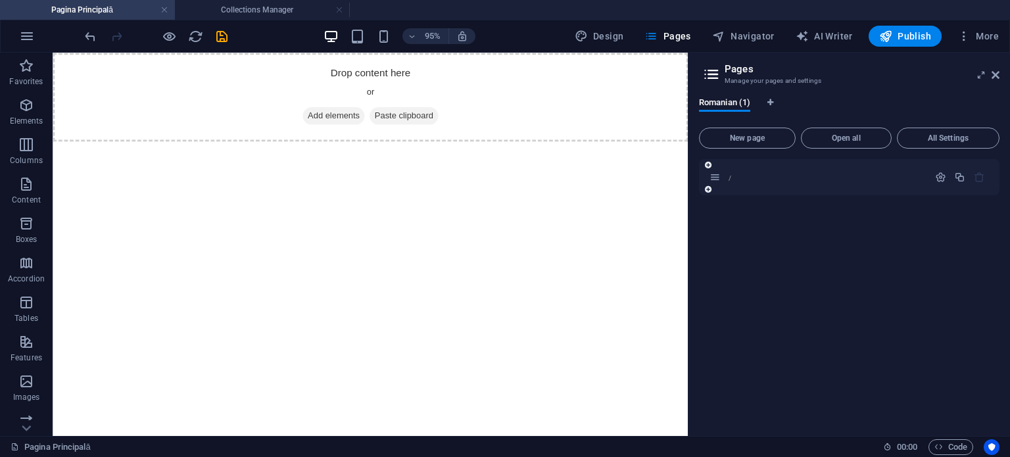
click at [756, 186] on div "/" at bounding box center [849, 177] width 301 height 36
click at [755, 180] on p "/" at bounding box center [825, 177] width 197 height 9
click at [774, 176] on p "/" at bounding box center [825, 177] width 197 height 9
click at [940, 178] on icon "button" at bounding box center [940, 177] width 11 height 11
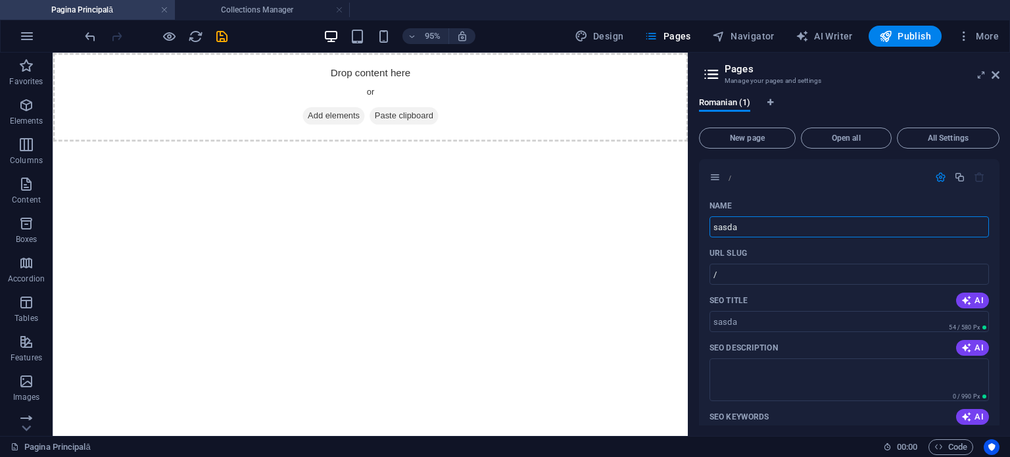
type input "sasda"
click at [577, 146] on html "Drop content here or Add elements Paste clipboard" at bounding box center [387, 99] width 669 height 93
type input "/sasda"
type input "sasda"
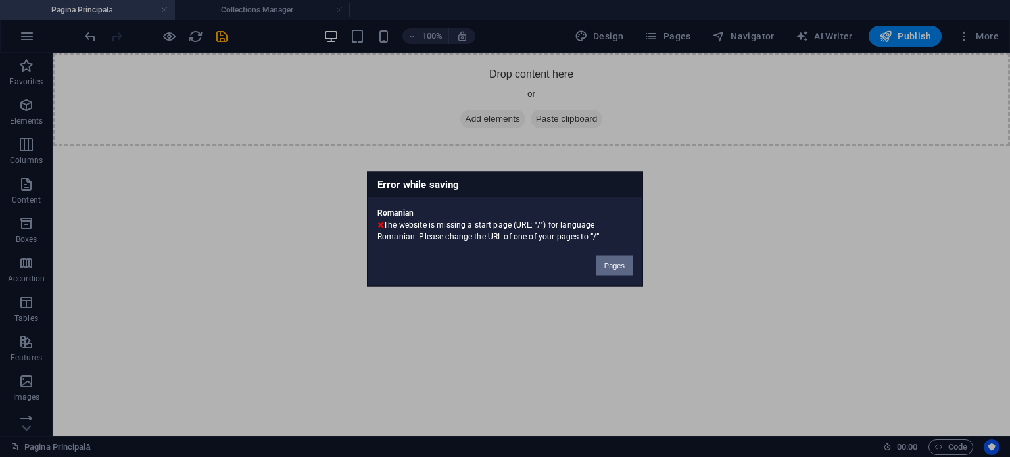
click at [598, 259] on button "Pages" at bounding box center [614, 265] width 36 height 20
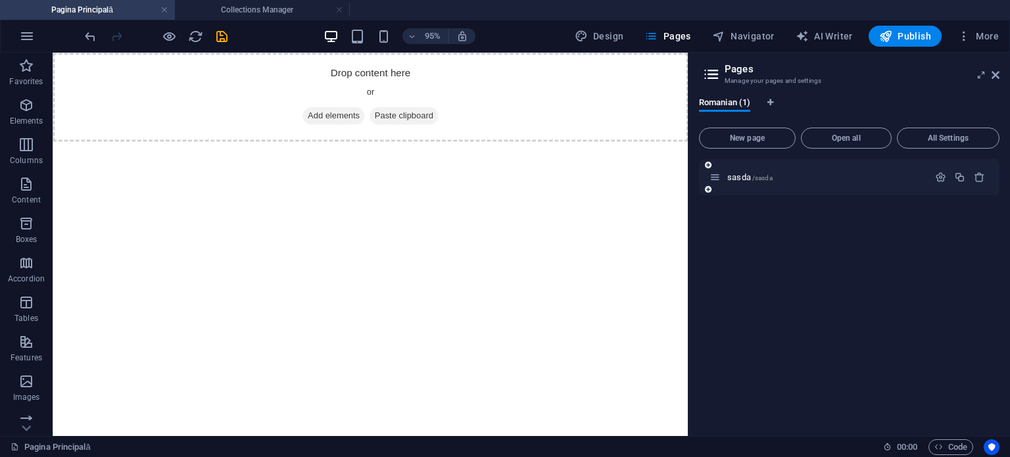
click at [784, 191] on div "sasda /sasda" at bounding box center [849, 177] width 301 height 36
click at [739, 173] on span "sasda /sasda" at bounding box center [749, 177] width 45 height 10
click at [946, 178] on button "button" at bounding box center [940, 177] width 19 height 11
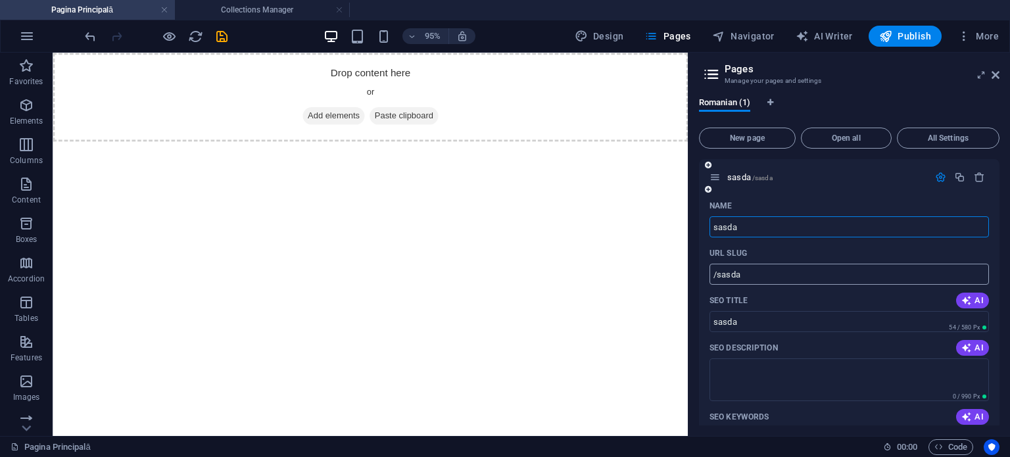
click at [787, 274] on input "/sasda" at bounding box center [849, 274] width 279 height 21
drag, startPoint x: 774, startPoint y: 241, endPoint x: 739, endPoint y: 236, distance: 35.2
click at [742, 236] on div "Name sasda ​ URL SLUG /sasda ​ SEO Title AI sasda ​ 54 / 580 Px SEO Description…" at bounding box center [849, 433] width 301 height 477
drag, startPoint x: 738, startPoint y: 233, endPoint x: 689, endPoint y: 243, distance: 50.3
click at [692, 238] on div "Romanian (1) New page Open all All Settings sasda /sasda Name sasda ​ URL SLUG …" at bounding box center [849, 261] width 322 height 349
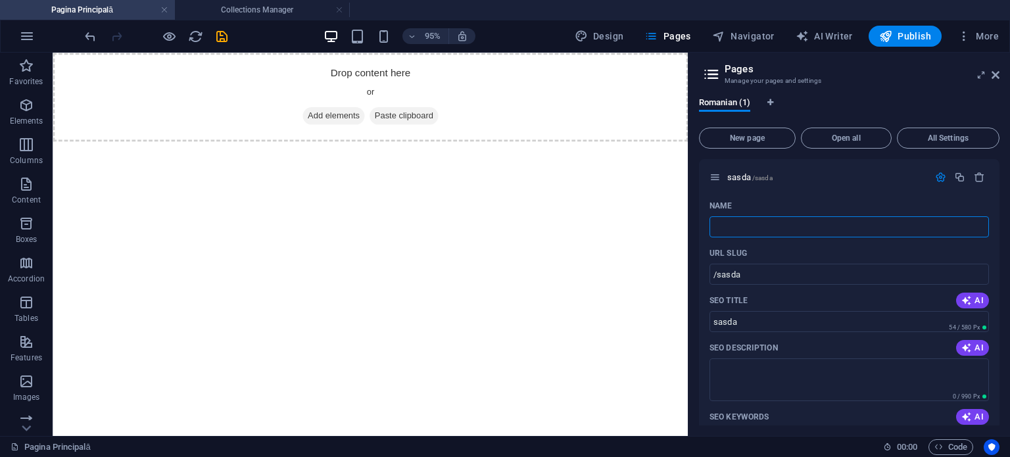
type input "m"
type input "/"
type input "micro"
type input "/micro"
type input "micro"
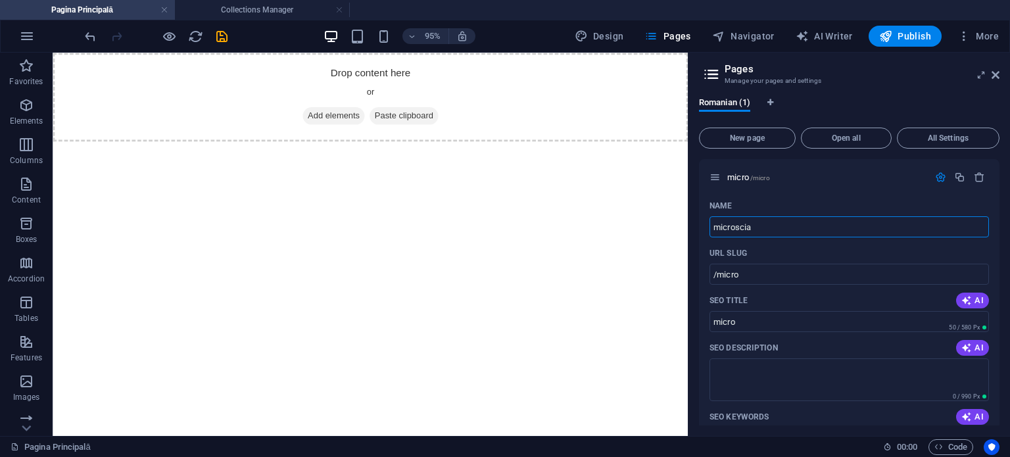
type input "microscia"
type input "/microscia"
type input "microscia"
click at [651, 146] on html "Drop content here or Add elements Paste clipboard" at bounding box center [387, 99] width 669 height 93
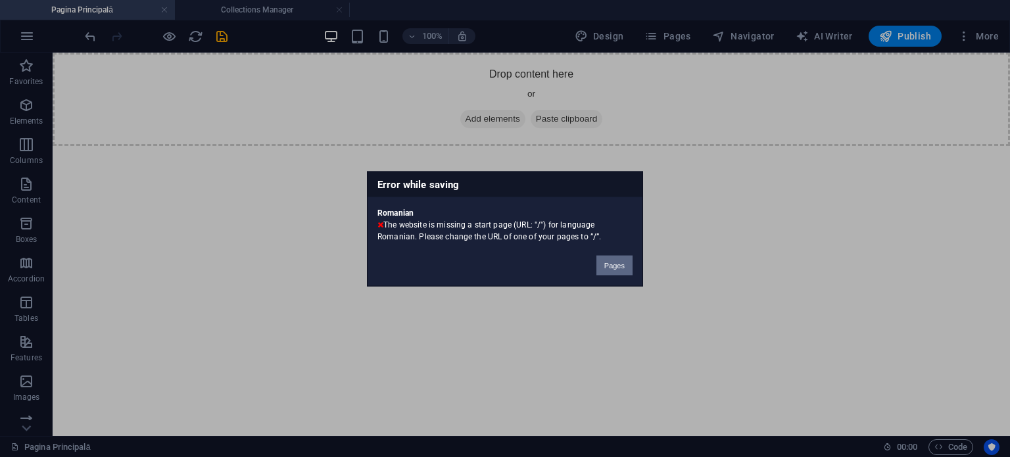
click at [608, 260] on button "Pages" at bounding box center [614, 265] width 36 height 20
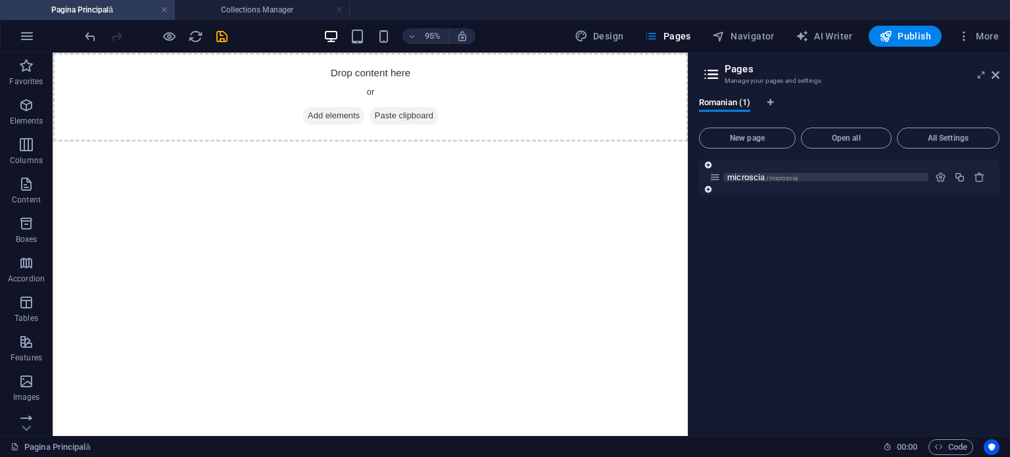
click at [764, 178] on span "microscia /microscia" at bounding box center [762, 177] width 70 height 10
click at [724, 183] on div "microscia /microscia" at bounding box center [819, 177] width 219 height 15
click at [732, 180] on span "microscia /microscia" at bounding box center [762, 177] width 70 height 10
click at [756, 174] on span "microscia /microscia" at bounding box center [762, 177] width 70 height 10
click at [936, 178] on icon "button" at bounding box center [940, 177] width 11 height 11
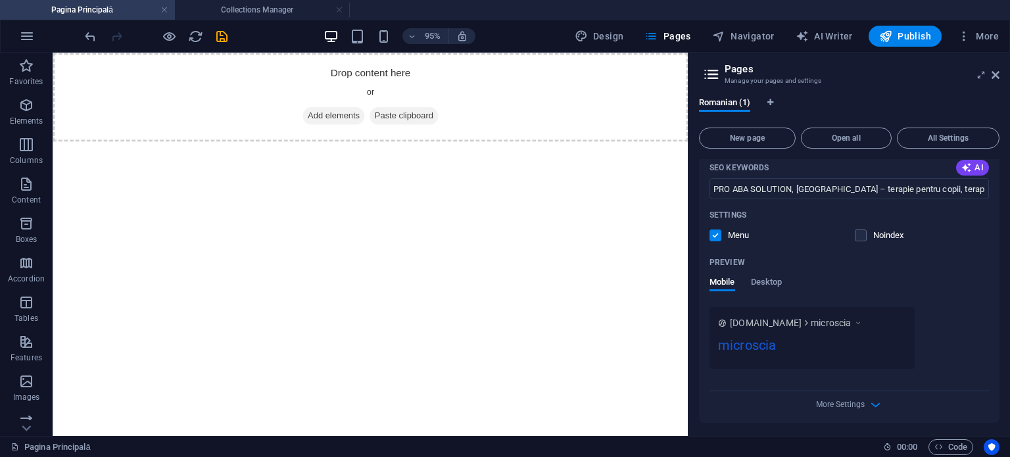
scroll to position [251, 0]
click at [879, 228] on p "Noindex" at bounding box center [894, 234] width 43 height 12
click at [0, 0] on input "checkbox" at bounding box center [0, 0] width 0 height 0
click at [849, 241] on div "Settings Menu Noindex" at bounding box center [849, 224] width 279 height 42
drag, startPoint x: 854, startPoint y: 237, endPoint x: 811, endPoint y: 237, distance: 42.7
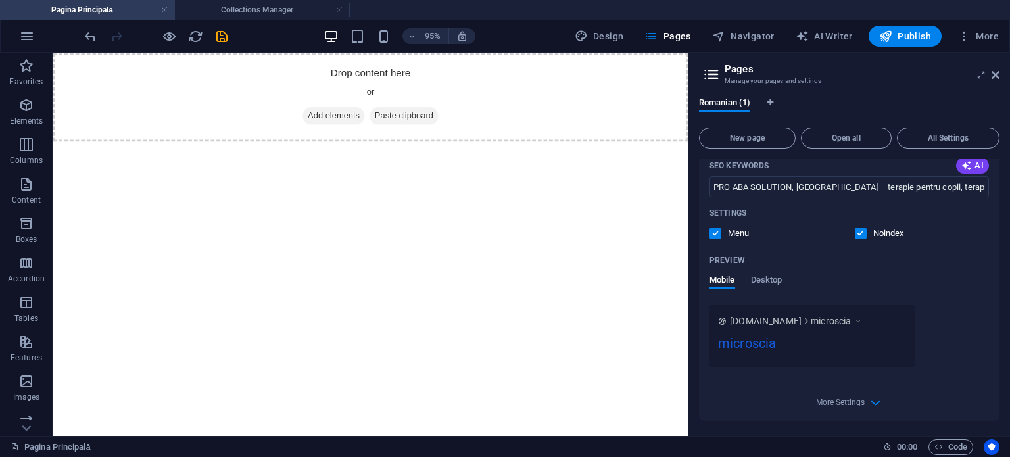
click at [852, 238] on div "Menu Noindex" at bounding box center [849, 234] width 279 height 12
click at [723, 234] on span at bounding box center [724, 233] width 7 height 7
click at [717, 233] on label at bounding box center [716, 234] width 12 height 12
click at [0, 0] on input "checkbox" at bounding box center [0, 0] width 0 height 0
click at [857, 238] on label at bounding box center [861, 234] width 12 height 12
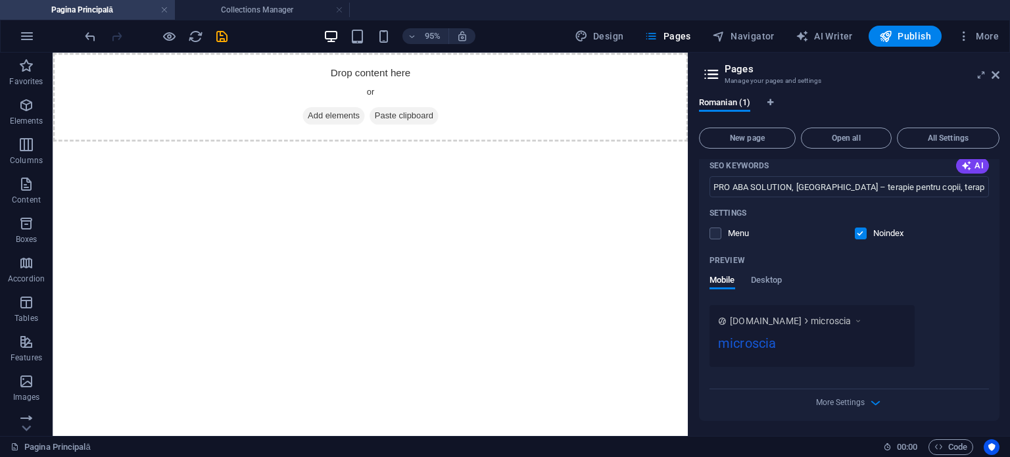
click at [0, 0] on input "checkbox" at bounding box center [0, 0] width 0 height 0
click at [771, 109] on button "Language Tabs" at bounding box center [770, 104] width 8 height 14
select select "131"
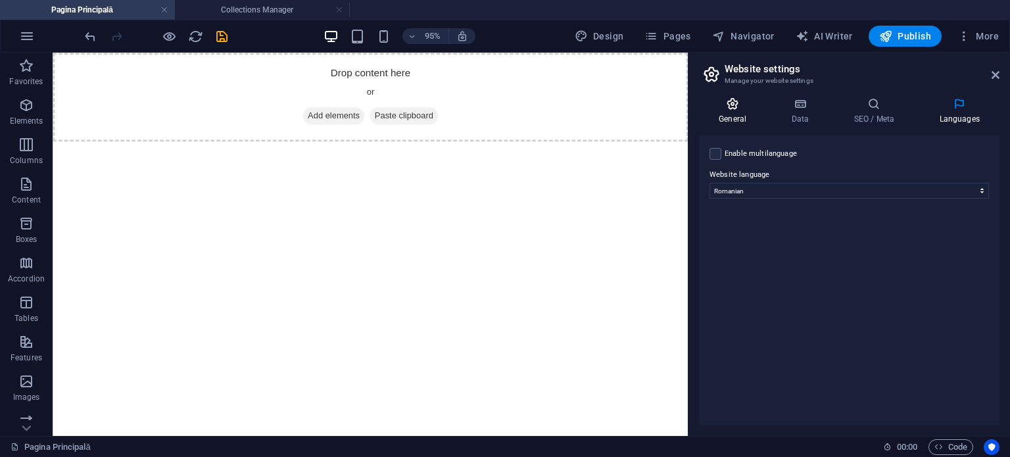
click at [731, 110] on h4 "General" at bounding box center [735, 111] width 72 height 28
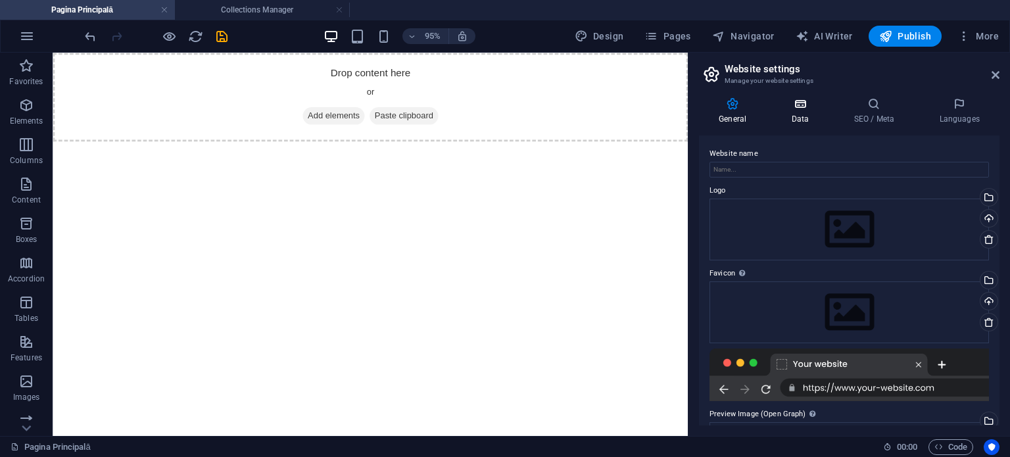
click at [814, 111] on h4 "Data" at bounding box center [802, 111] width 62 height 28
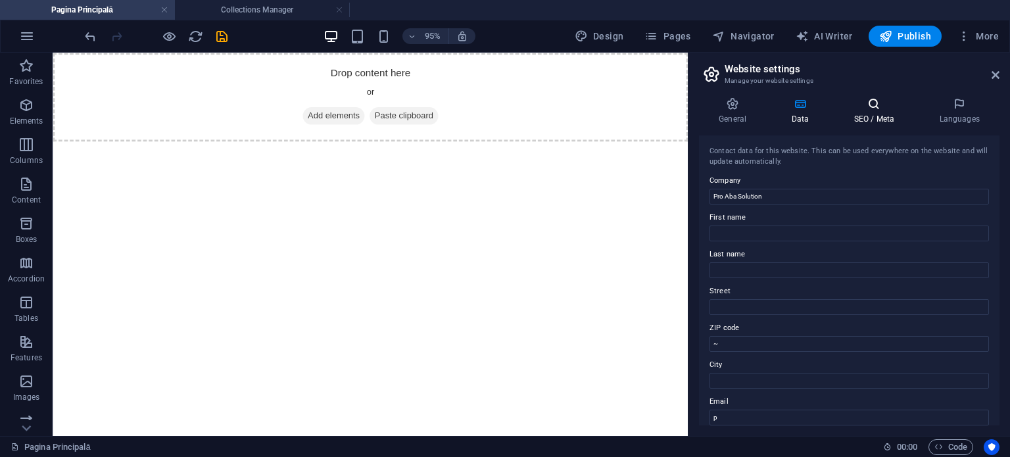
drag, startPoint x: 855, startPoint y: 117, endPoint x: 881, endPoint y: 124, distance: 27.3
click at [855, 117] on h4 "SEO / Meta" at bounding box center [876, 111] width 85 height 28
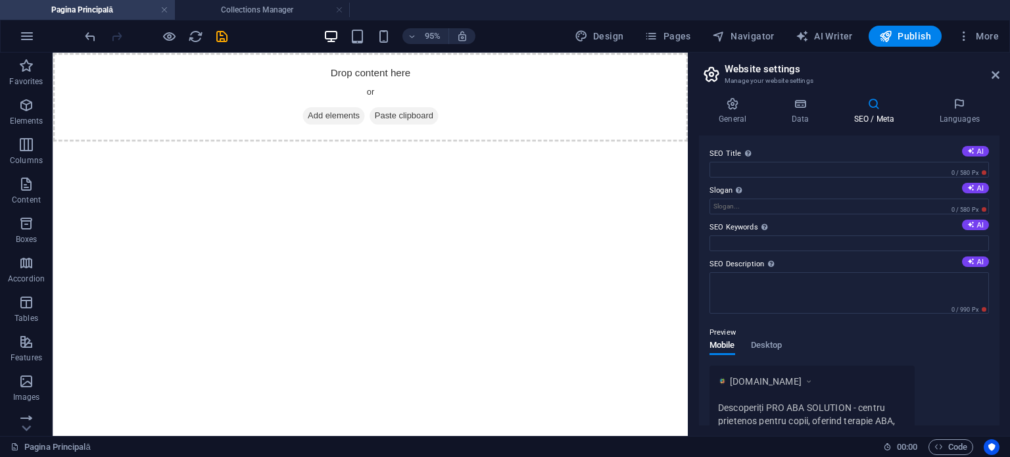
click at [947, 126] on div "General Data SEO / Meta Languages Website name Logo Drag files here, click to c…" at bounding box center [849, 261] width 301 height 328
click at [973, 120] on h4 "Languages" at bounding box center [959, 111] width 80 height 28
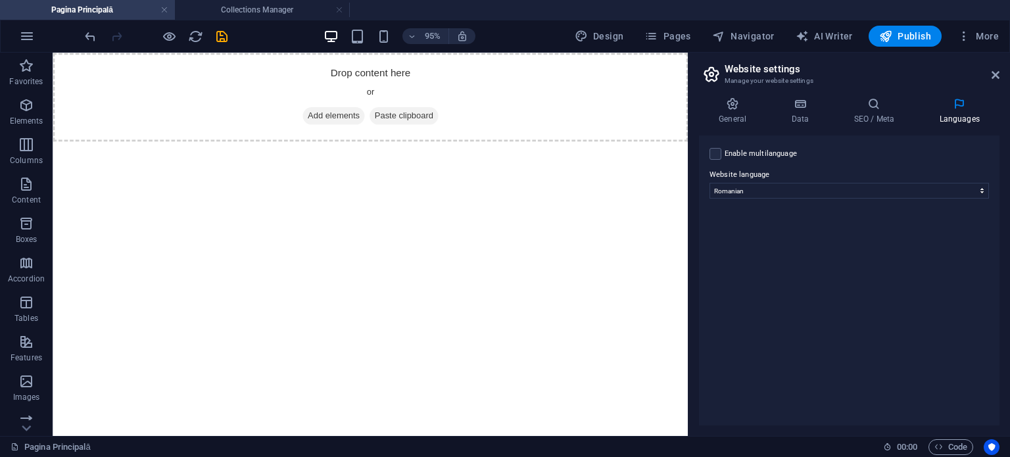
drag, startPoint x: 974, startPoint y: 186, endPoint x: 989, endPoint y: 162, distance: 28.1
click at [992, 177] on div "Enable multilanguage To disable multilanguage delete all languages until only o…" at bounding box center [849, 280] width 301 height 290
click at [995, 78] on icon at bounding box center [996, 75] width 8 height 11
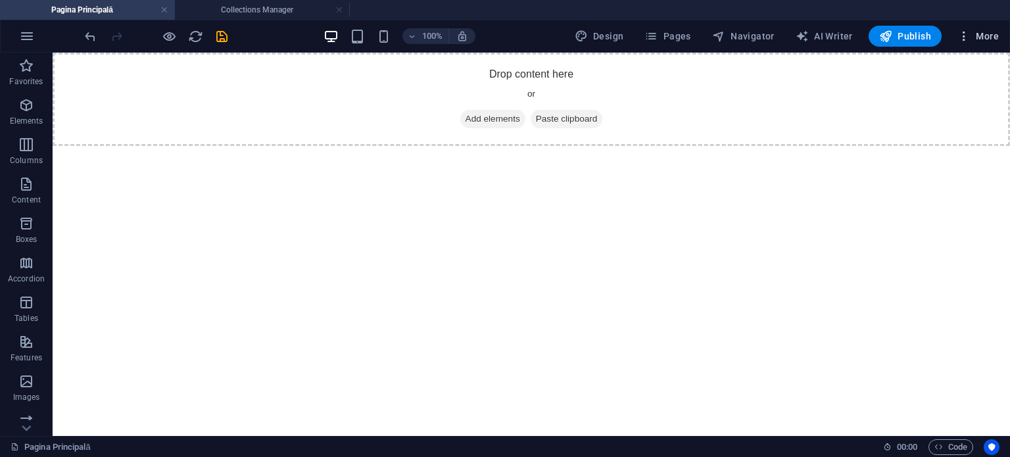
click at [988, 37] on span "More" at bounding box center [977, 36] width 41 height 13
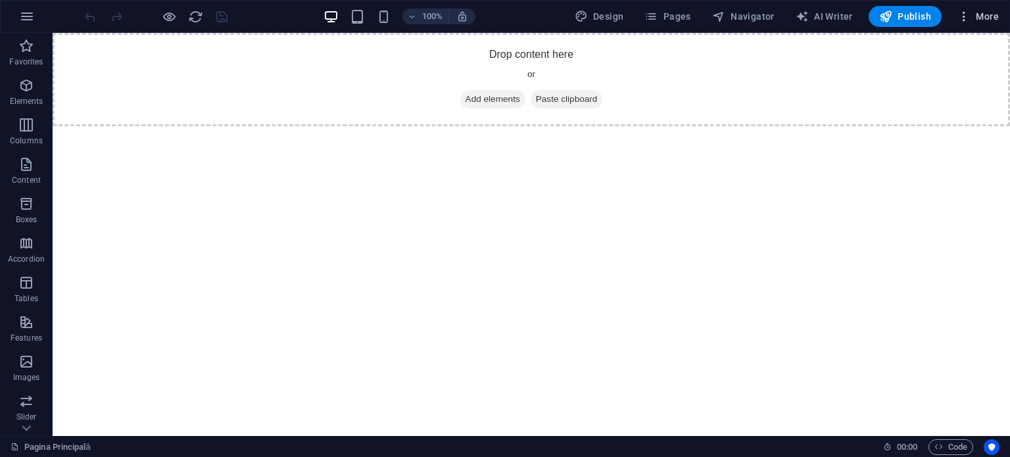
click at [963, 18] on icon "button" at bounding box center [963, 16] width 13 height 13
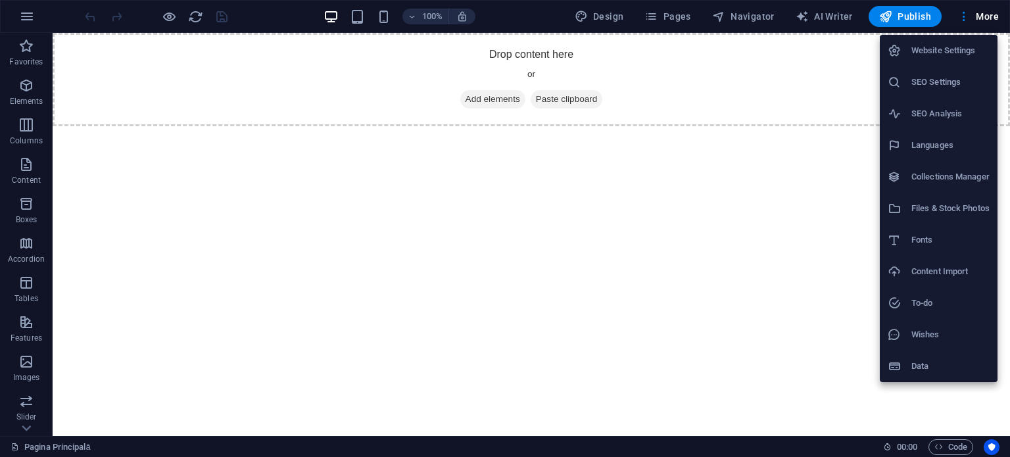
click at [915, 51] on h6 "Website Settings" at bounding box center [950, 51] width 78 height 16
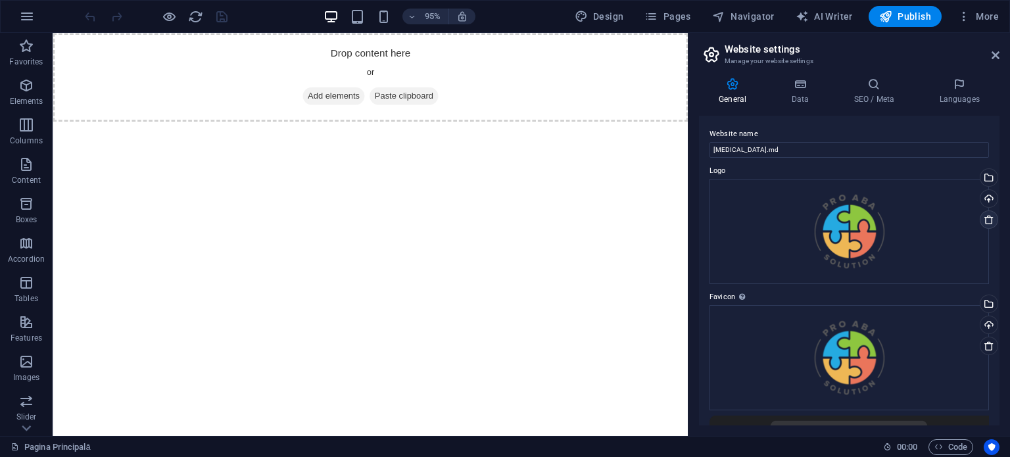
click at [990, 224] on icon at bounding box center [989, 219] width 11 height 11
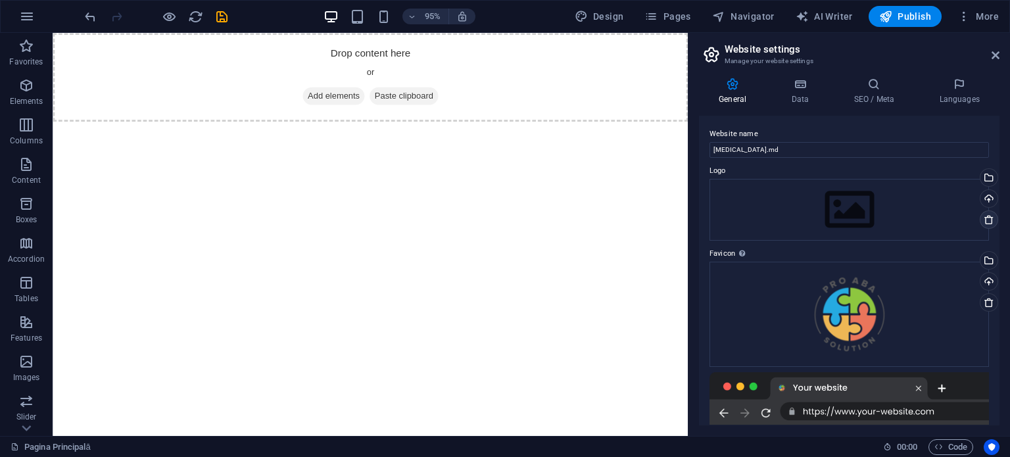
click at [986, 220] on icon at bounding box center [989, 219] width 11 height 11
click at [986, 219] on icon at bounding box center [989, 219] width 11 height 11
click at [984, 300] on icon at bounding box center [989, 302] width 11 height 11
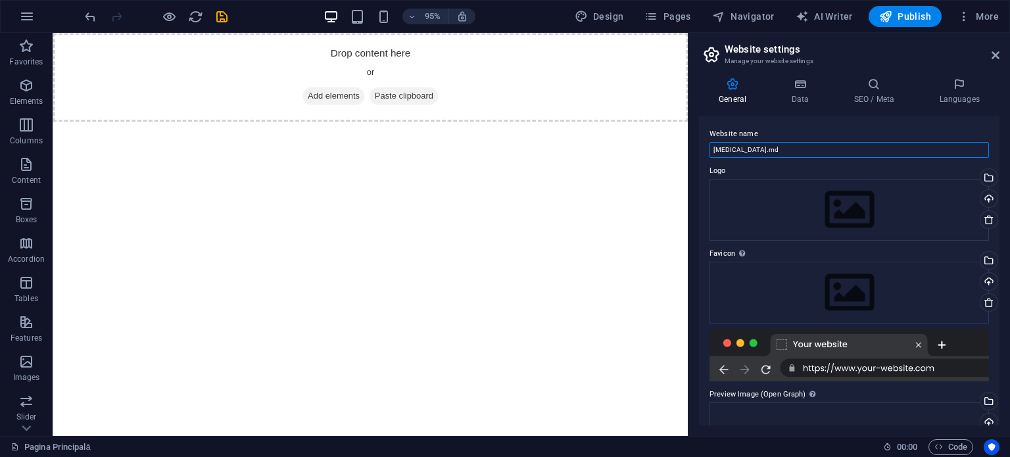
drag, startPoint x: 852, startPoint y: 181, endPoint x: 673, endPoint y: 151, distance: 181.5
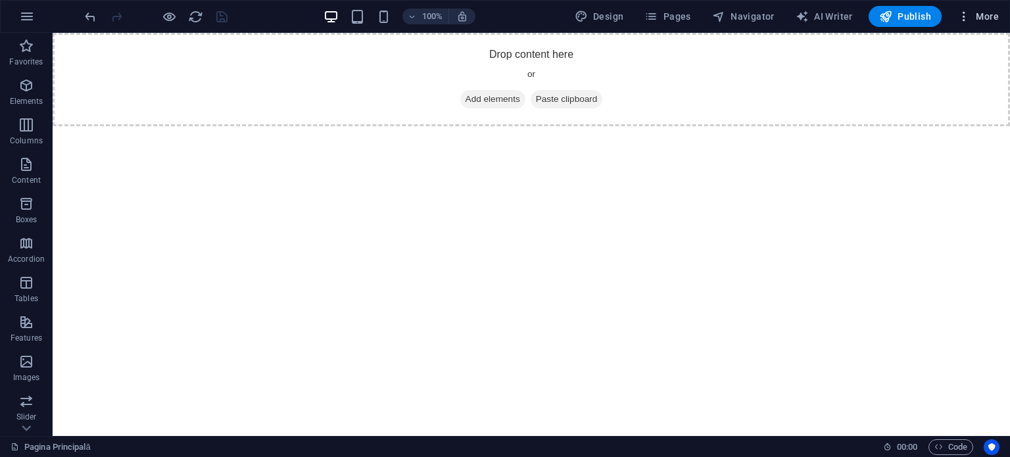
click at [968, 15] on icon "button" at bounding box center [963, 16] width 13 height 13
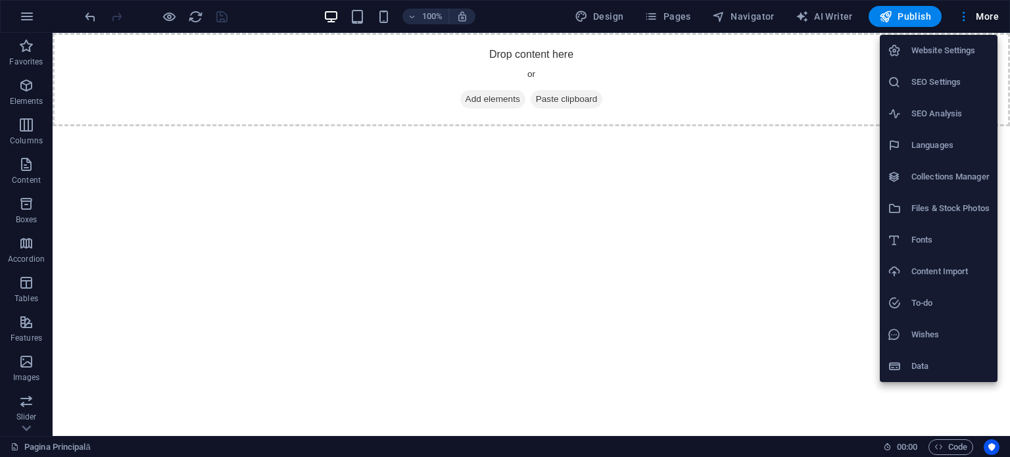
click at [928, 50] on h6 "Website Settings" at bounding box center [950, 51] width 78 height 16
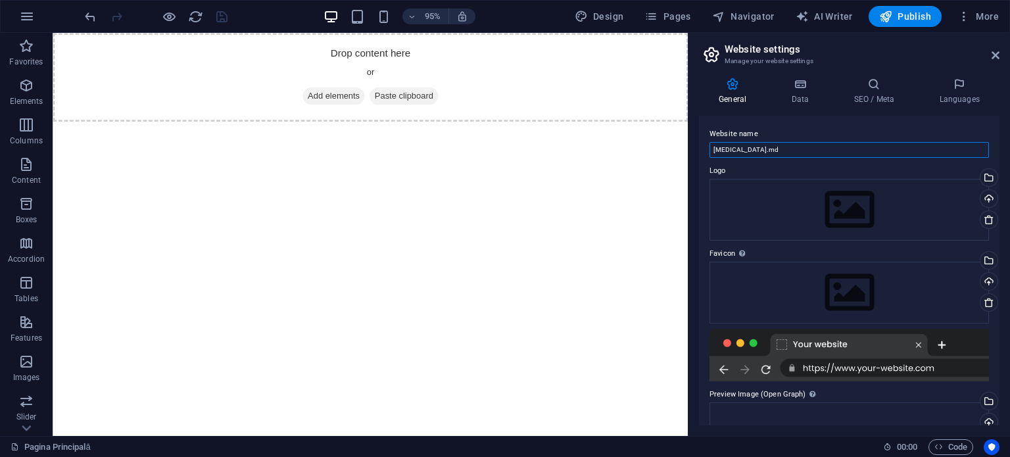
drag, startPoint x: 922, startPoint y: 145, endPoint x: 760, endPoint y: 146, distance: 162.4
click at [761, 146] on input "[MEDICAL_DATA].md" at bounding box center [849, 150] width 279 height 16
click at [717, 149] on input "[MEDICAL_DATA].md" at bounding box center [849, 150] width 279 height 16
drag, startPoint x: 808, startPoint y: 182, endPoint x: 704, endPoint y: 160, distance: 105.6
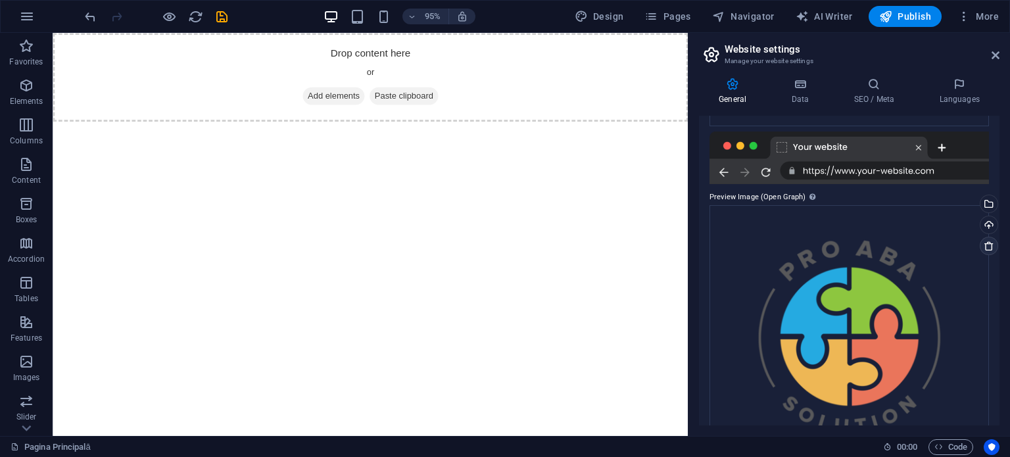
click at [980, 253] on link at bounding box center [989, 246] width 18 height 18
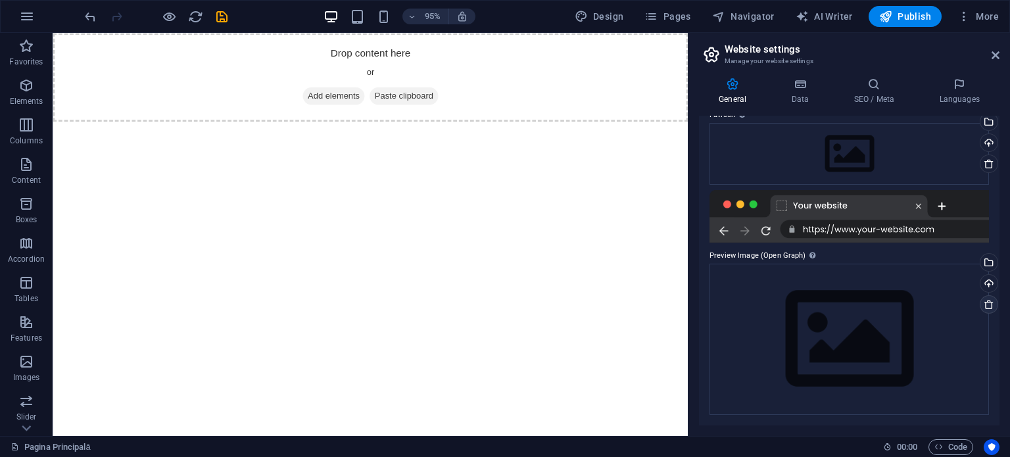
scroll to position [138, 0]
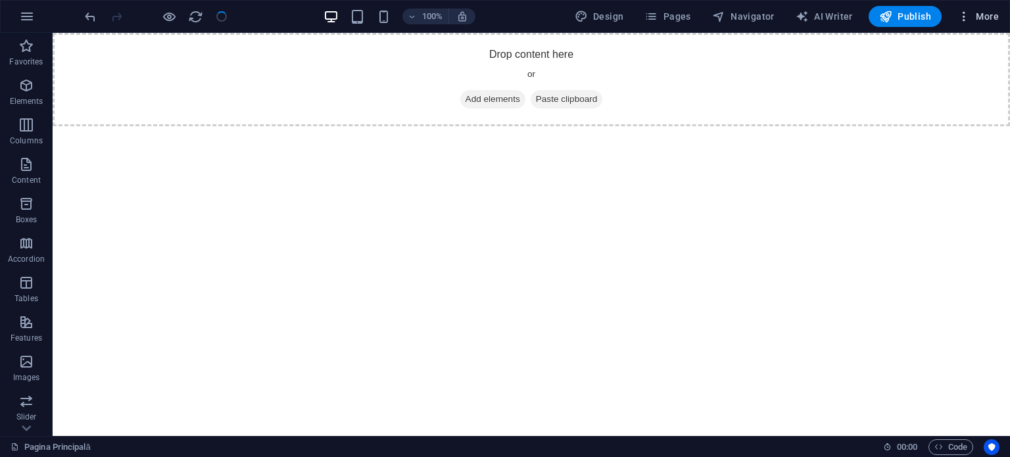
click at [971, 11] on icon "button" at bounding box center [963, 16] width 13 height 13
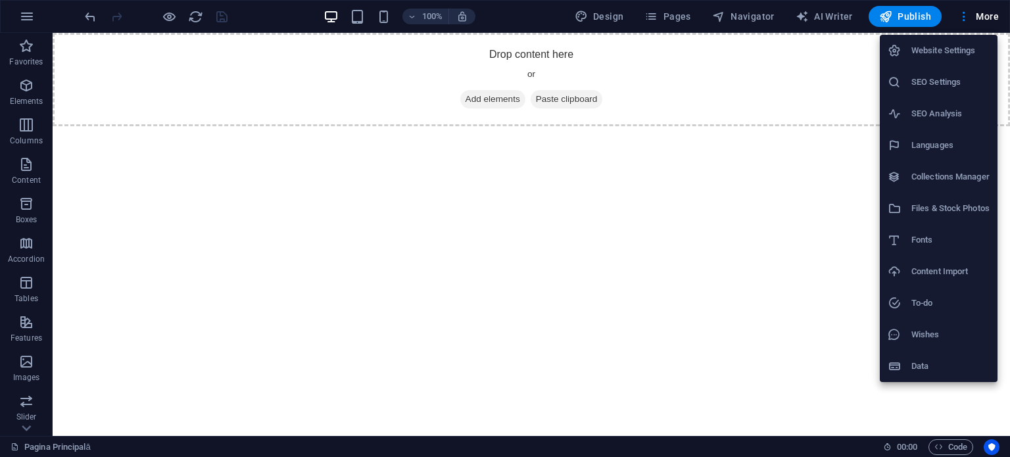
click at [934, 77] on h6 "SEO Settings" at bounding box center [950, 82] width 78 height 16
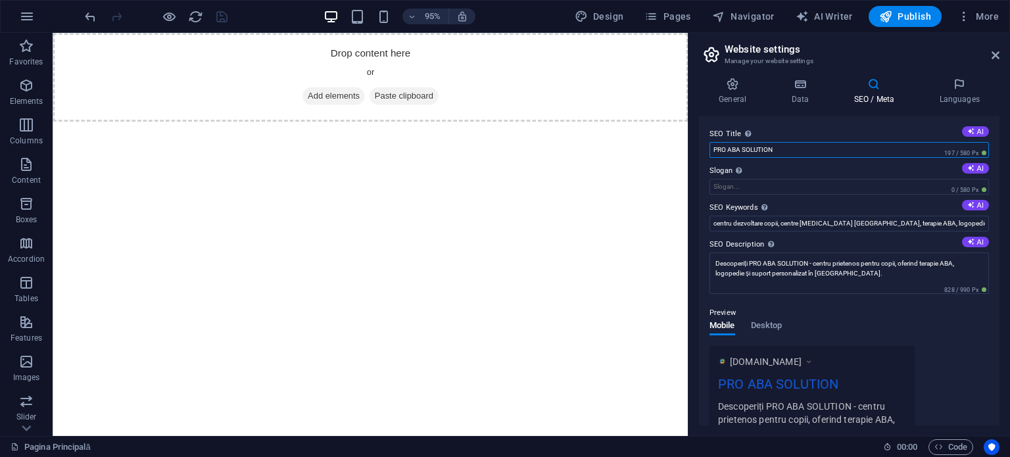
drag, startPoint x: 887, startPoint y: 176, endPoint x: 707, endPoint y: 152, distance: 181.7
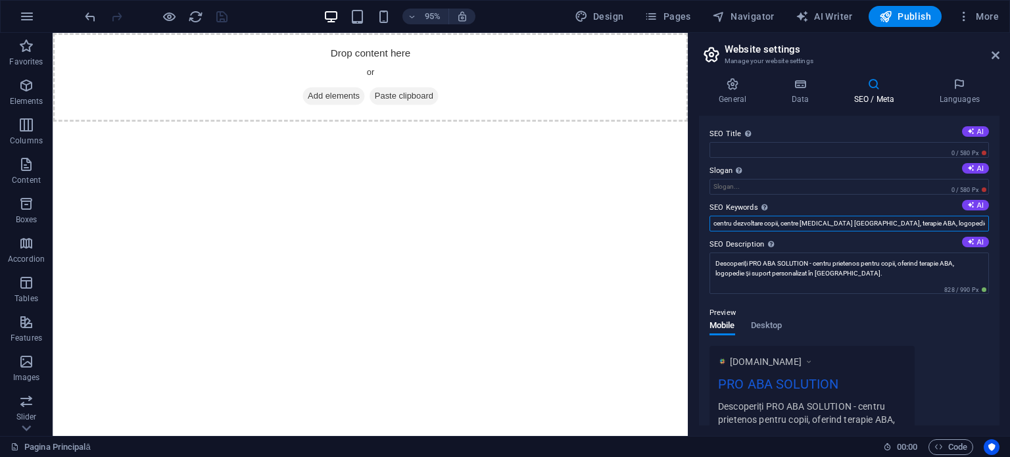
click at [850, 226] on input "centru dezvoltare copii, centre [MEDICAL_DATA] [GEOGRAPHIC_DATA], terapie ABA, …" at bounding box center [849, 224] width 279 height 16
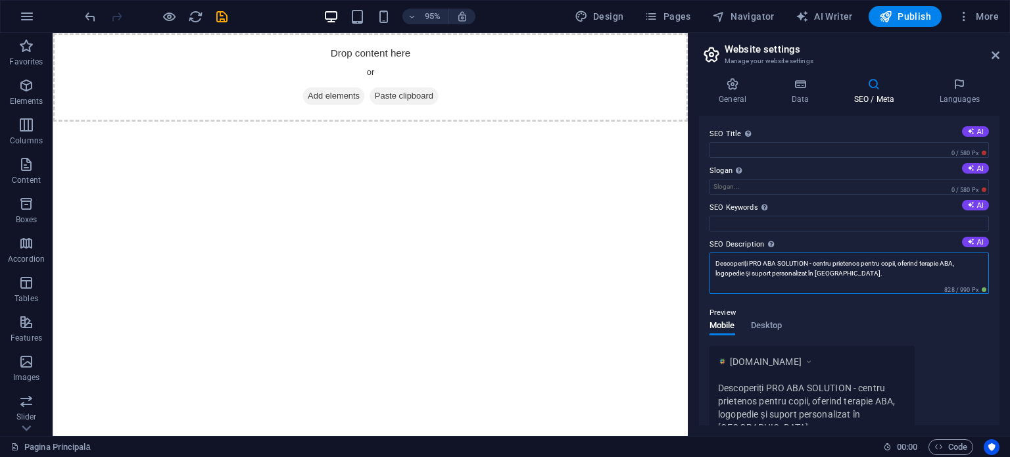
click at [820, 266] on textarea "Descoperiți PRO ABA SOLUTION - centru prietenos pentru copii, oferind terapie A…" at bounding box center [849, 273] width 279 height 41
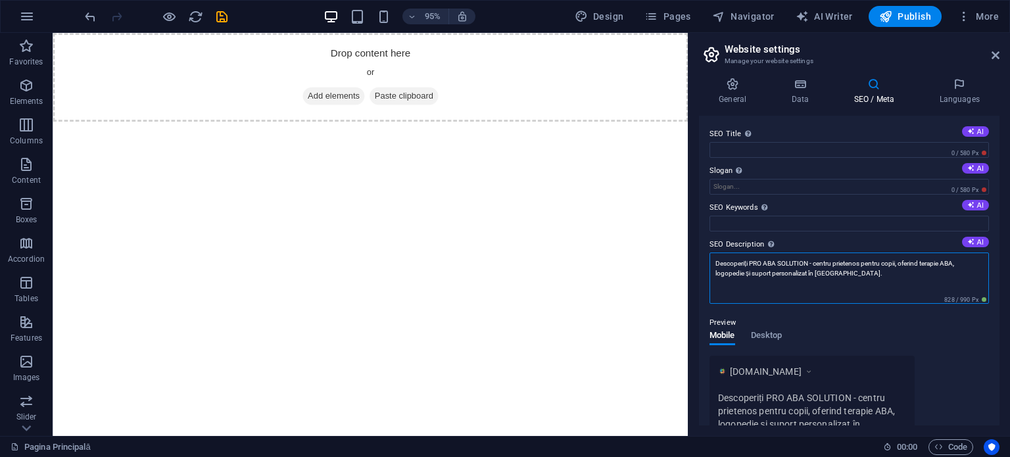
click at [820, 266] on textarea "Descoperiți PRO ABA SOLUTION - centru prietenos pentru copii, oferind terapie A…" at bounding box center [849, 278] width 279 height 51
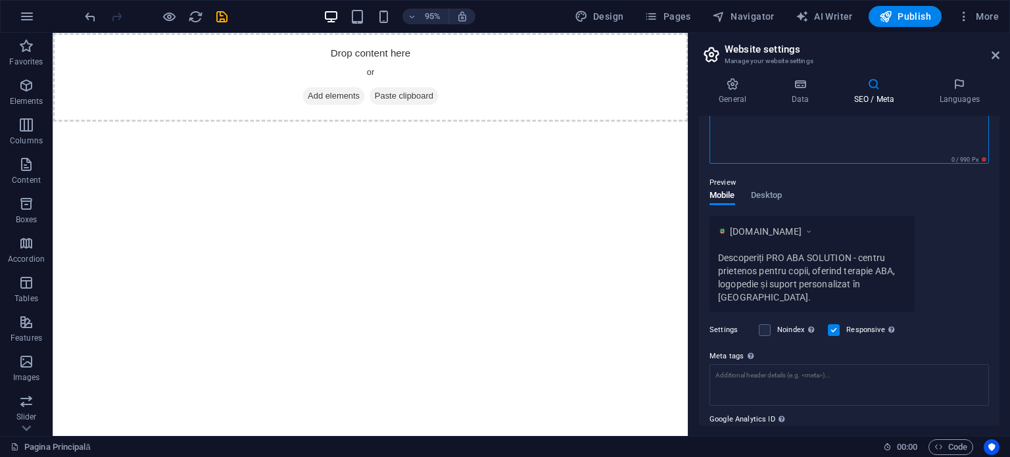
scroll to position [190, 0]
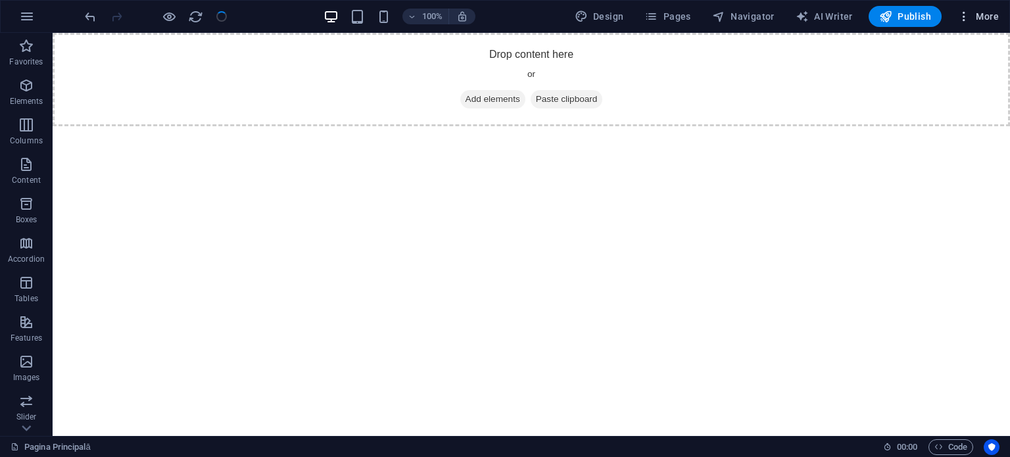
click at [965, 17] on icon "button" at bounding box center [963, 16] width 13 height 13
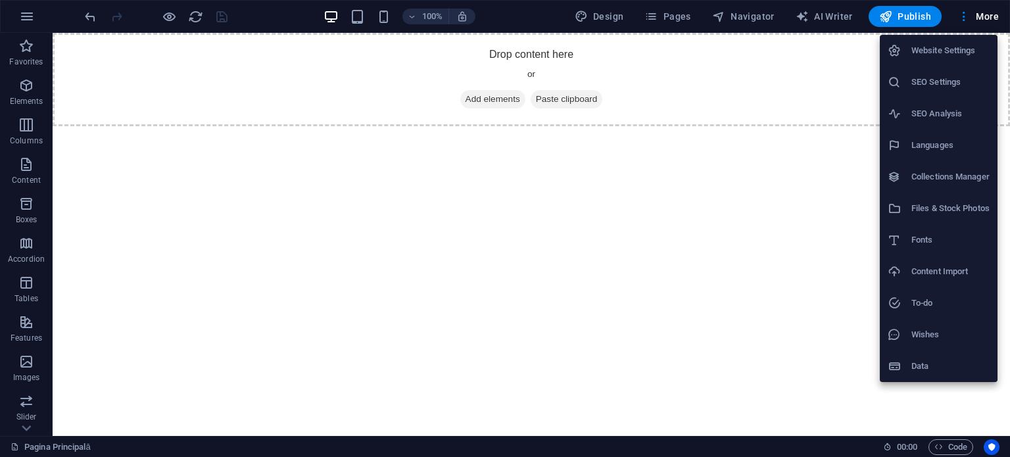
click at [944, 120] on h6 "SEO Analysis" at bounding box center [950, 114] width 78 height 16
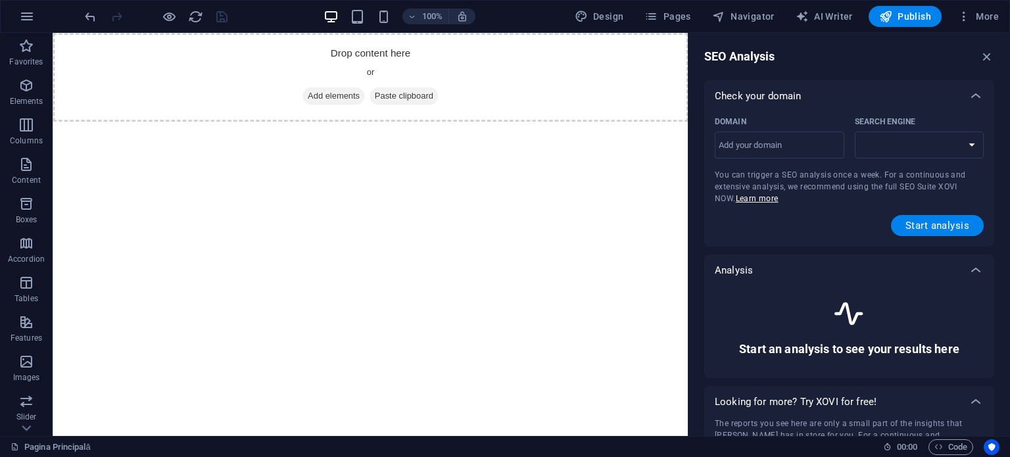
select select "[DOMAIN_NAME]"
click at [1004, 47] on div "SEO Analysis Check your domain Domain ​ Search Engine [DOMAIN_NAME] [DOMAIN_NAM…" at bounding box center [849, 234] width 322 height 403
drag, startPoint x: 988, startPoint y: 53, endPoint x: 919, endPoint y: 0, distance: 87.3
click at [988, 53] on icon "button" at bounding box center [987, 56] width 14 height 14
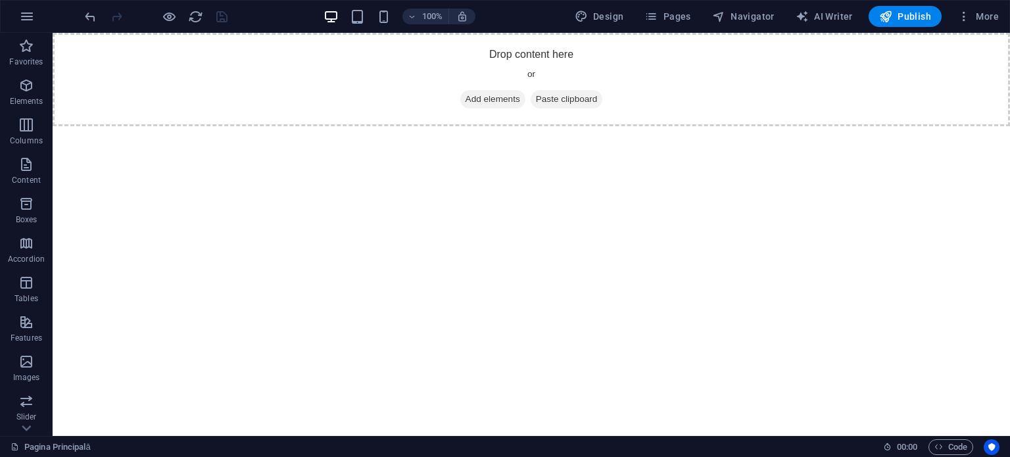
click at [950, 13] on div "Design Pages Navigator AI Writer Publish More" at bounding box center [786, 16] width 435 height 21
click at [965, 15] on icon "button" at bounding box center [963, 16] width 13 height 13
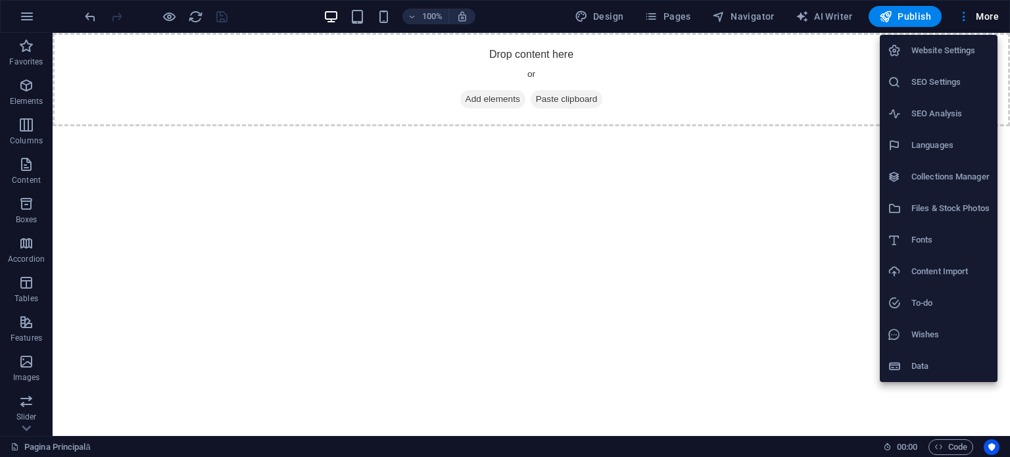
click at [931, 145] on h6 "Languages" at bounding box center [950, 145] width 78 height 16
select select "131"
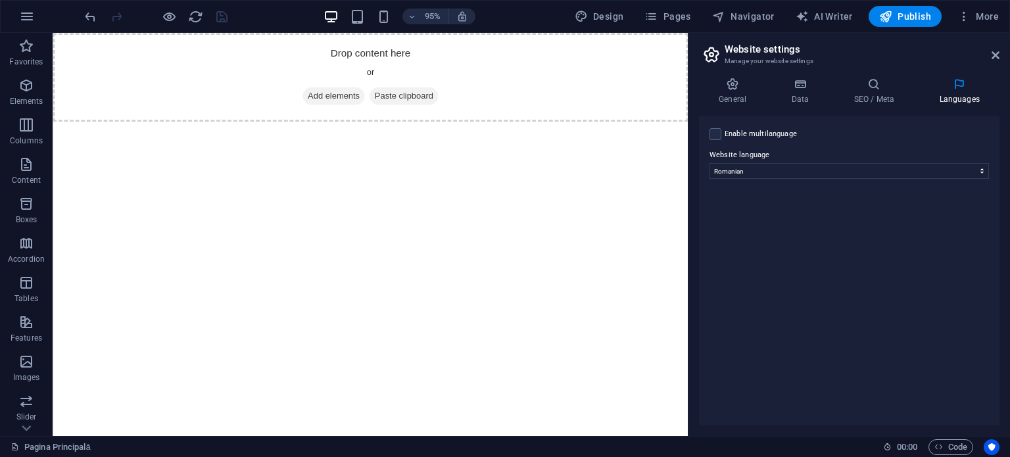
click at [1000, 58] on aside "Website settings Manage your website settings General Data SEO / Meta Languages…" at bounding box center [849, 234] width 322 height 403
click at [952, 10] on button "More" at bounding box center [978, 16] width 52 height 21
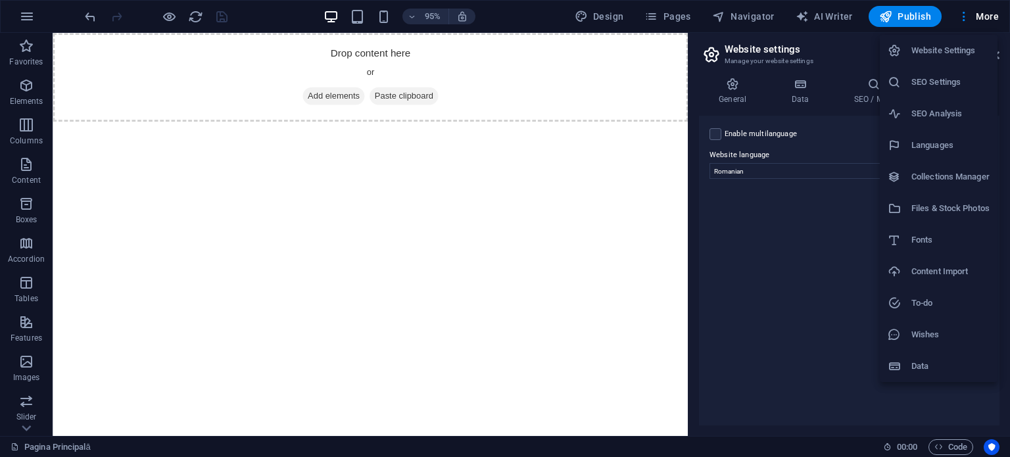
click at [932, 200] on li "Files & Stock Photos" at bounding box center [939, 209] width 118 height 32
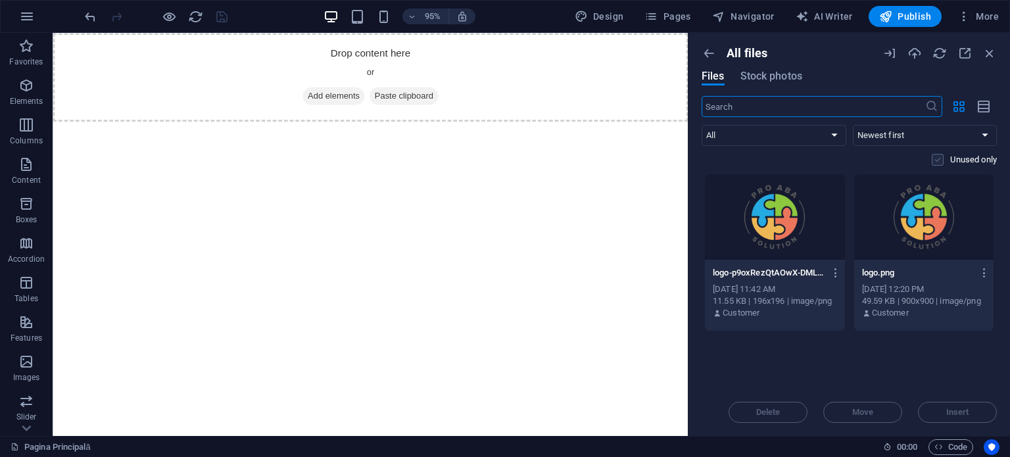
click at [941, 160] on label at bounding box center [938, 160] width 12 height 12
click at [0, 0] on input "checkbox" at bounding box center [0, 0] width 0 height 0
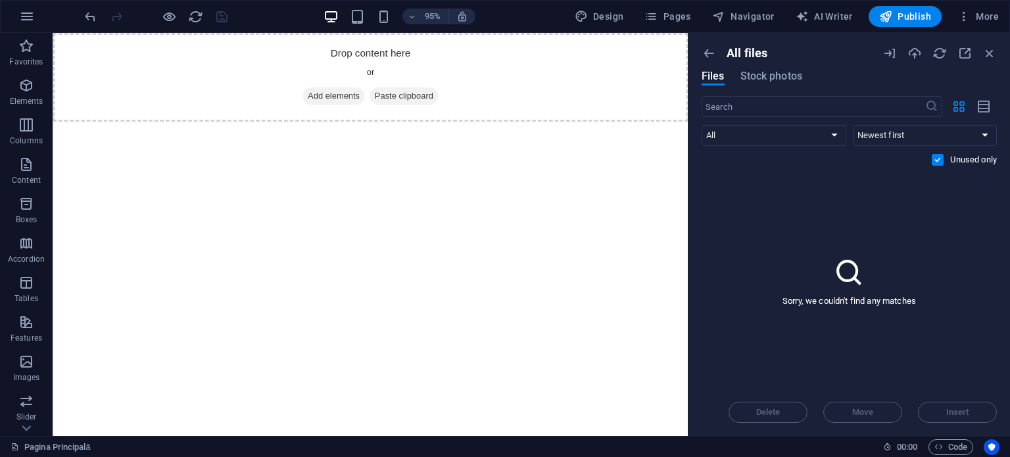
click at [934, 158] on label at bounding box center [938, 160] width 12 height 12
click at [0, 0] on input "checkbox" at bounding box center [0, 0] width 0 height 0
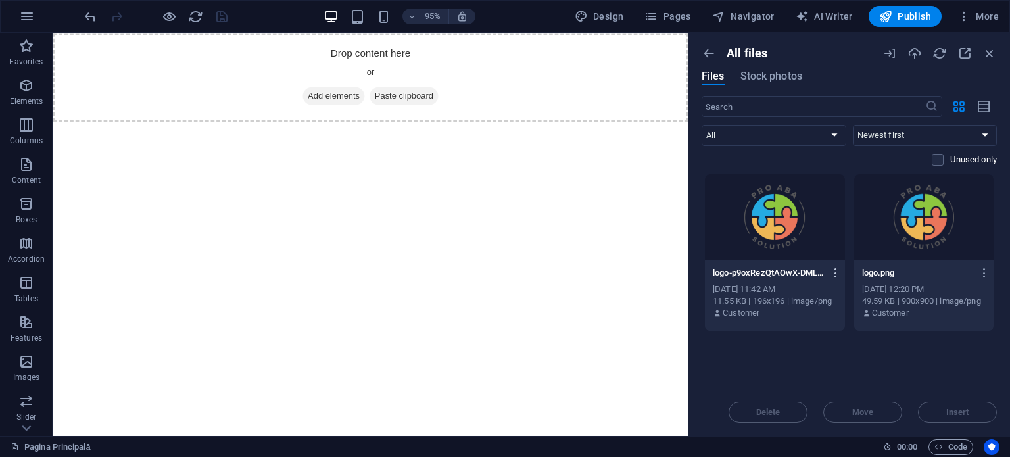
click at [835, 273] on icon "button" at bounding box center [836, 273] width 12 height 12
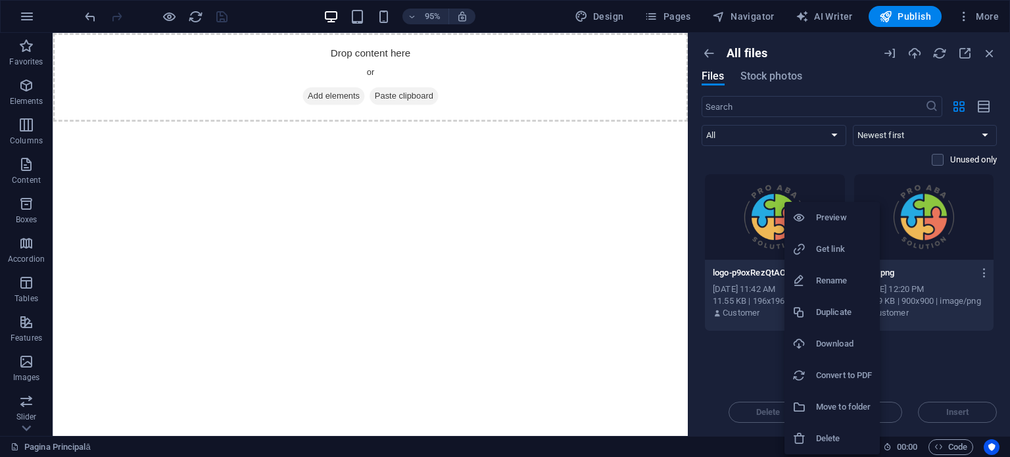
click at [767, 230] on div at bounding box center [505, 228] width 1010 height 457
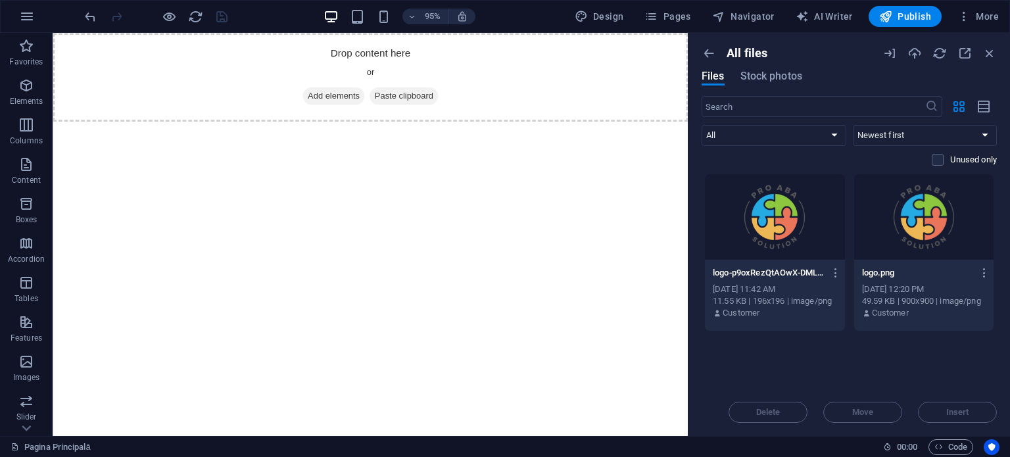
click at [767, 231] on div at bounding box center [775, 216] width 140 height 85
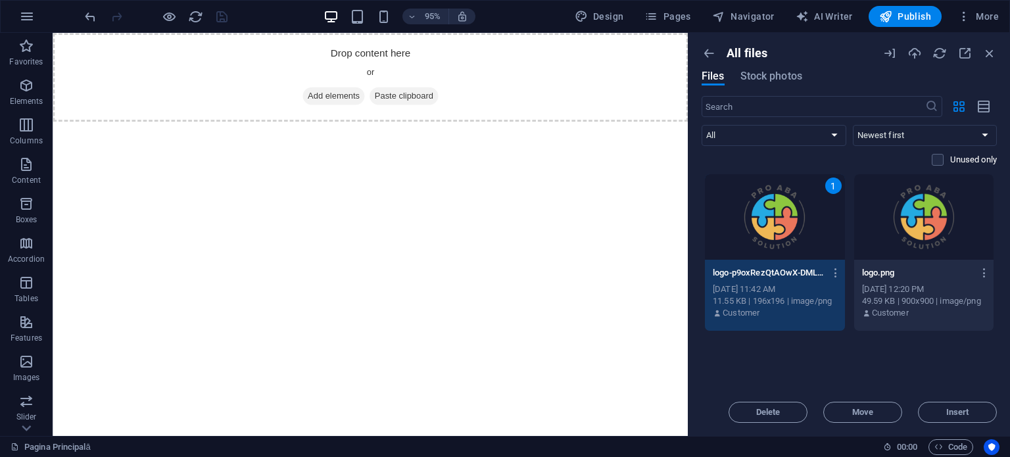
click at [944, 273] on p "logo.png" at bounding box center [918, 273] width 112 height 12
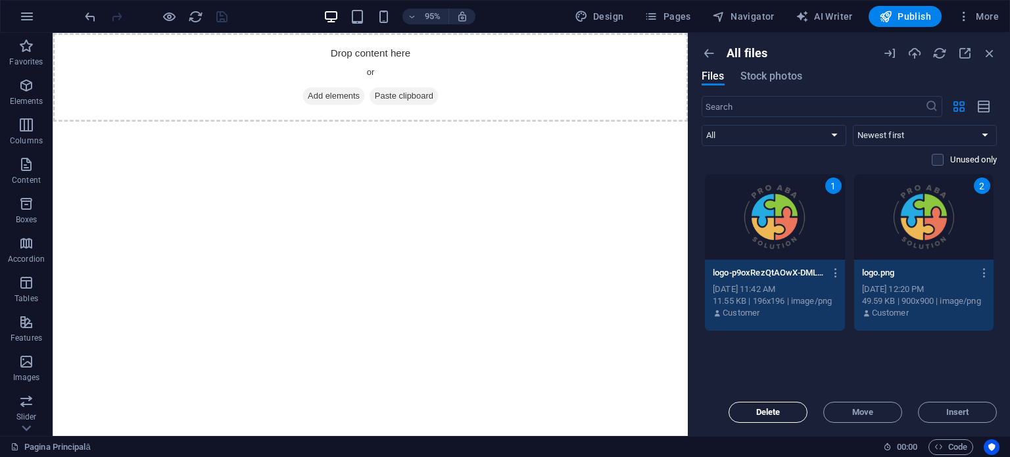
click at [765, 410] on span "Delete" at bounding box center [768, 412] width 24 height 8
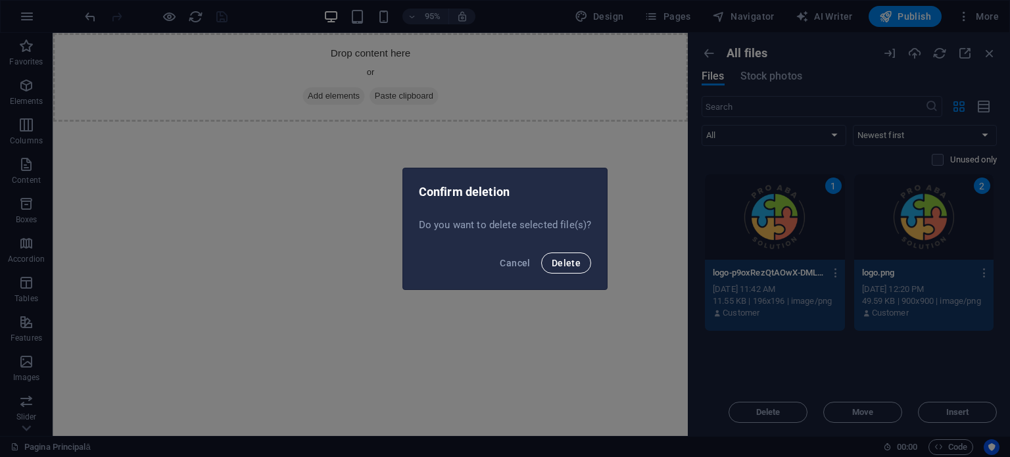
click at [581, 265] on button "Delete" at bounding box center [566, 263] width 50 height 21
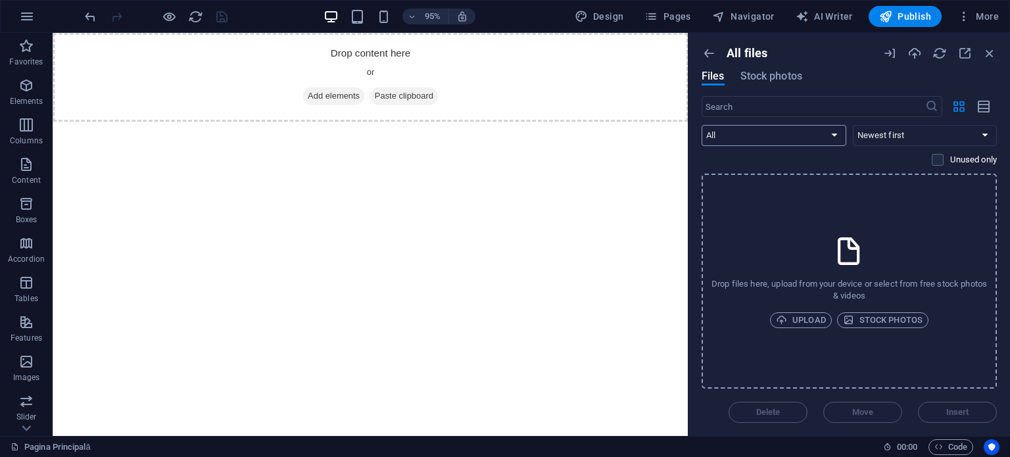
click at [772, 135] on select "All Images Documents Audio Video Vector Other" at bounding box center [774, 135] width 145 height 21
select select "image"
click at [702, 125] on select "All Images Documents Audio Video Vector Other" at bounding box center [774, 135] width 145 height 21
click at [744, 189] on div "Drop files here, upload from your device or select from free stock photos & vid…" at bounding box center [849, 281] width 295 height 215
click at [710, 42] on div "All files Files Stock photos ​ All Images Documents Audio Video Vector Other Ne…" at bounding box center [849, 234] width 322 height 403
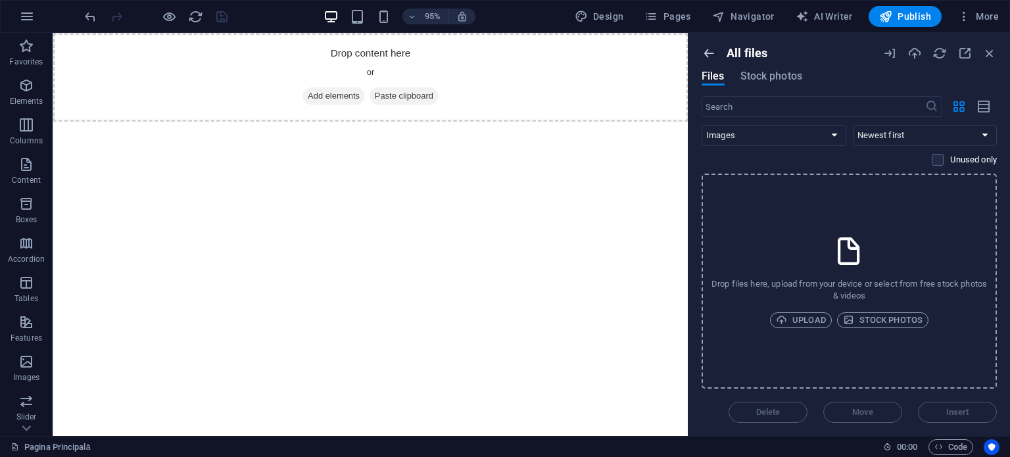
click at [706, 47] on div "All files Files Stock photos ​ All Images Documents Audio Video Vector Other Ne…" at bounding box center [849, 234] width 322 height 403
click at [743, 78] on span "Stock photos" at bounding box center [771, 76] width 62 height 16
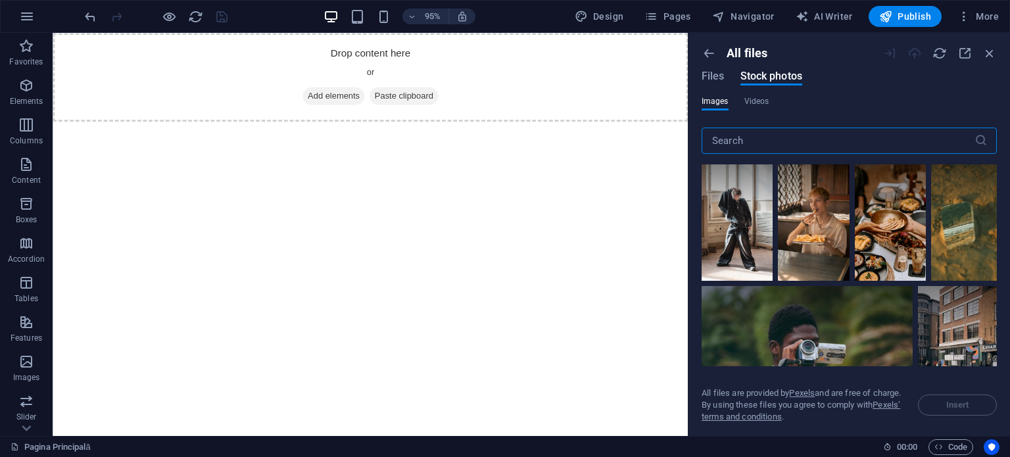
click at [729, 74] on div "Files Stock photos" at bounding box center [752, 78] width 101 height 14
click at [982, 53] on icon "button" at bounding box center [989, 53] width 14 height 14
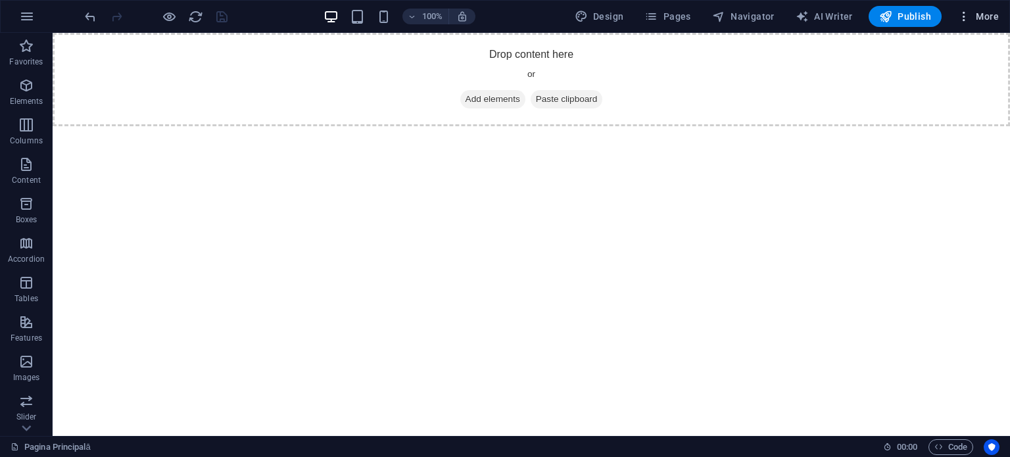
click at [971, 18] on icon "button" at bounding box center [963, 16] width 13 height 13
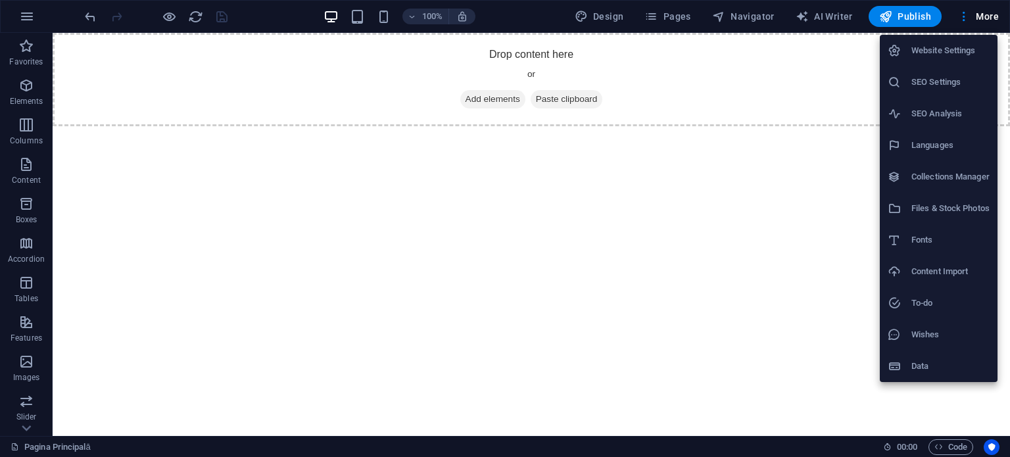
click at [921, 235] on h6 "Fonts" at bounding box center [950, 240] width 78 height 16
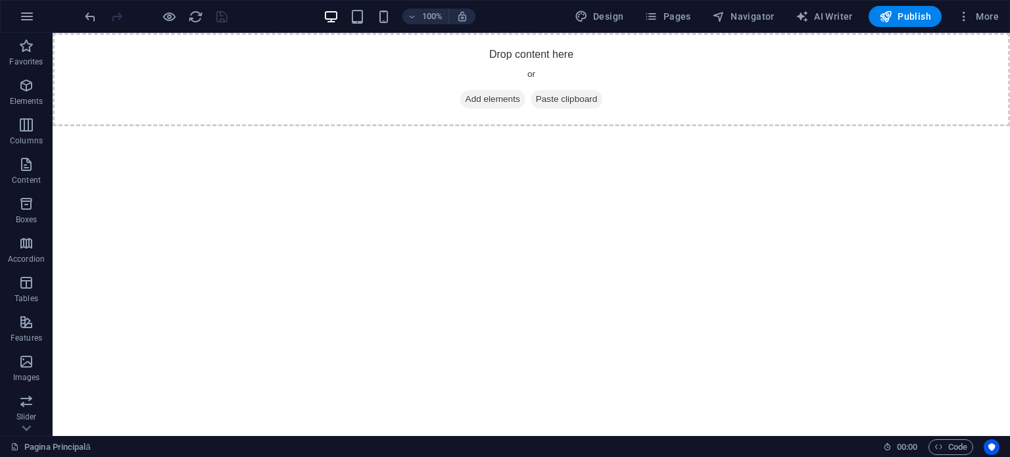
select select "popularity"
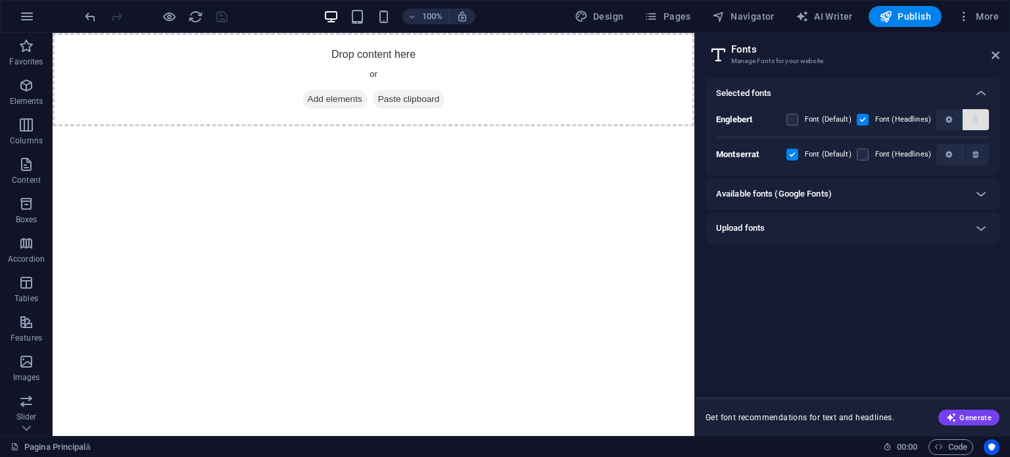
click at [976, 157] on icon "button" at bounding box center [976, 155] width 6 height 8
click at [977, 126] on button "button" at bounding box center [976, 119] width 26 height 21
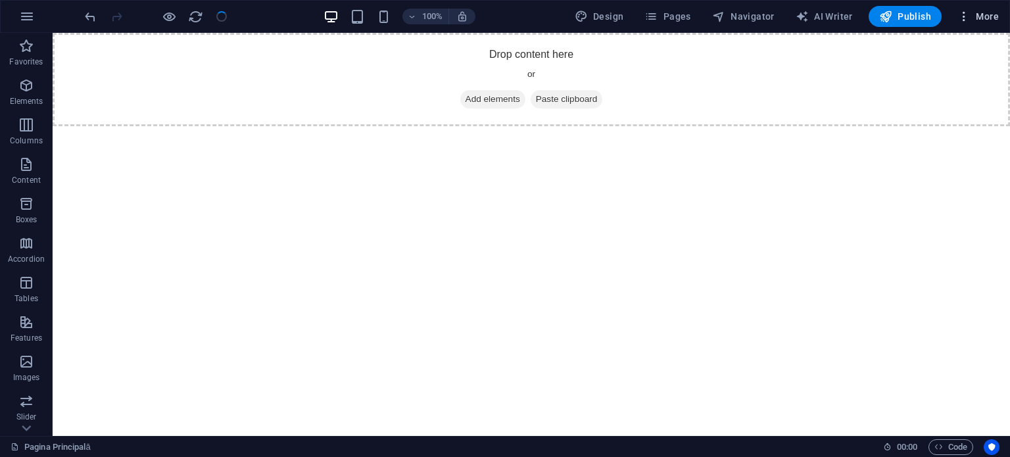
click at [963, 20] on icon "button" at bounding box center [963, 16] width 13 height 13
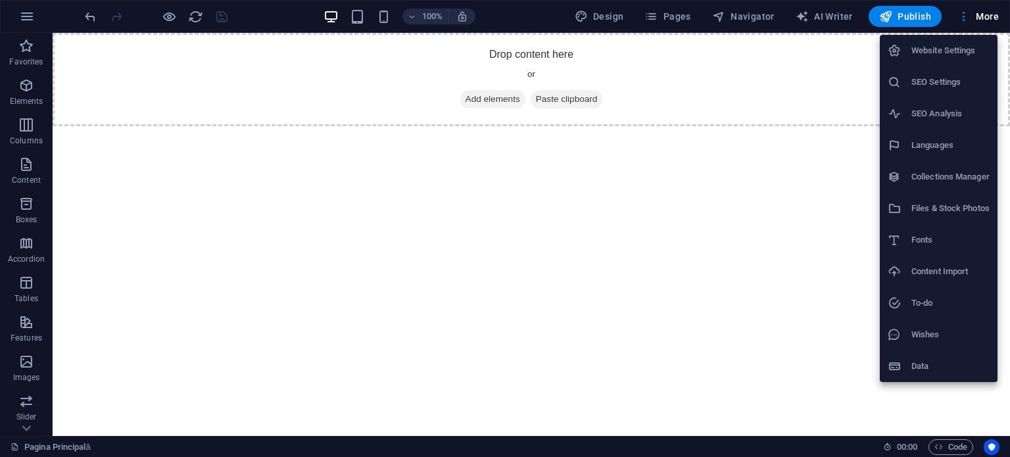
click at [936, 258] on li "Content Import" at bounding box center [939, 272] width 118 height 32
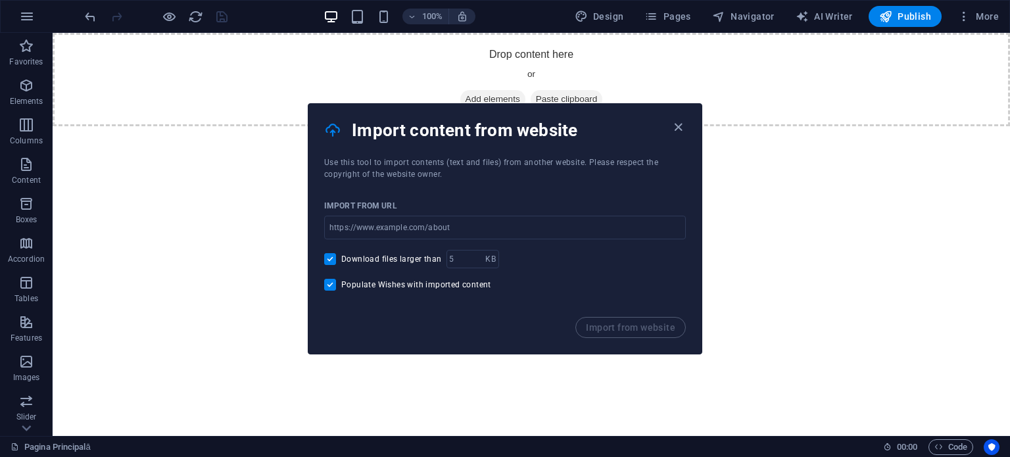
click at [692, 125] on div "Import content from website" at bounding box center [504, 130] width 393 height 53
click at [681, 120] on icon "button" at bounding box center [678, 127] width 15 height 15
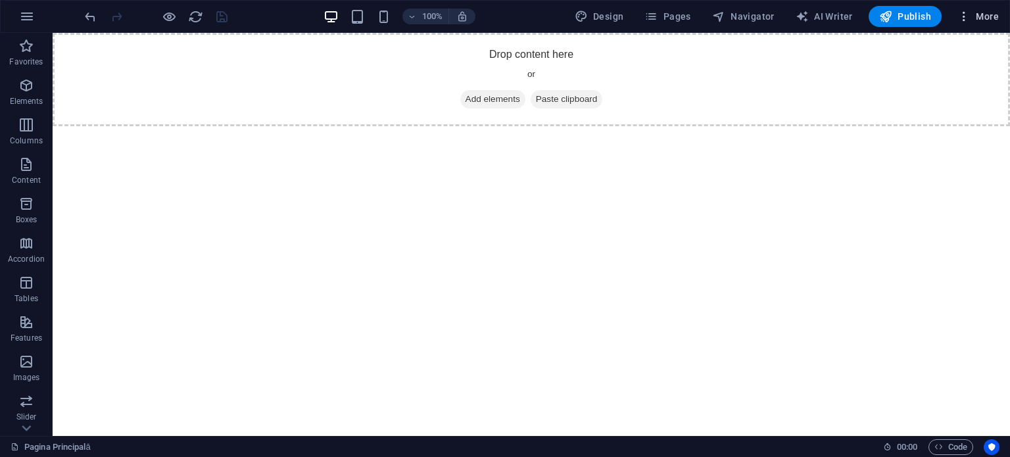
click at [984, 18] on span "More" at bounding box center [977, 16] width 41 height 13
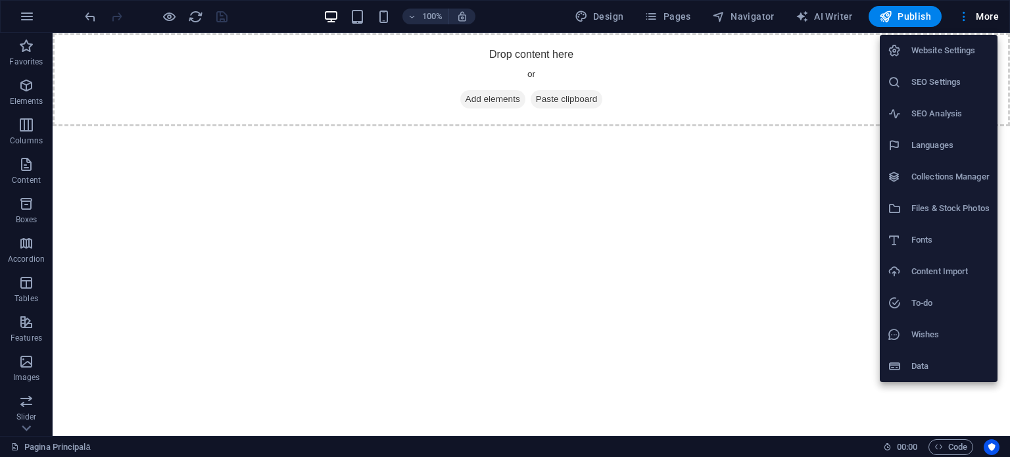
click at [947, 303] on h6 "To-do" at bounding box center [950, 303] width 78 height 16
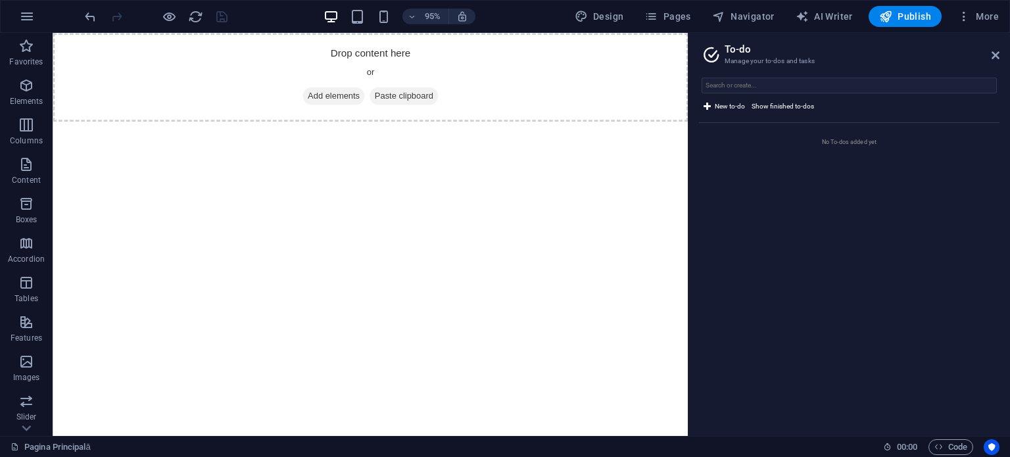
click at [1000, 56] on aside "To-do Manage your to-dos and tasks New to-do Show finished to-dos No To-dos add…" at bounding box center [849, 234] width 322 height 403
click at [967, 21] on icon "button" at bounding box center [963, 16] width 13 height 13
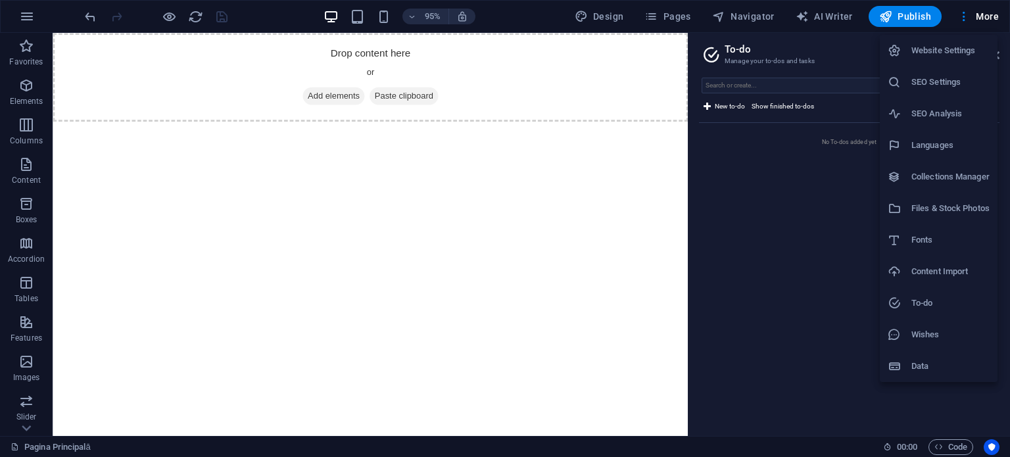
click at [940, 353] on li "Data" at bounding box center [939, 366] width 118 height 32
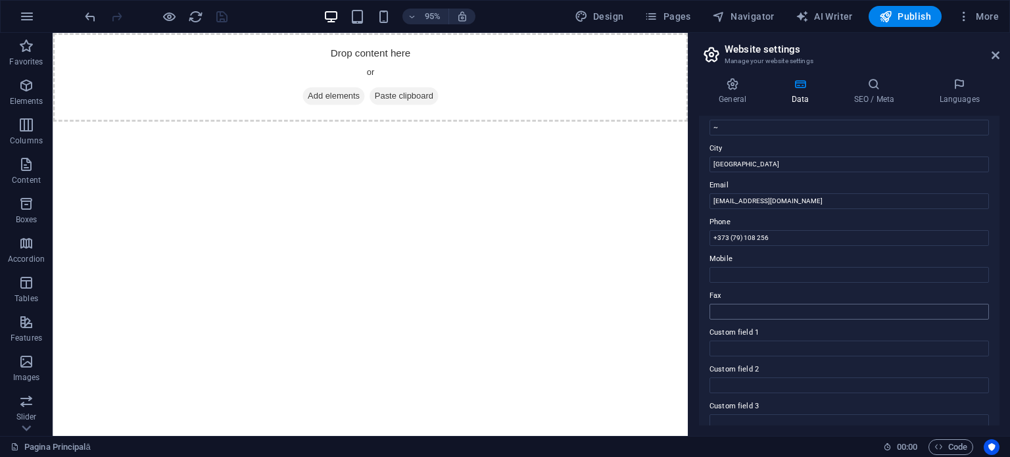
scroll to position [197, 0]
drag, startPoint x: 833, startPoint y: 274, endPoint x: 669, endPoint y: 257, distance: 164.6
drag, startPoint x: 877, startPoint y: 240, endPoint x: 589, endPoint y: 218, distance: 288.8
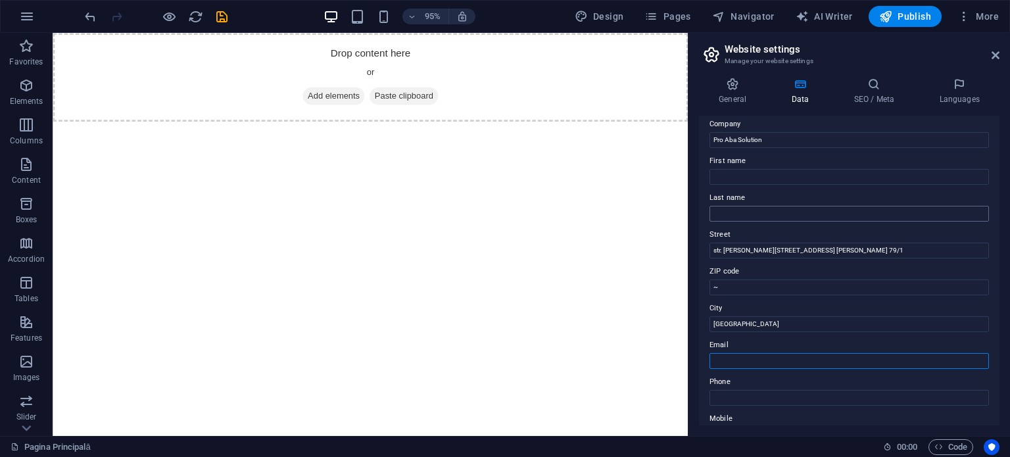
scroll to position [0, 0]
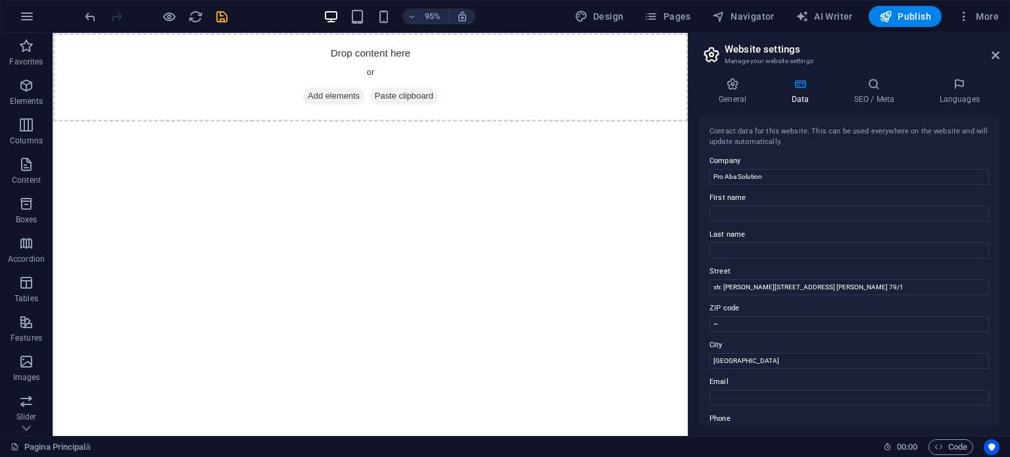
click at [859, 273] on label "Street" at bounding box center [849, 272] width 279 height 16
click at [859, 279] on input "str. [PERSON_NAME][STREET_ADDRESS] [PERSON_NAME] 79/1" at bounding box center [849, 287] width 279 height 16
drag, startPoint x: 919, startPoint y: 316, endPoint x: 669, endPoint y: 289, distance: 251.3
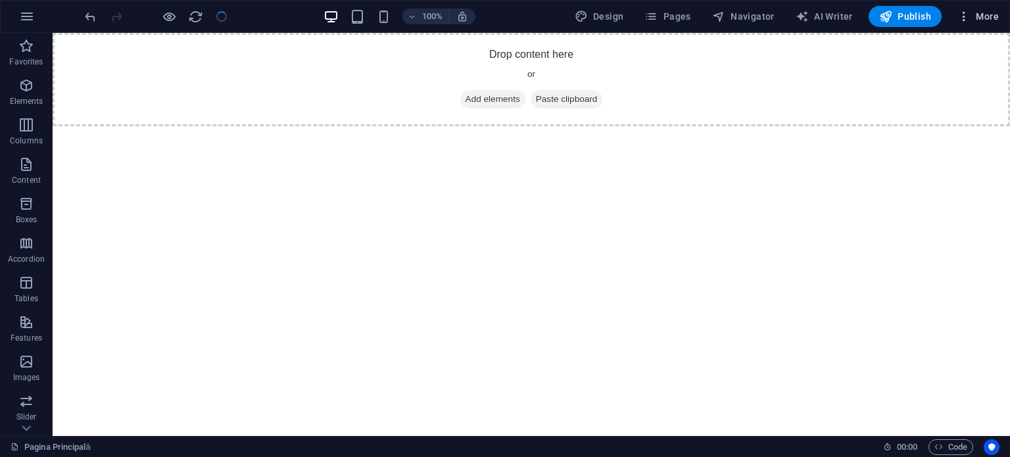
click at [969, 18] on icon "button" at bounding box center [963, 16] width 13 height 13
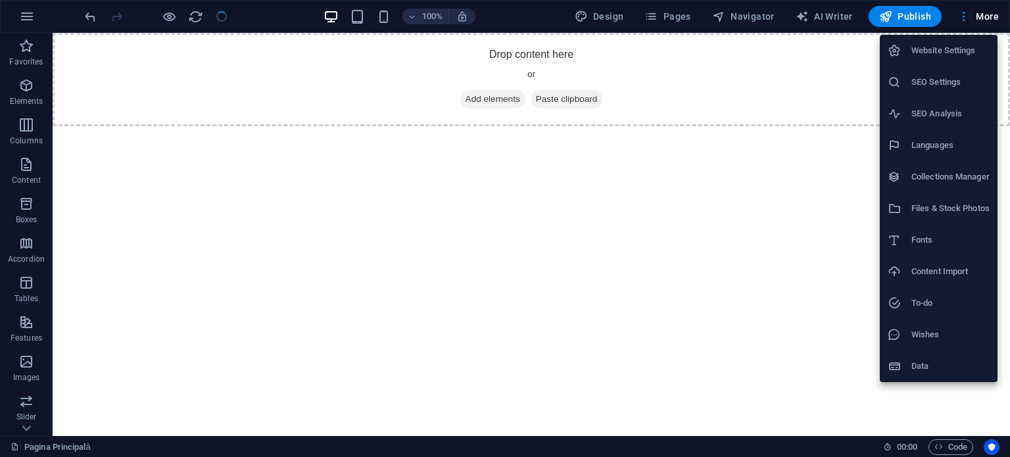
click at [953, 335] on h6 "Wishes" at bounding box center [950, 335] width 78 height 16
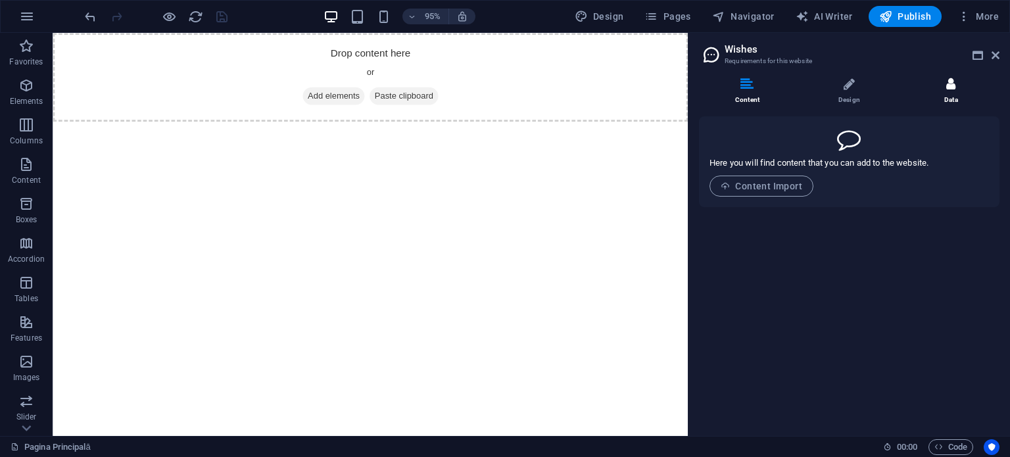
click at [957, 86] on li "Data" at bounding box center [951, 92] width 97 height 28
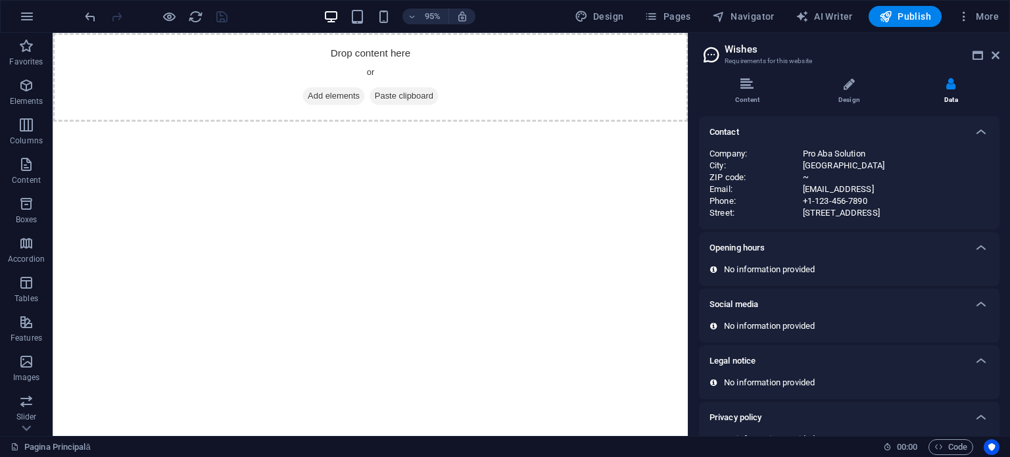
click at [932, 177] on div "~" at bounding box center [896, 178] width 186 height 12
click at [971, 151] on div "Pro Aba Solution" at bounding box center [896, 154] width 186 height 12
click at [969, 134] on div at bounding box center [981, 132] width 32 height 32
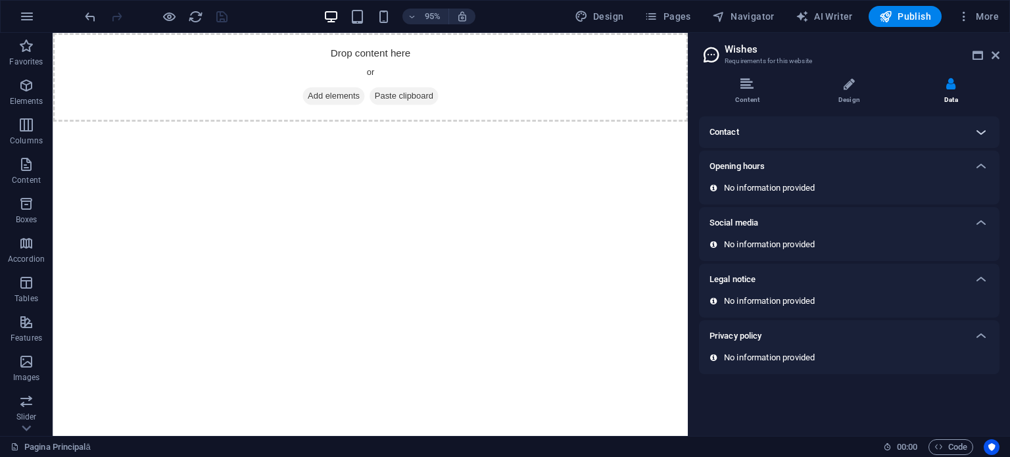
click at [969, 131] on div at bounding box center [981, 132] width 32 height 32
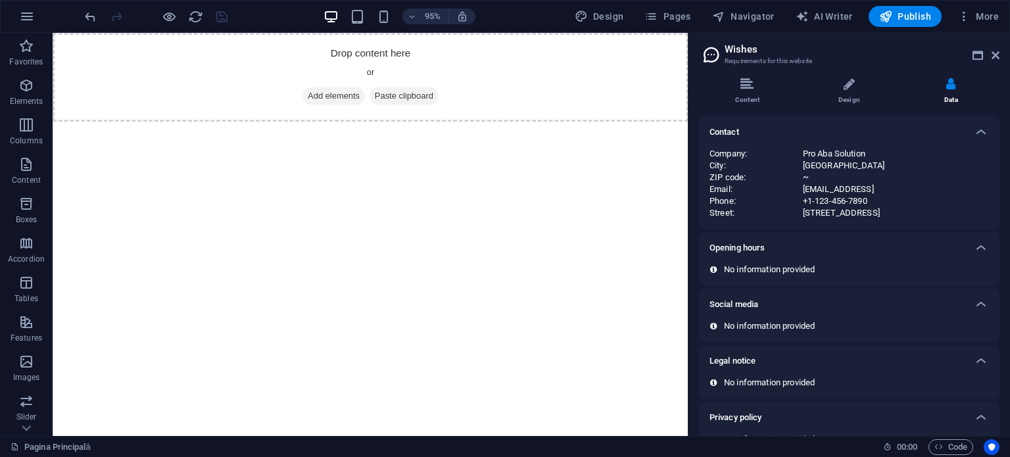
click at [806, 191] on div "[EMAIL_ADDRESS]" at bounding box center [896, 189] width 186 height 12
drag, startPoint x: 810, startPoint y: 194, endPoint x: 856, endPoint y: 205, distance: 46.6
click at [811, 195] on div "Company : Pro Aba Solution City : [GEOGRAPHIC_DATA] ZIP code : ~ Email : [EMAIL…" at bounding box center [849, 183] width 279 height 71
drag, startPoint x: 856, startPoint y: 205, endPoint x: 873, endPoint y: 208, distance: 18.1
click at [857, 206] on div "+1-123-456-7890" at bounding box center [896, 201] width 186 height 12
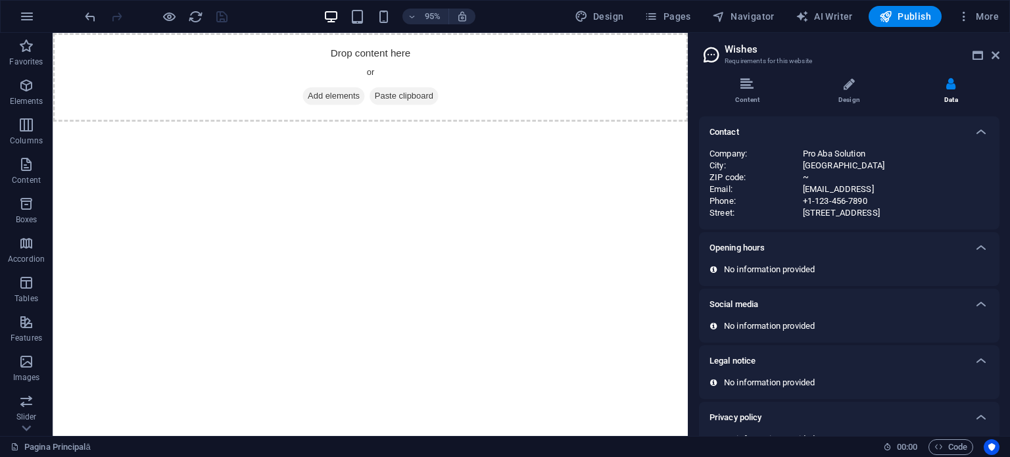
click at [983, 272] on div "No information provided" at bounding box center [849, 270] width 279 height 12
click at [982, 270] on div "No information provided" at bounding box center [849, 270] width 279 height 12
click at [982, 250] on icon at bounding box center [981, 248] width 16 height 16
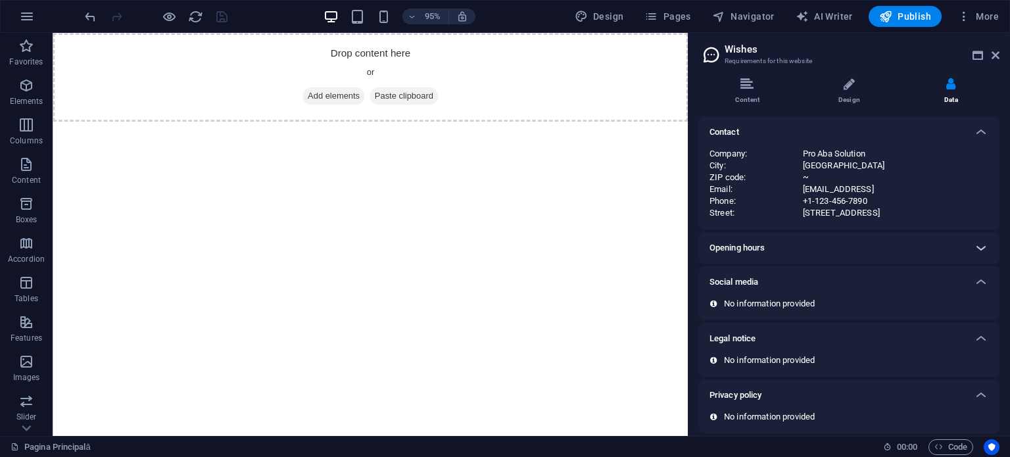
click at [982, 244] on icon at bounding box center [981, 248] width 16 height 16
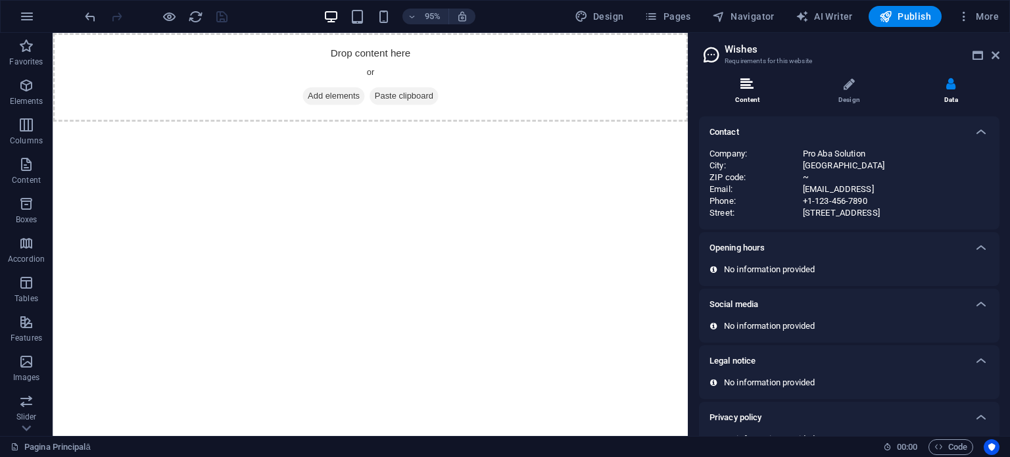
click at [777, 87] on li "Content" at bounding box center [750, 92] width 102 height 28
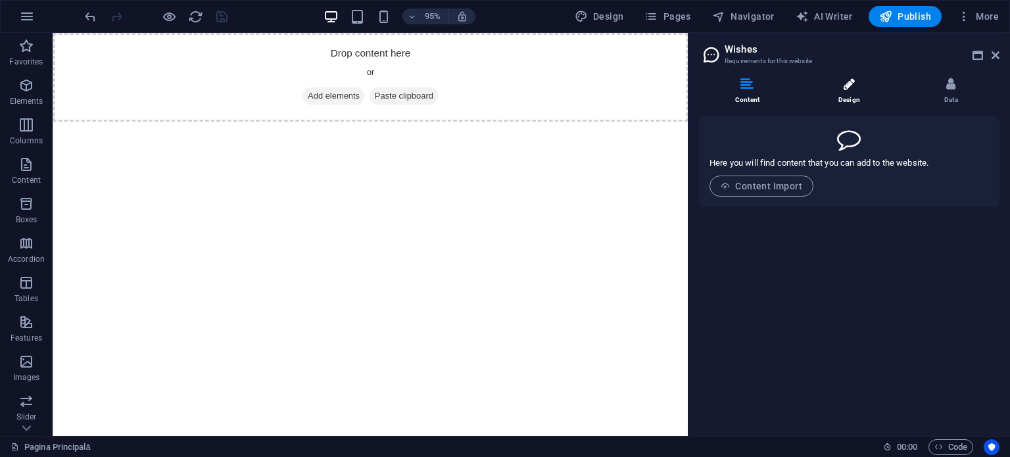
click at [826, 99] on li "Design" at bounding box center [852, 92] width 102 height 28
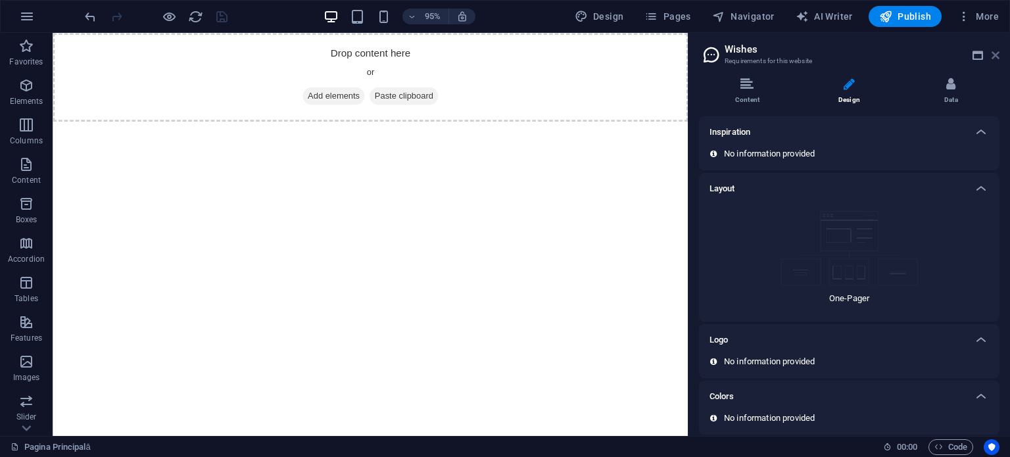
click at [993, 50] on icon at bounding box center [996, 55] width 8 height 11
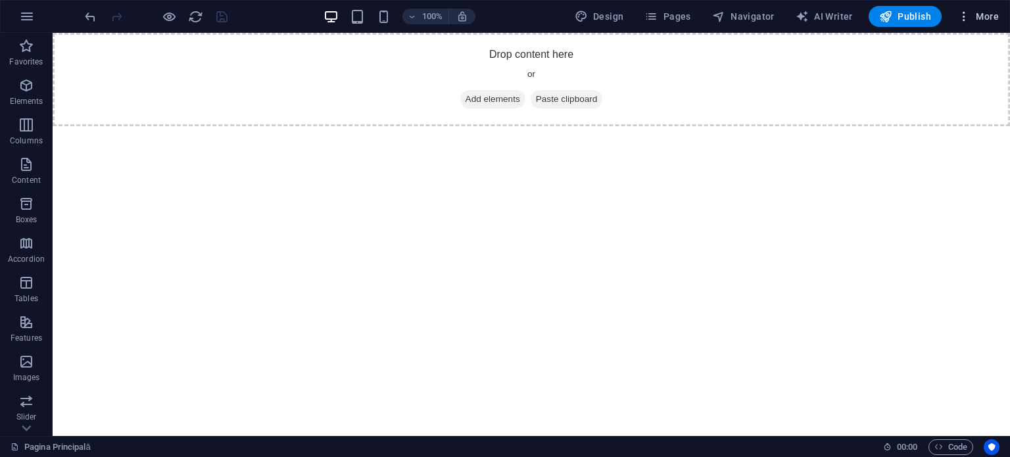
click at [977, 13] on span "More" at bounding box center [977, 16] width 41 height 13
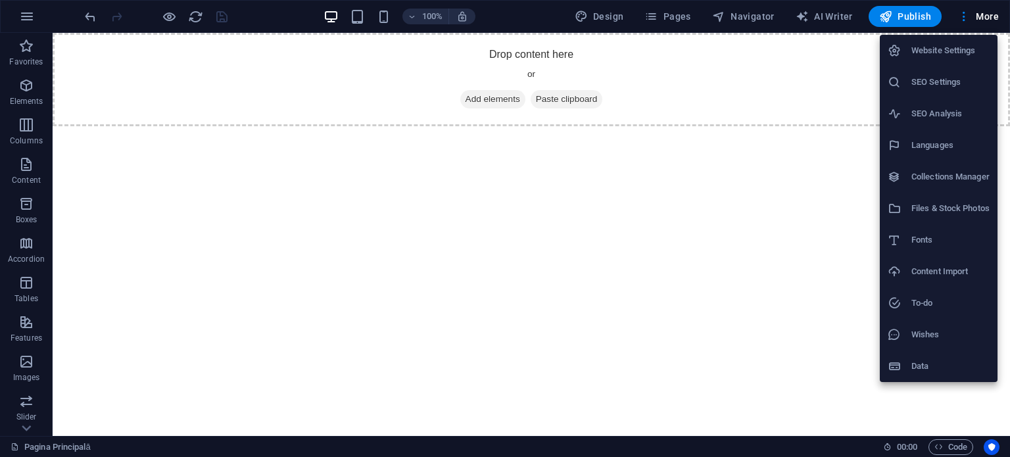
click at [932, 354] on li "Data" at bounding box center [939, 366] width 118 height 32
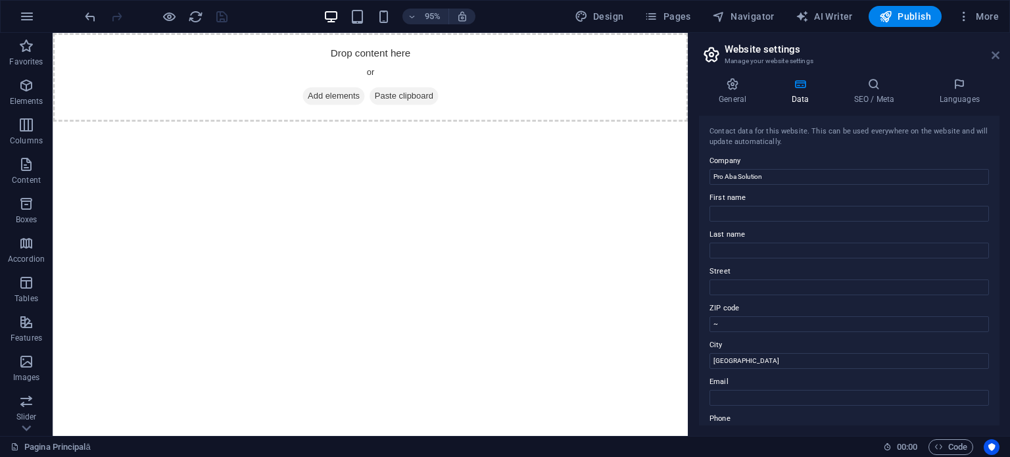
click at [997, 55] on icon at bounding box center [996, 55] width 8 height 11
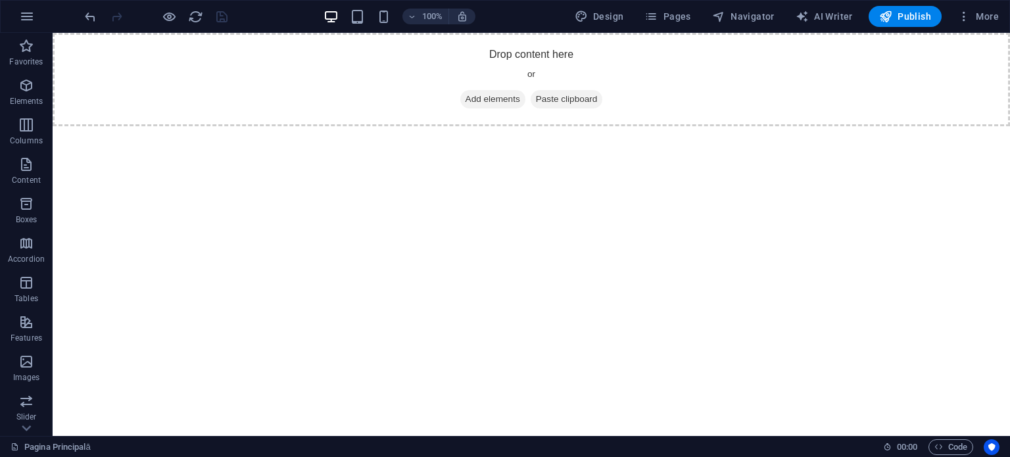
click at [979, 27] on div "100% Design Pages Navigator AI Writer Publish More" at bounding box center [505, 17] width 1009 height 32
click at [975, 22] on span "More" at bounding box center [977, 16] width 41 height 13
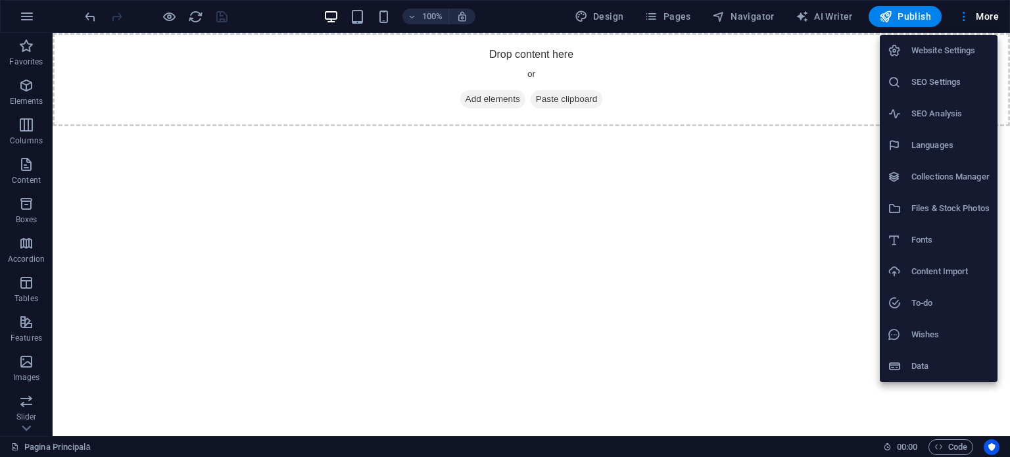
click at [923, 215] on h6 "Files & Stock Photos" at bounding box center [950, 209] width 78 height 16
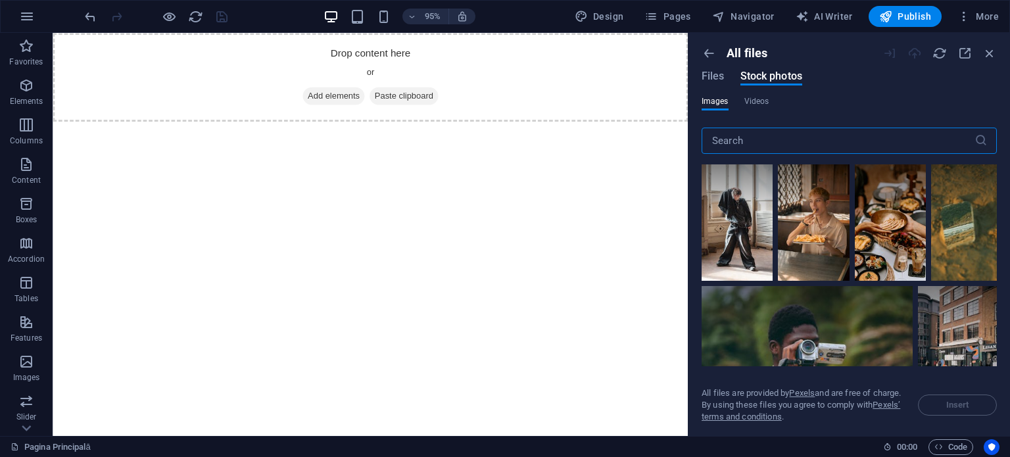
click at [981, 55] on div at bounding box center [939, 53] width 114 height 14
click at [988, 59] on icon "button" at bounding box center [989, 53] width 14 height 14
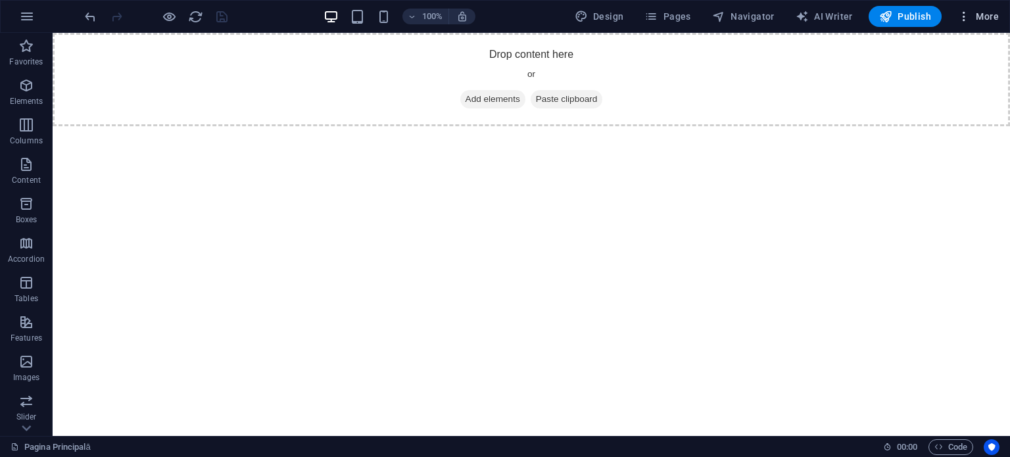
click at [981, 11] on span "More" at bounding box center [977, 16] width 41 height 13
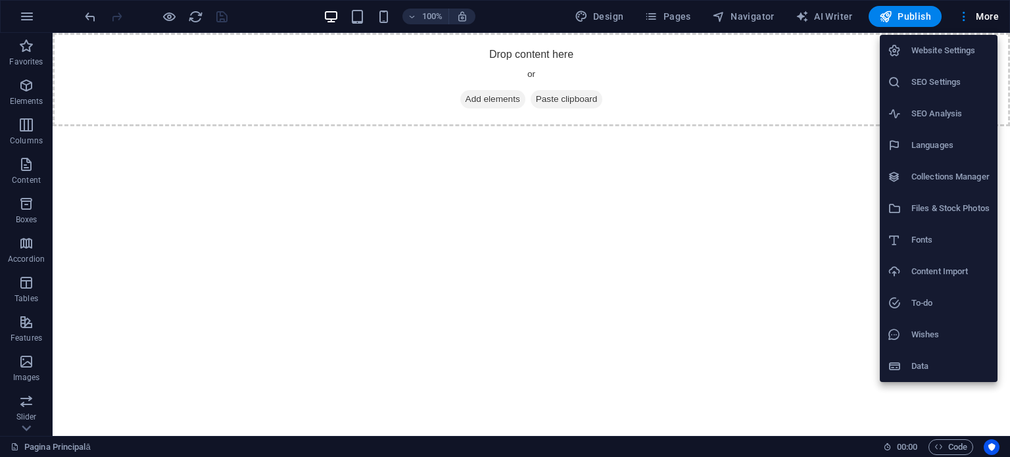
click at [924, 350] on li "Data" at bounding box center [939, 366] width 118 height 32
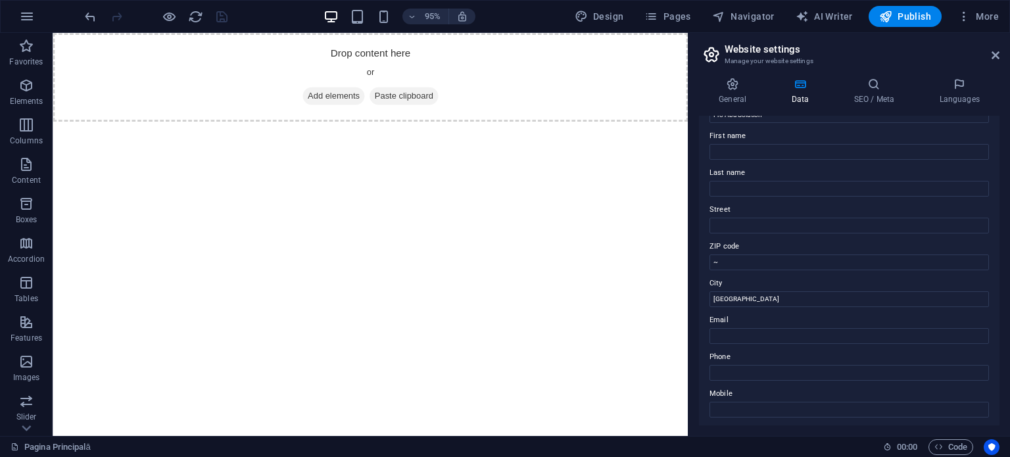
scroll to position [132, 0]
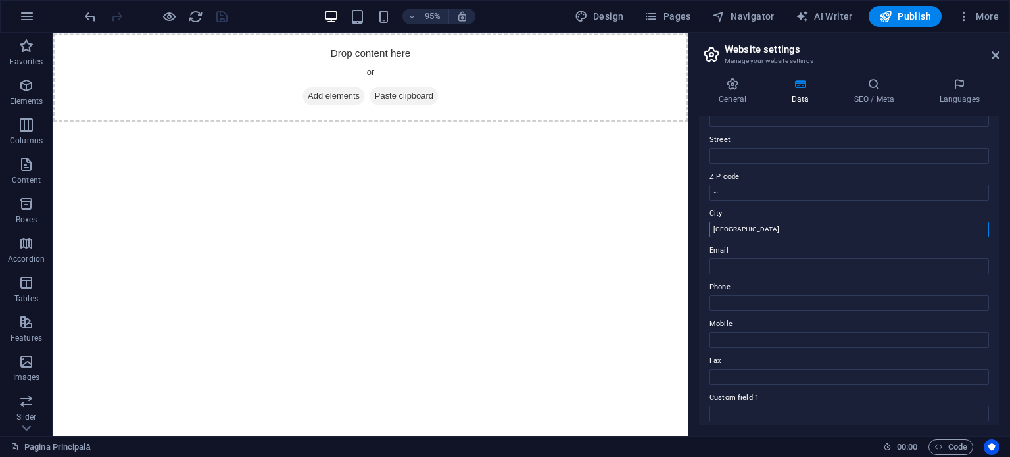
drag, startPoint x: 810, startPoint y: 262, endPoint x: 676, endPoint y: 247, distance: 135.0
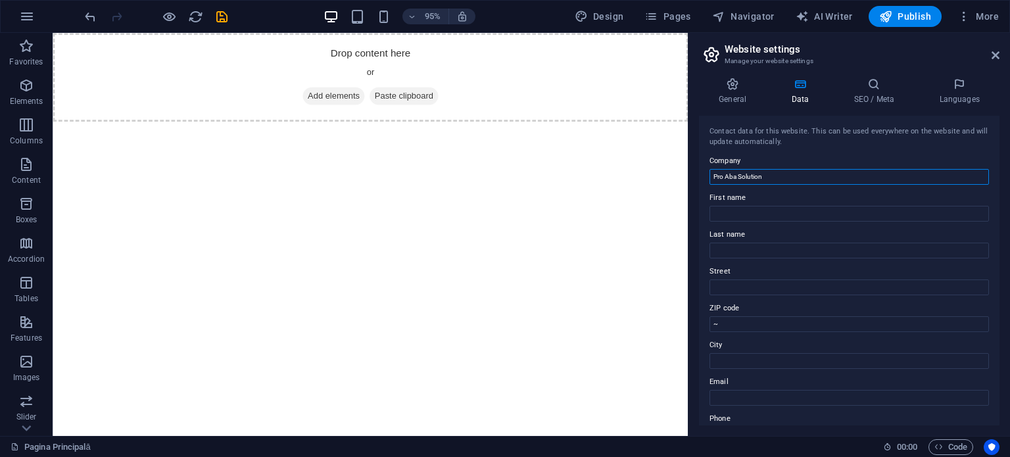
drag, startPoint x: 805, startPoint y: 208, endPoint x: 659, endPoint y: 185, distance: 147.7
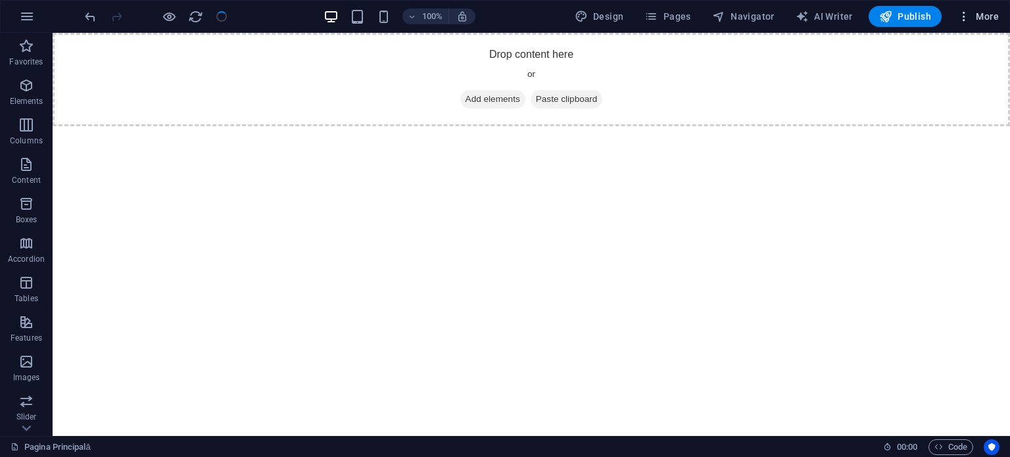
click at [981, 12] on span "More" at bounding box center [977, 16] width 41 height 13
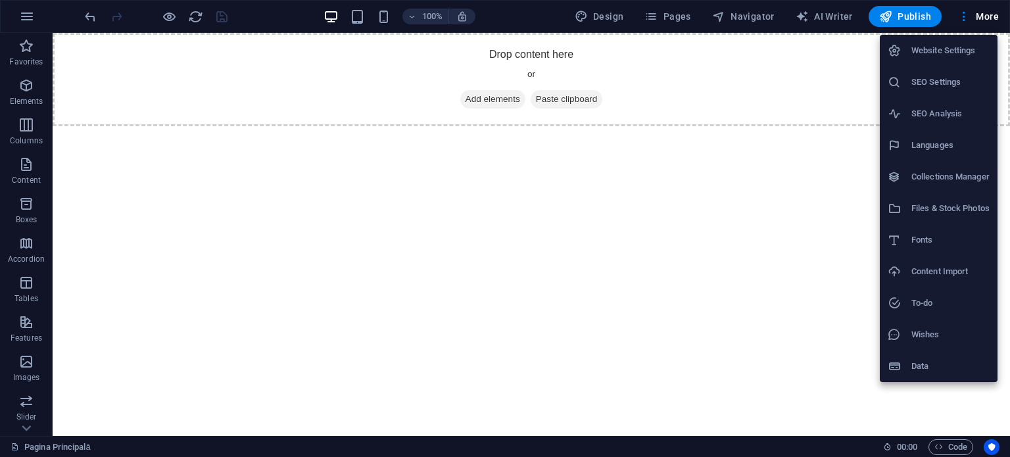
click at [946, 281] on li "Content Import" at bounding box center [939, 272] width 118 height 32
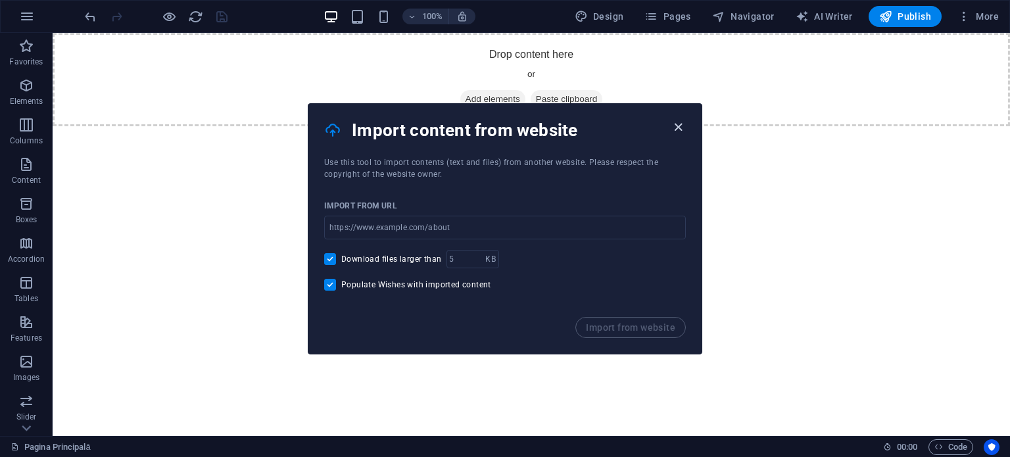
click at [684, 126] on icon "button" at bounding box center [678, 127] width 15 height 15
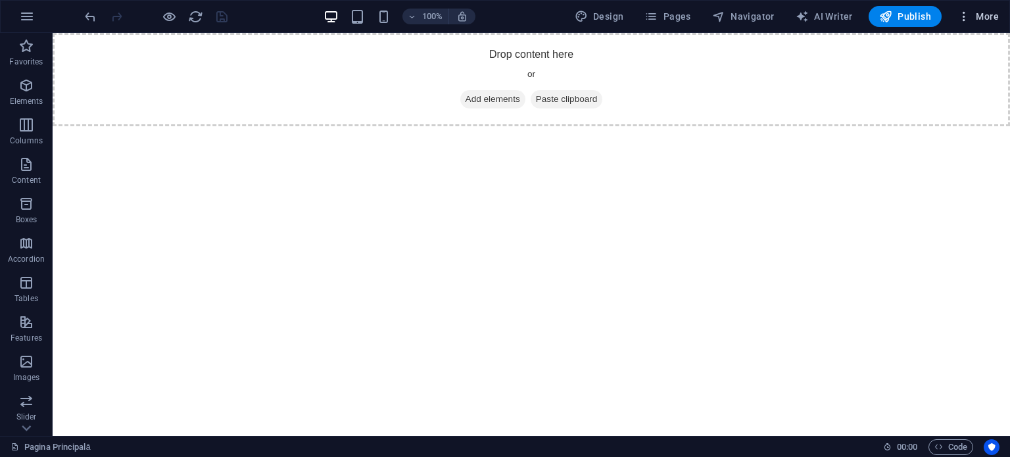
click at [955, 11] on button "More" at bounding box center [978, 16] width 52 height 21
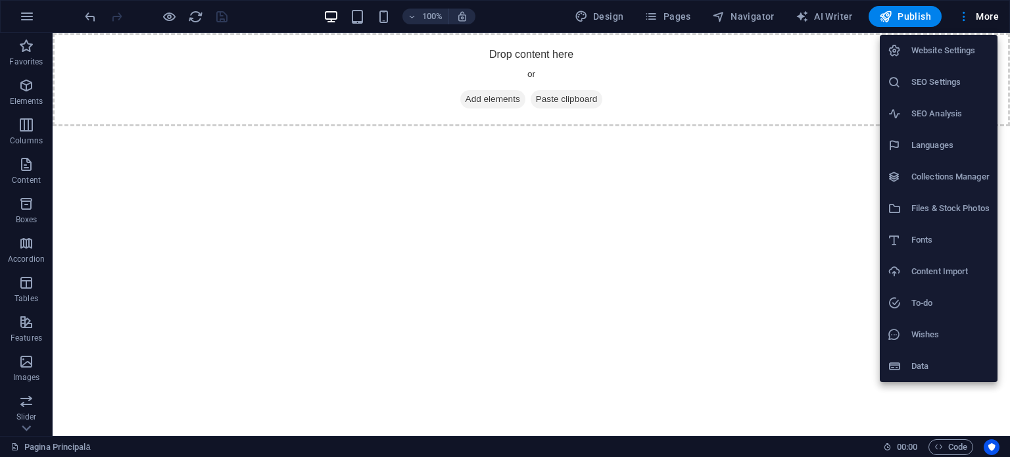
click at [907, 64] on li "Website Settings" at bounding box center [939, 51] width 118 height 32
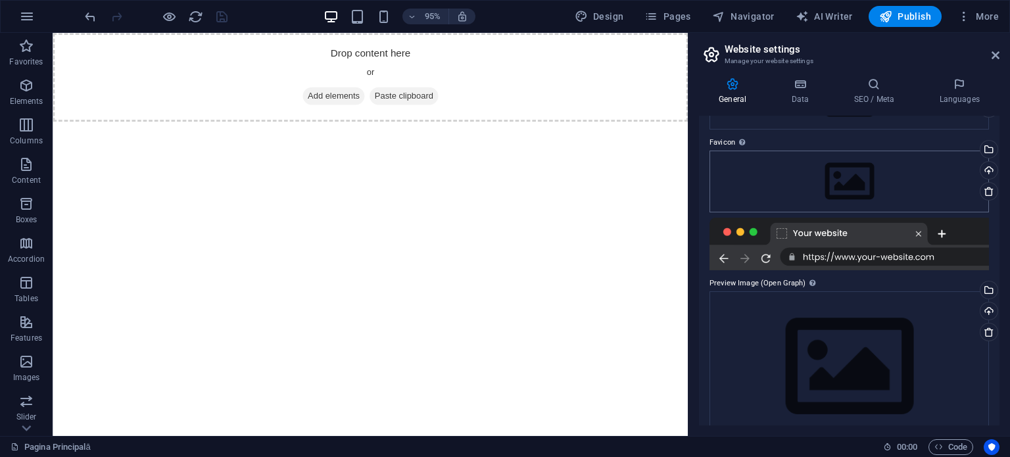
scroll to position [138, 0]
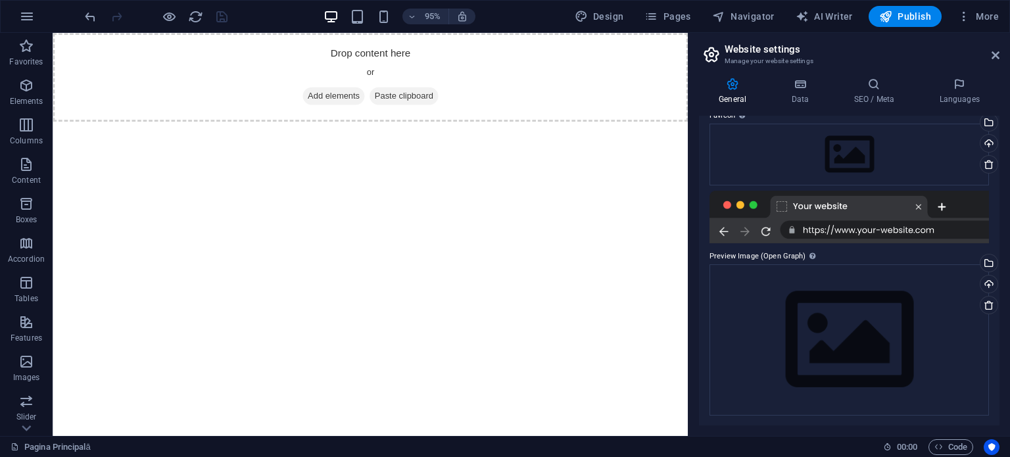
click at [546, 126] on html "Drop content here or Add elements Paste clipboard" at bounding box center [387, 79] width 669 height 93
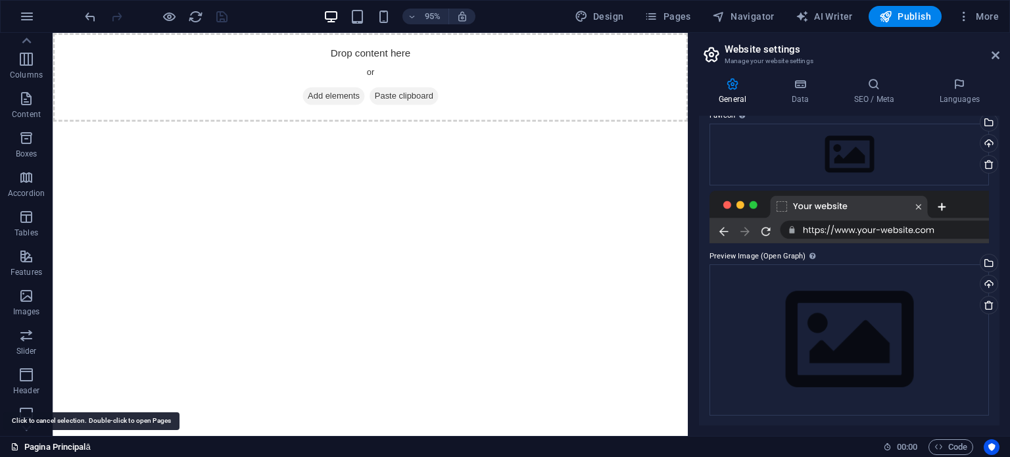
click at [62, 446] on link "Pagina Principală" at bounding box center [51, 447] width 80 height 16
drag, startPoint x: 62, startPoint y: 446, endPoint x: 47, endPoint y: 446, distance: 15.8
click at [47, 446] on link "Pagina Principală" at bounding box center [51, 447] width 80 height 16
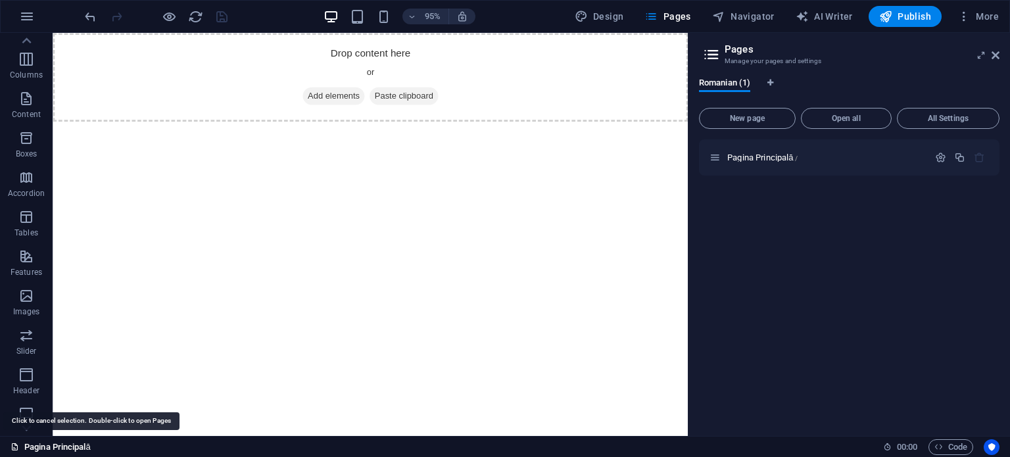
click at [47, 446] on link "Pagina Principală" at bounding box center [51, 447] width 80 height 16
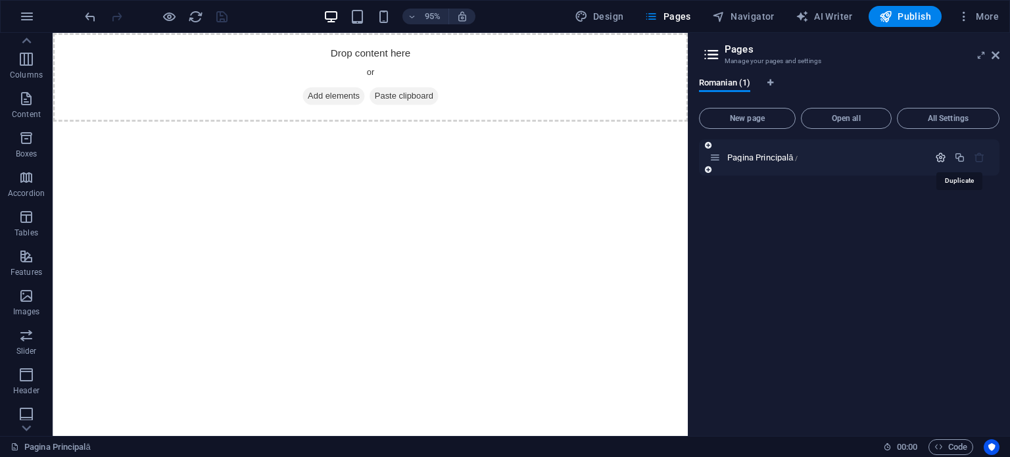
click at [945, 155] on icon "button" at bounding box center [940, 157] width 11 height 11
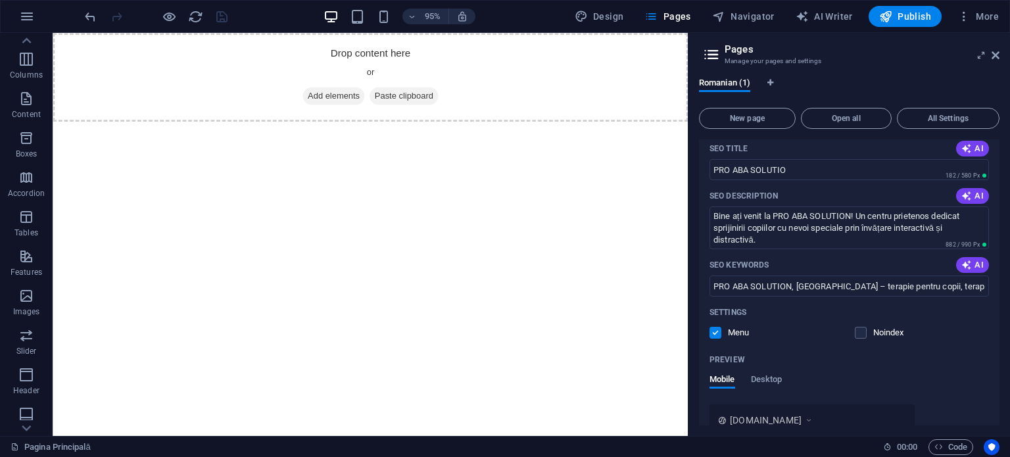
scroll to position [132, 0]
click at [905, 291] on input "PRO ABA SOLUTION, [GEOGRAPHIC_DATA] – terapie pentru copii, terapie ABA, centru…" at bounding box center [849, 286] width 279 height 21
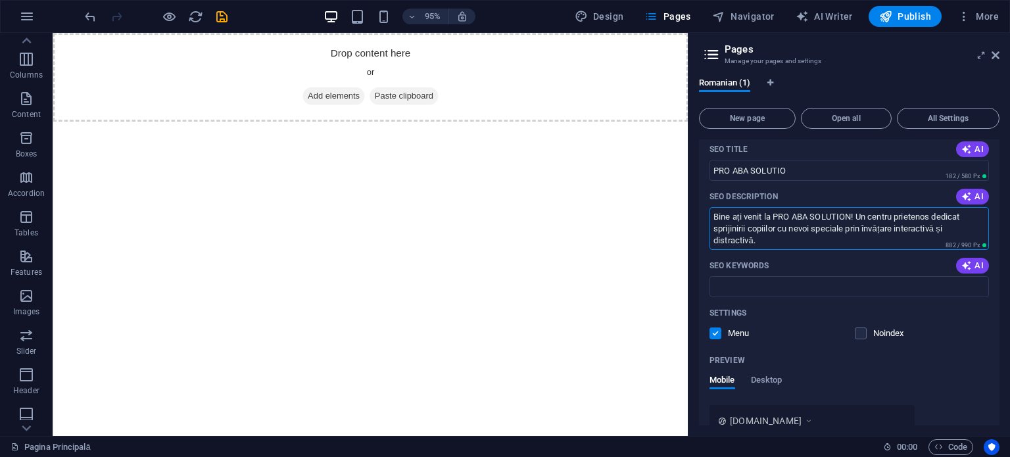
drag, startPoint x: 761, startPoint y: 220, endPoint x: 712, endPoint y: 202, distance: 52.6
click at [713, 202] on div "SEO Description AI Bine ați venit la PRO ABA SOLUTION! Un centru prietenos dedi…" at bounding box center [849, 218] width 279 height 64
type textarea "n învățare interactivă și distractivă."
drag, startPoint x: 827, startPoint y: 264, endPoint x: 707, endPoint y: 245, distance: 121.7
drag, startPoint x: 923, startPoint y: 256, endPoint x: 658, endPoint y: 222, distance: 267.2
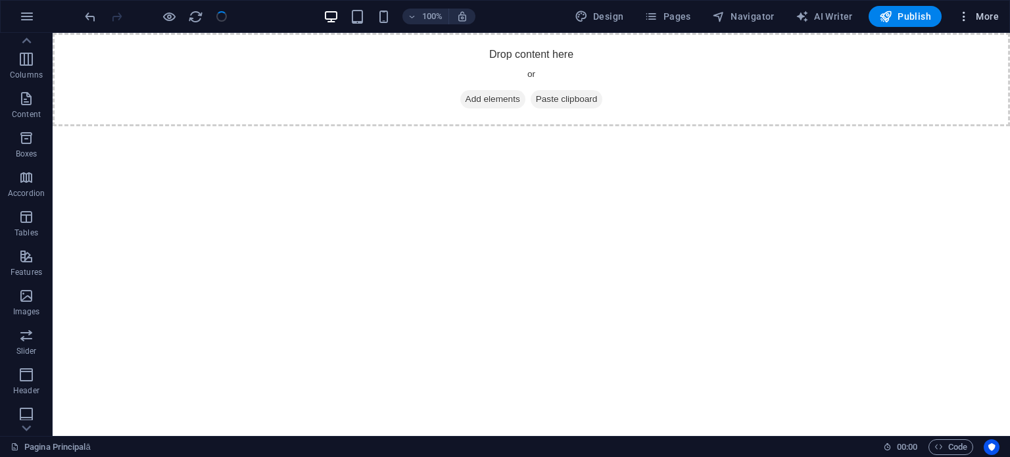
click at [959, 12] on icon "button" at bounding box center [963, 16] width 13 height 13
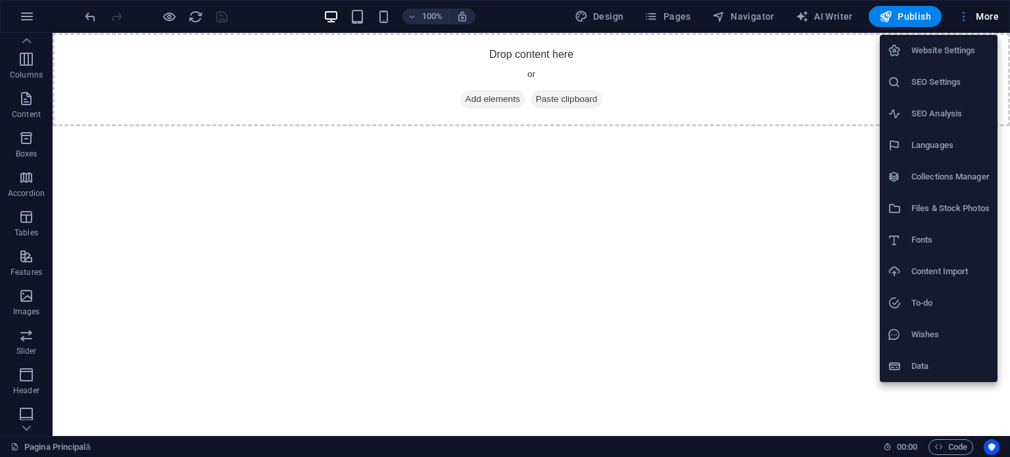
click at [920, 116] on h6 "SEO Analysis" at bounding box center [950, 114] width 78 height 16
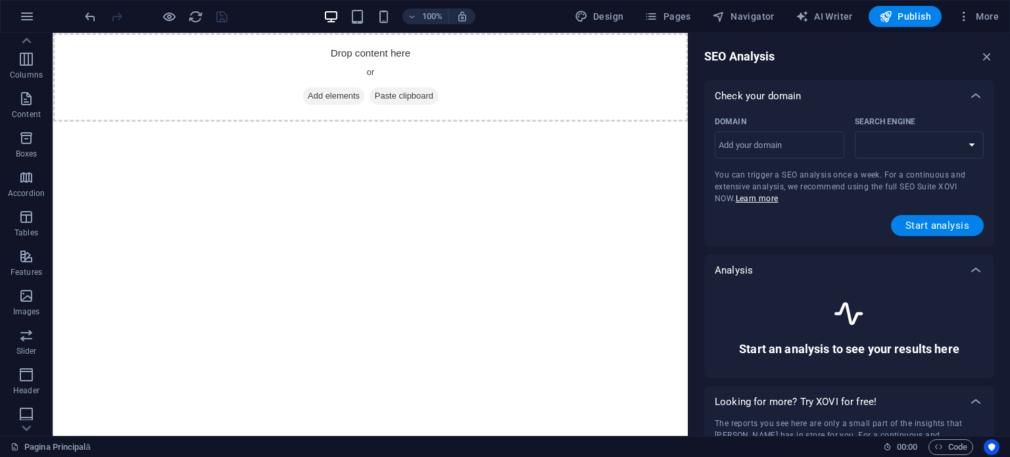
select select "[DOMAIN_NAME]"
click at [986, 57] on icon "button" at bounding box center [987, 56] width 14 height 14
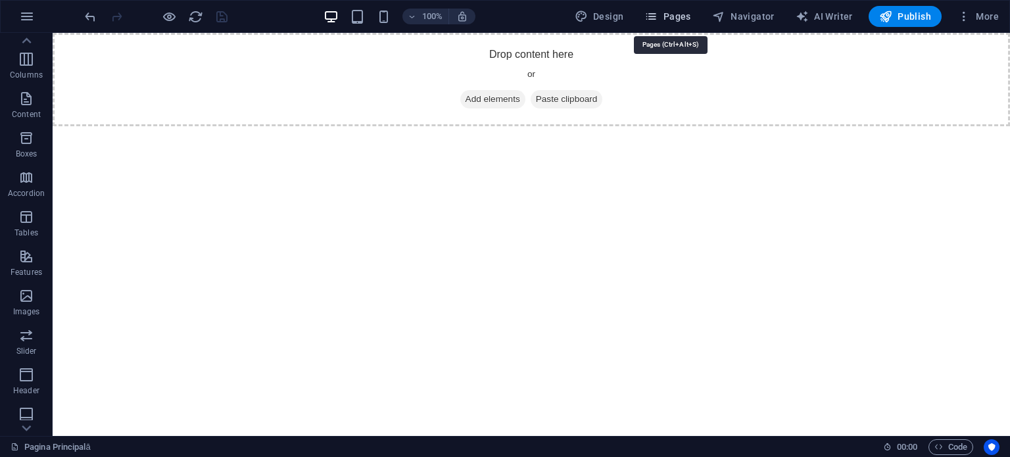
click at [683, 14] on span "Pages" at bounding box center [667, 16] width 46 height 13
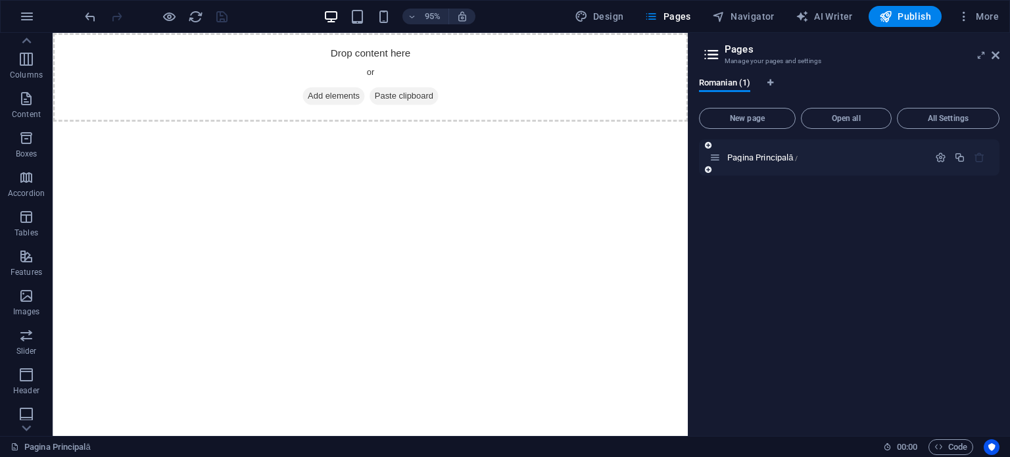
click at [784, 165] on div "Pagina Principală /" at bounding box center [849, 157] width 301 height 36
click at [773, 153] on span "Pagina Principală /" at bounding box center [762, 158] width 70 height 10
click at [717, 152] on icon at bounding box center [715, 157] width 11 height 11
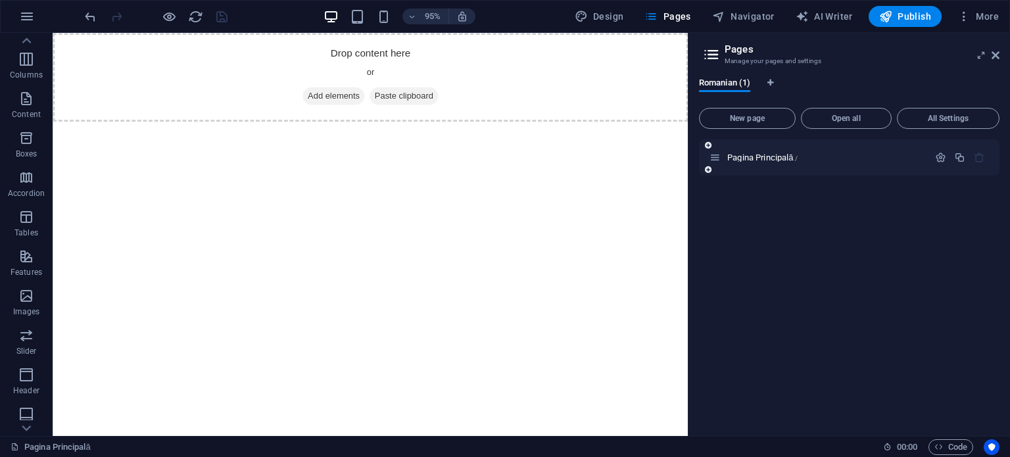
click at [715, 157] on icon at bounding box center [715, 157] width 11 height 11
click at [945, 155] on icon "button" at bounding box center [940, 157] width 11 height 11
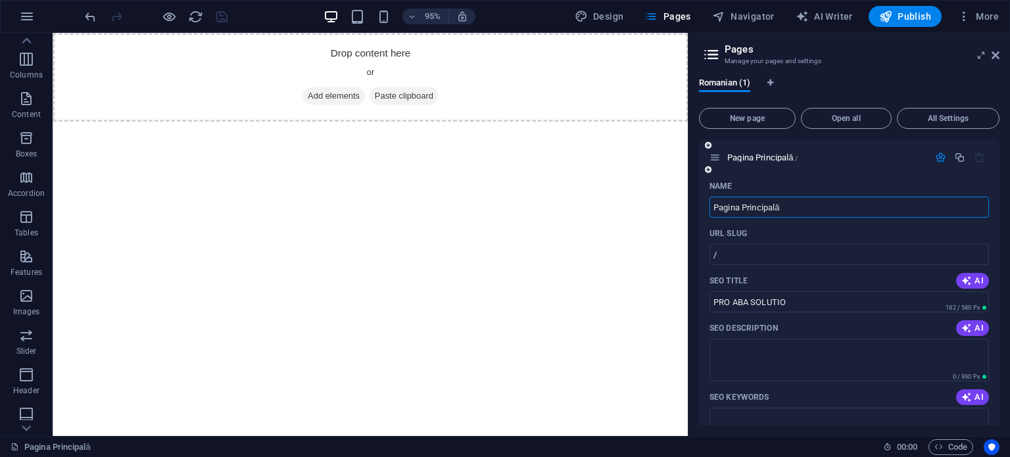
scroll to position [231, 0]
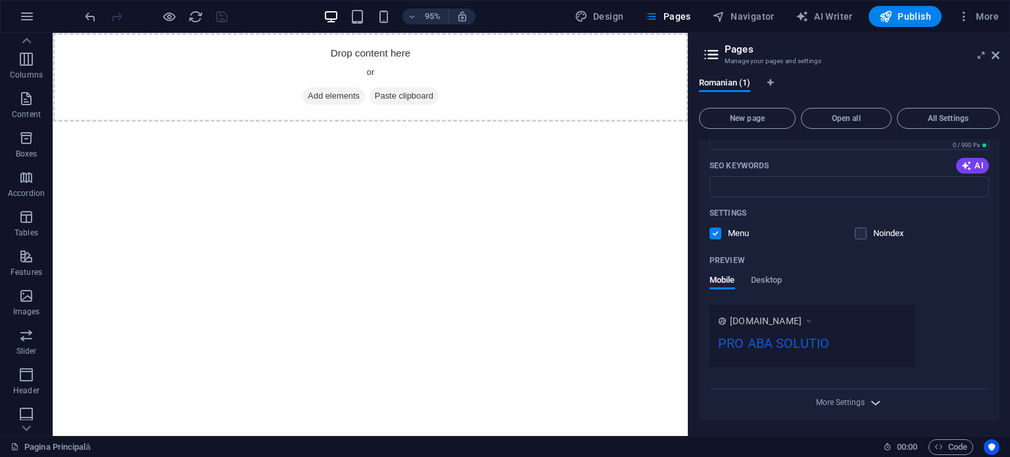
click at [851, 397] on span "More Settings" at bounding box center [850, 402] width 16 height 15
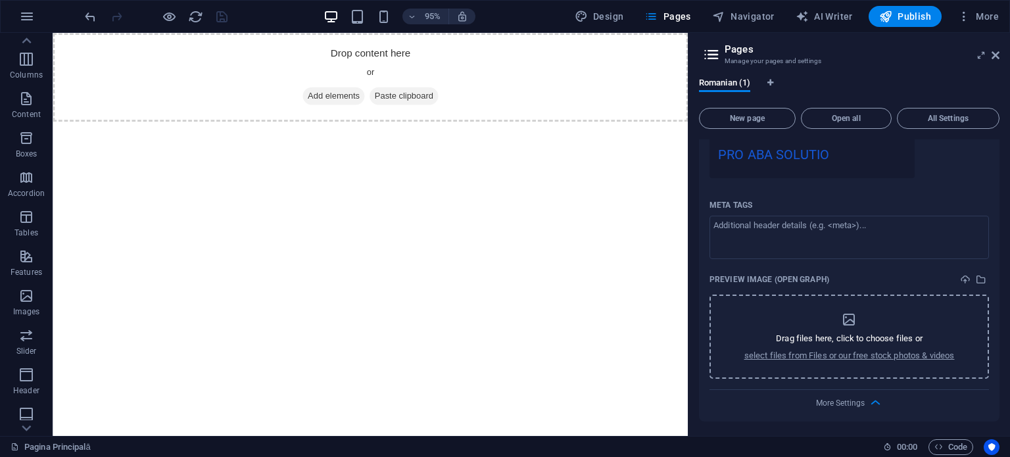
scroll to position [0, 0]
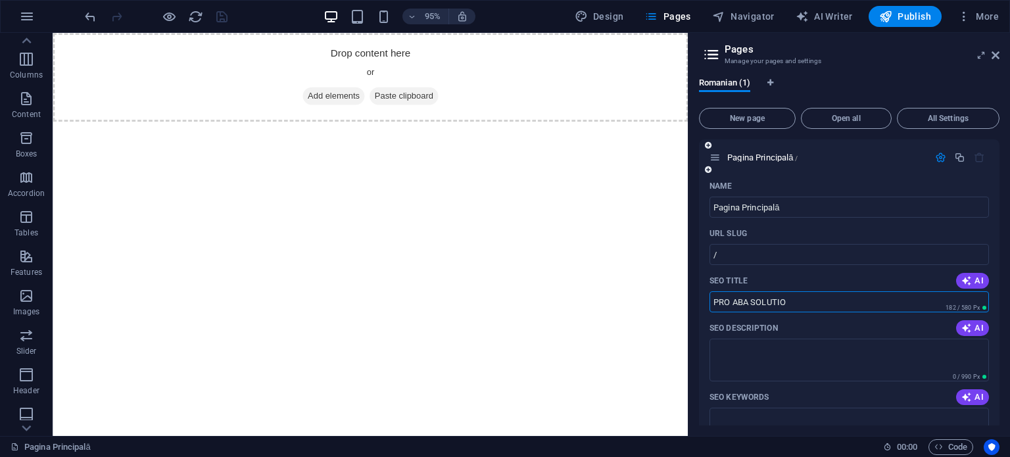
drag, startPoint x: 806, startPoint y: 303, endPoint x: 720, endPoint y: 308, distance: 85.6
click at [720, 308] on input "PRO ABA SOLUTIO" at bounding box center [849, 301] width 279 height 21
type input "P"
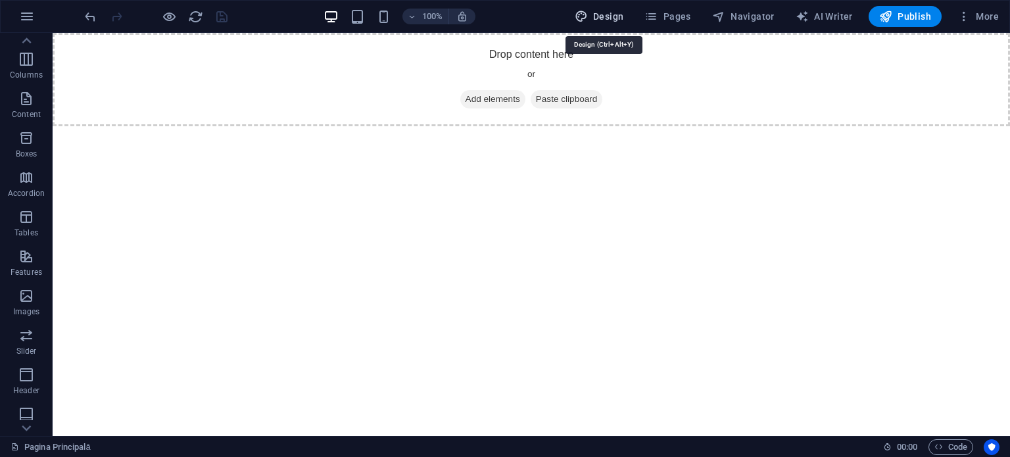
click at [608, 13] on span "Design" at bounding box center [599, 16] width 49 height 13
select select "px"
select select "400"
select select "px"
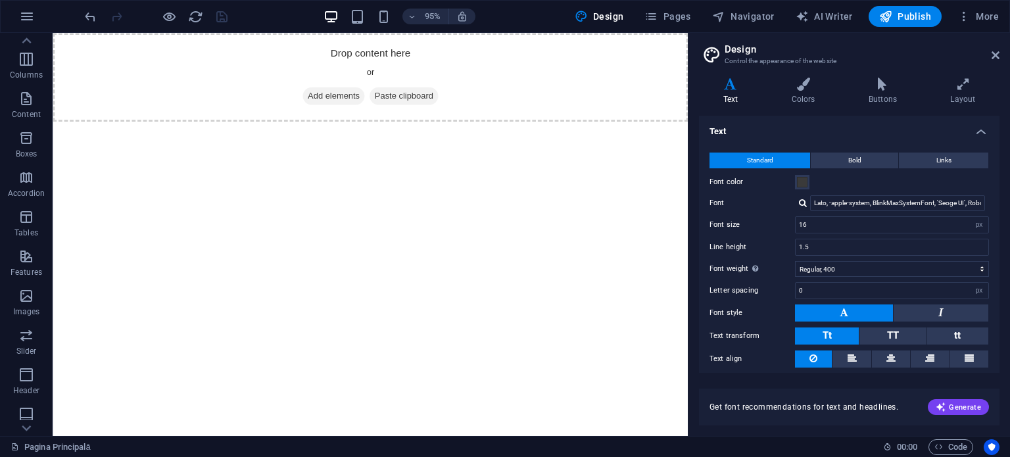
click at [639, 15] on div "Design Pages Navigator AI Writer Publish More" at bounding box center [786, 16] width 435 height 21
click at [671, 17] on span "Pages" at bounding box center [667, 16] width 46 height 13
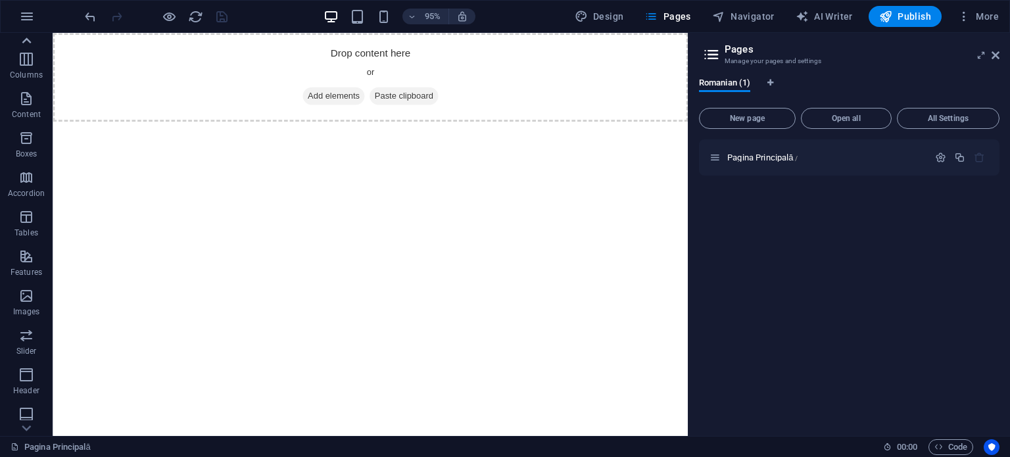
click at [16, 36] on div at bounding box center [26, 41] width 53 height 16
click at [24, 42] on icon "button" at bounding box center [26, 46] width 16 height 16
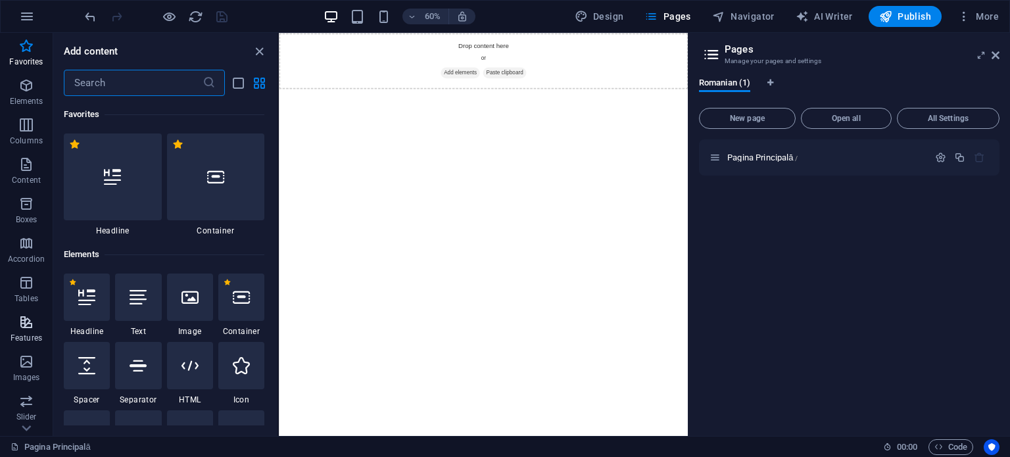
scroll to position [188, 0]
click at [25, 408] on icon "button" at bounding box center [26, 410] width 16 height 16
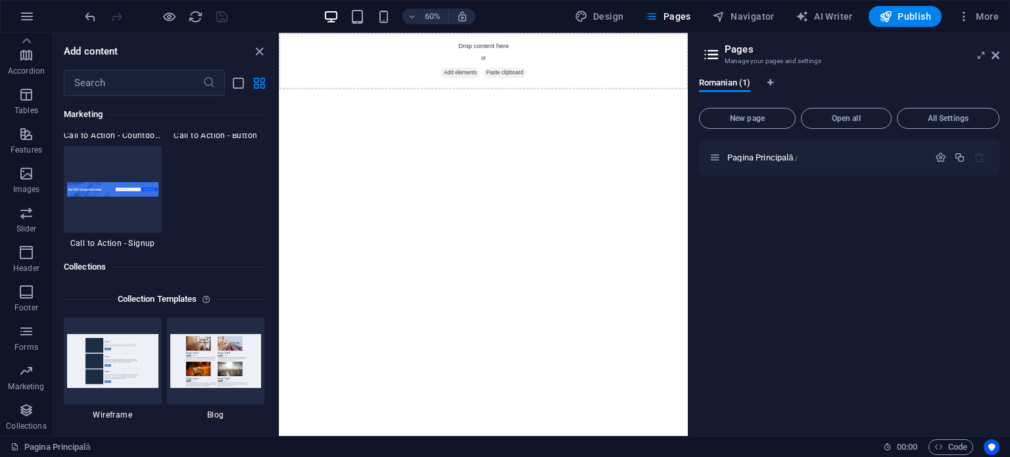
click at [29, 436] on div "Pagina Principală 00 : 00 Code" at bounding box center [505, 446] width 1010 height 21
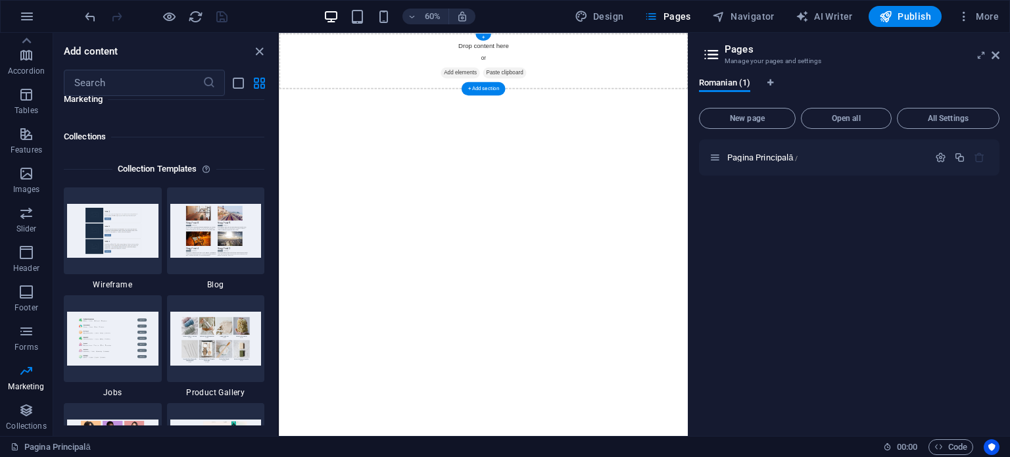
scroll to position [12017, 0]
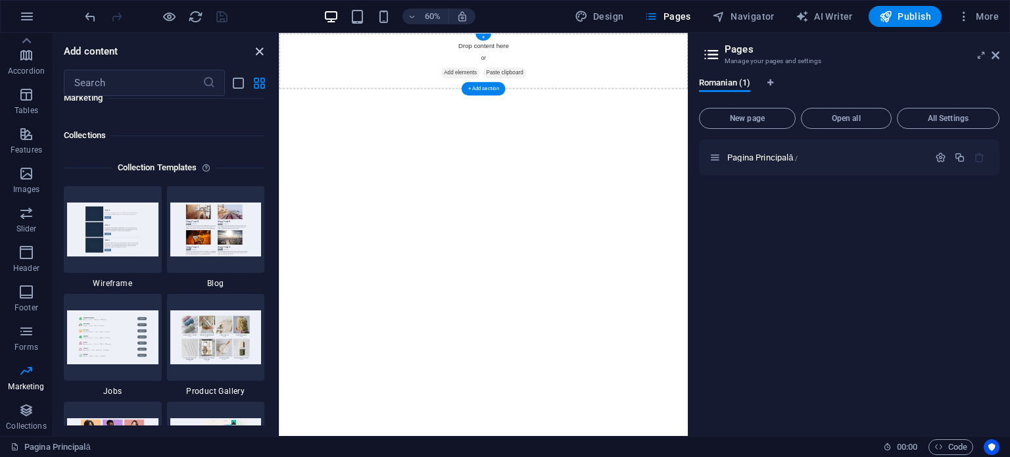
click at [255, 44] on icon "close panel" at bounding box center [259, 51] width 15 height 15
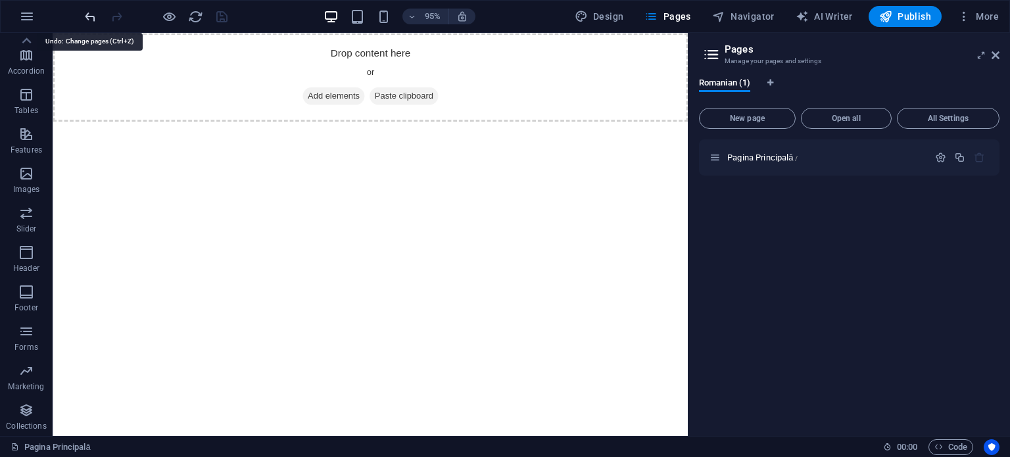
click at [96, 20] on icon "undo" at bounding box center [90, 16] width 15 height 15
click at [112, 18] on icon "redo" at bounding box center [116, 16] width 15 height 15
click at [112, 18] on div at bounding box center [155, 16] width 147 height 21
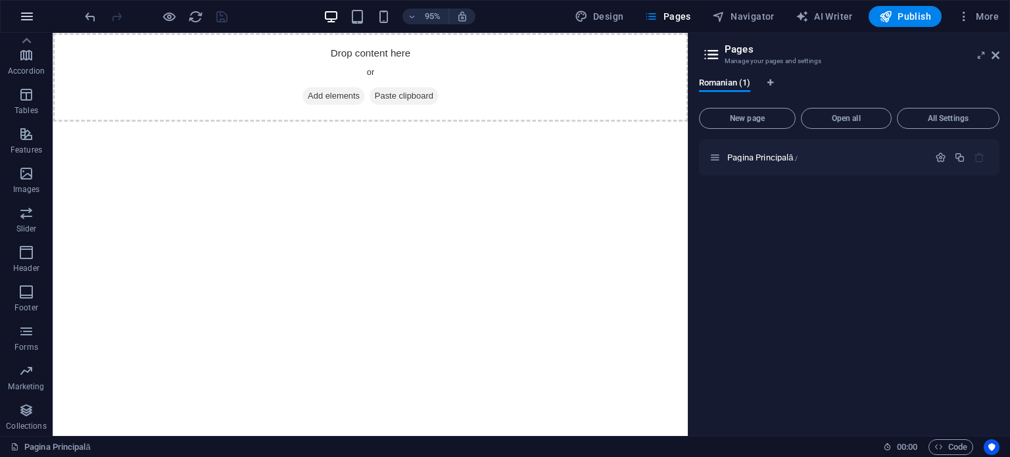
click at [16, 18] on button "button" at bounding box center [27, 17] width 32 height 32
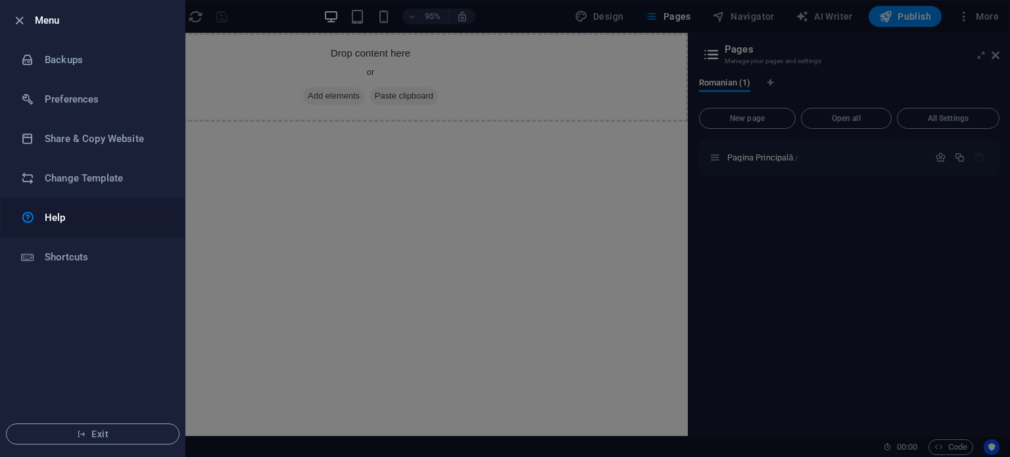
click at [91, 234] on link "Help" at bounding box center [93, 217] width 184 height 39
